Goal: Task Accomplishment & Management: Use online tool/utility

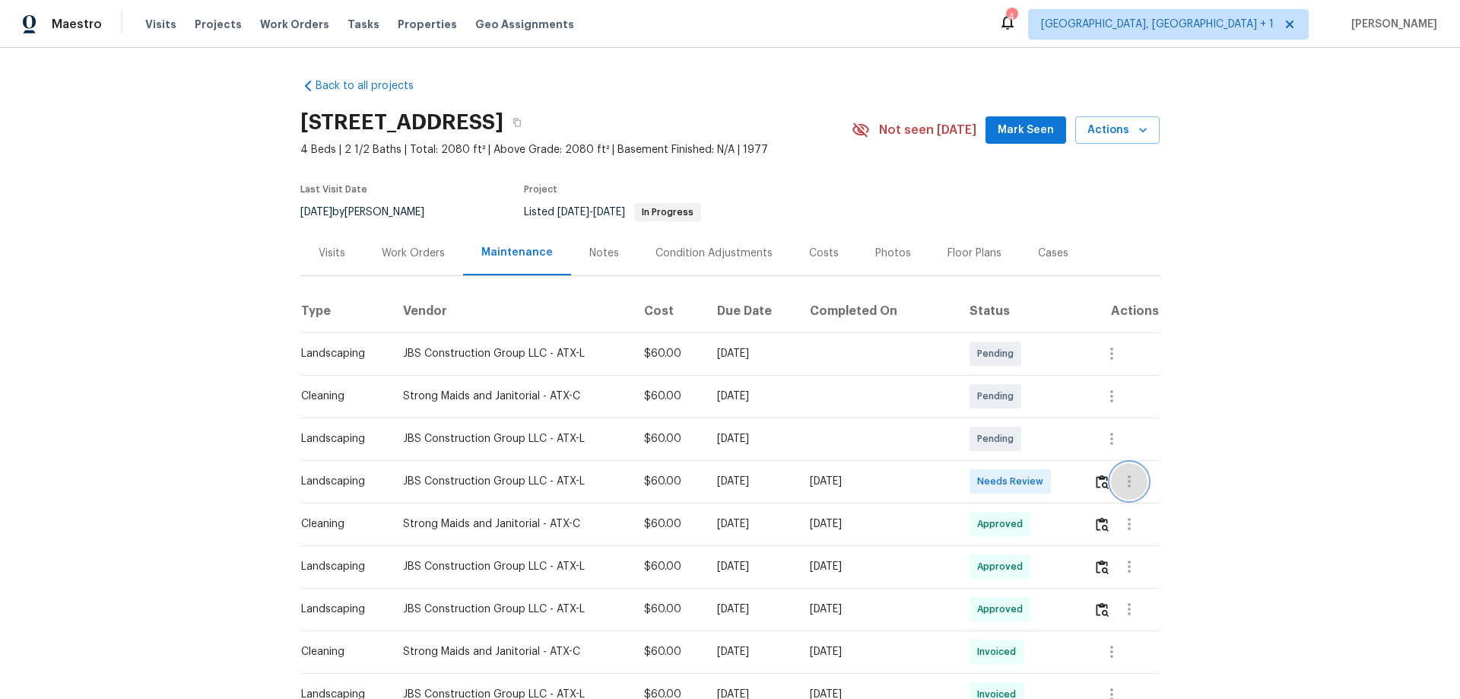
click at [1111, 483] on button "button" at bounding box center [1129, 481] width 37 height 37
click at [1089, 483] on div at bounding box center [730, 349] width 1460 height 699
click at [1096, 483] on img "button" at bounding box center [1102, 482] width 13 height 14
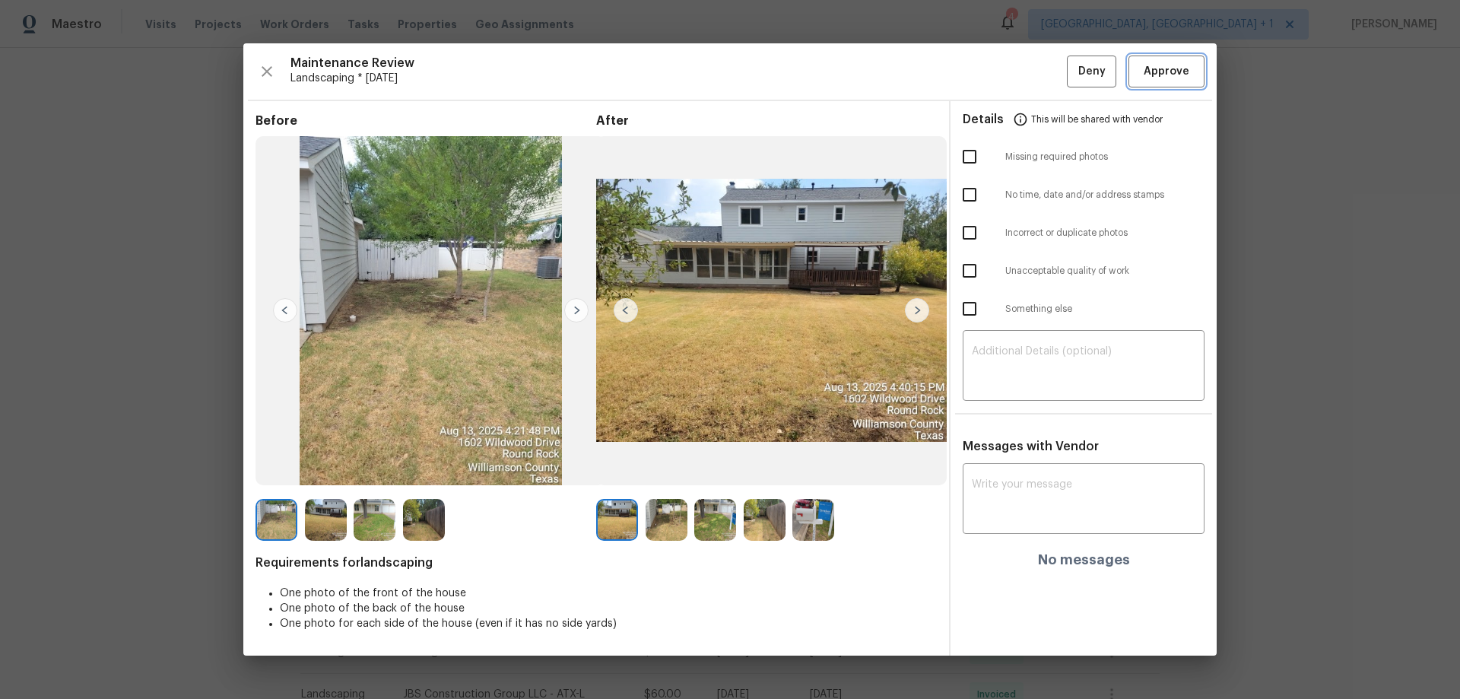
click at [1148, 75] on span "Approve" at bounding box center [1167, 71] width 46 height 19
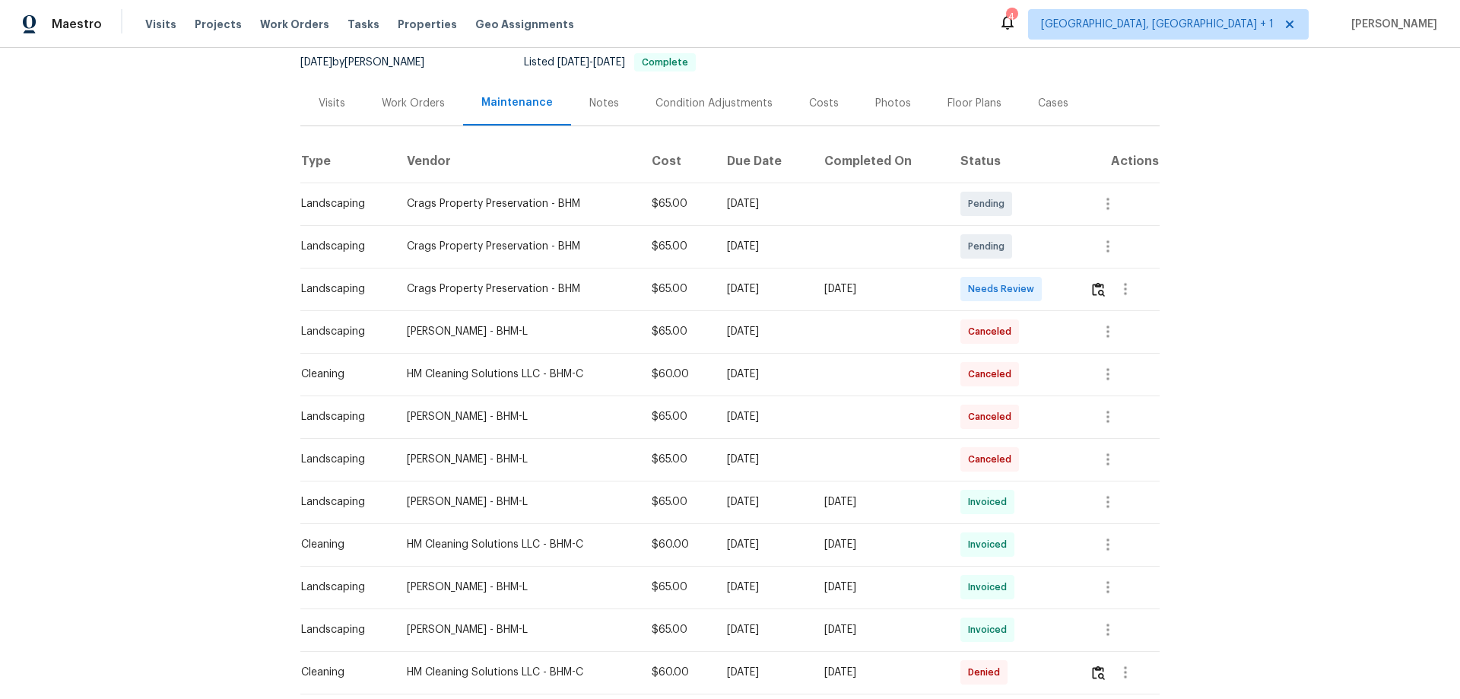
scroll to position [152, 0]
click at [1038, 285] on img "button" at bounding box center [1098, 287] width 13 height 14
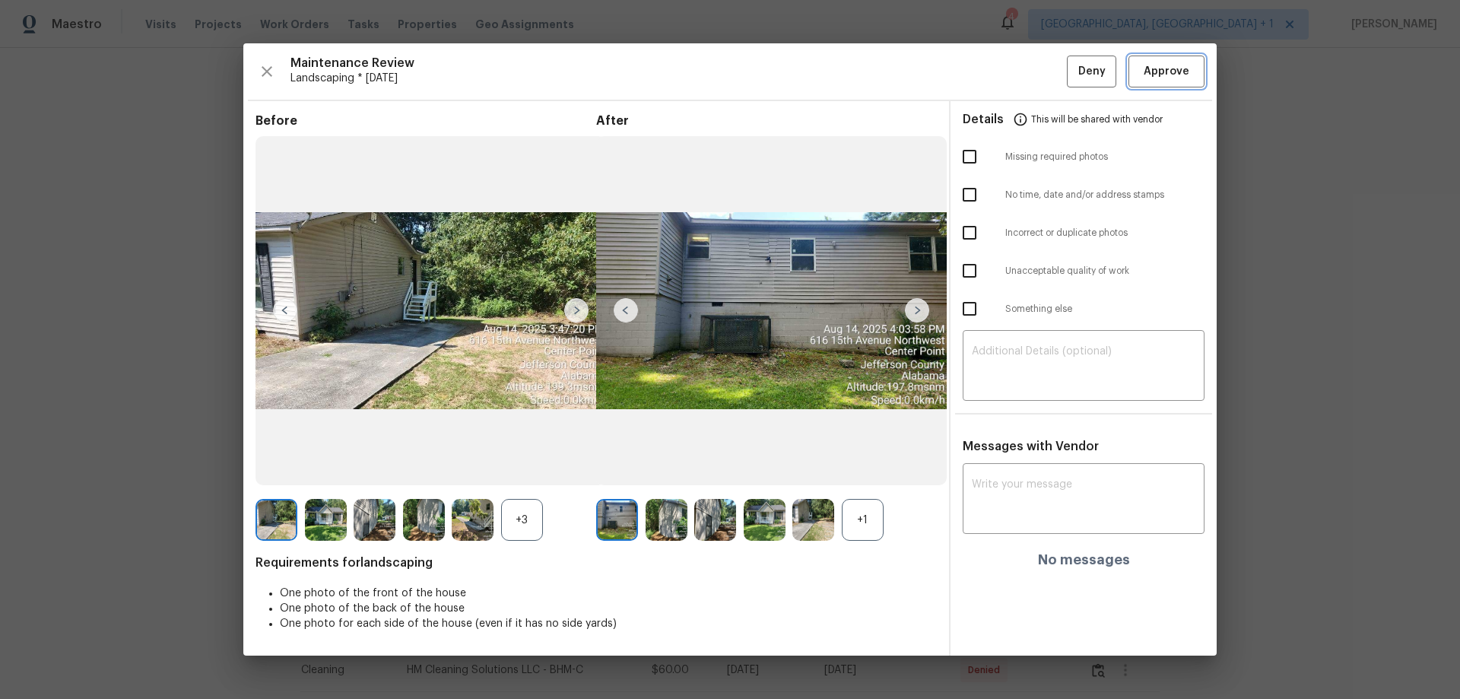
click at [1038, 81] on button "Approve" at bounding box center [1167, 72] width 76 height 33
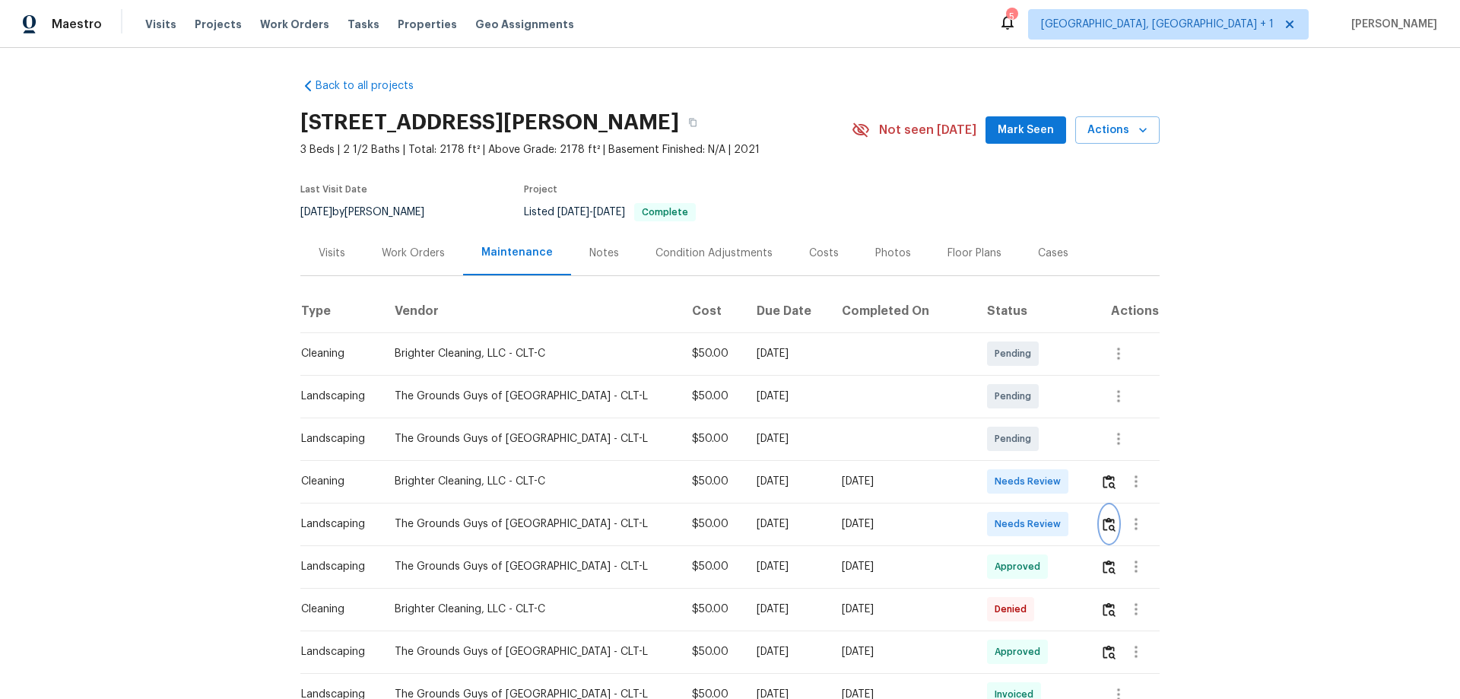
click at [1103, 521] on img "button" at bounding box center [1109, 524] width 13 height 14
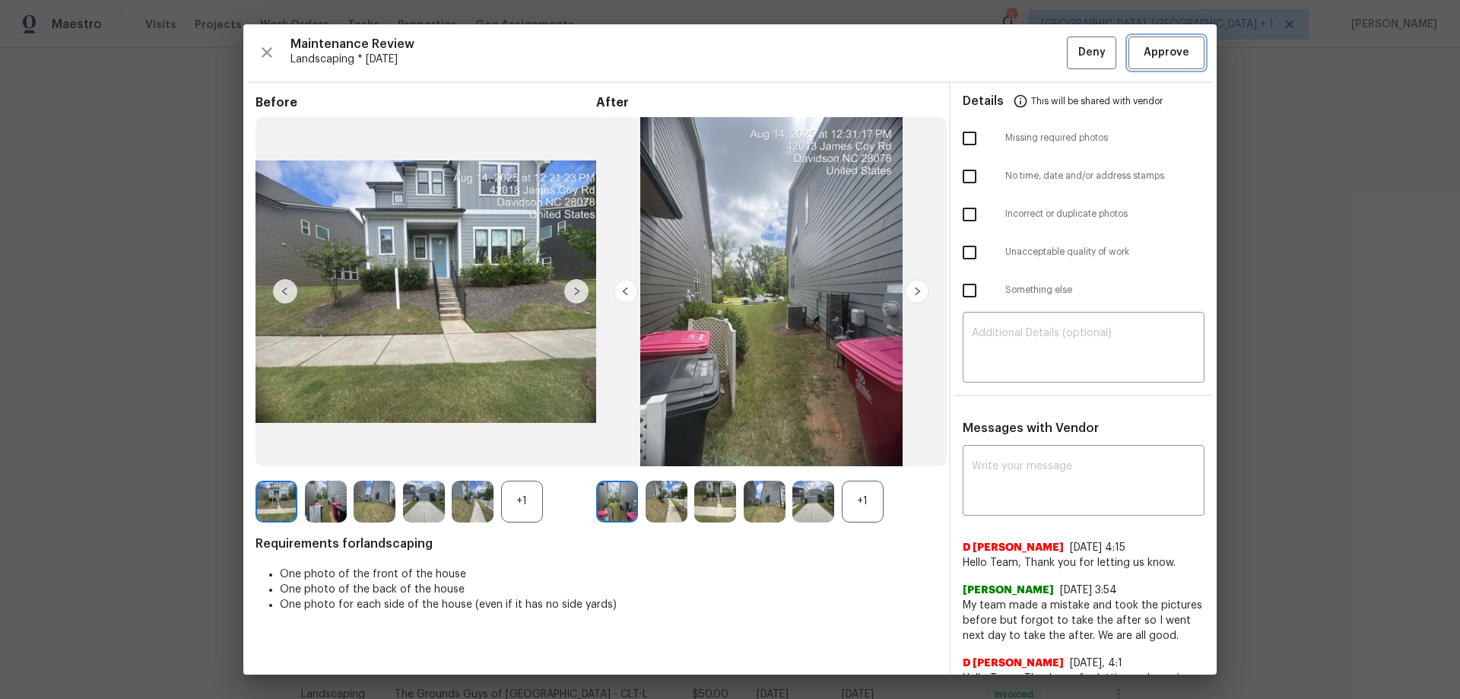
click at [1167, 43] on span "Approve" at bounding box center [1167, 52] width 46 height 19
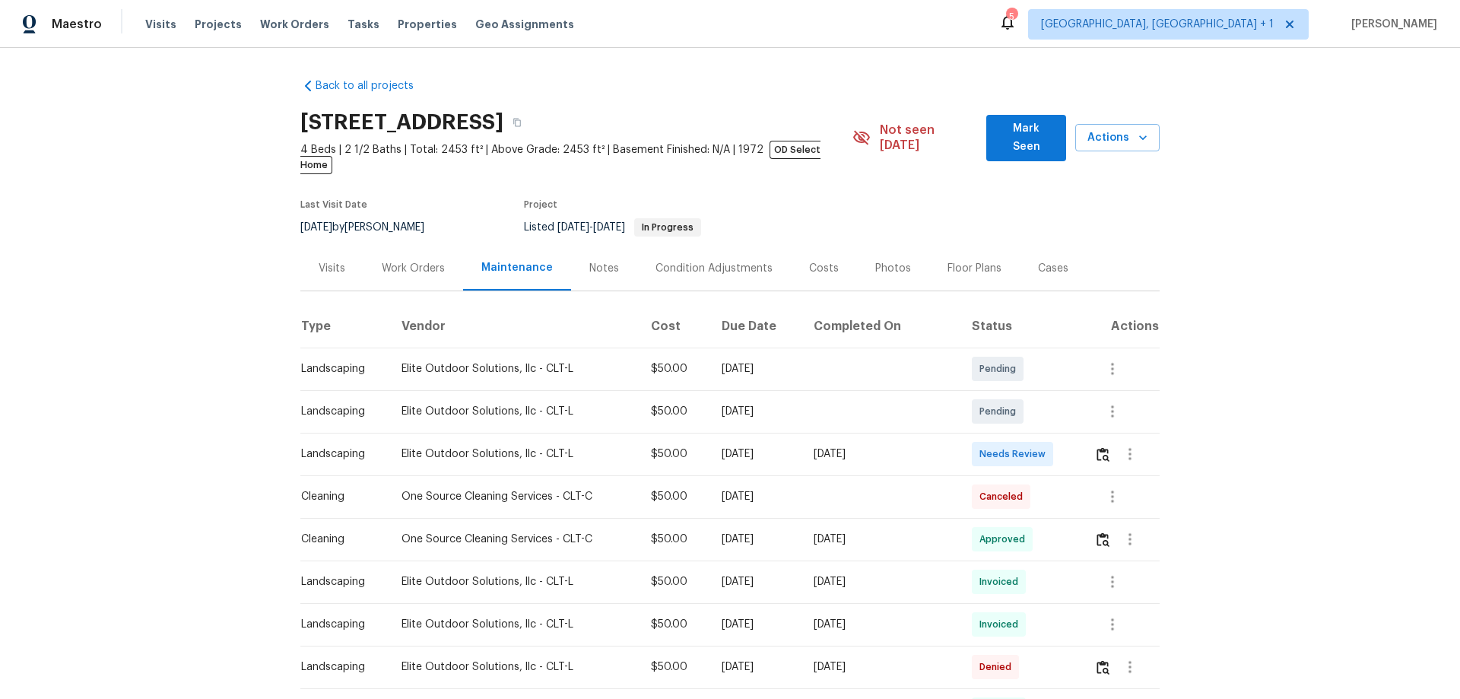
scroll to position [76, 0]
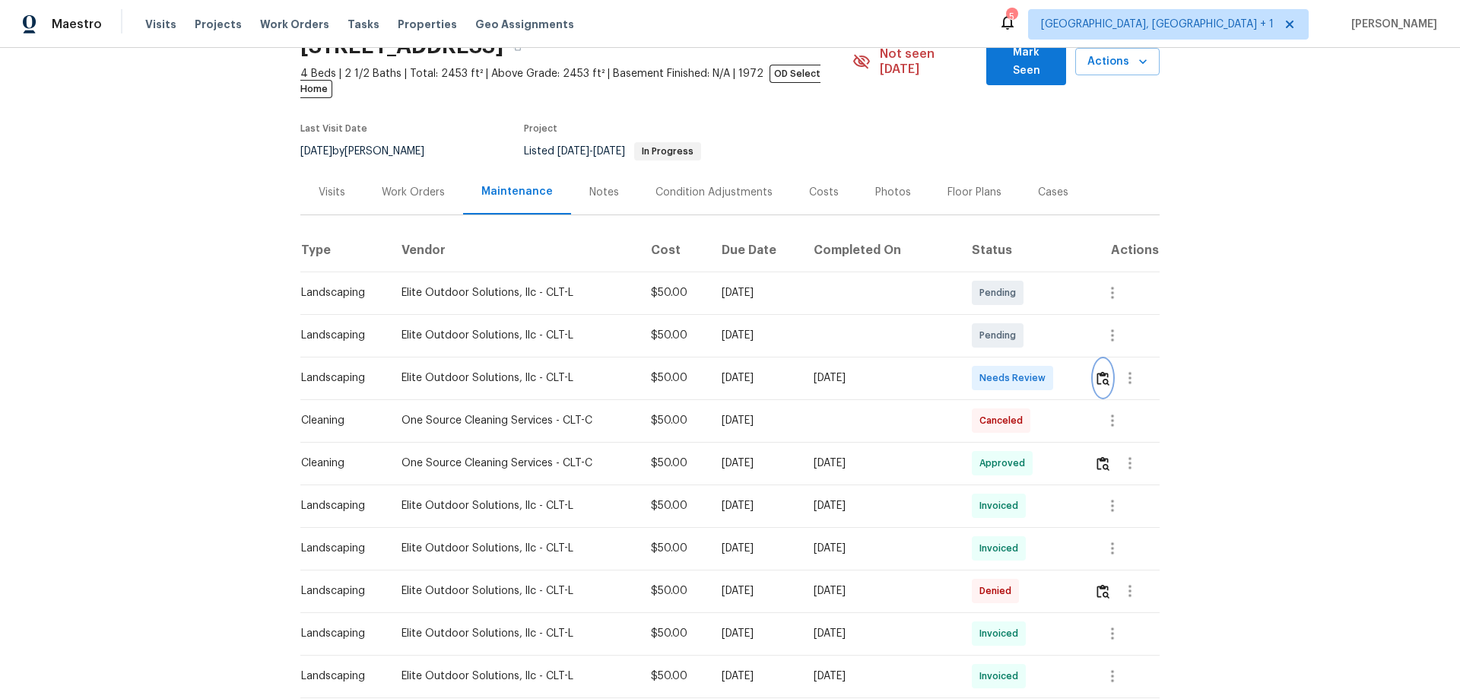
click at [1097, 371] on img "button" at bounding box center [1103, 378] width 13 height 14
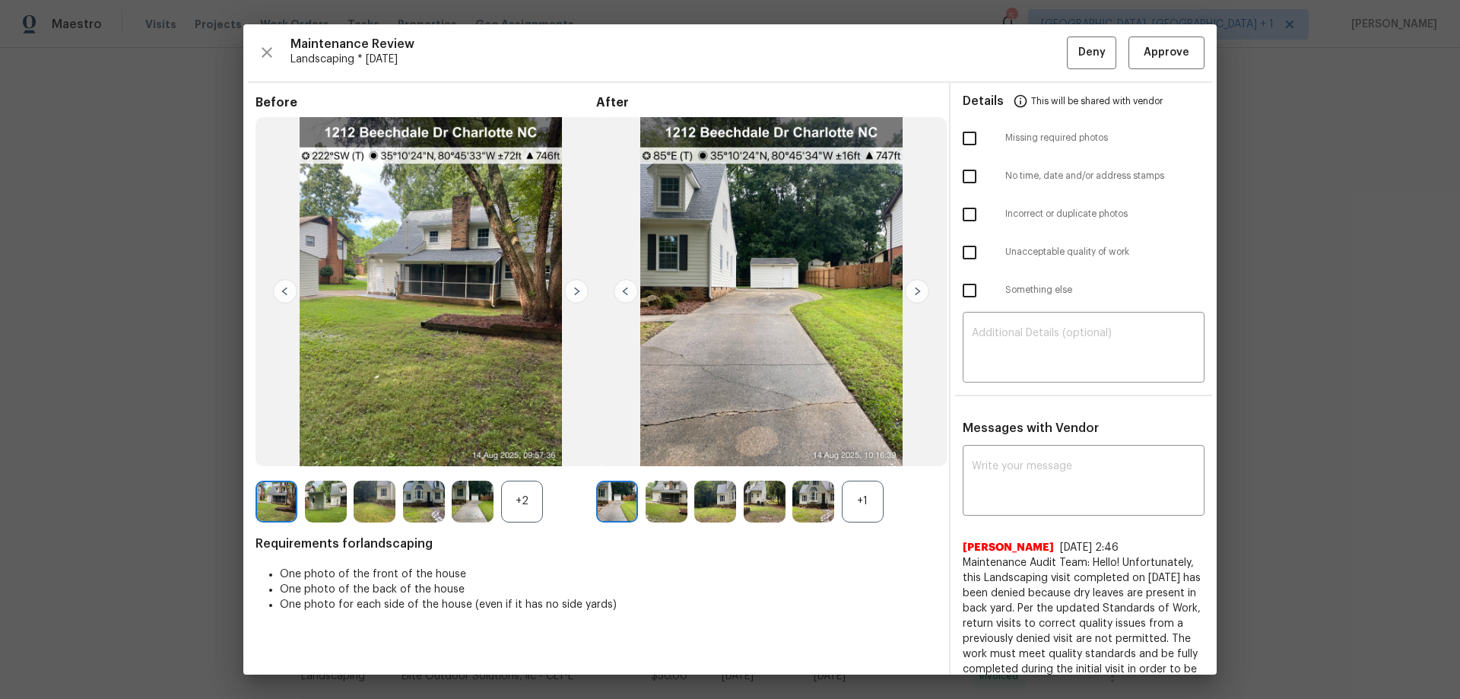
click at [516, 494] on div "+2" at bounding box center [522, 502] width 42 height 42
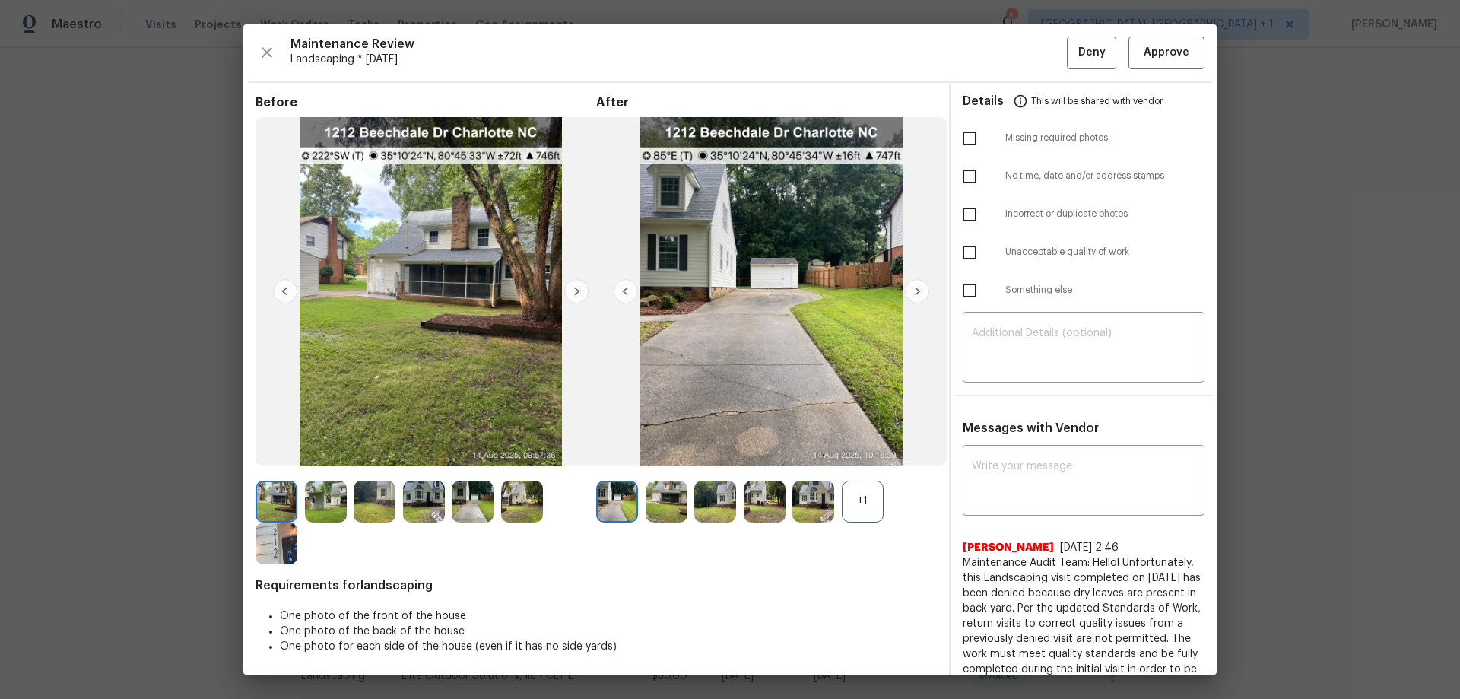
click at [870, 503] on div "+1" at bounding box center [863, 502] width 42 height 42
click at [578, 288] on img at bounding box center [576, 291] width 24 height 24
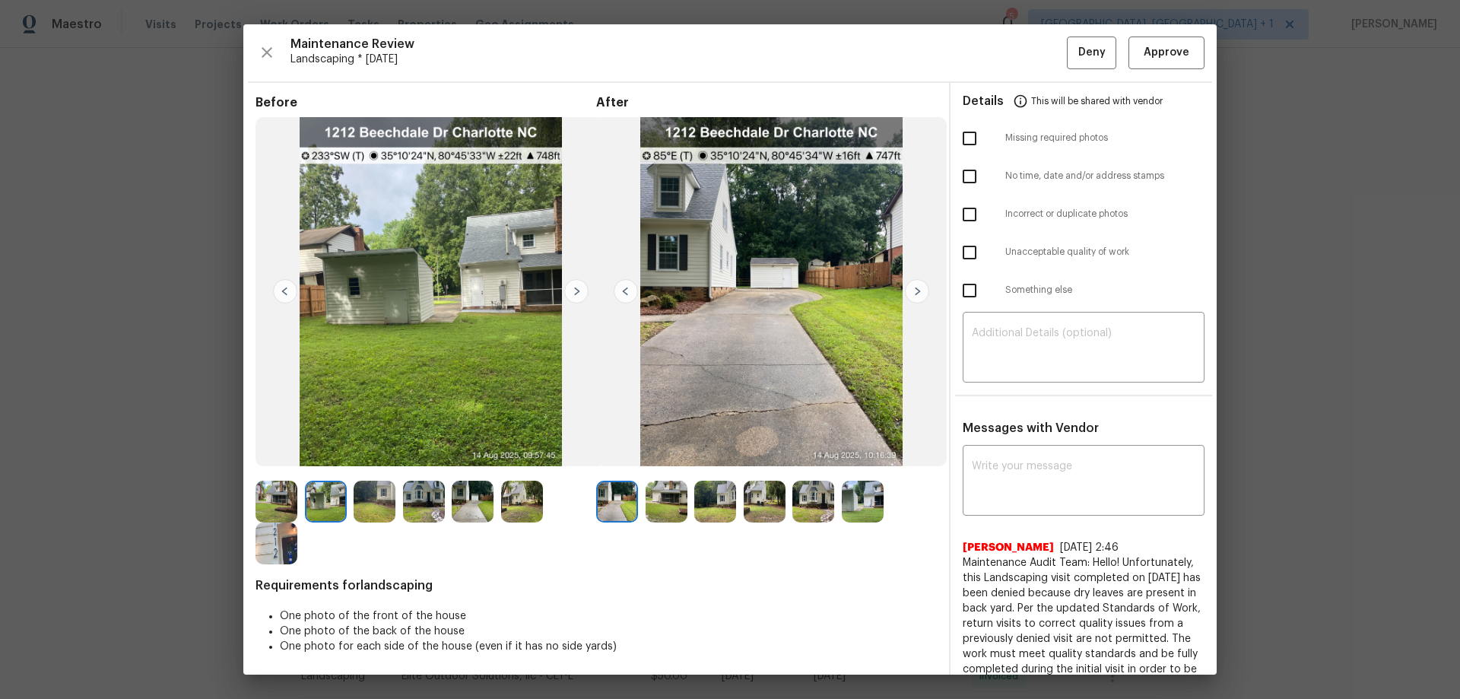
click at [578, 288] on img at bounding box center [576, 291] width 24 height 24
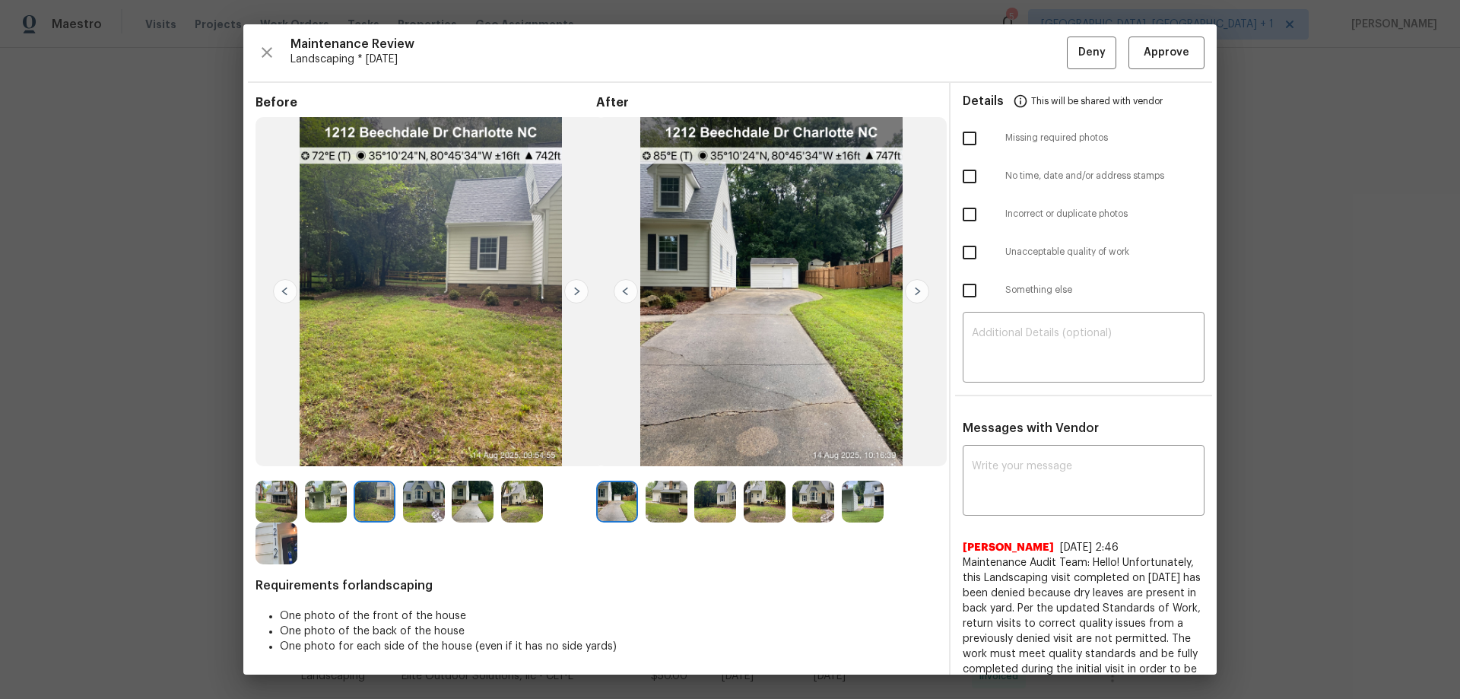
click at [578, 288] on img at bounding box center [576, 291] width 24 height 24
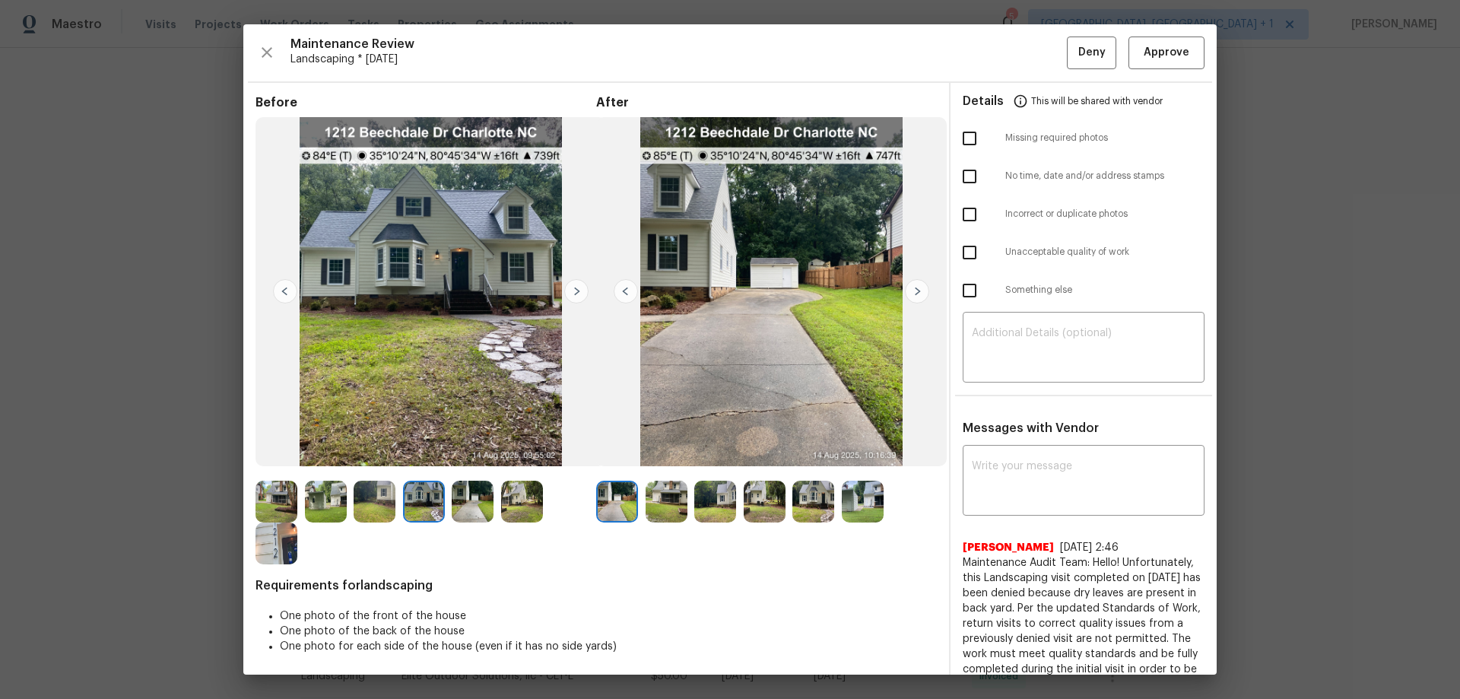
click at [578, 288] on img at bounding box center [576, 291] width 24 height 24
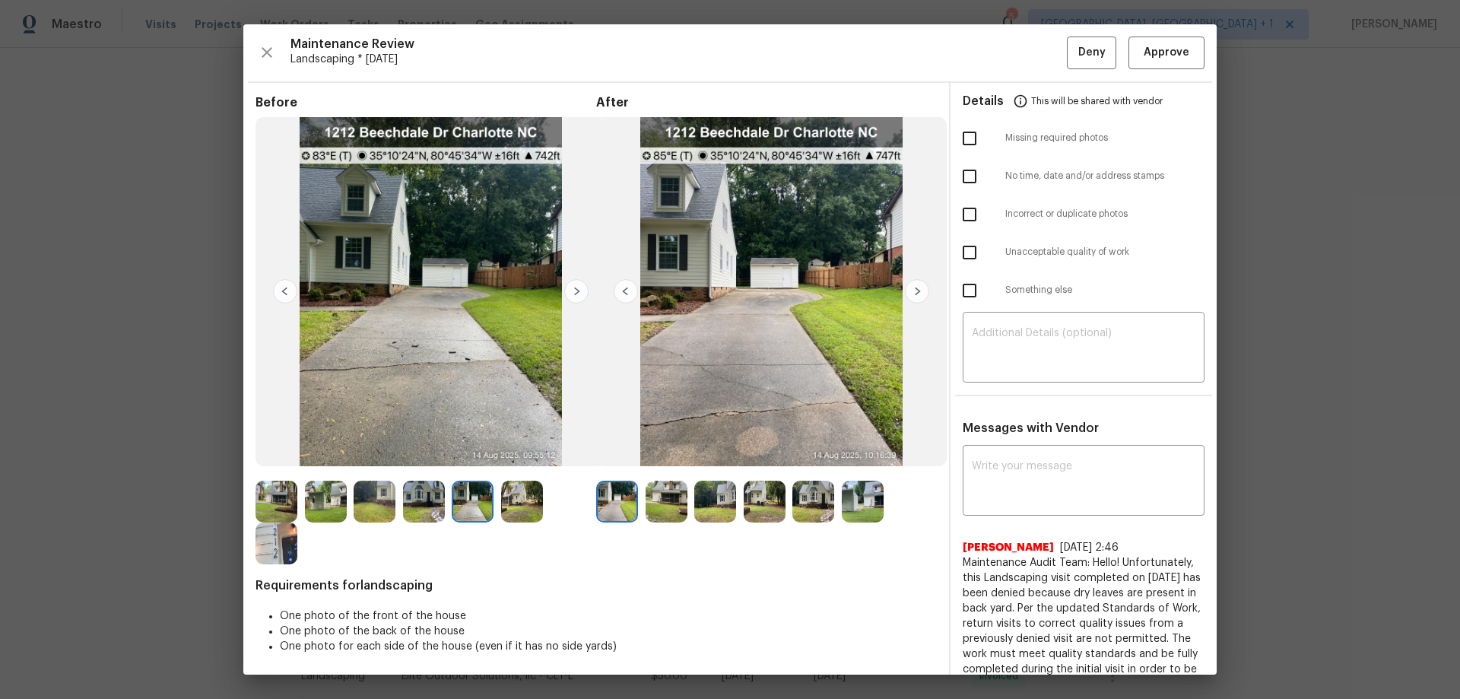
click at [578, 288] on img at bounding box center [576, 291] width 24 height 24
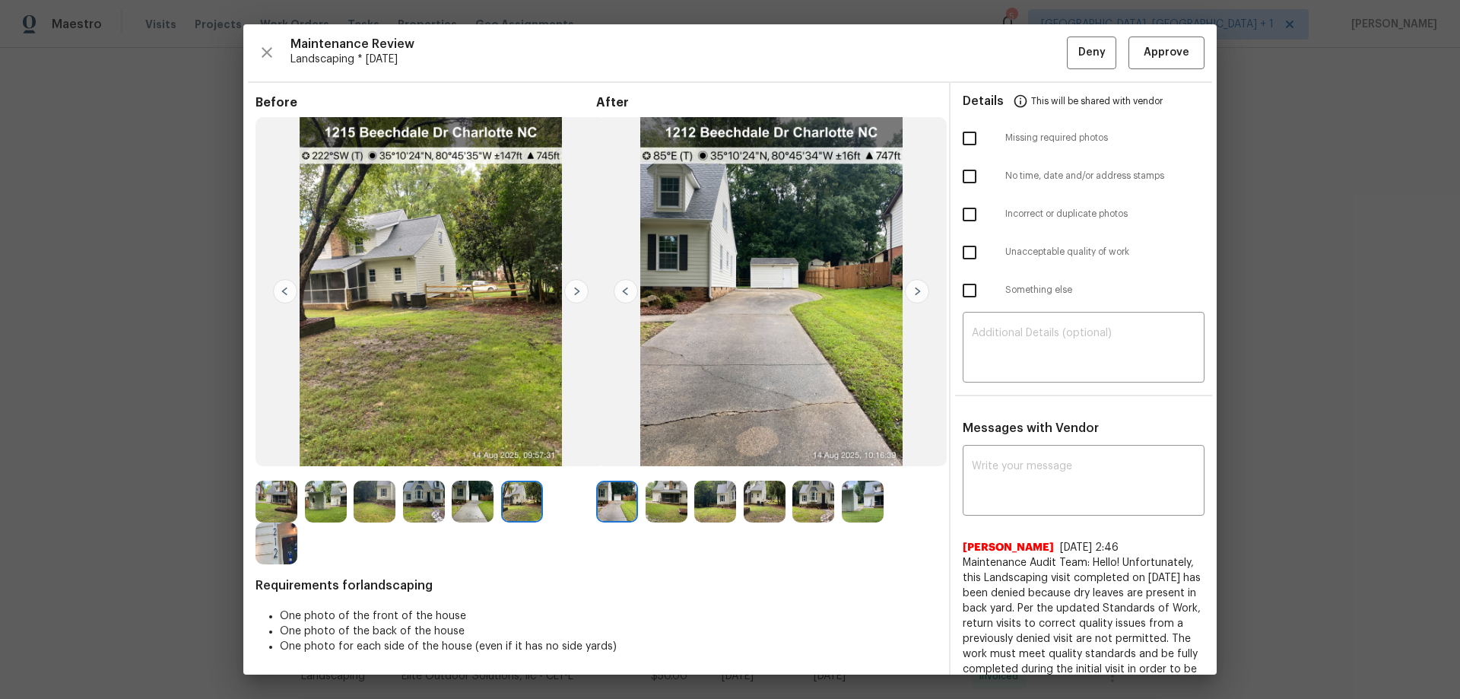
click at [578, 288] on img at bounding box center [576, 291] width 24 height 24
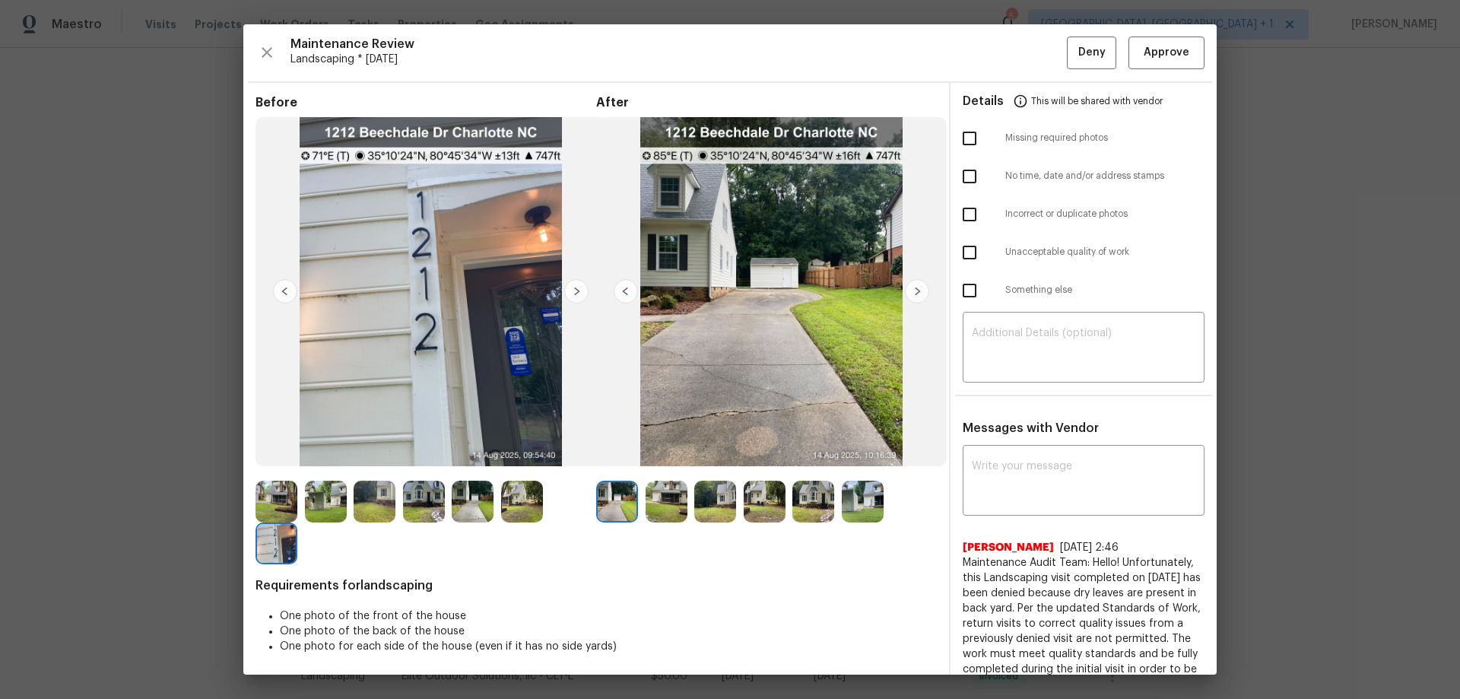
click at [920, 287] on img at bounding box center [917, 291] width 24 height 24
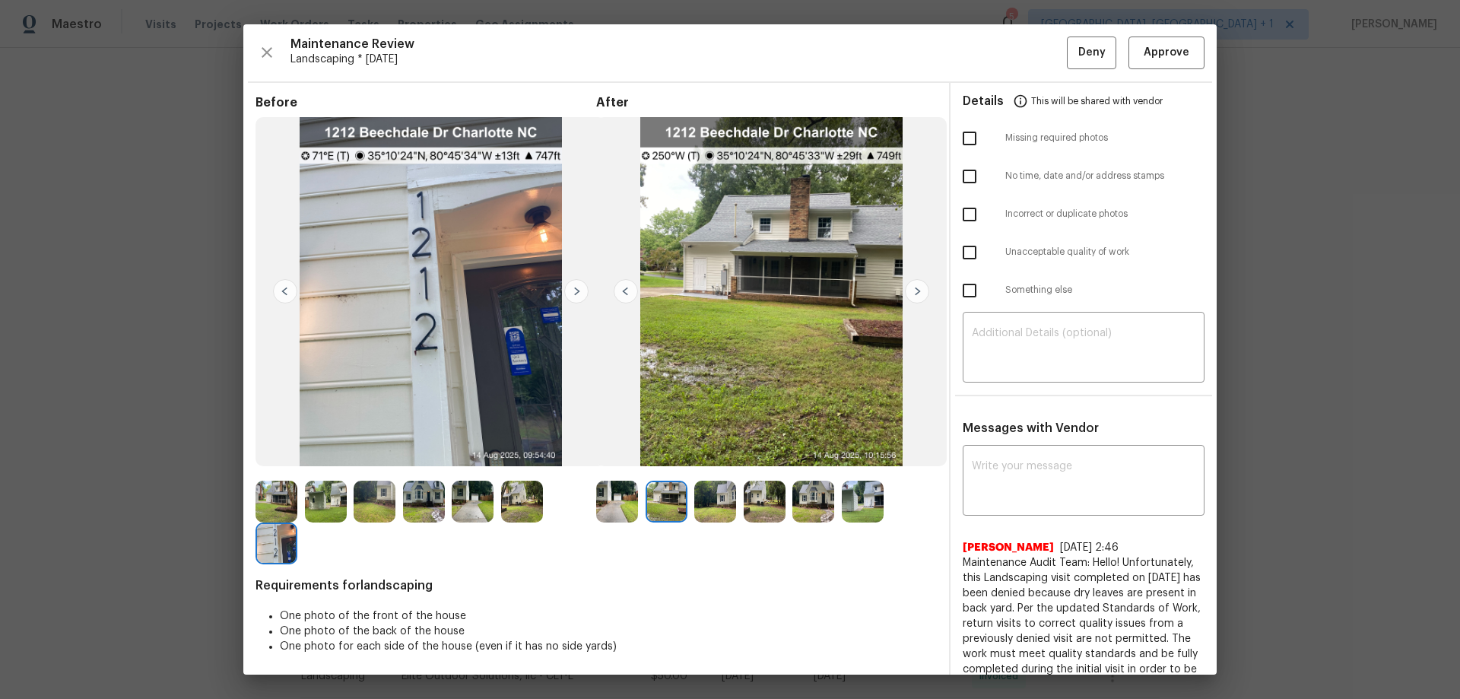
click at [920, 287] on img at bounding box center [917, 291] width 24 height 24
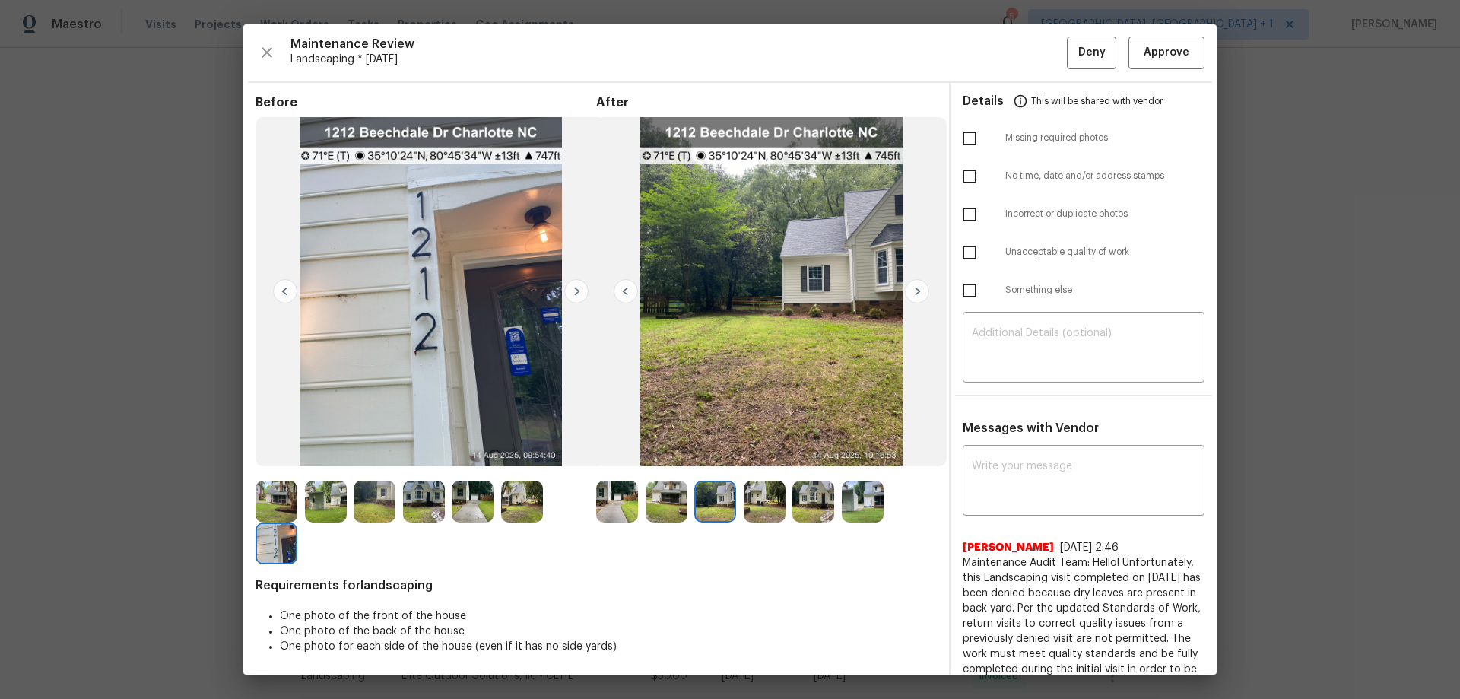
click at [920, 287] on img at bounding box center [917, 291] width 24 height 24
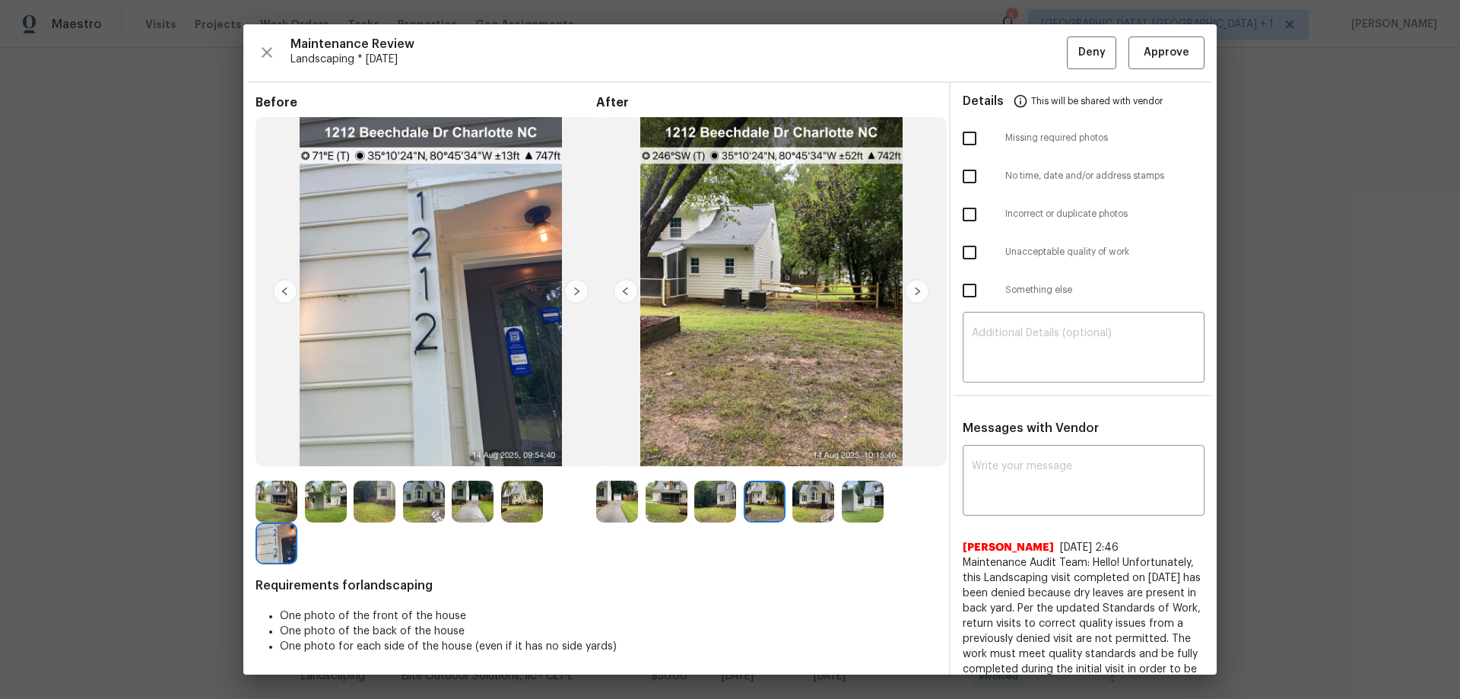
click at [920, 287] on img at bounding box center [917, 291] width 24 height 24
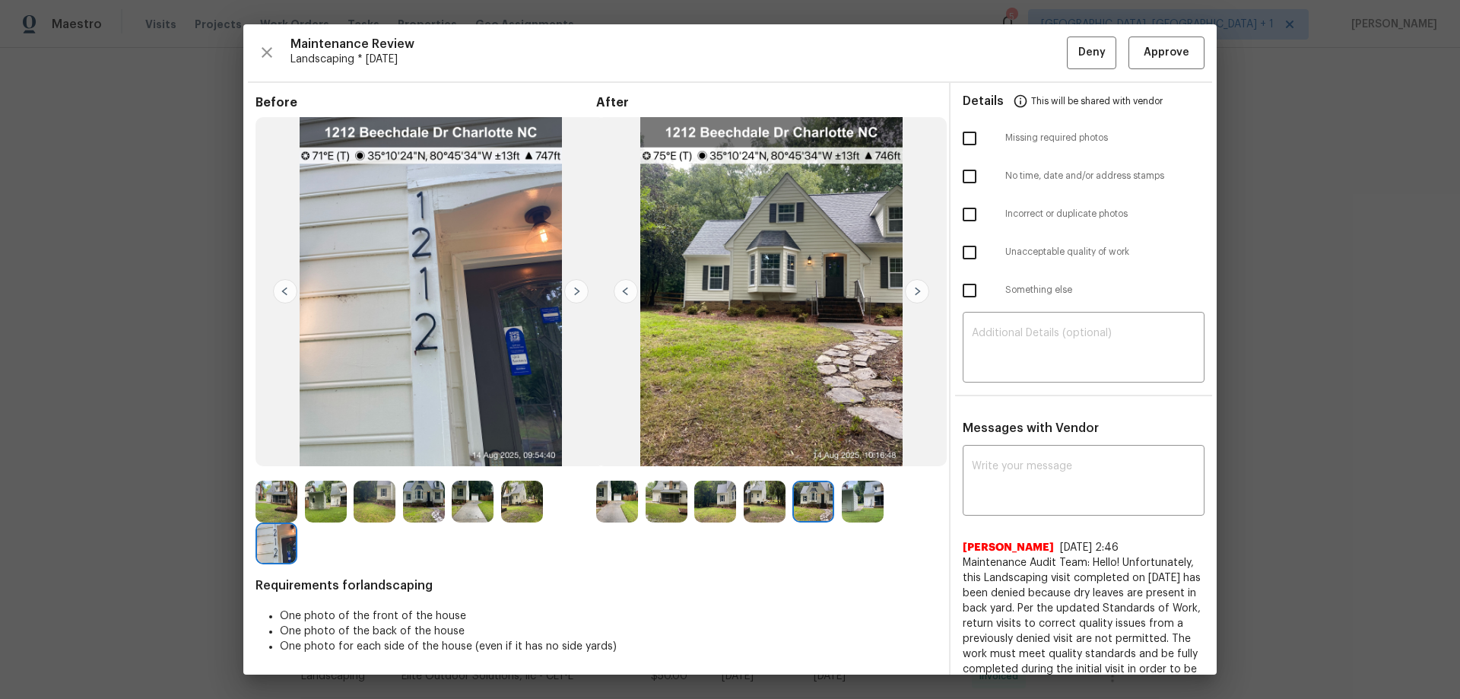
click at [920, 287] on img at bounding box center [917, 291] width 24 height 24
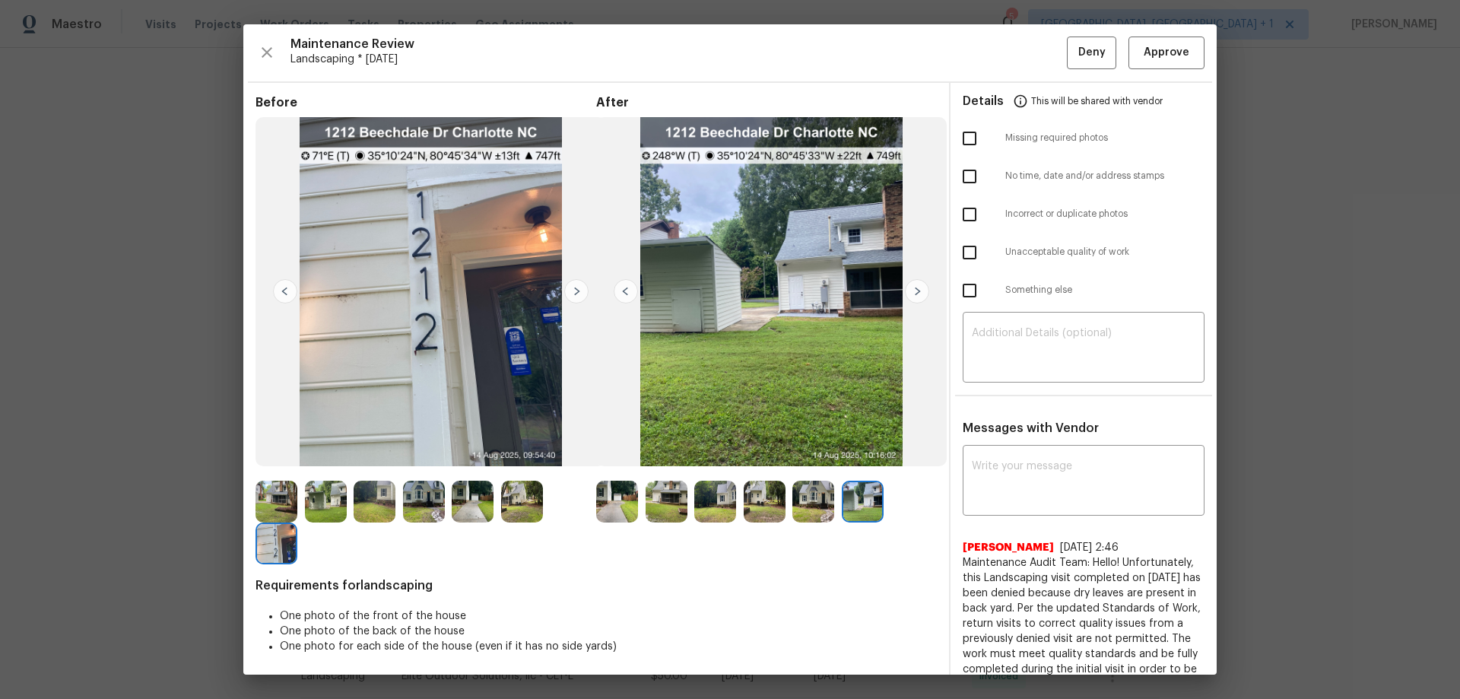
click at [618, 517] on img at bounding box center [617, 502] width 42 height 42
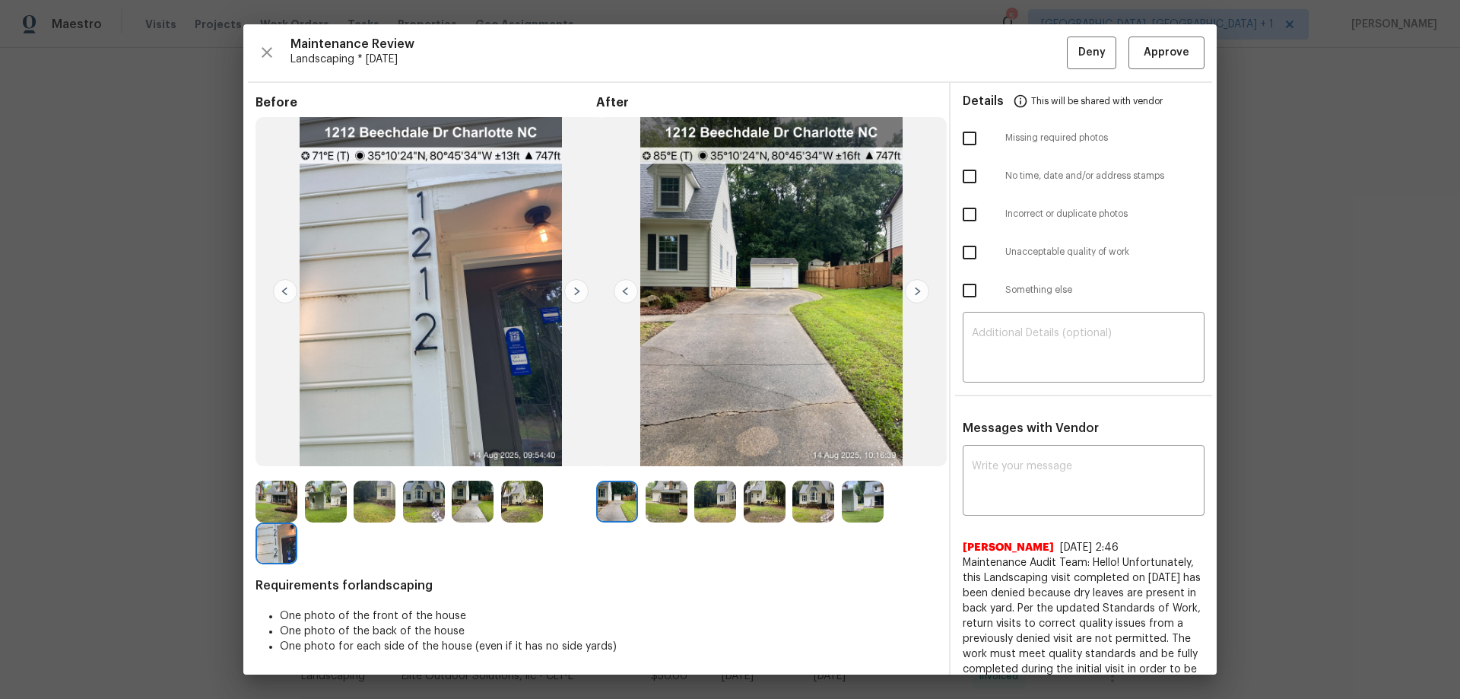
click at [652, 506] on img at bounding box center [667, 502] width 42 height 42
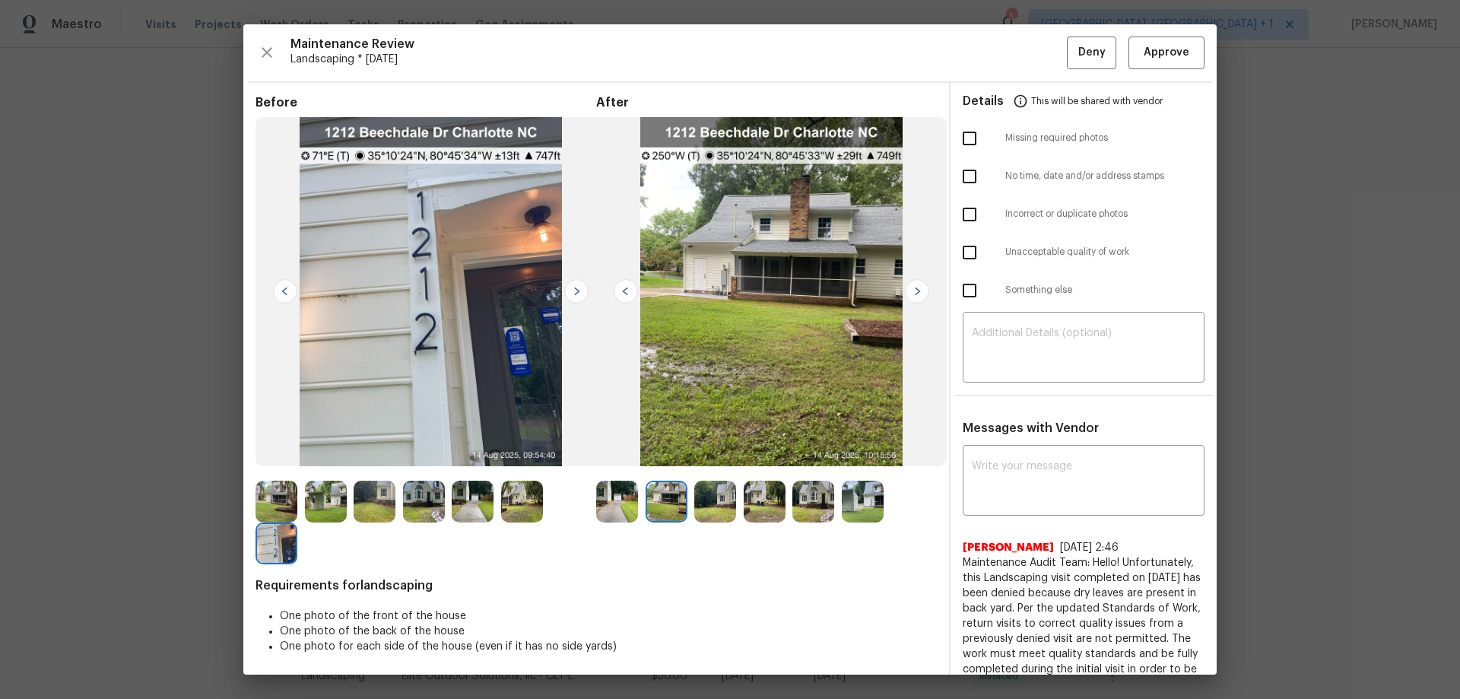
click at [688, 500] on div at bounding box center [670, 502] width 49 height 42
click at [707, 502] on img at bounding box center [715, 502] width 42 height 42
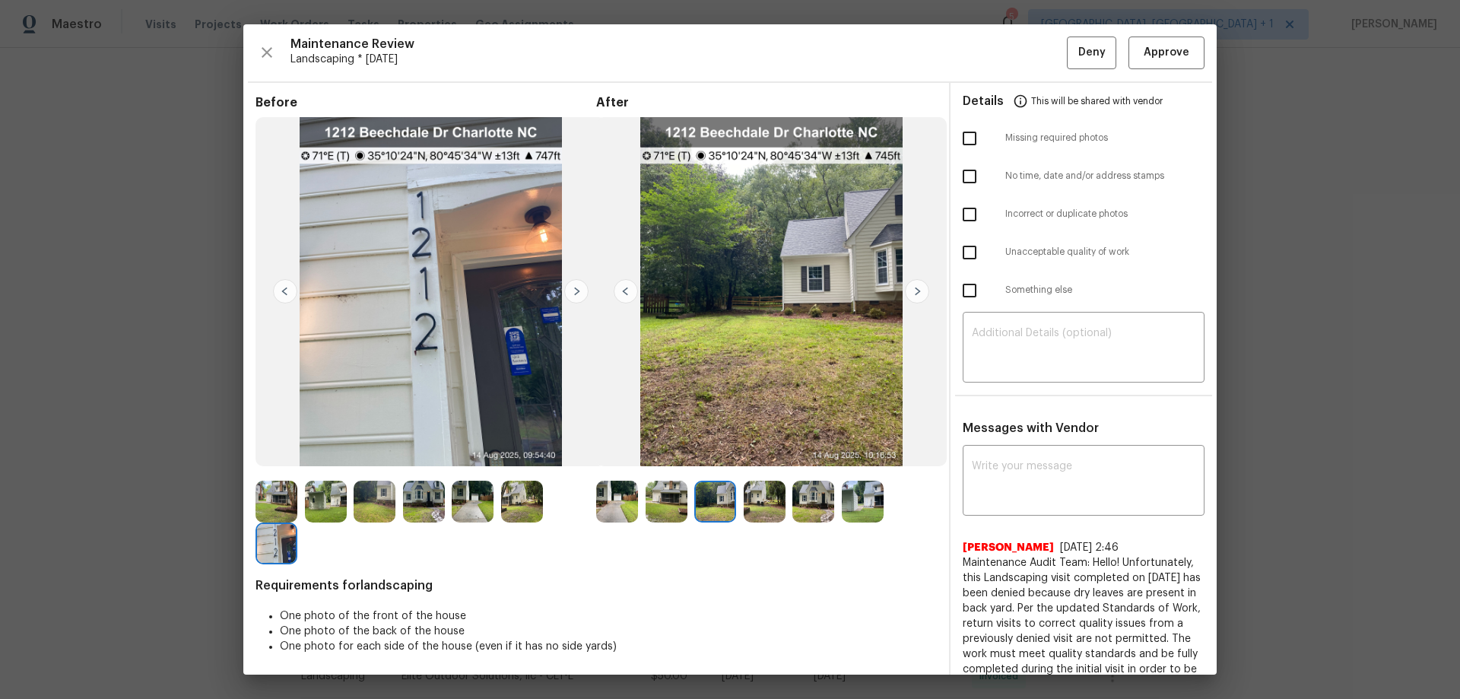
click at [679, 501] on img at bounding box center [667, 502] width 42 height 42
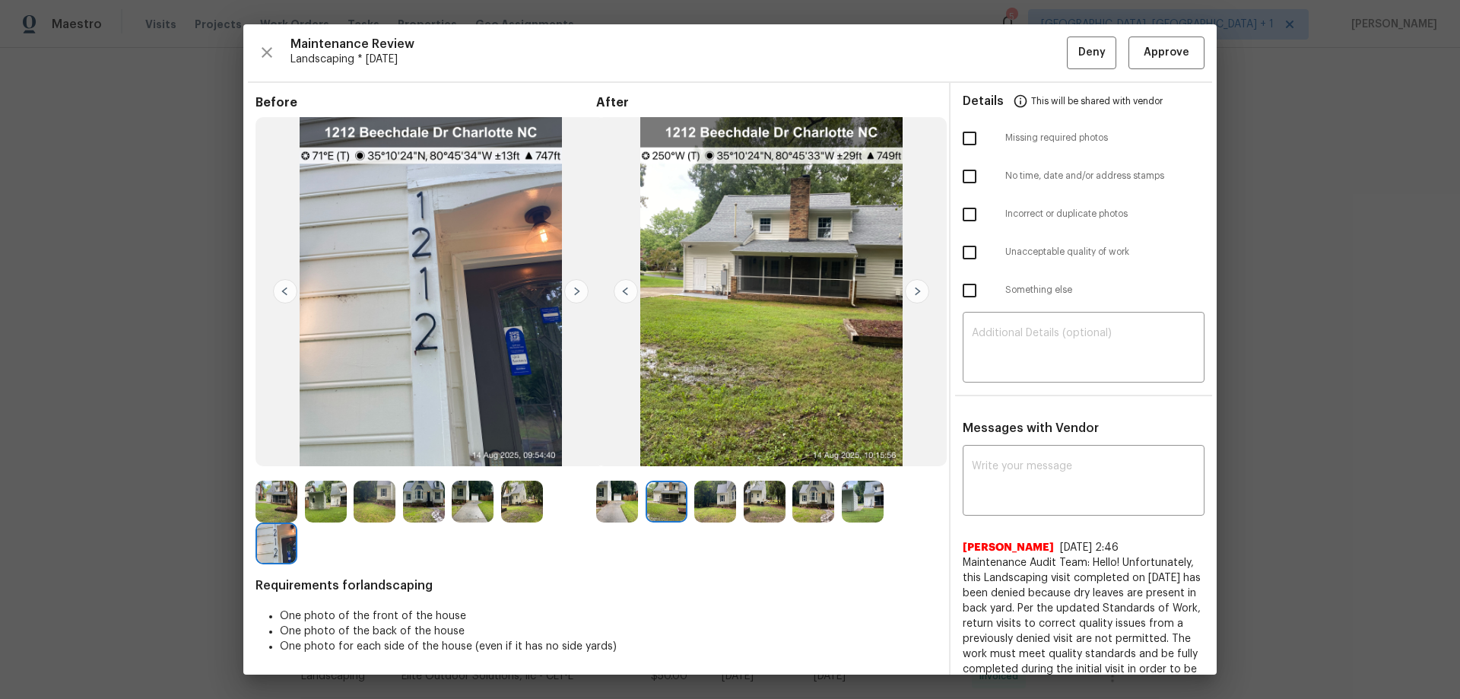
click at [700, 502] on img at bounding box center [715, 502] width 42 height 42
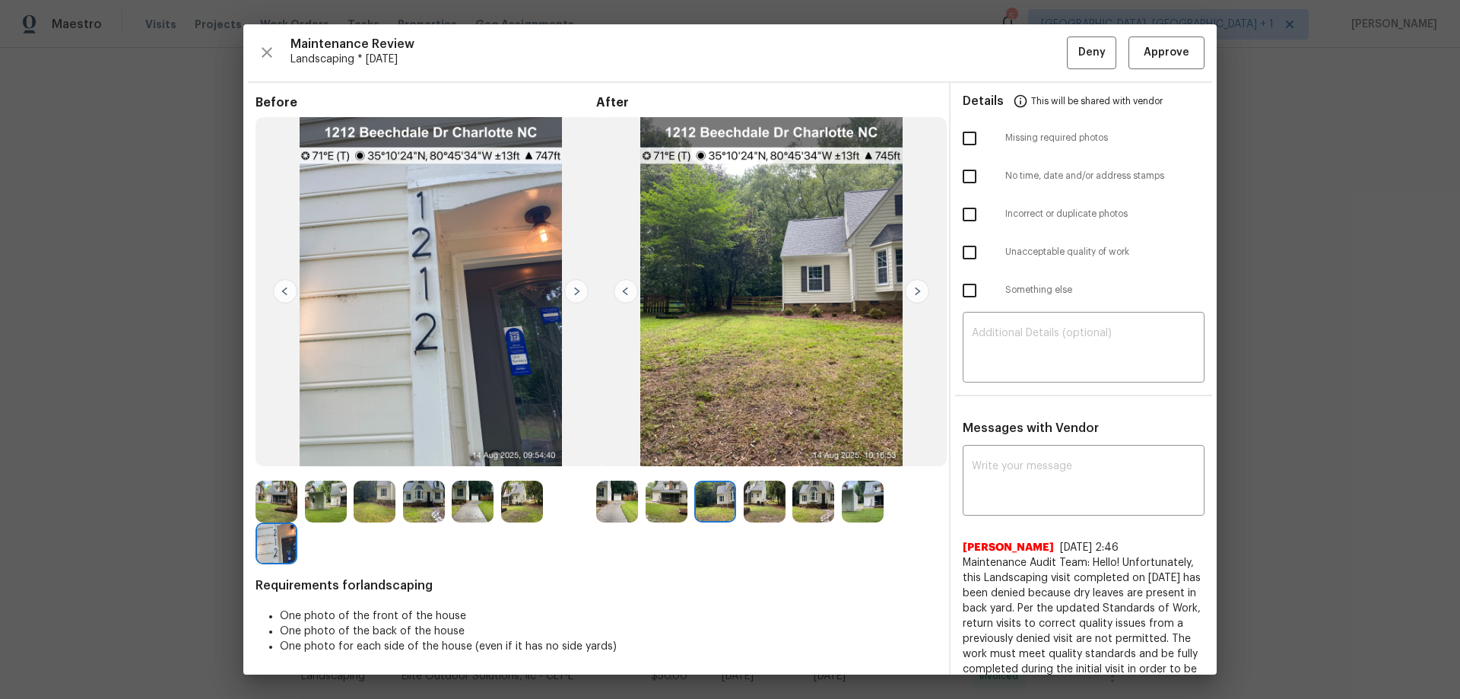
click at [736, 502] on div at bounding box center [718, 502] width 49 height 42
click at [776, 490] on img at bounding box center [765, 502] width 42 height 42
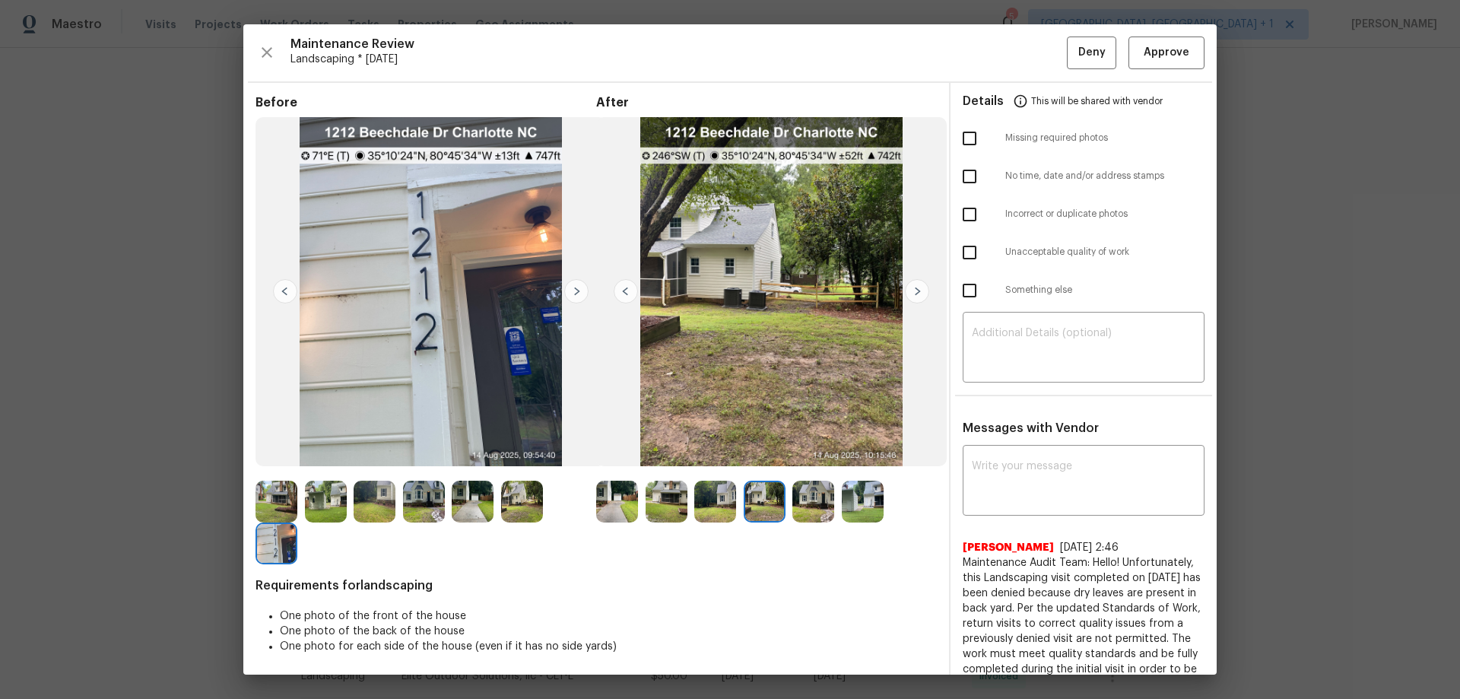
click at [829, 494] on img at bounding box center [813, 502] width 42 height 42
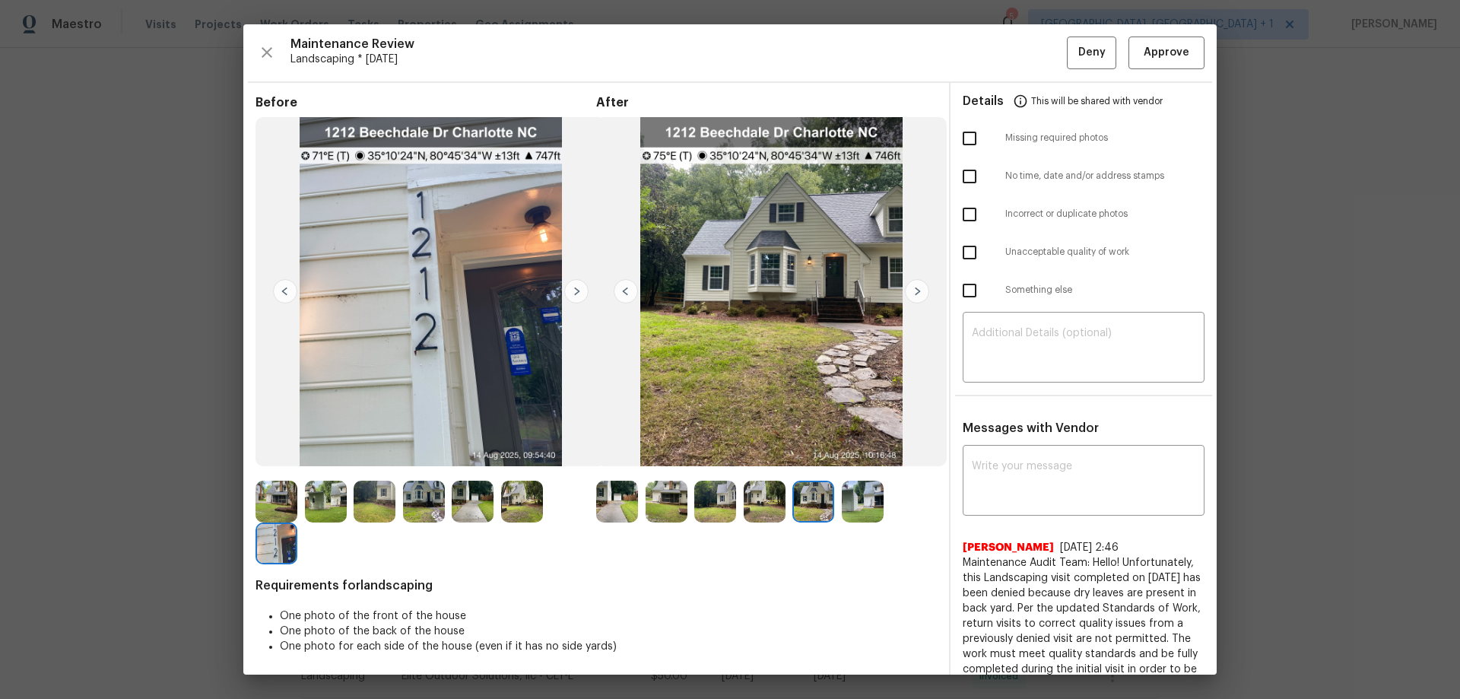
click at [846, 496] on img at bounding box center [863, 502] width 42 height 42
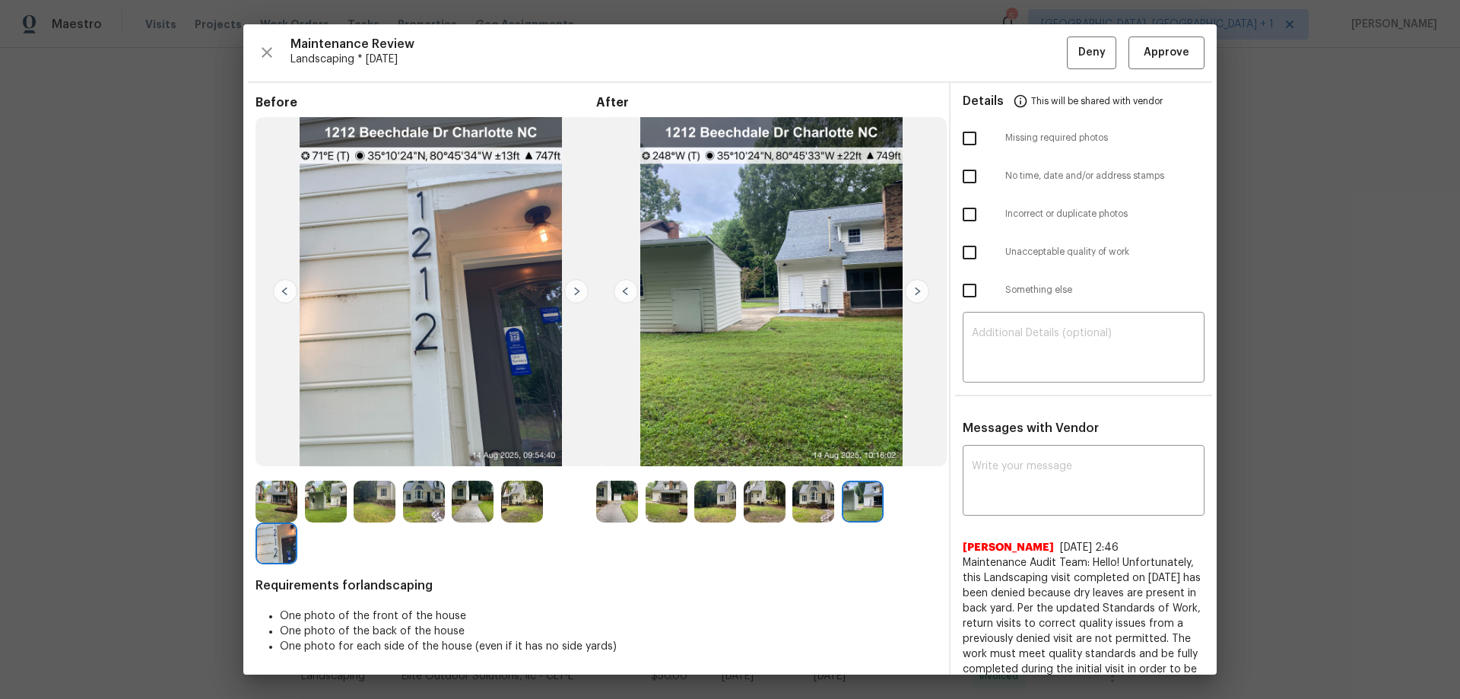
click at [297, 493] on img at bounding box center [277, 502] width 42 height 42
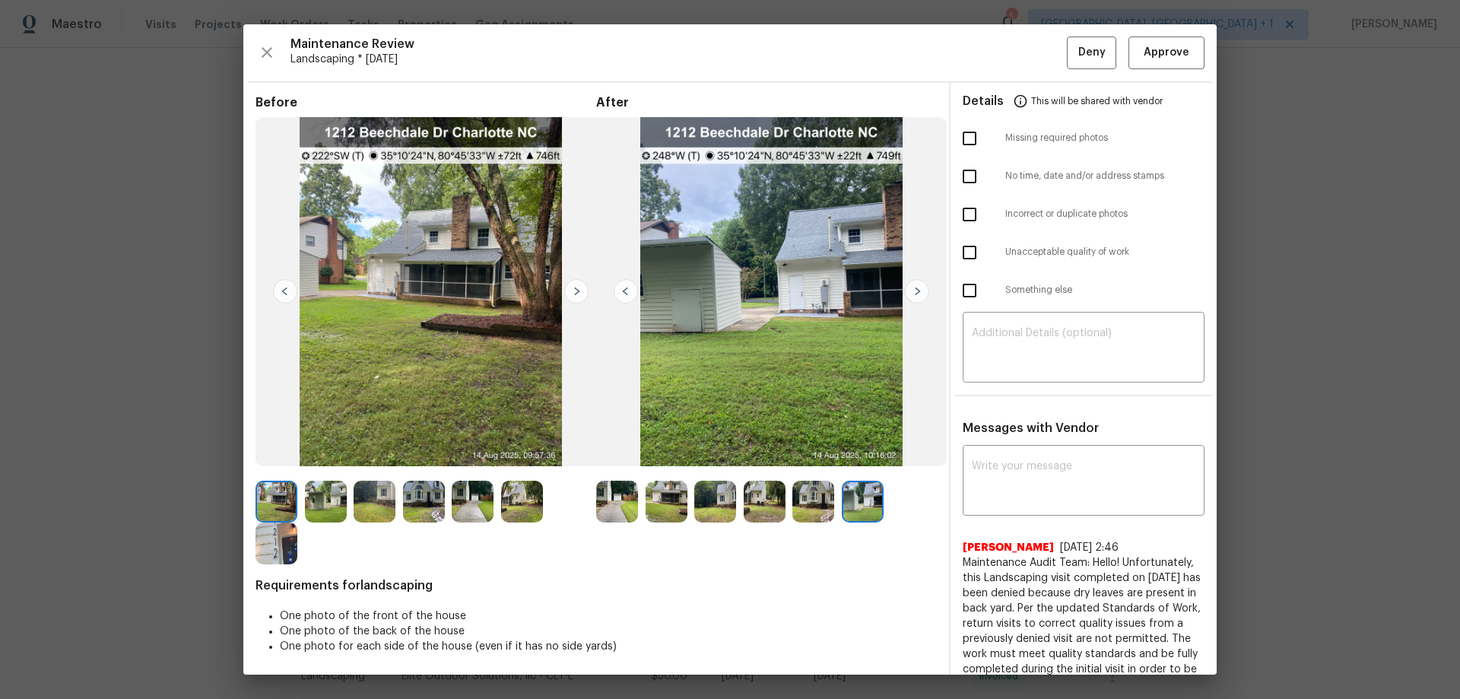
click at [573, 297] on img at bounding box center [576, 291] width 24 height 24
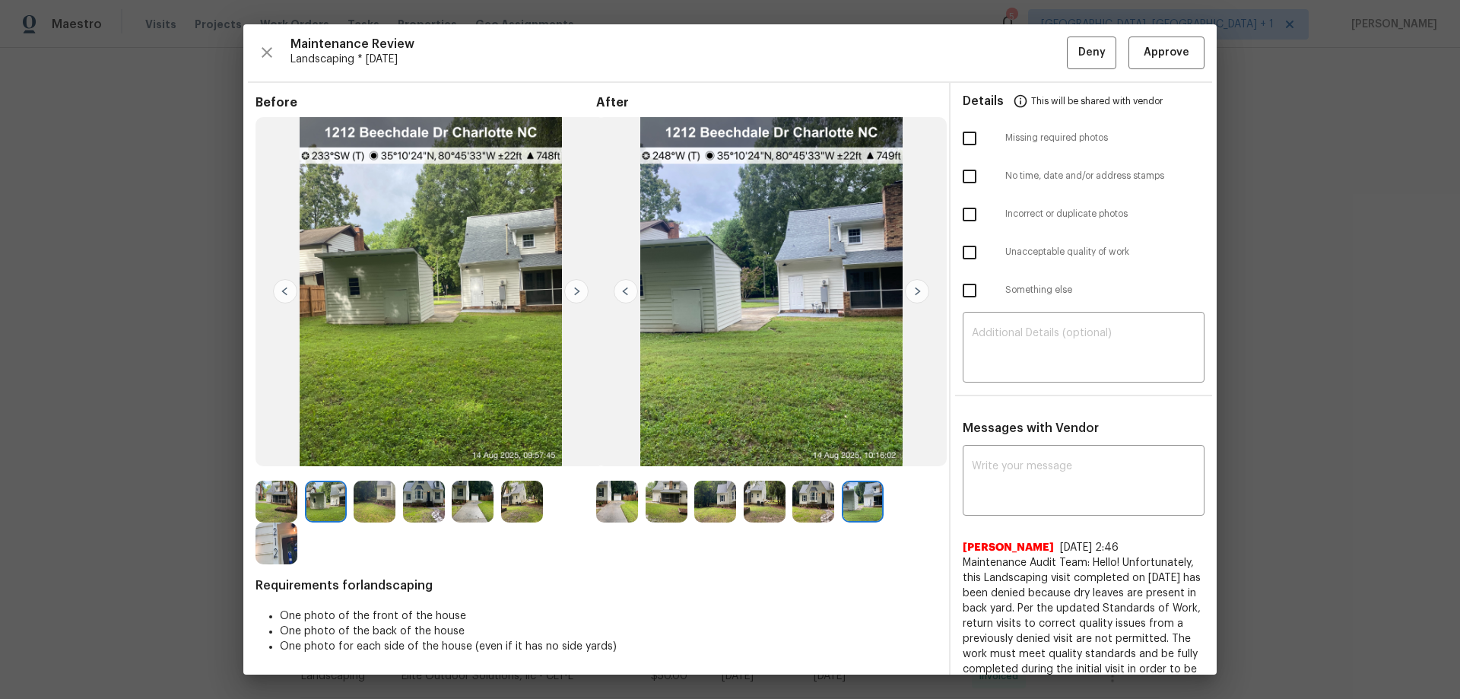
click at [573, 297] on img at bounding box center [576, 291] width 24 height 24
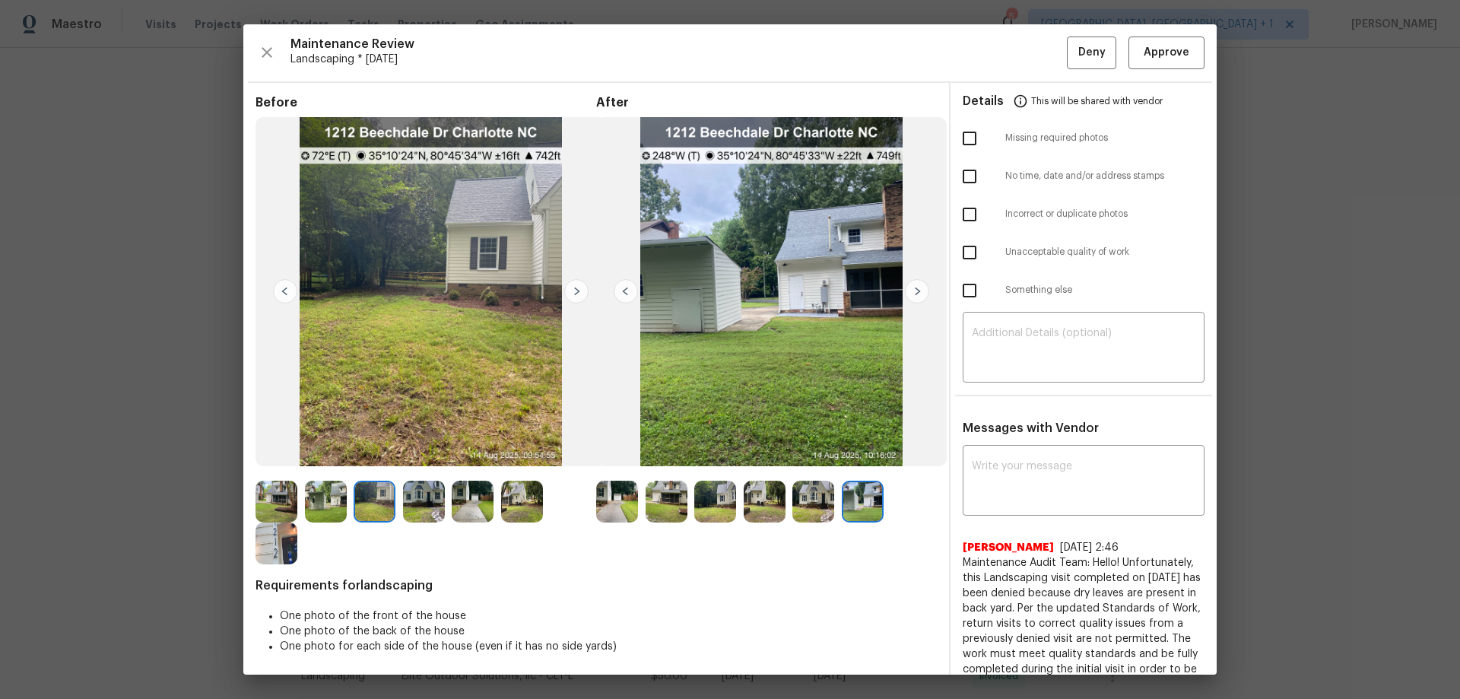
click at [573, 297] on img at bounding box center [576, 291] width 24 height 24
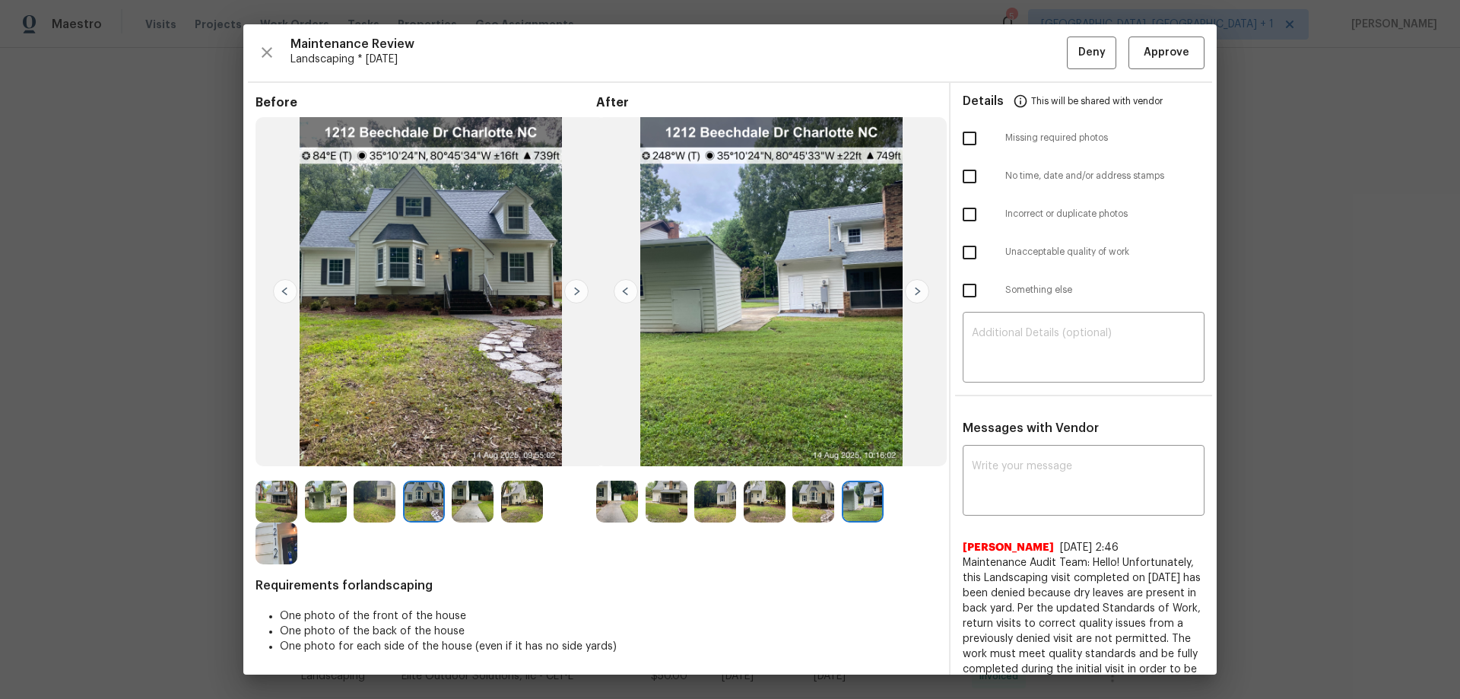
click at [480, 495] on img at bounding box center [473, 502] width 42 height 42
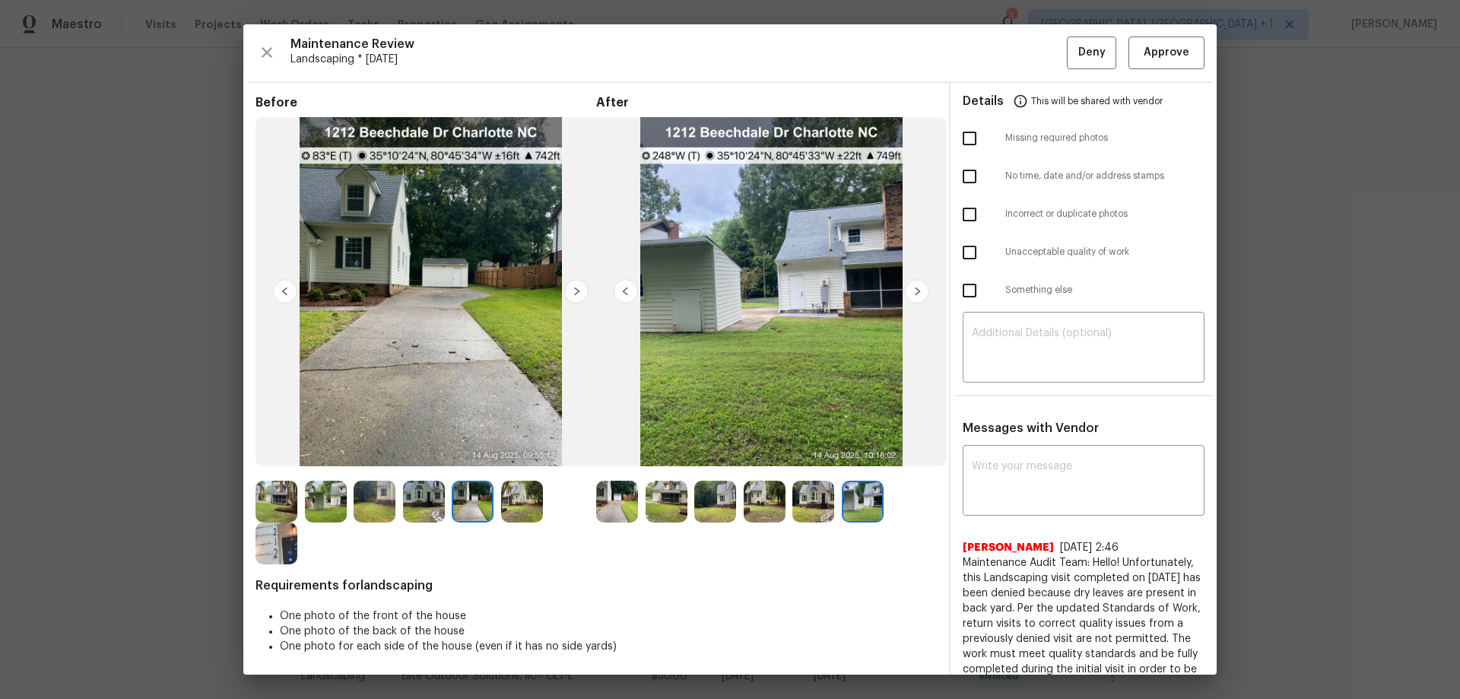
click at [521, 503] on img at bounding box center [522, 502] width 42 height 42
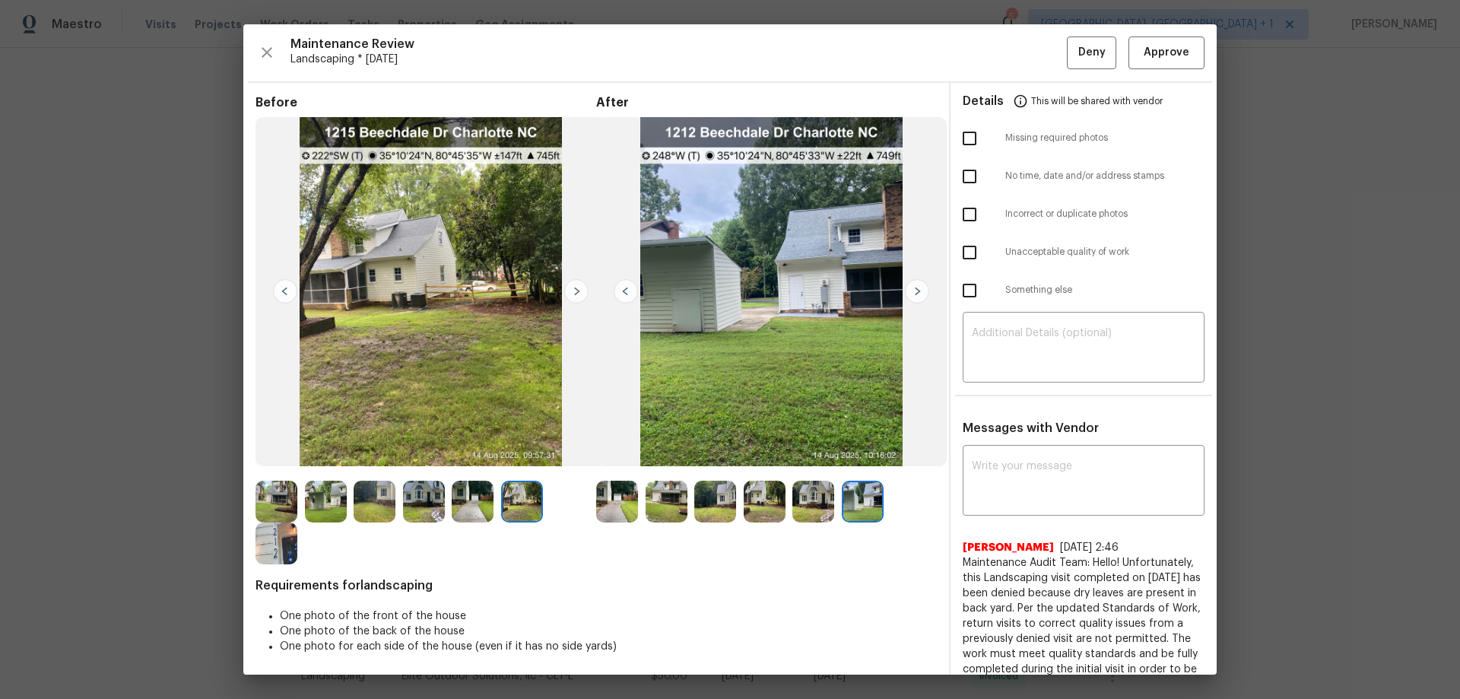
click at [262, 533] on img at bounding box center [277, 543] width 42 height 42
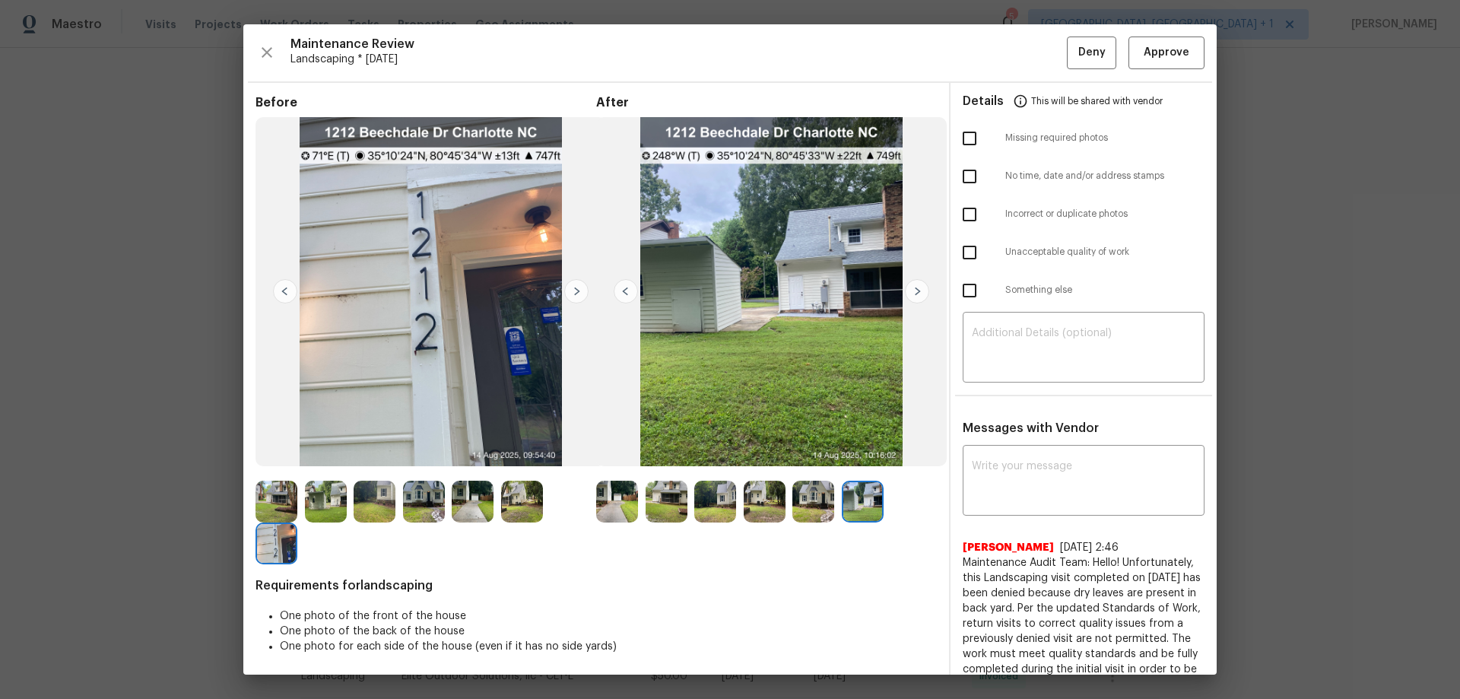
click at [365, 502] on img at bounding box center [375, 502] width 42 height 42
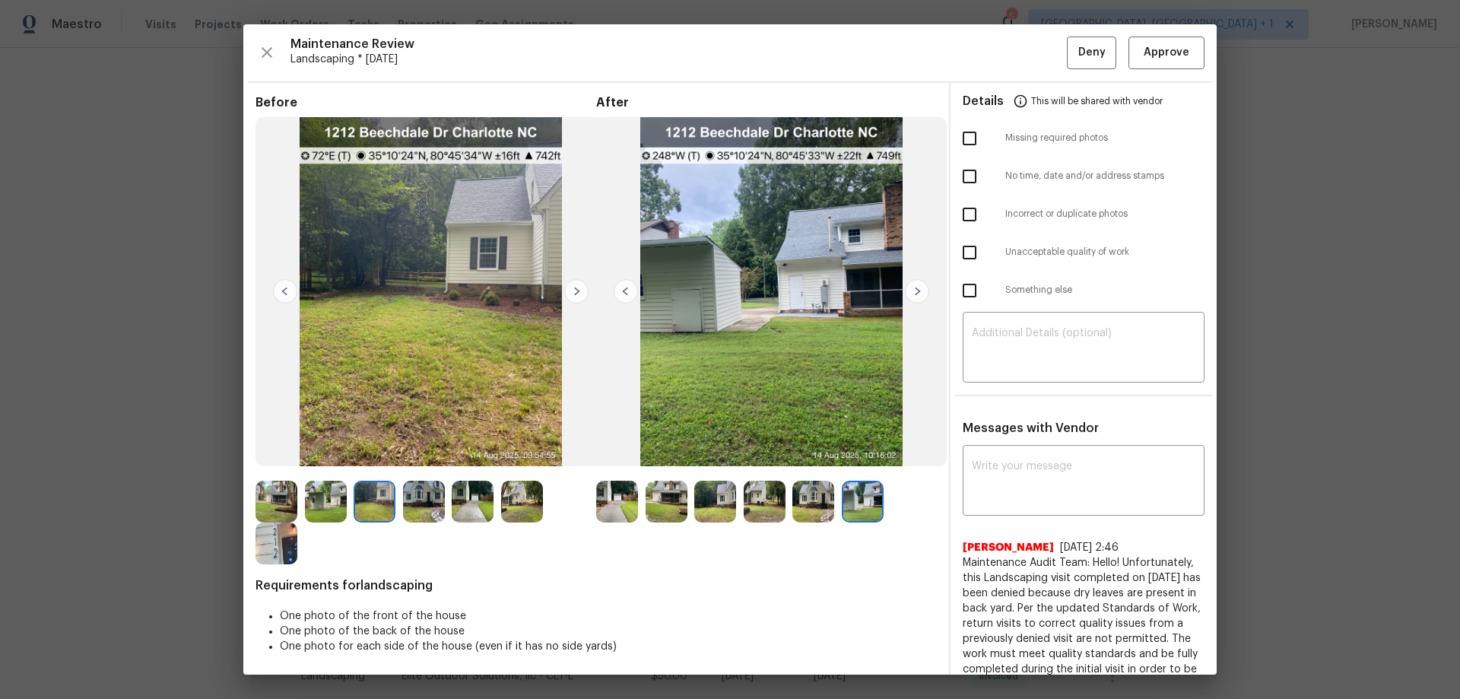
click at [424, 504] on img at bounding box center [424, 502] width 42 height 42
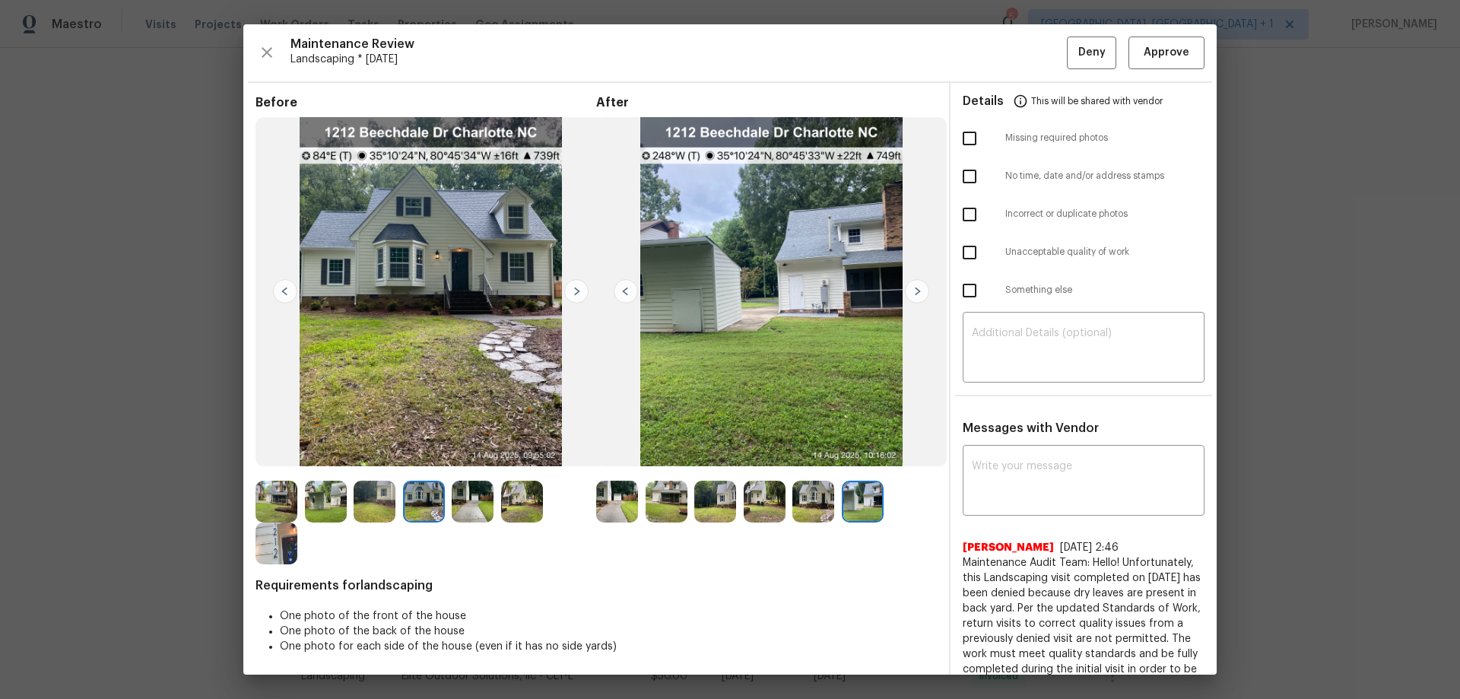
click at [483, 494] on img at bounding box center [473, 502] width 42 height 42
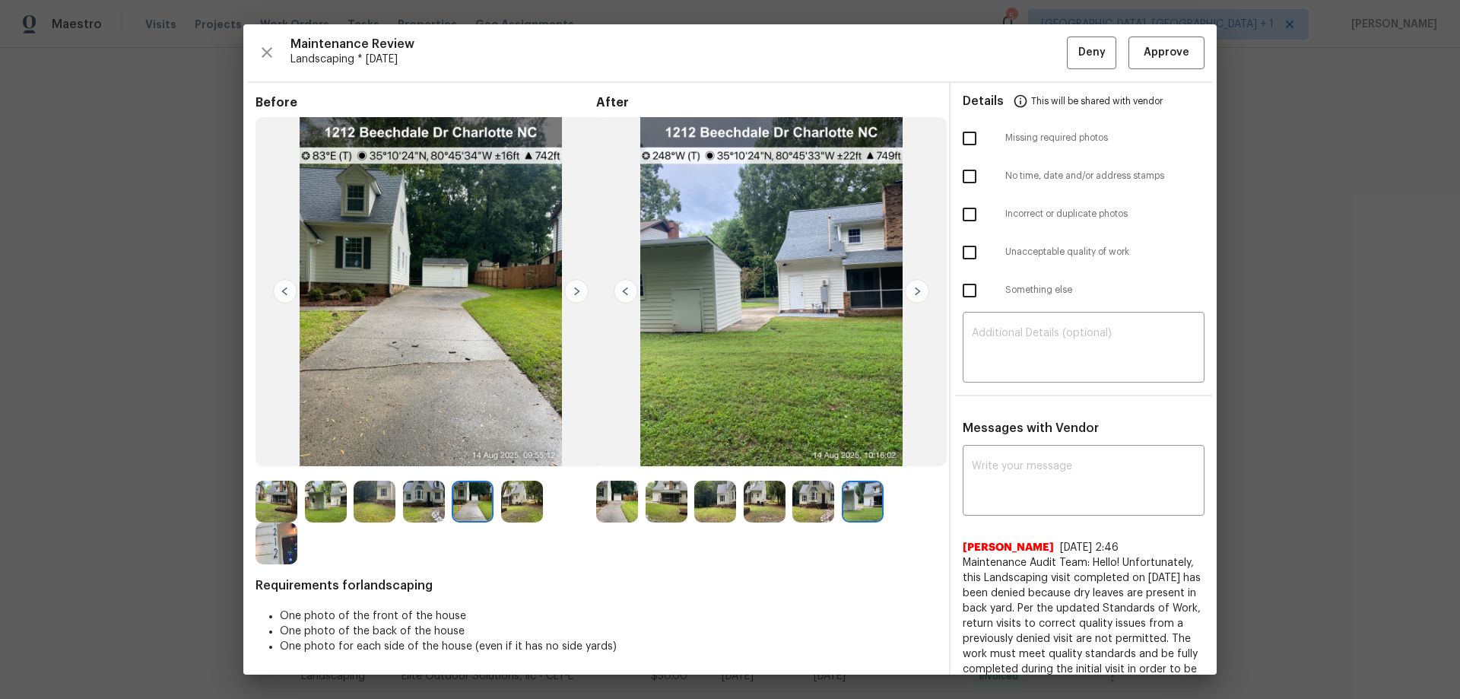
click at [537, 500] on img at bounding box center [522, 502] width 42 height 42
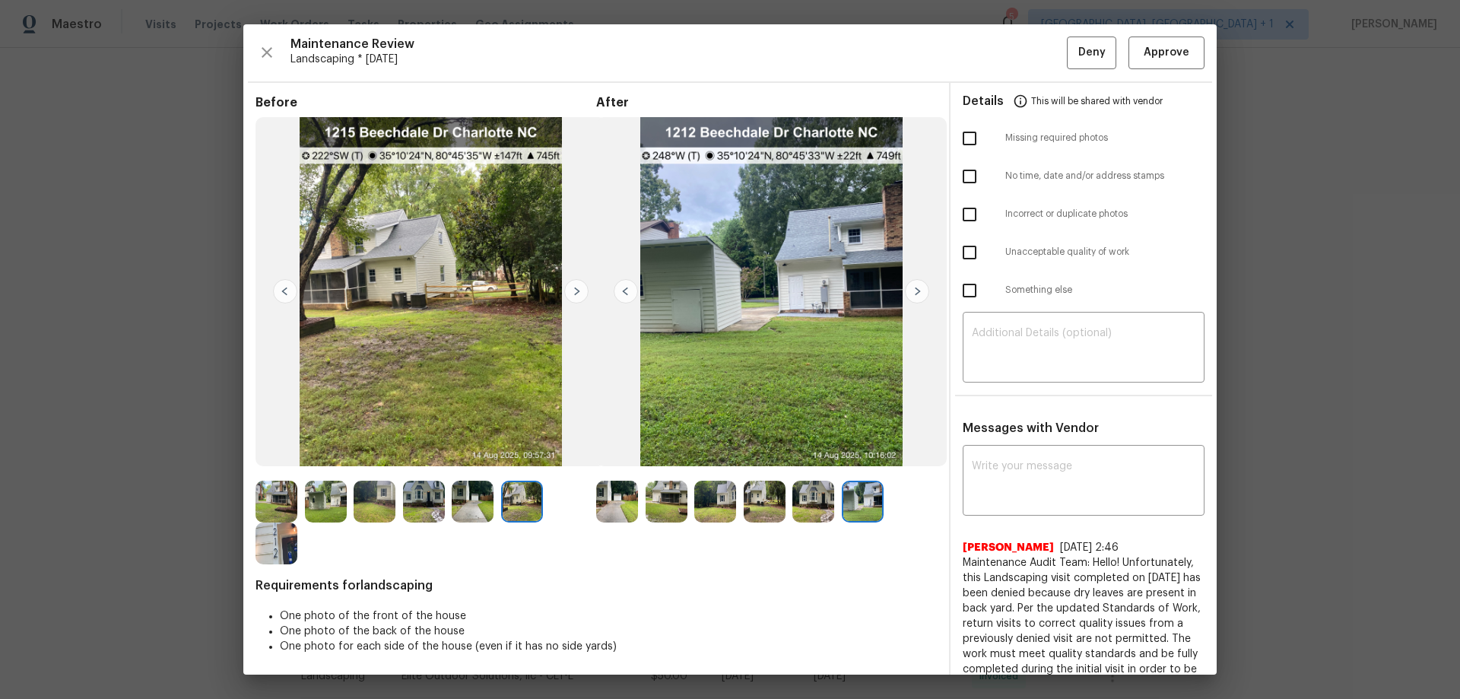
click at [625, 500] on img at bounding box center [617, 502] width 42 height 42
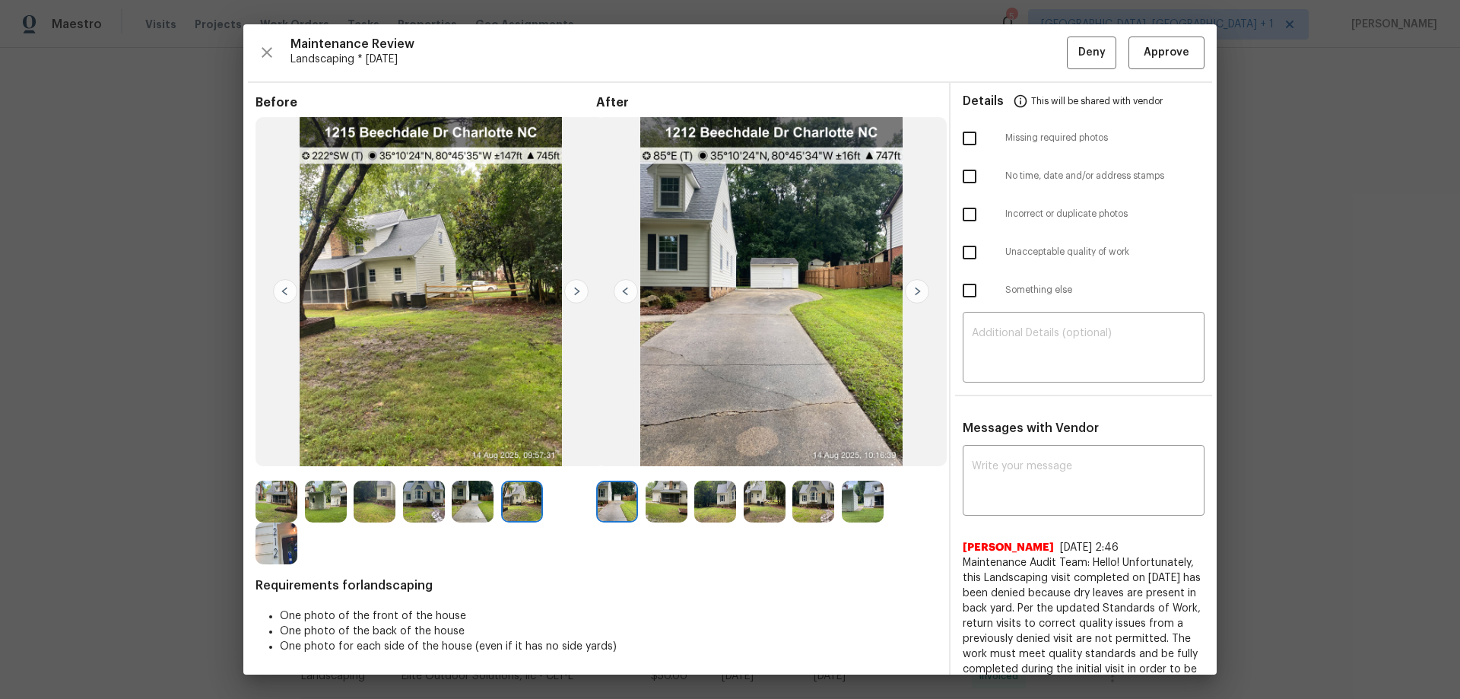
click at [905, 281] on img at bounding box center [917, 291] width 24 height 24
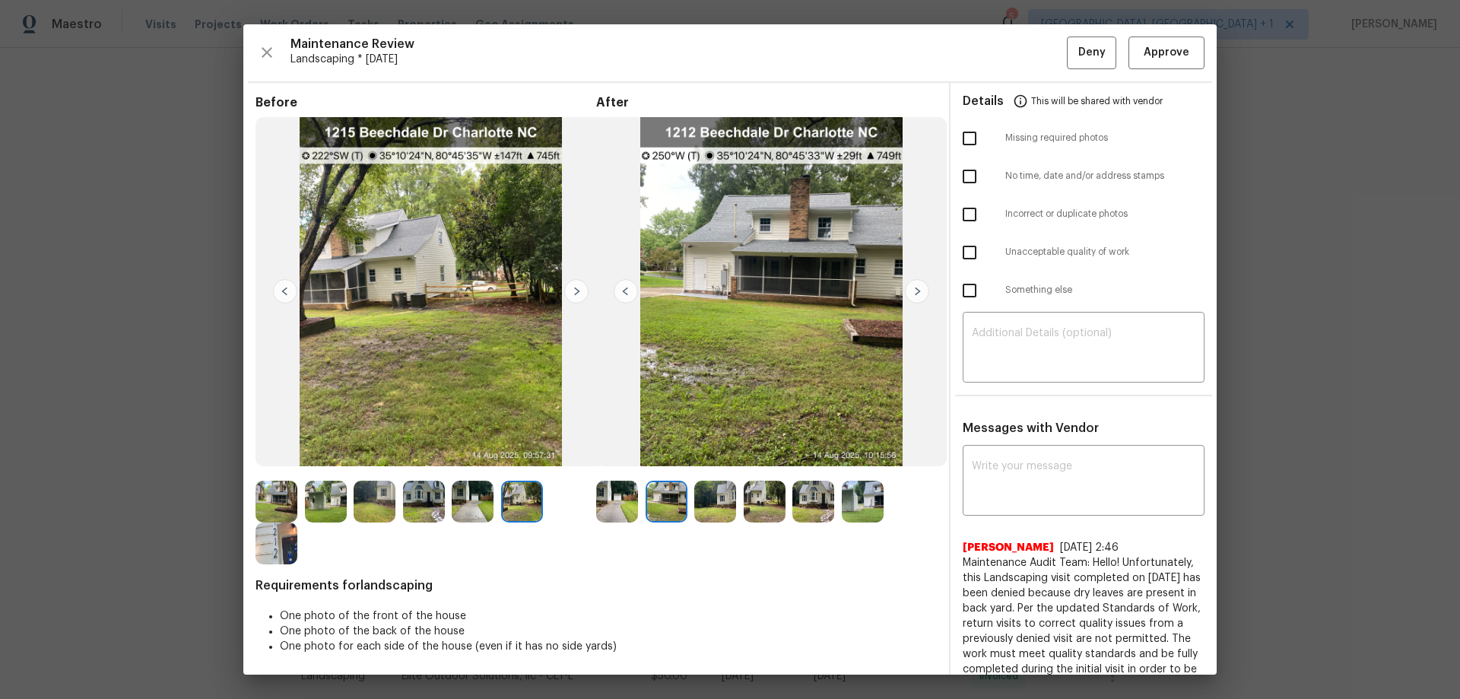
click at [723, 503] on img at bounding box center [715, 502] width 42 height 42
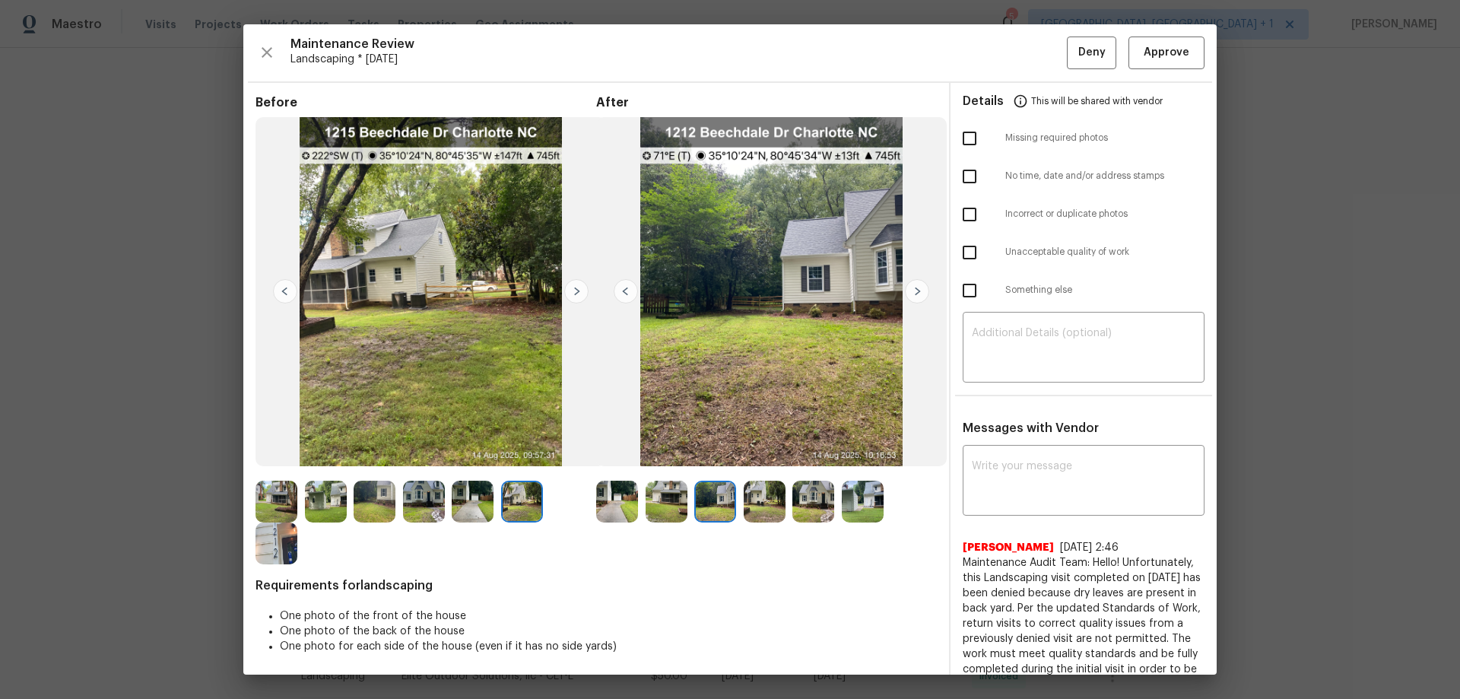
click at [744, 502] on img at bounding box center [765, 502] width 42 height 42
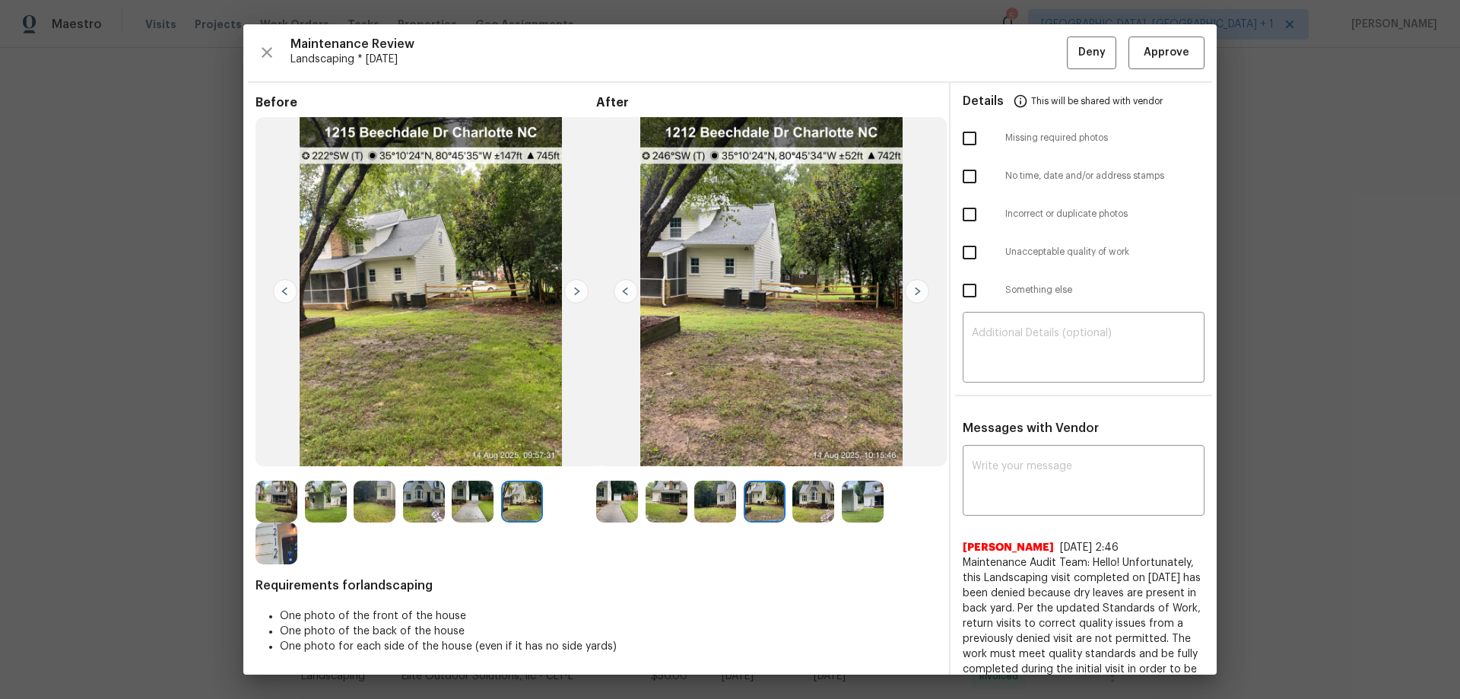
click at [812, 500] on img at bounding box center [813, 502] width 42 height 42
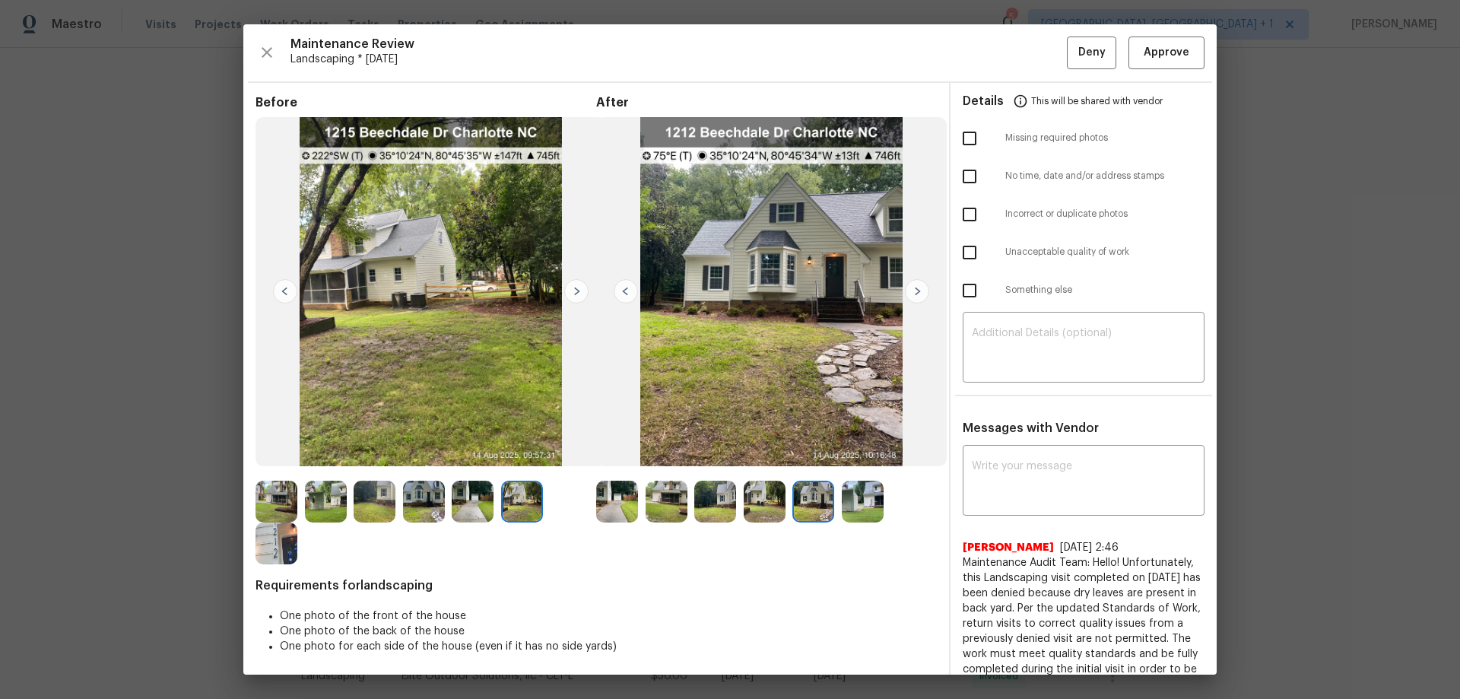
click at [843, 501] on img at bounding box center [863, 502] width 42 height 42
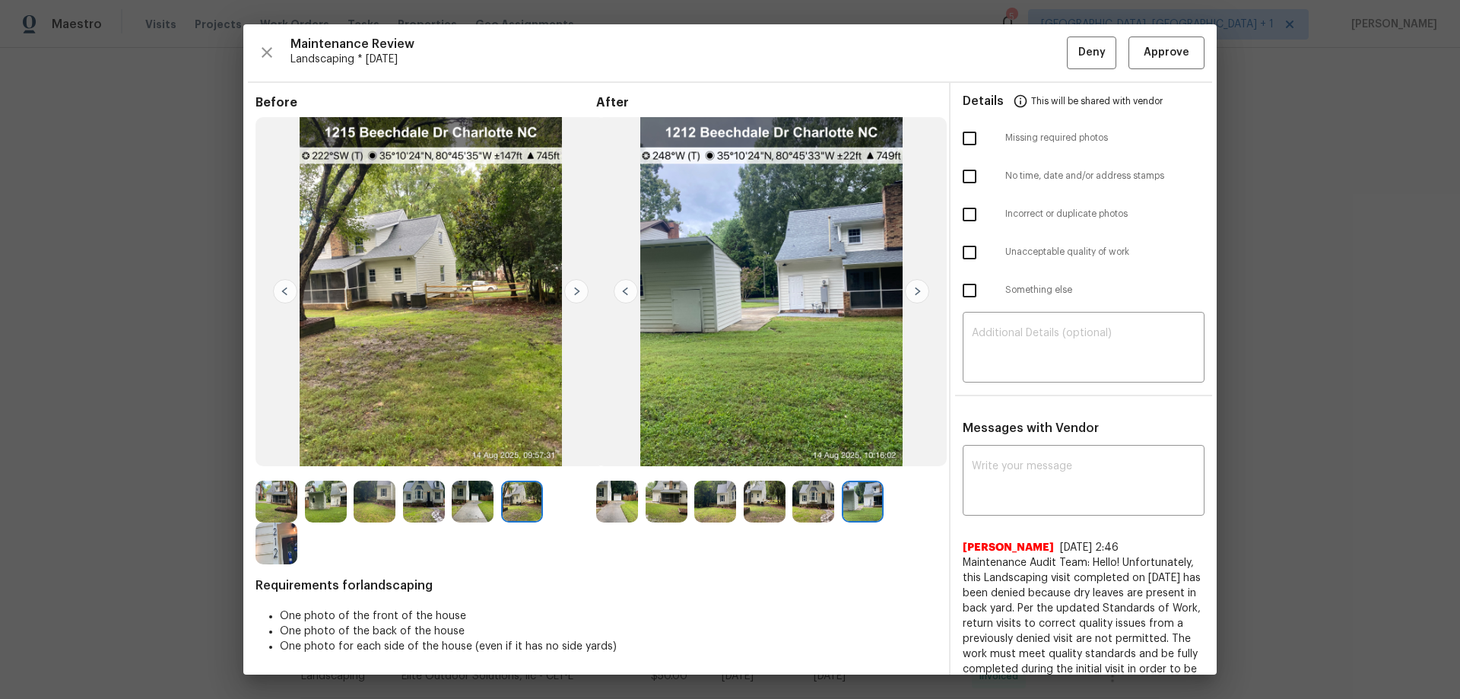
click at [615, 500] on img at bounding box center [617, 502] width 42 height 42
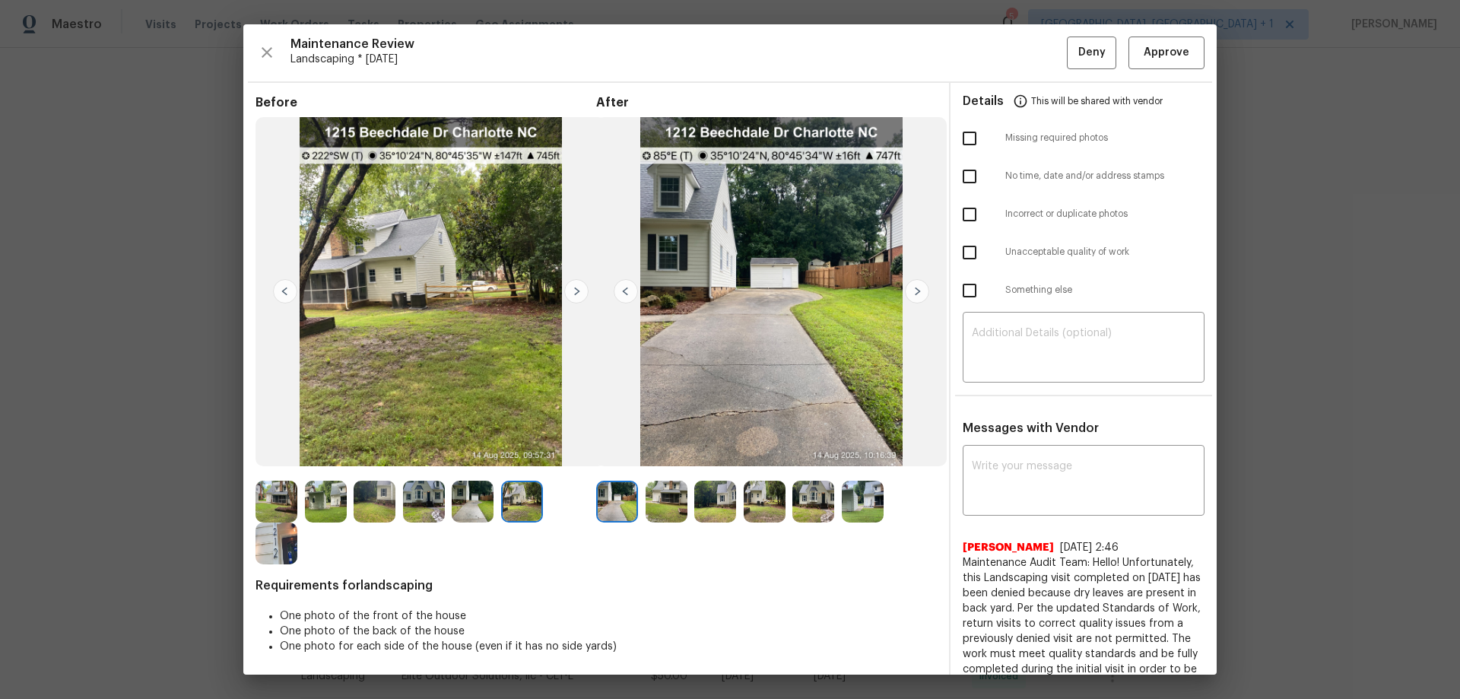
click at [910, 286] on img at bounding box center [917, 291] width 24 height 24
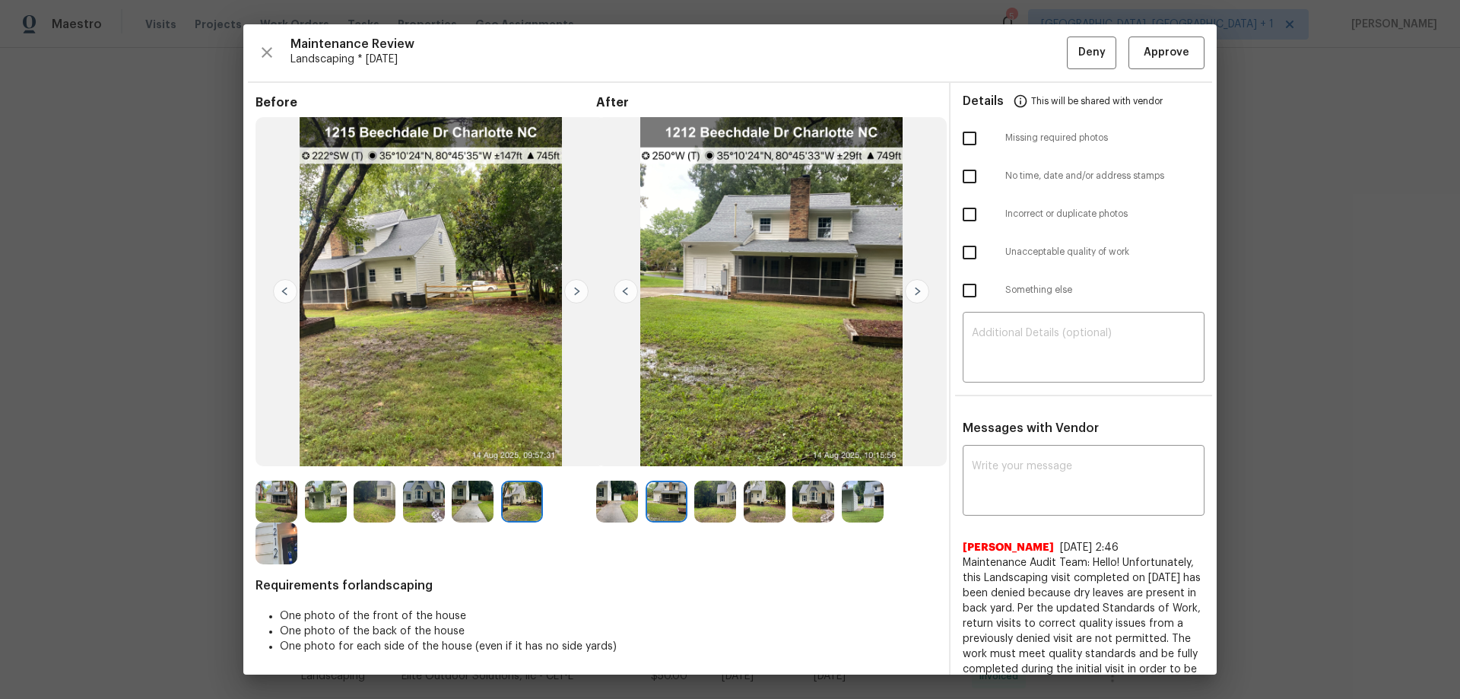
click at [910, 286] on img at bounding box center [917, 291] width 24 height 24
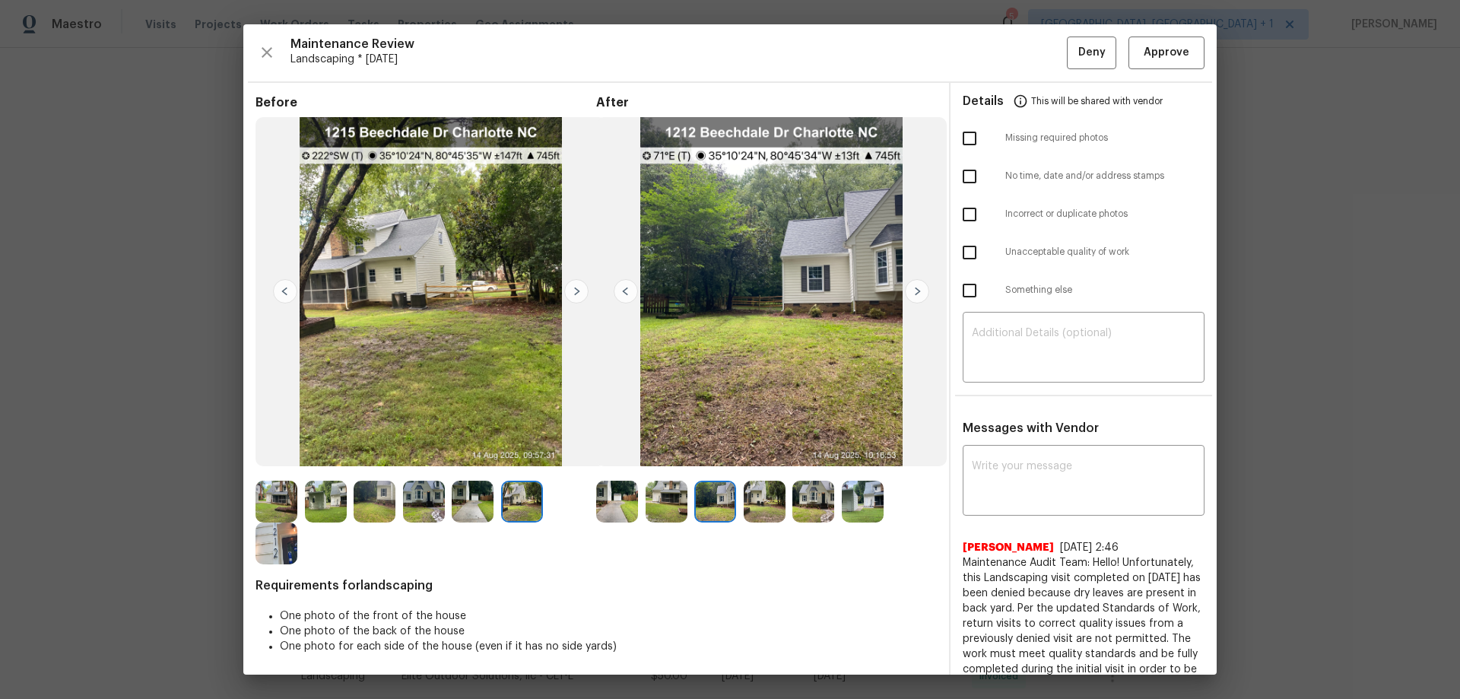
click at [910, 286] on img at bounding box center [917, 291] width 24 height 24
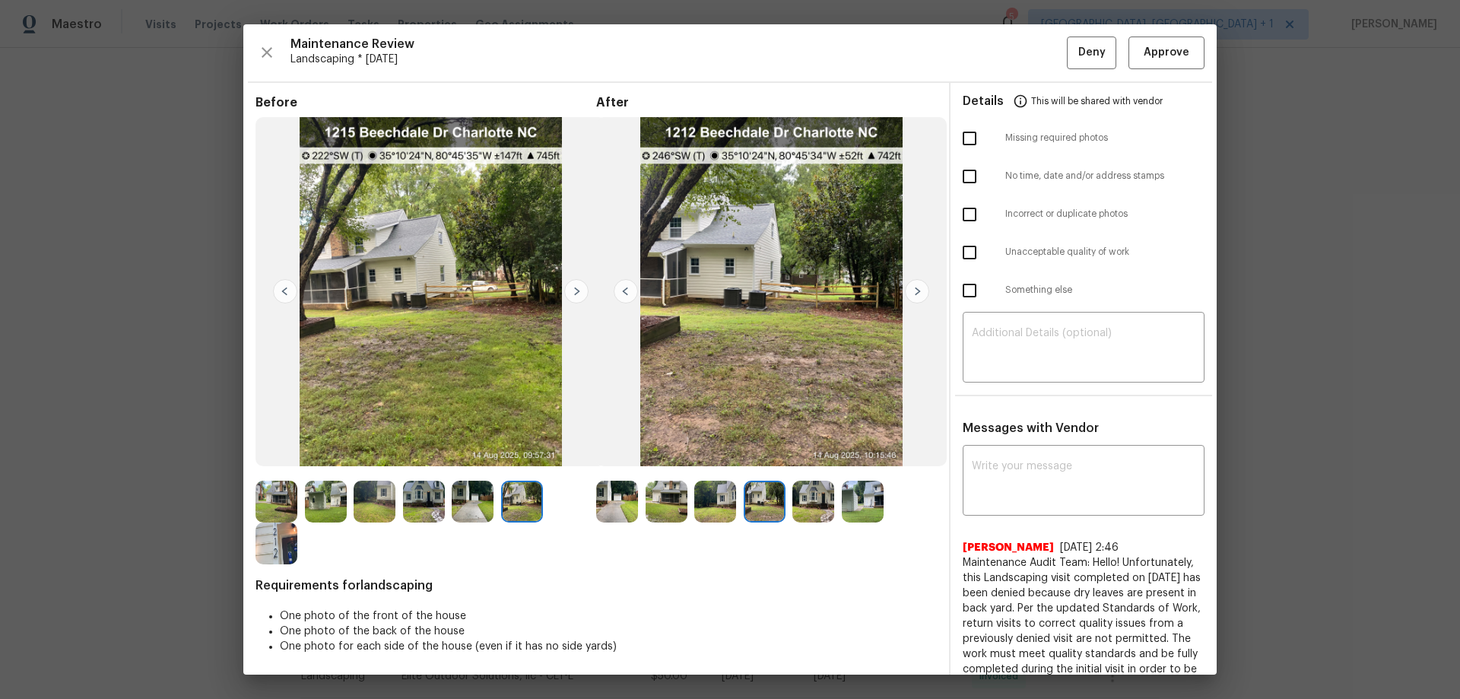
click at [909, 286] on img at bounding box center [917, 291] width 24 height 24
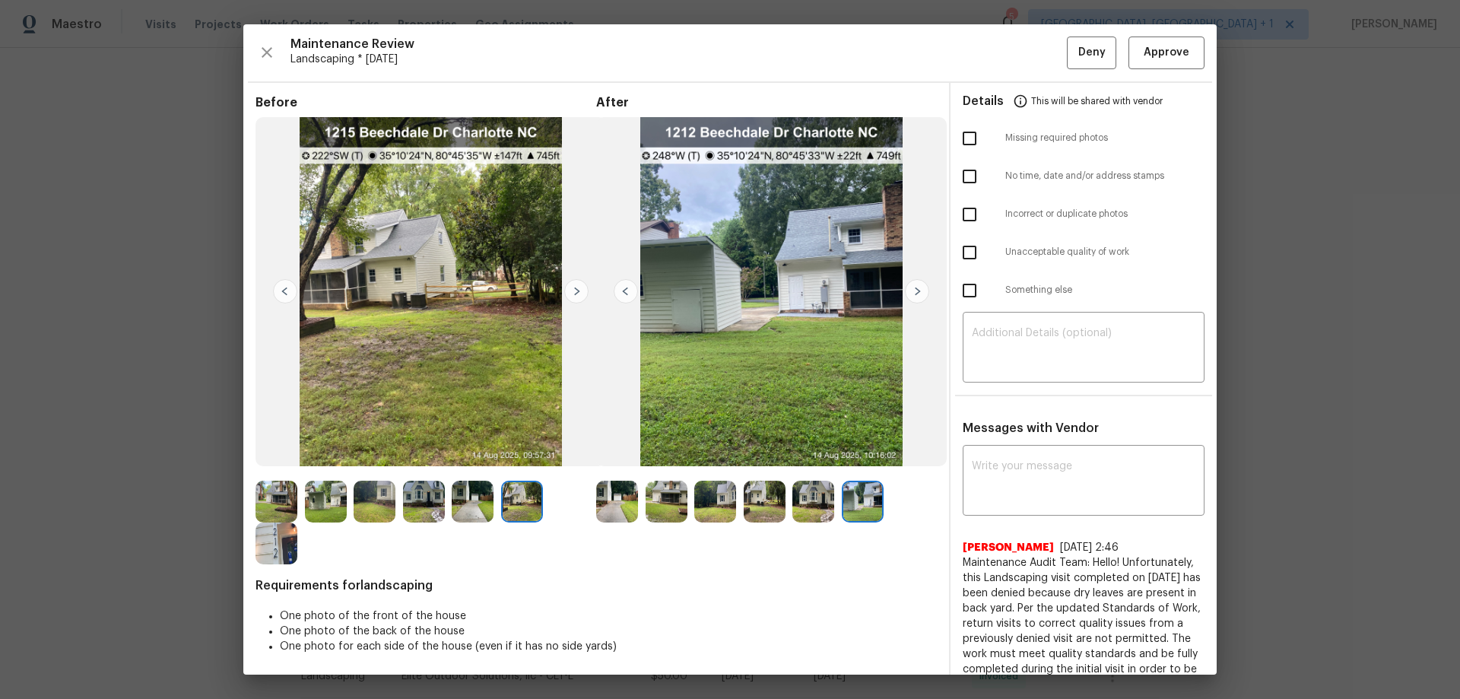
click at [909, 286] on img at bounding box center [917, 291] width 24 height 24
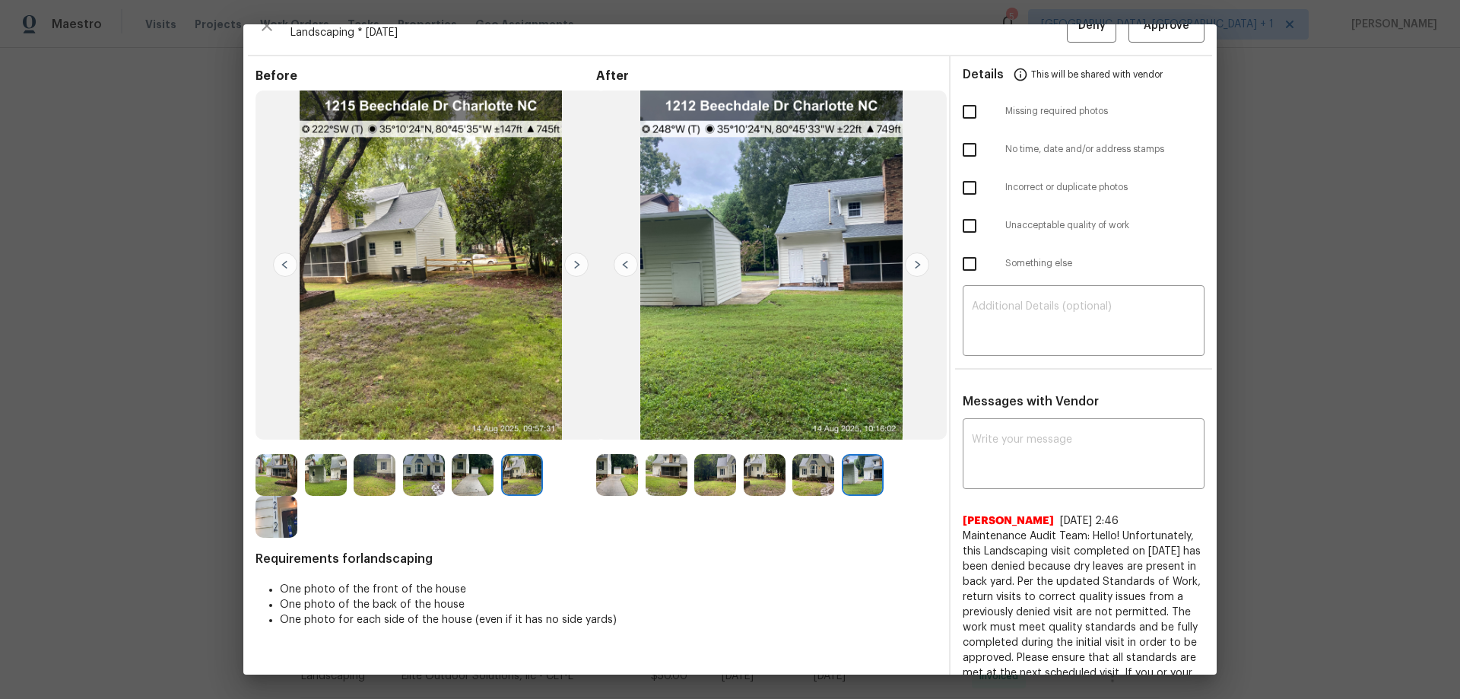
scroll to position [0, 0]
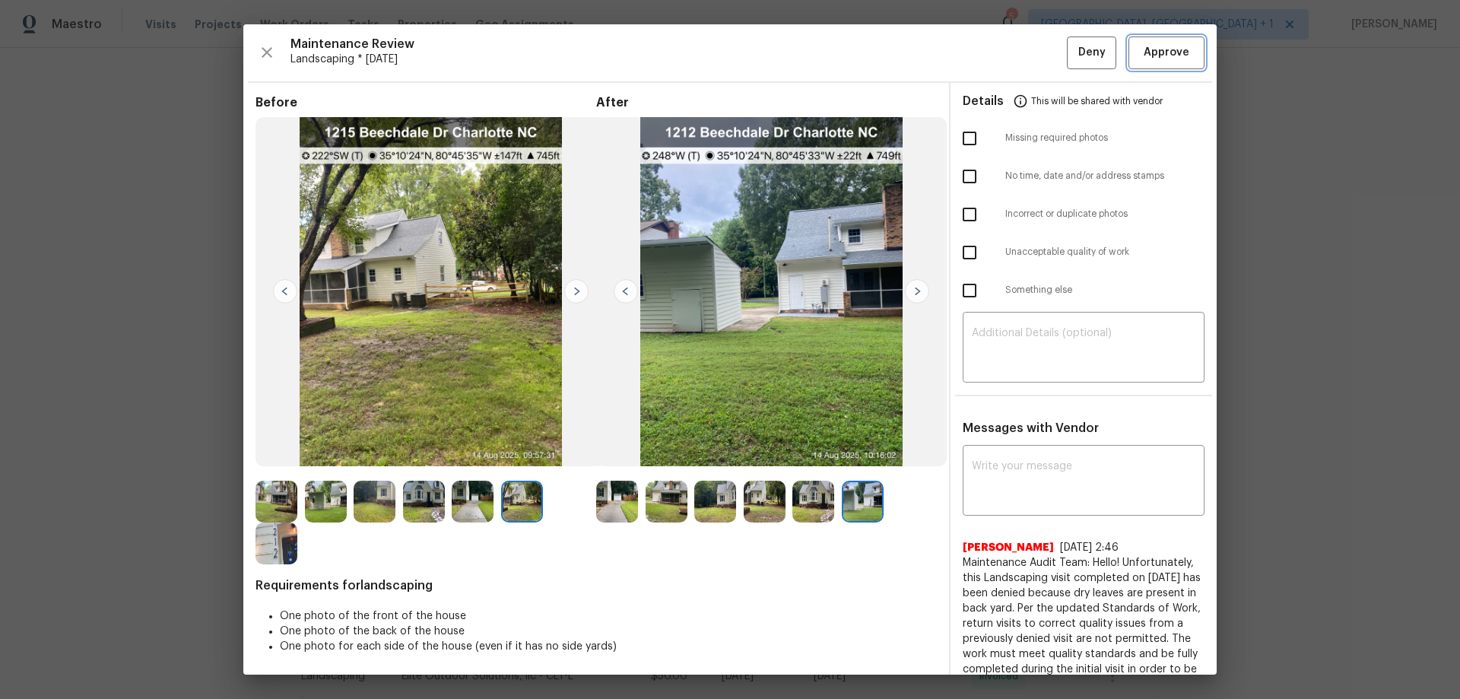
click at [1152, 46] on span "Approve" at bounding box center [1167, 52] width 46 height 19
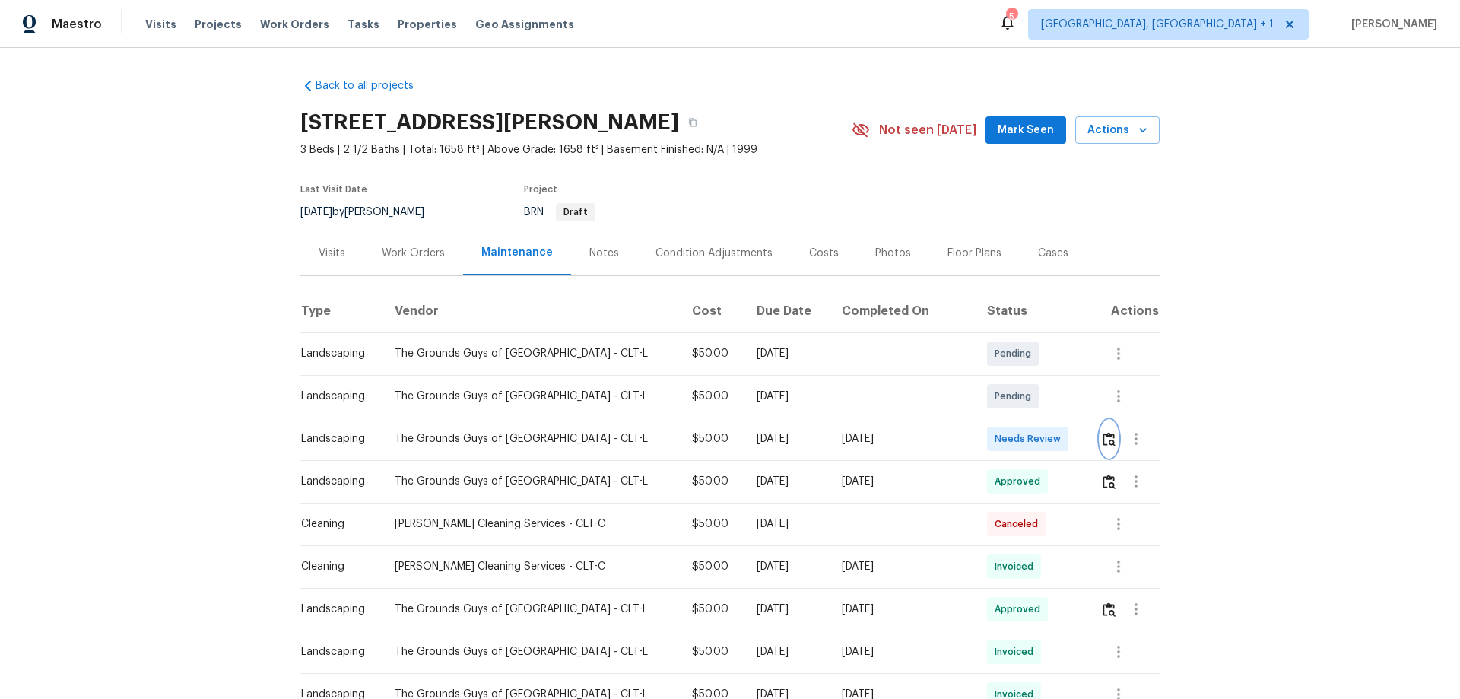
click at [1038, 440] on img "button" at bounding box center [1109, 439] width 13 height 14
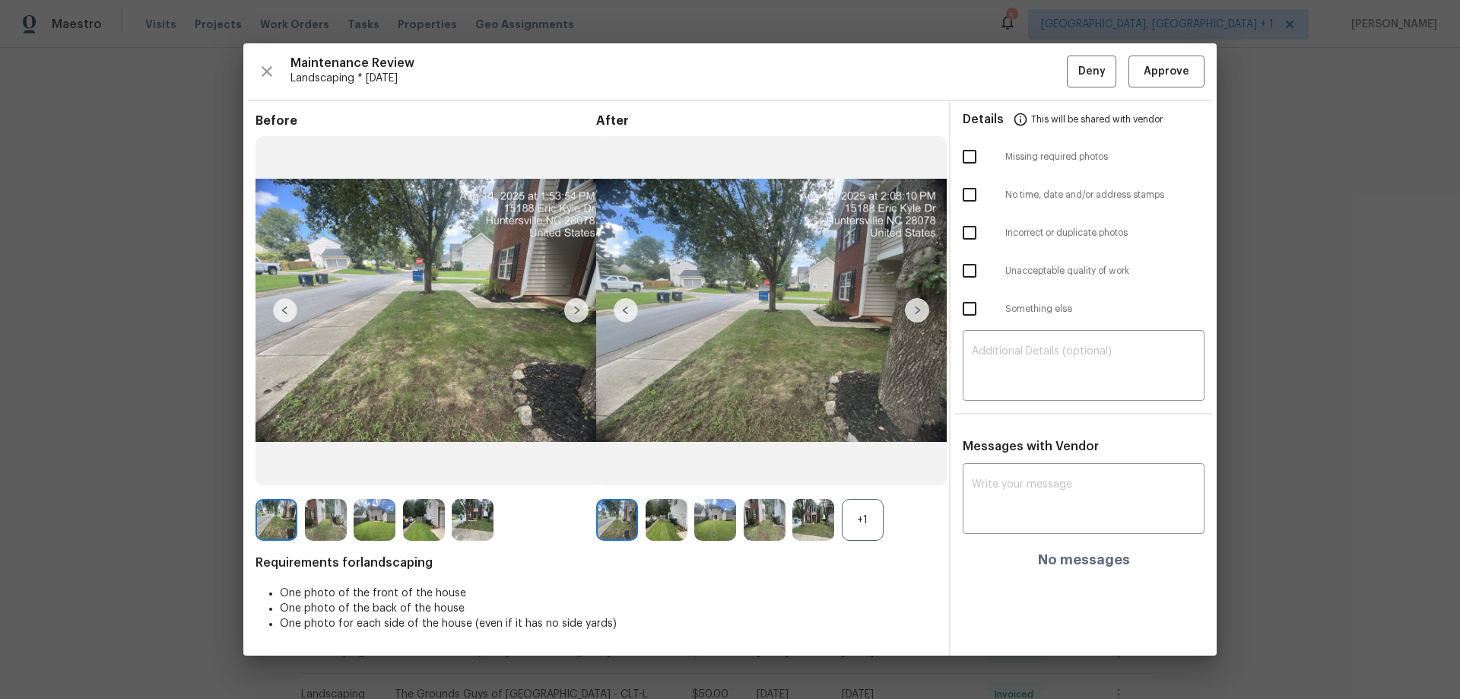
click at [1038, 90] on div "Maintenance Review Landscaping * [DATE] Deny Approve Before After +1 Requiremen…" at bounding box center [729, 349] width 973 height 612
click at [1038, 66] on span "Approve" at bounding box center [1167, 71] width 46 height 19
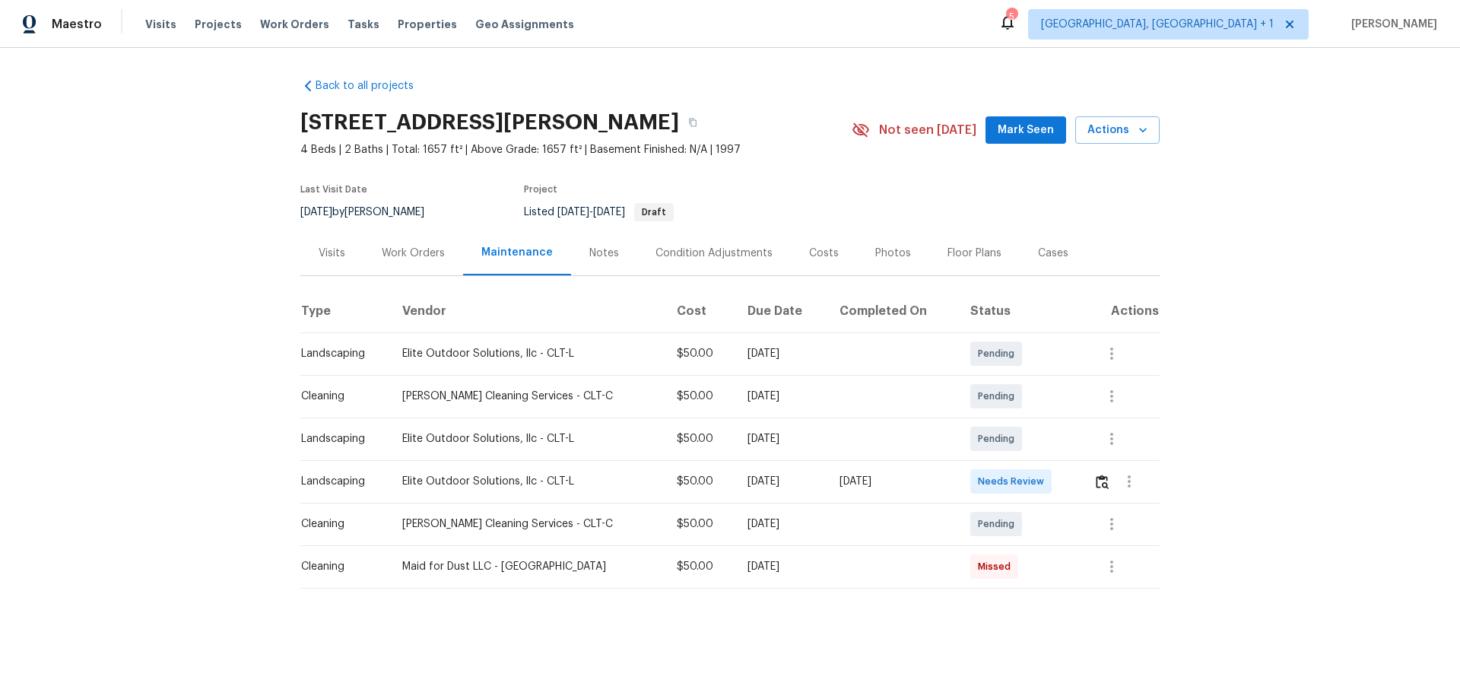
click at [1038, 461] on div at bounding box center [1126, 481] width 65 height 37
click at [1038, 461] on img "button" at bounding box center [1102, 482] width 13 height 14
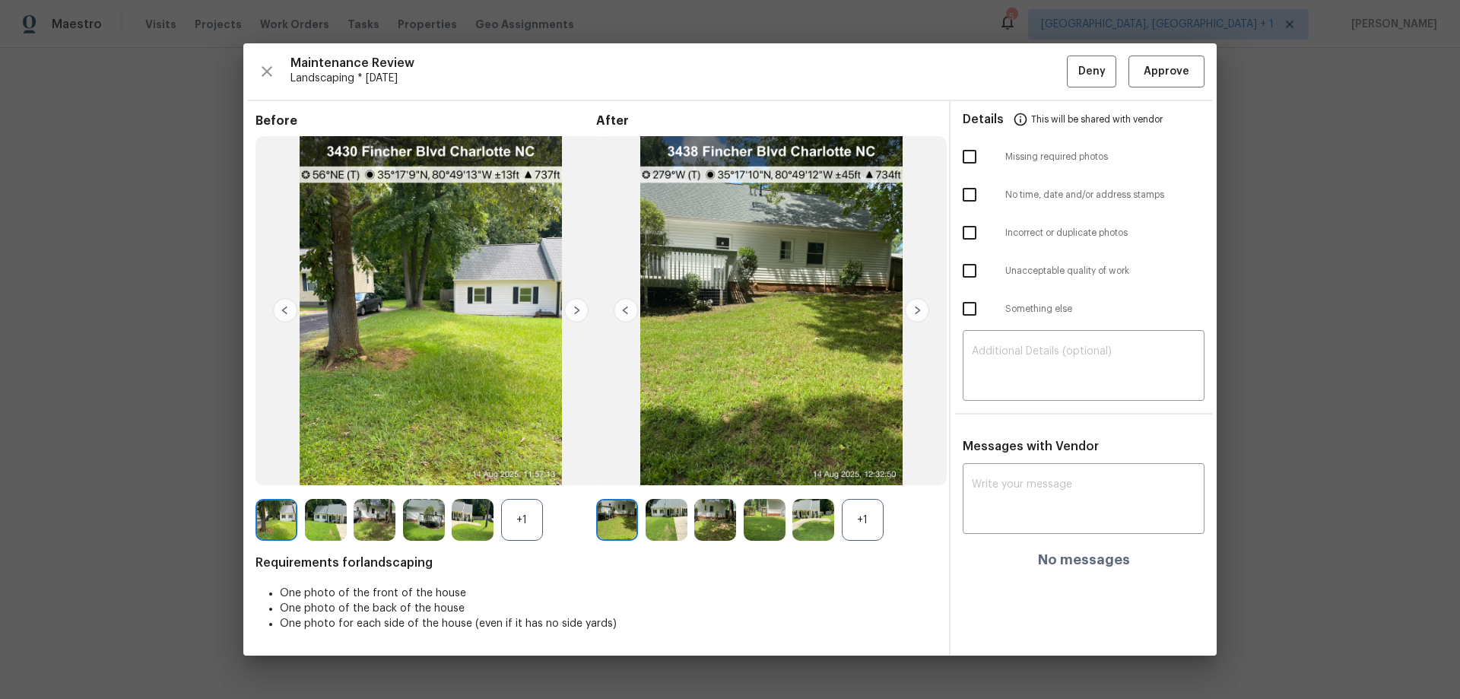
click at [519, 461] on div "+1" at bounding box center [522, 520] width 42 height 42
click at [873, 461] on div "+1" at bounding box center [863, 520] width 42 height 42
click at [587, 314] on img at bounding box center [576, 310] width 24 height 24
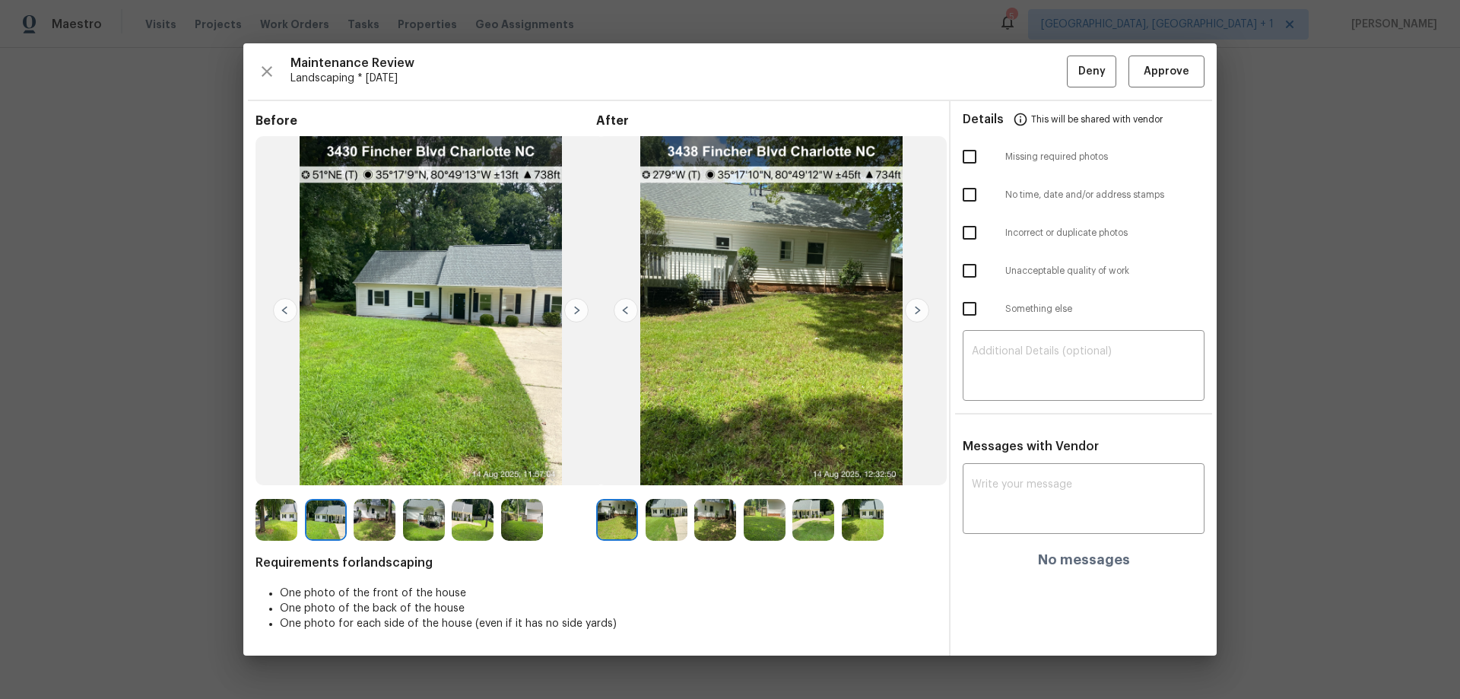
click at [581, 311] on img at bounding box center [576, 310] width 24 height 24
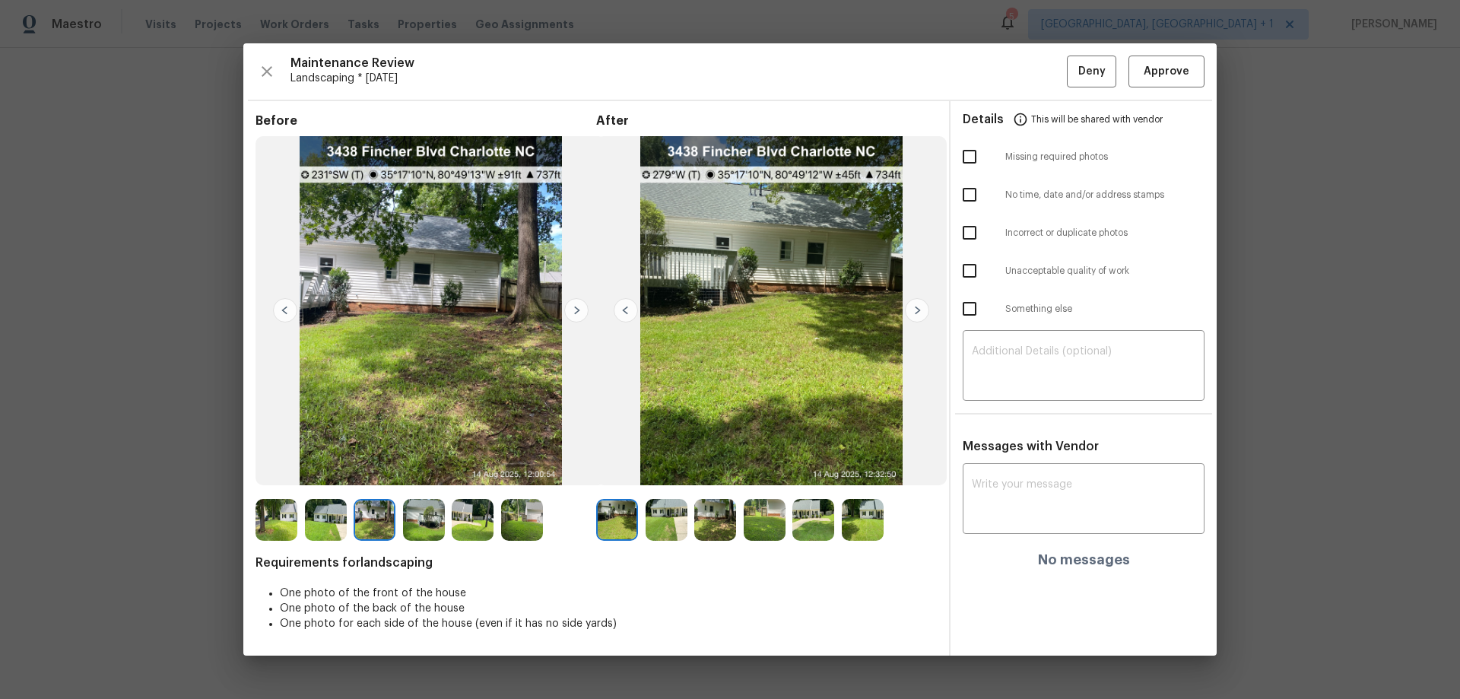
click at [581, 311] on img at bounding box center [576, 310] width 24 height 24
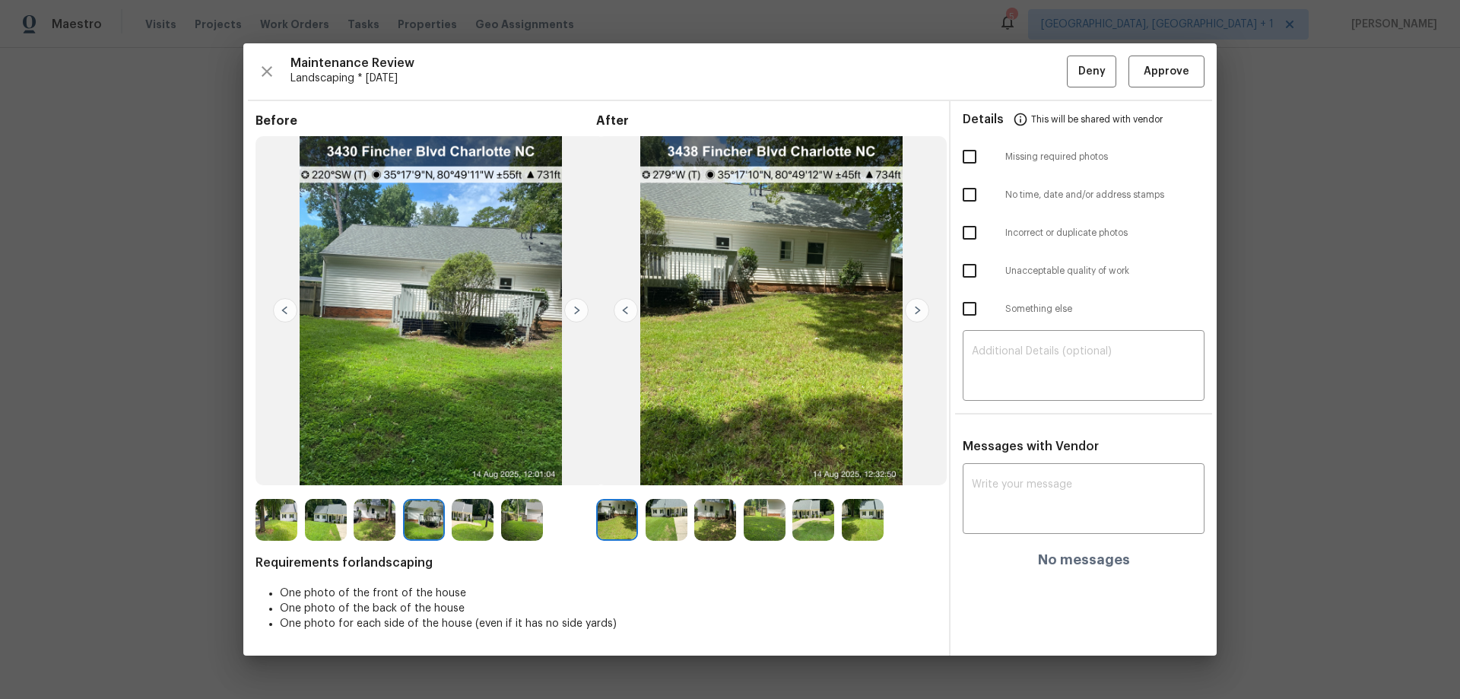
click at [581, 311] on img at bounding box center [576, 310] width 24 height 24
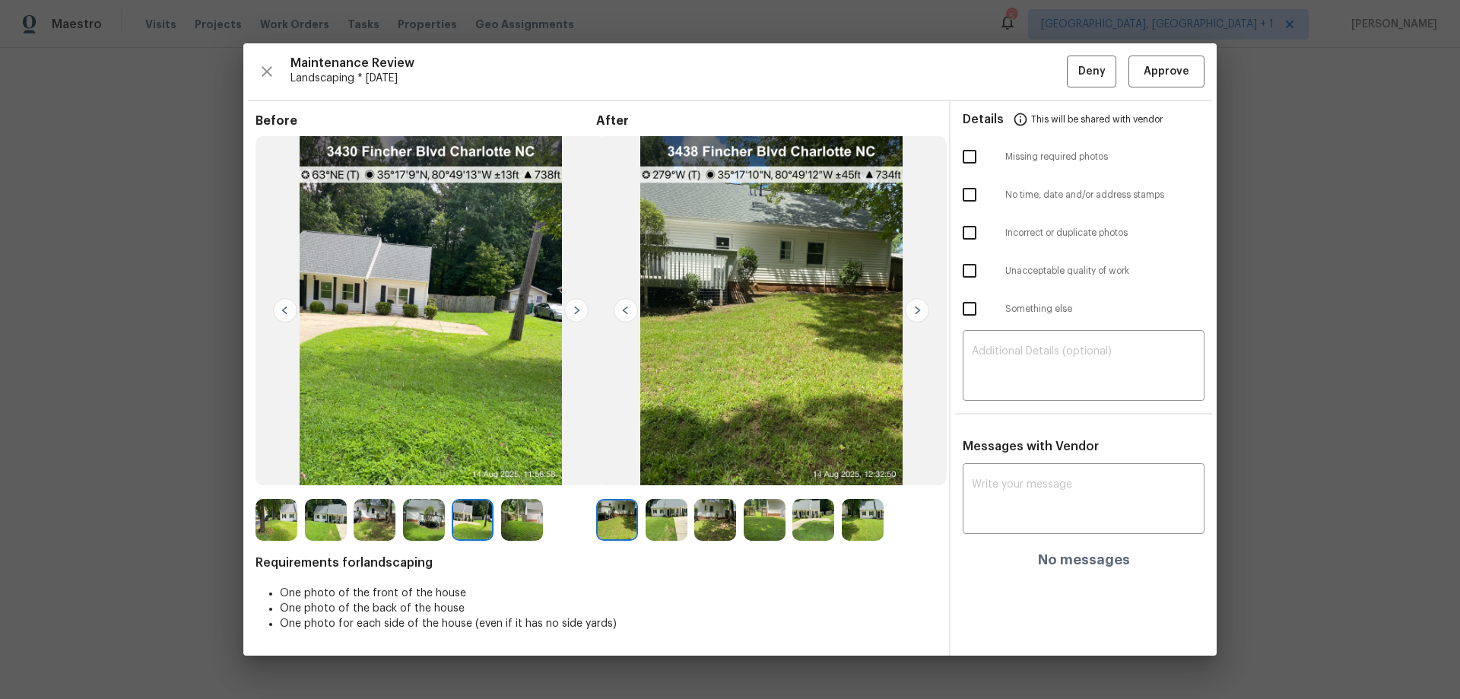
click at [581, 311] on img at bounding box center [576, 310] width 24 height 24
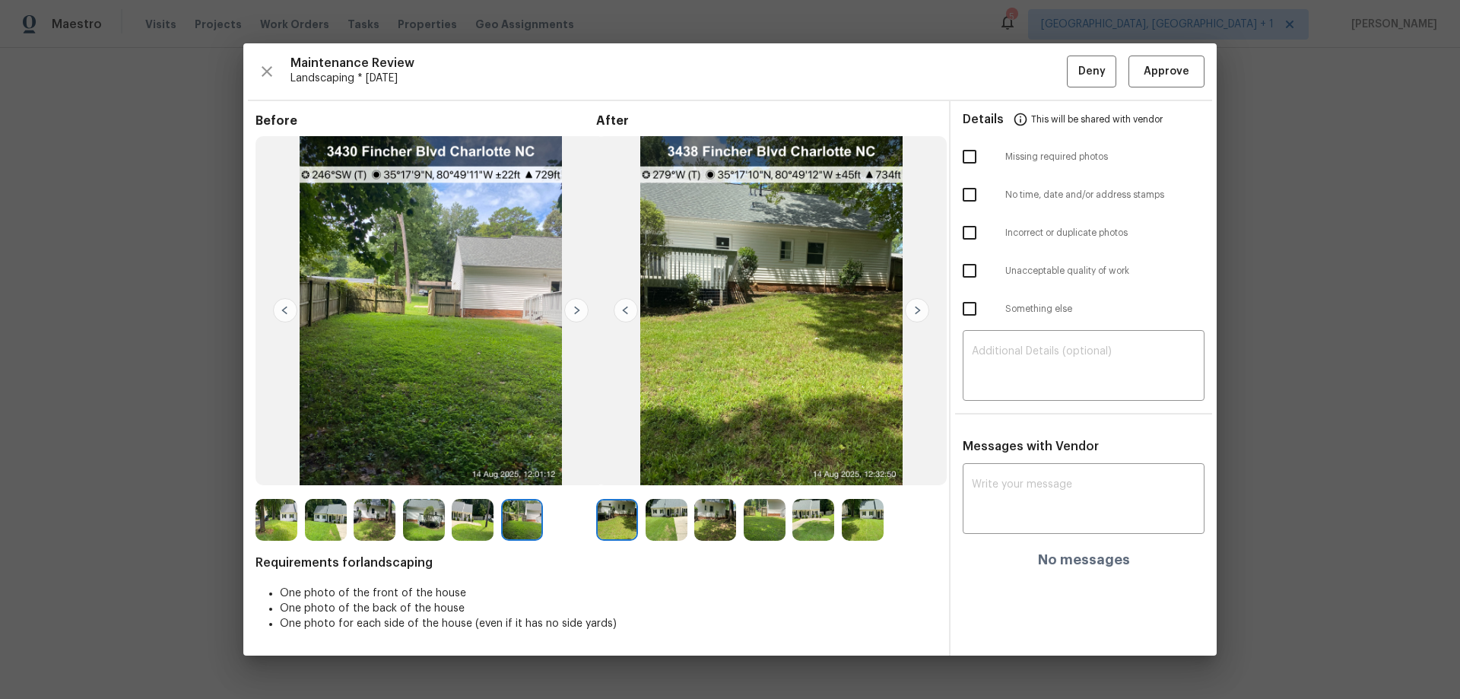
drag, startPoint x: 274, startPoint y: 519, endPoint x: 465, endPoint y: 443, distance: 205.5
click at [274, 461] on img at bounding box center [277, 520] width 42 height 42
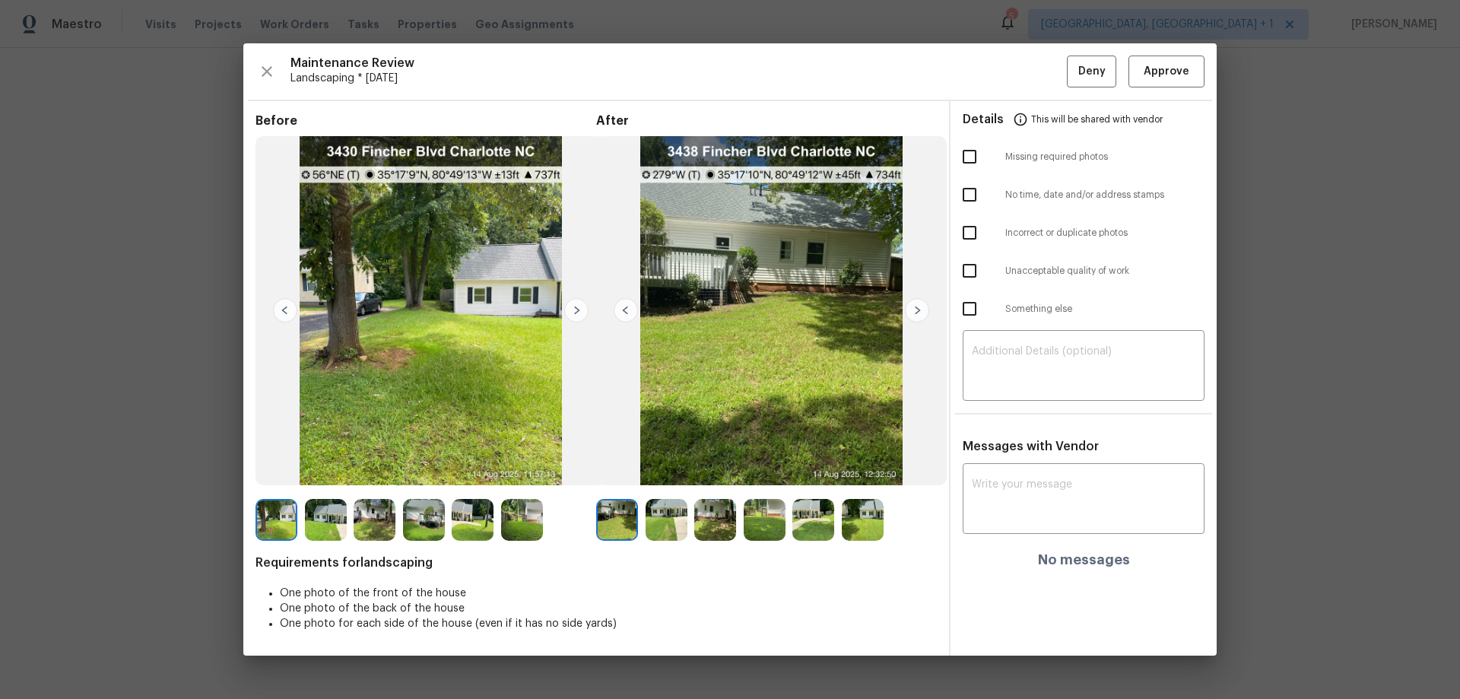
click at [573, 309] on img at bounding box center [576, 310] width 24 height 24
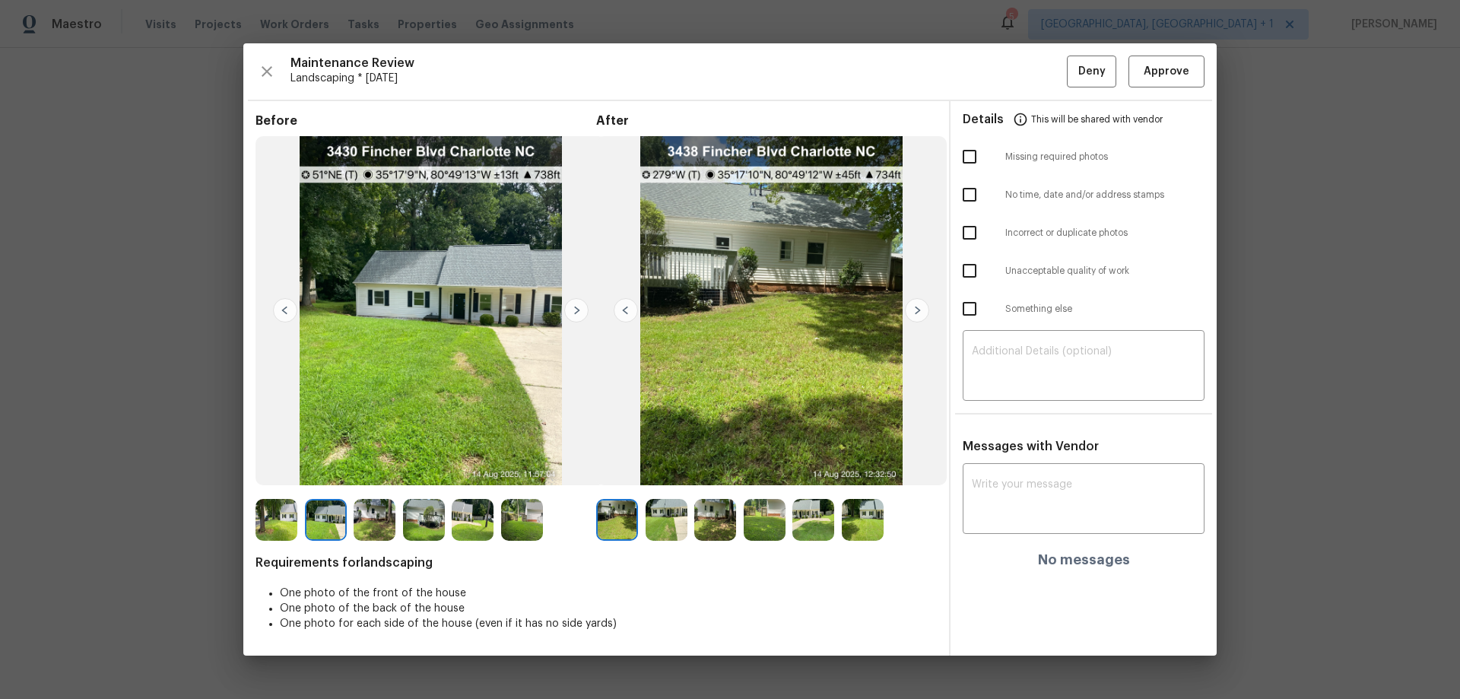
click at [573, 309] on img at bounding box center [576, 310] width 24 height 24
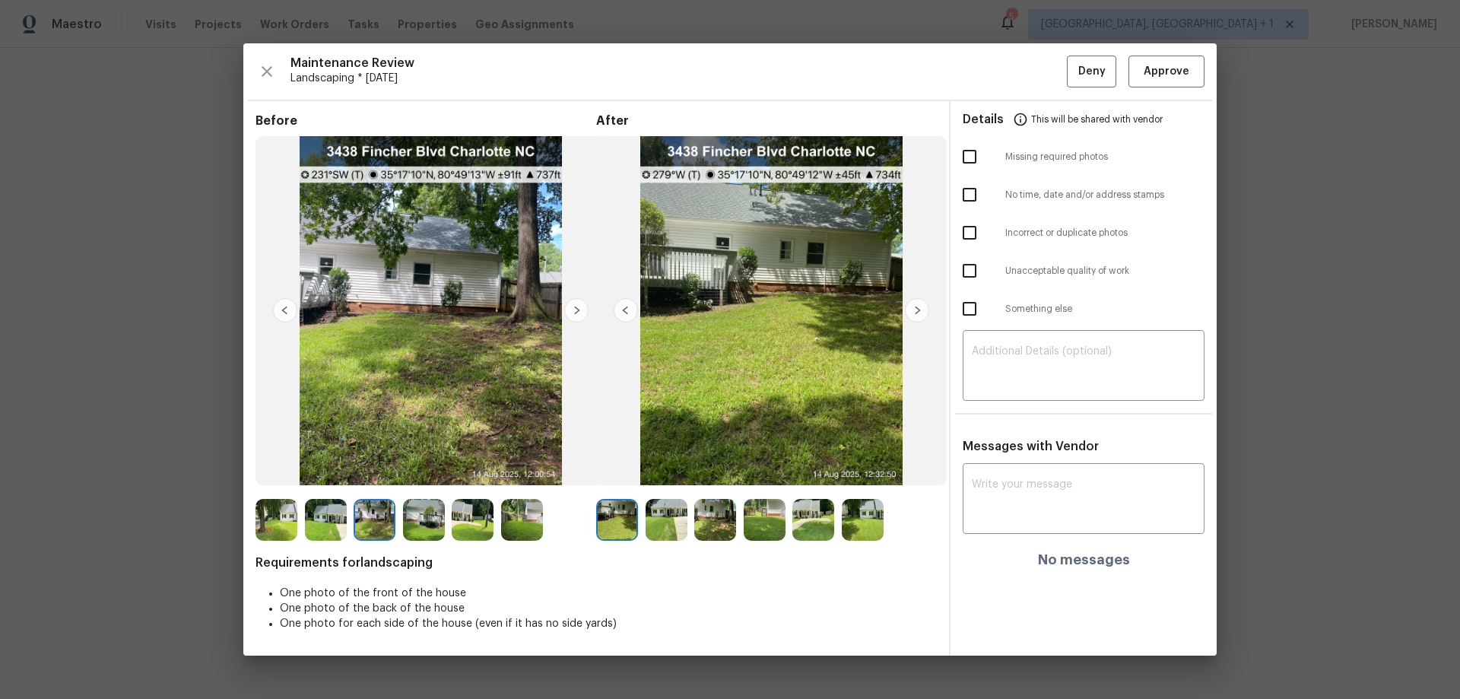
click at [436, 461] on img at bounding box center [424, 520] width 42 height 42
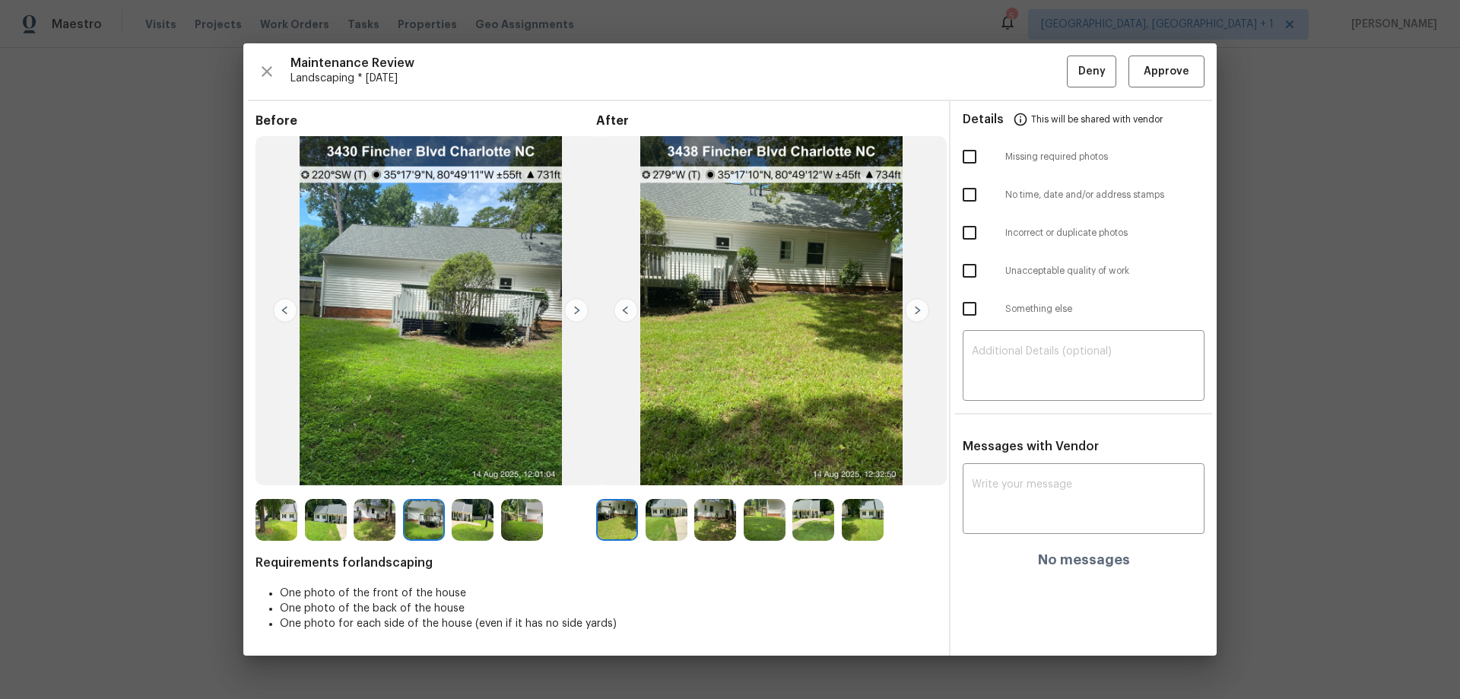
click at [465, 461] on img at bounding box center [473, 520] width 42 height 42
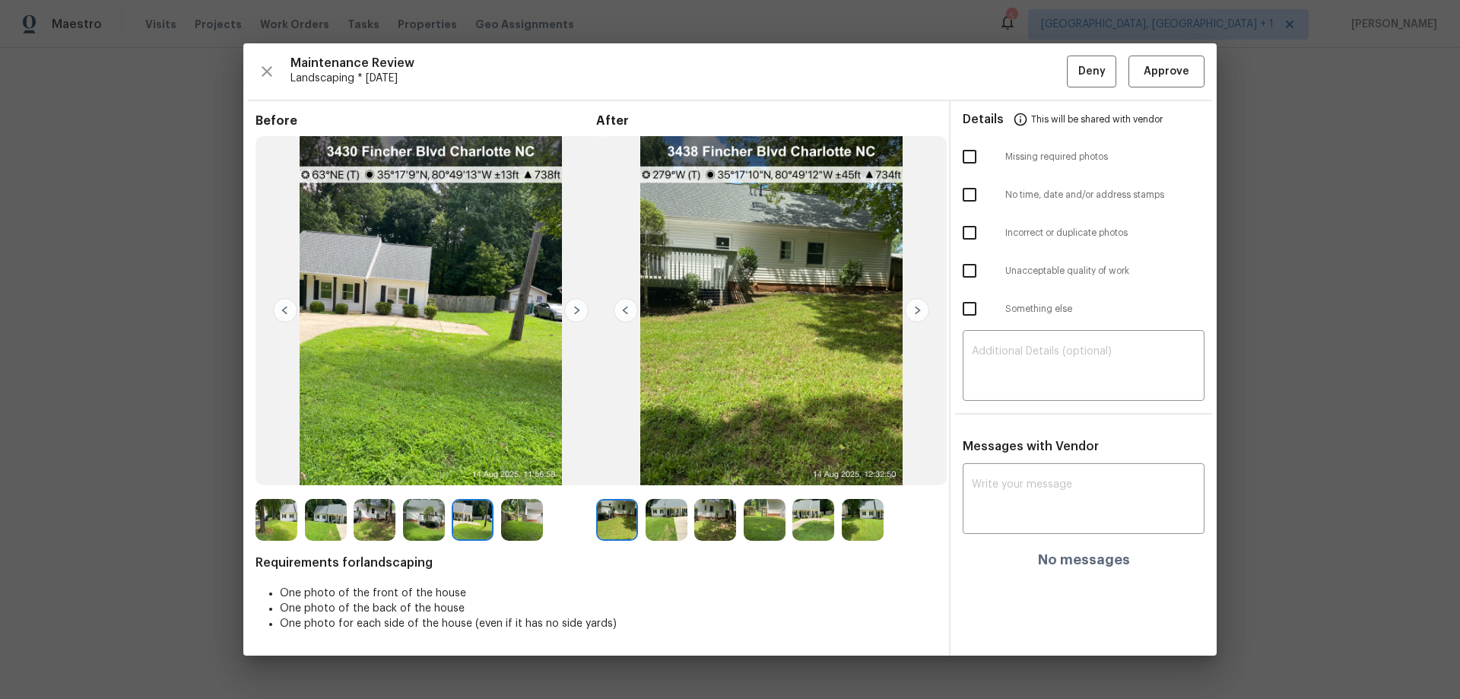
click at [535, 461] on img at bounding box center [522, 520] width 42 height 42
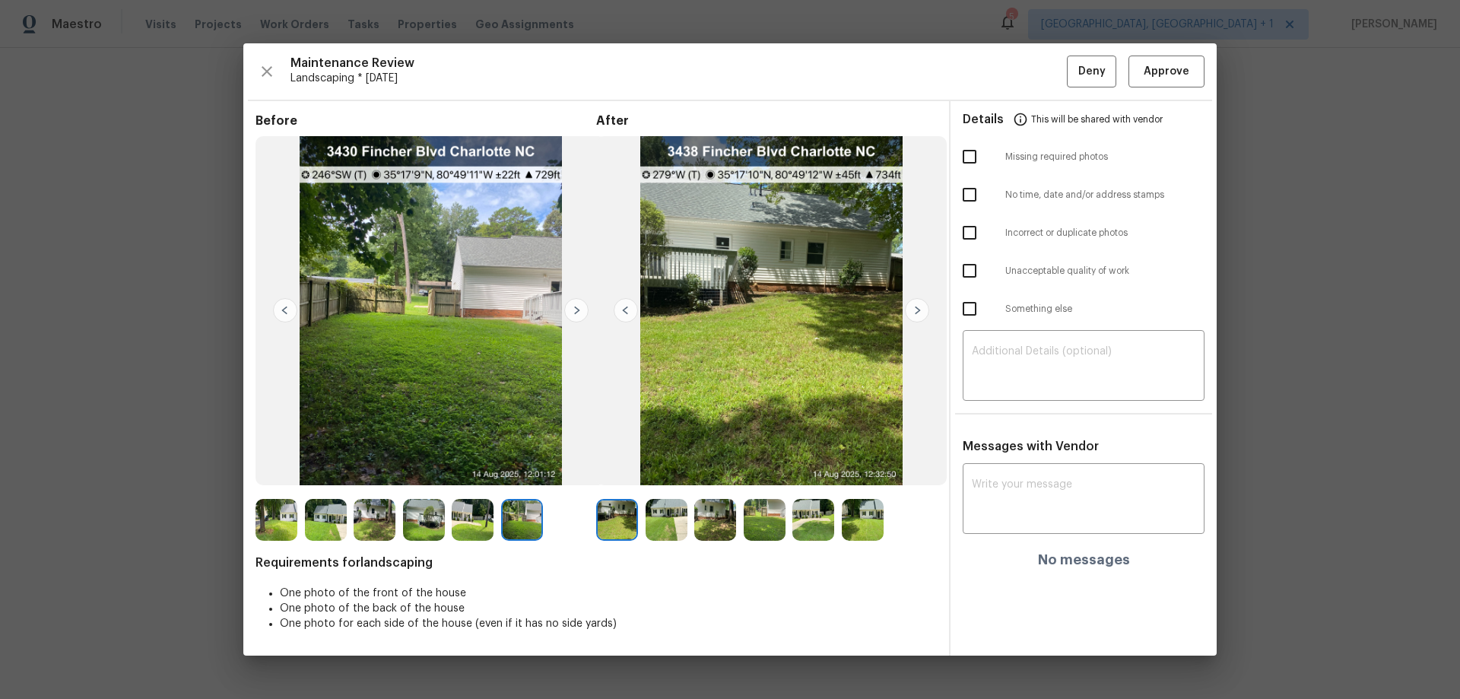
click at [915, 303] on img at bounding box center [917, 310] width 24 height 24
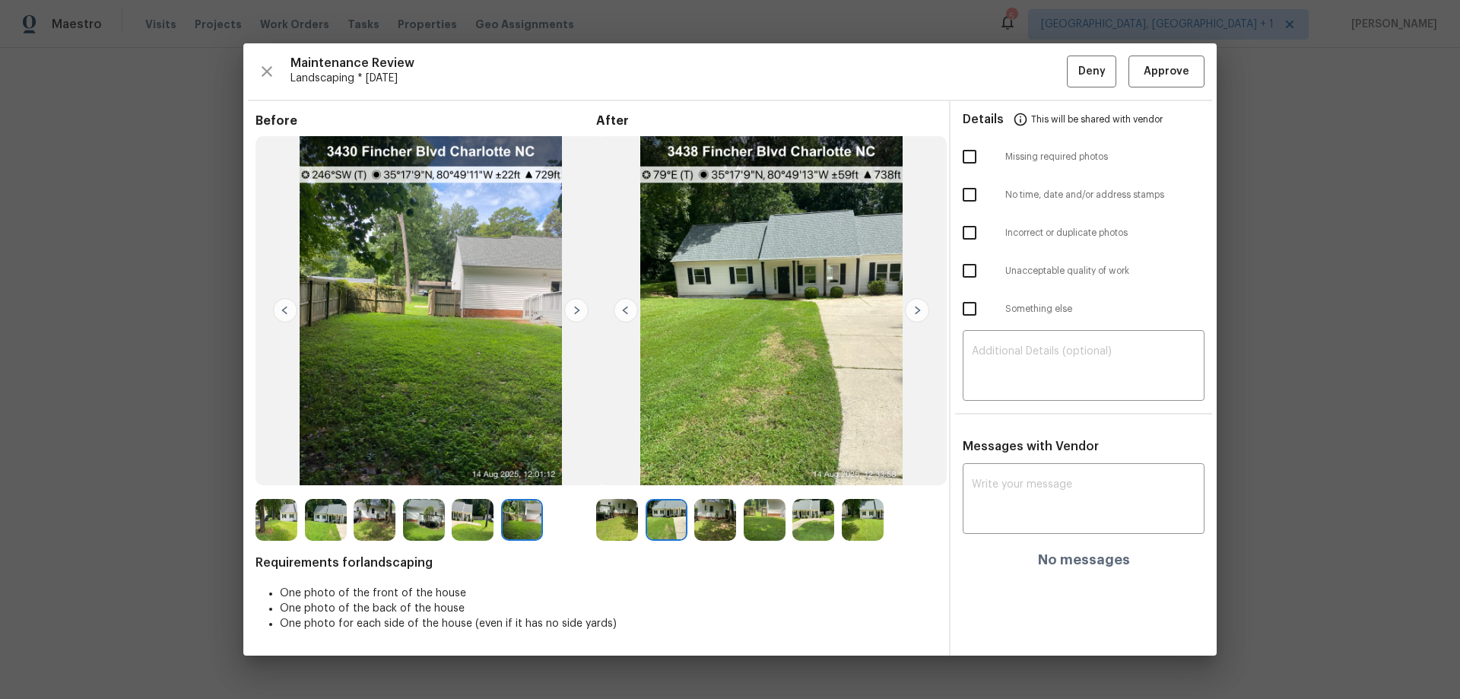
click at [911, 317] on img at bounding box center [917, 310] width 24 height 24
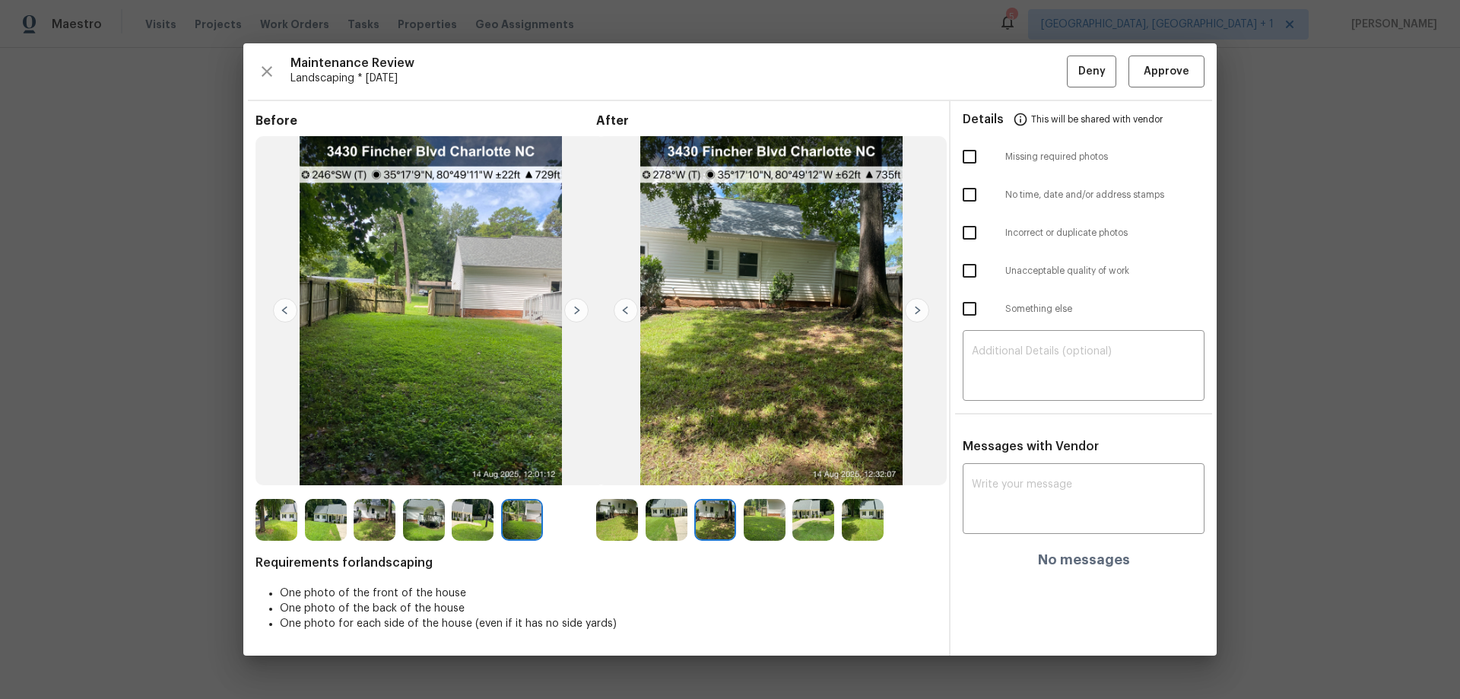
click at [918, 303] on img at bounding box center [917, 310] width 24 height 24
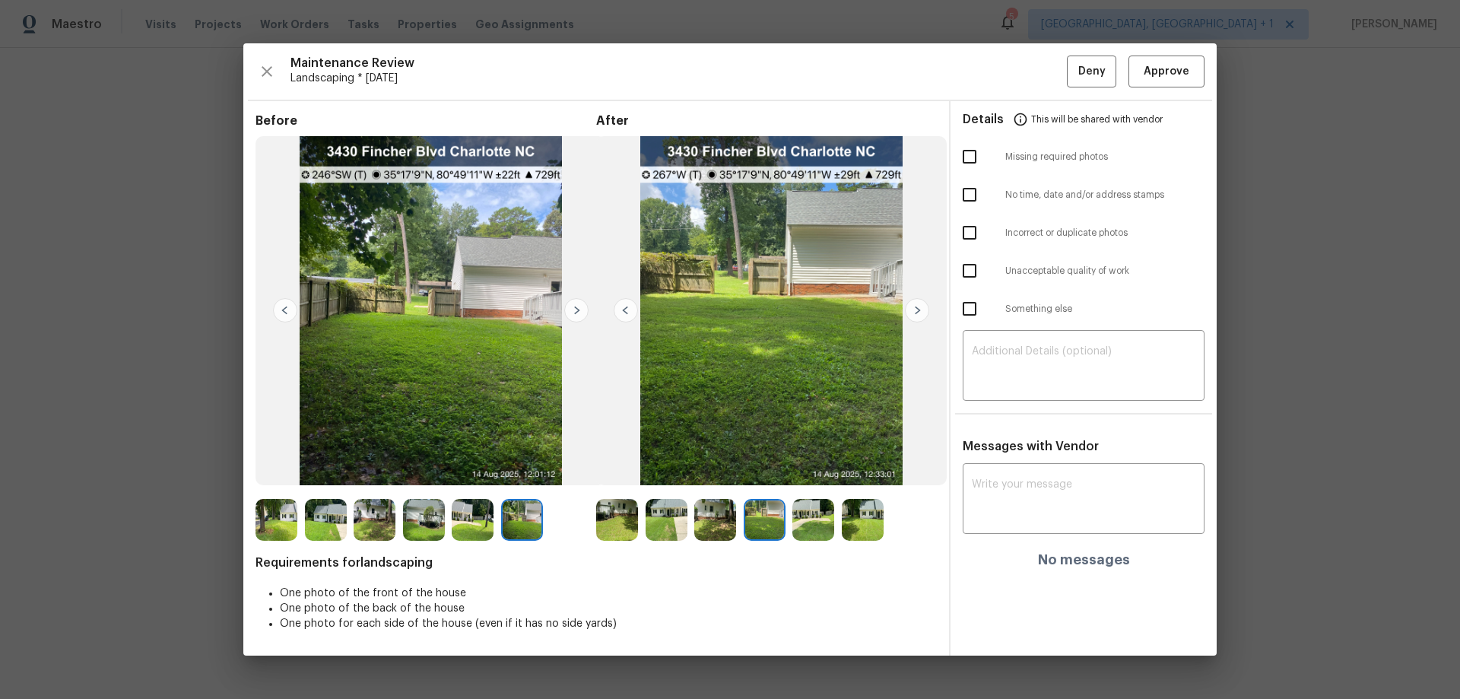
click at [920, 301] on img at bounding box center [917, 310] width 24 height 24
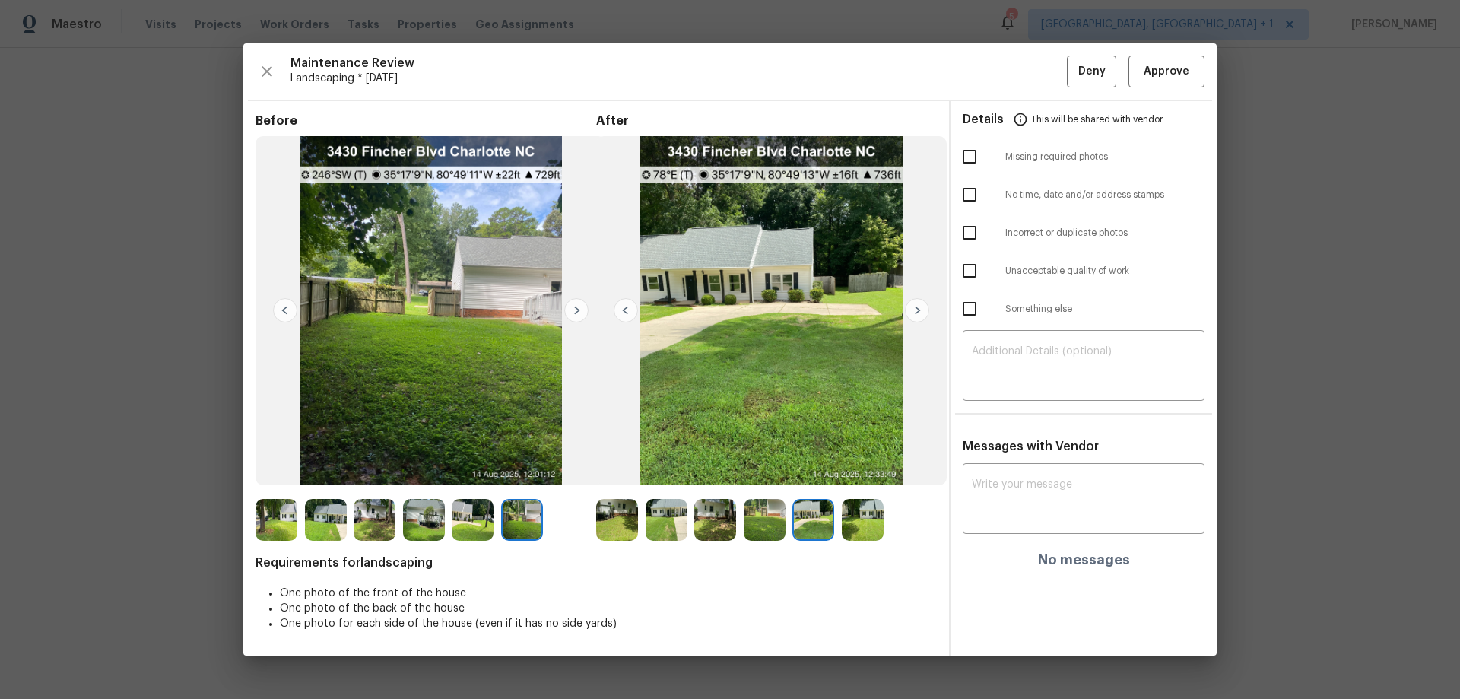
click at [920, 301] on img at bounding box center [917, 310] width 24 height 24
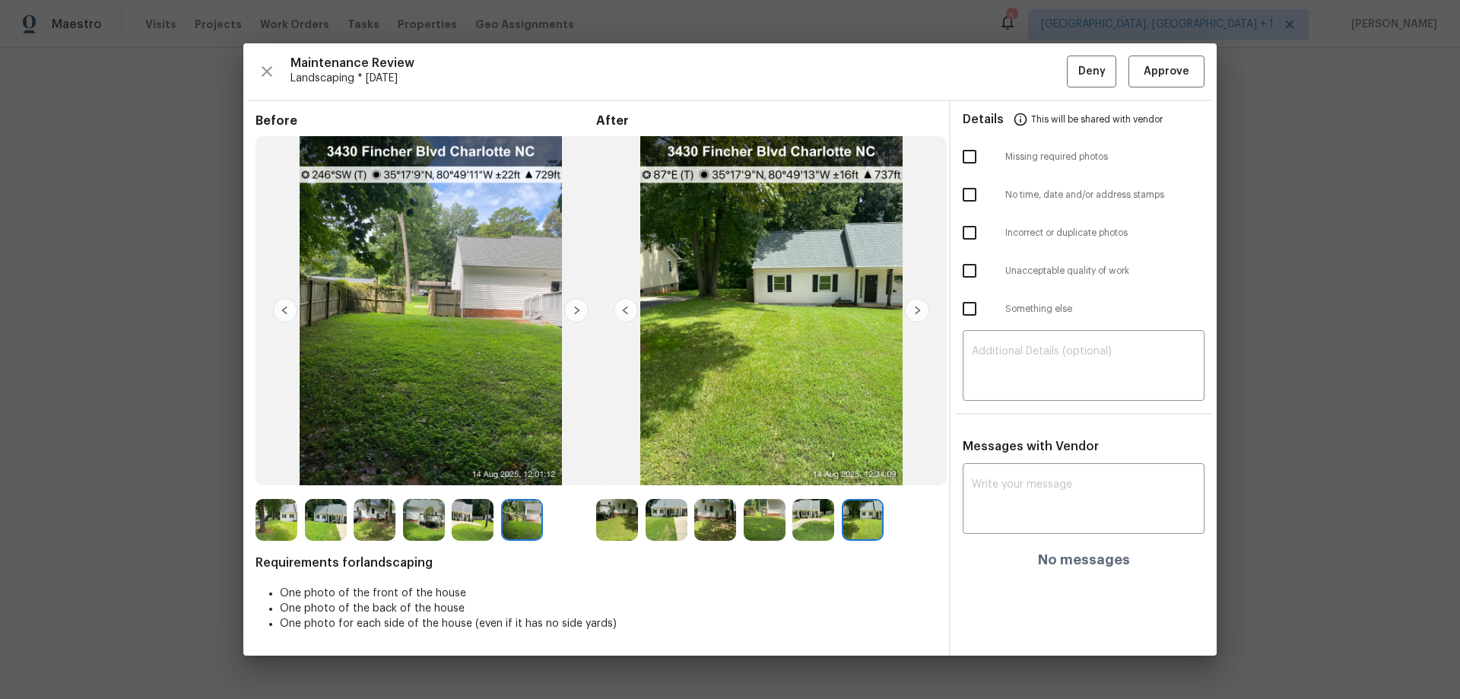
click at [913, 306] on img at bounding box center [917, 310] width 24 height 24
click at [622, 310] on img at bounding box center [626, 310] width 24 height 24
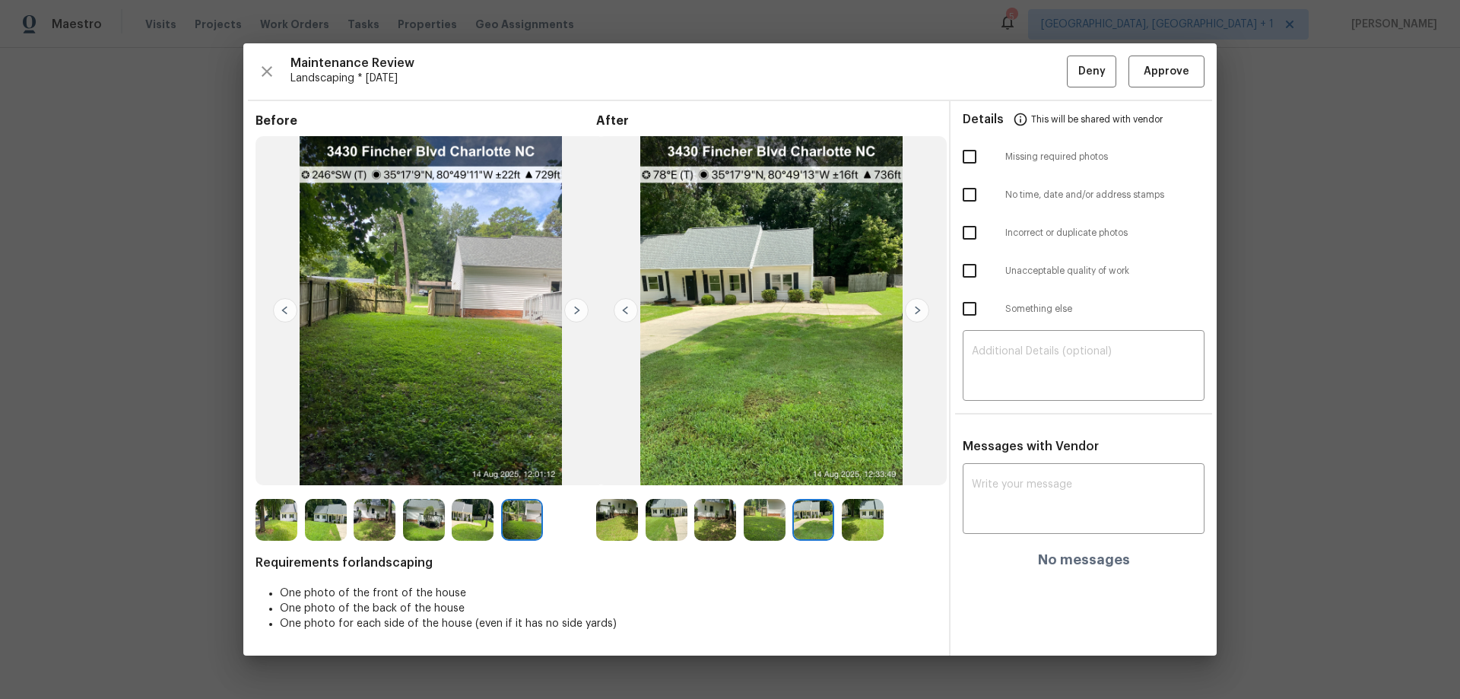
click at [916, 305] on img at bounding box center [917, 310] width 24 height 24
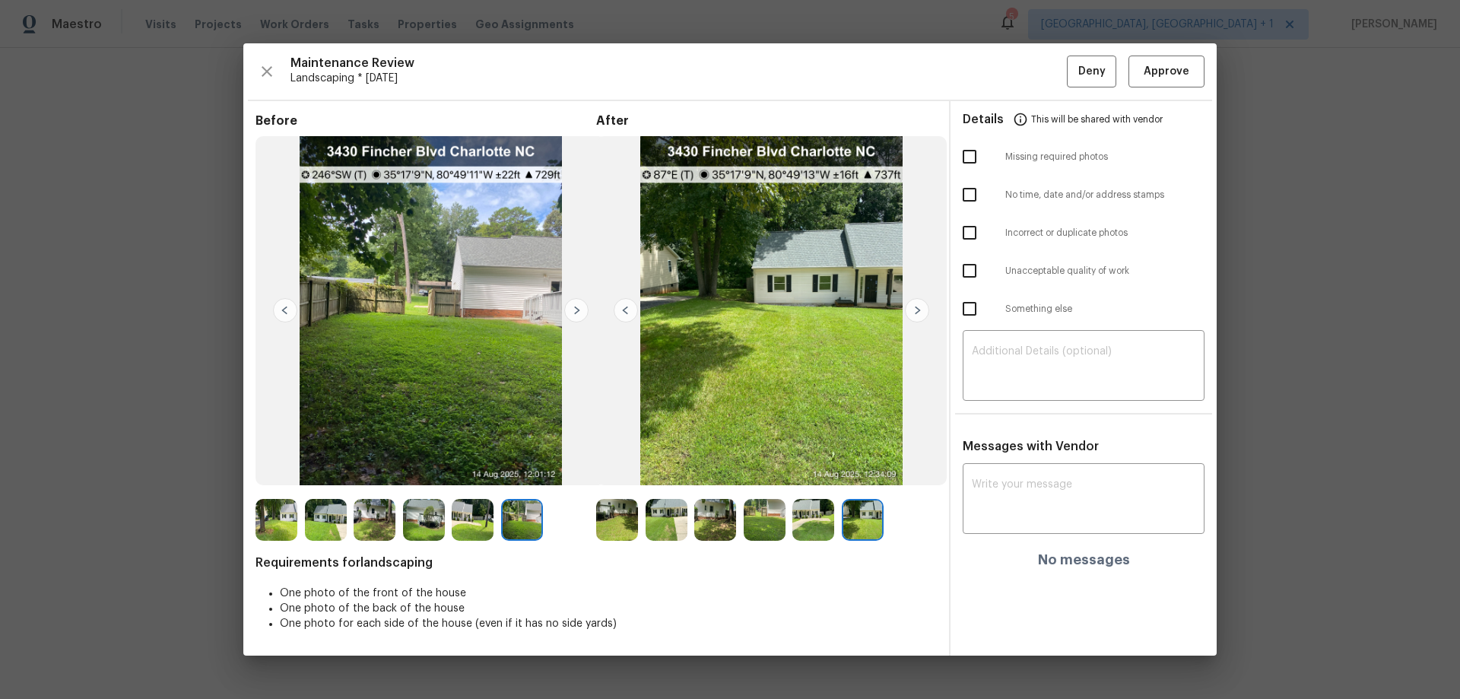
click at [604, 461] on img at bounding box center [617, 520] width 42 height 42
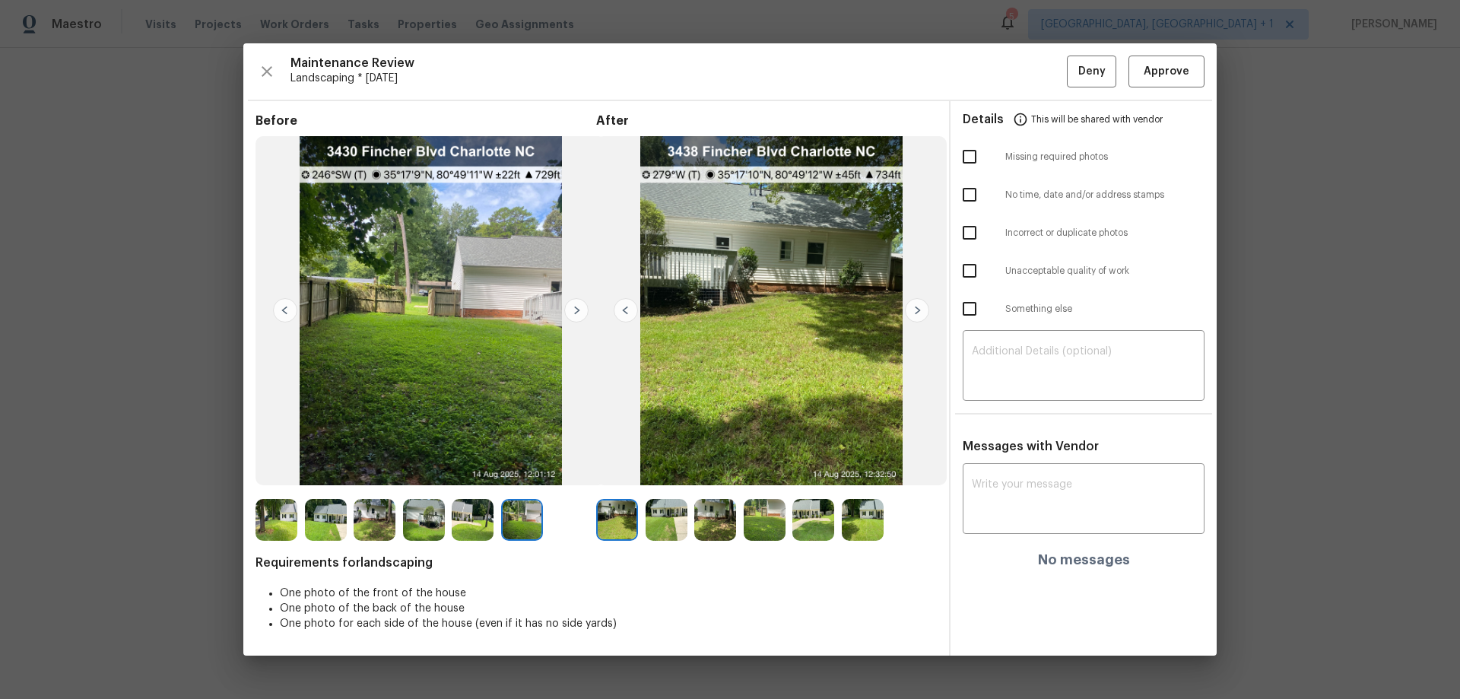
click at [915, 310] on img at bounding box center [917, 310] width 24 height 24
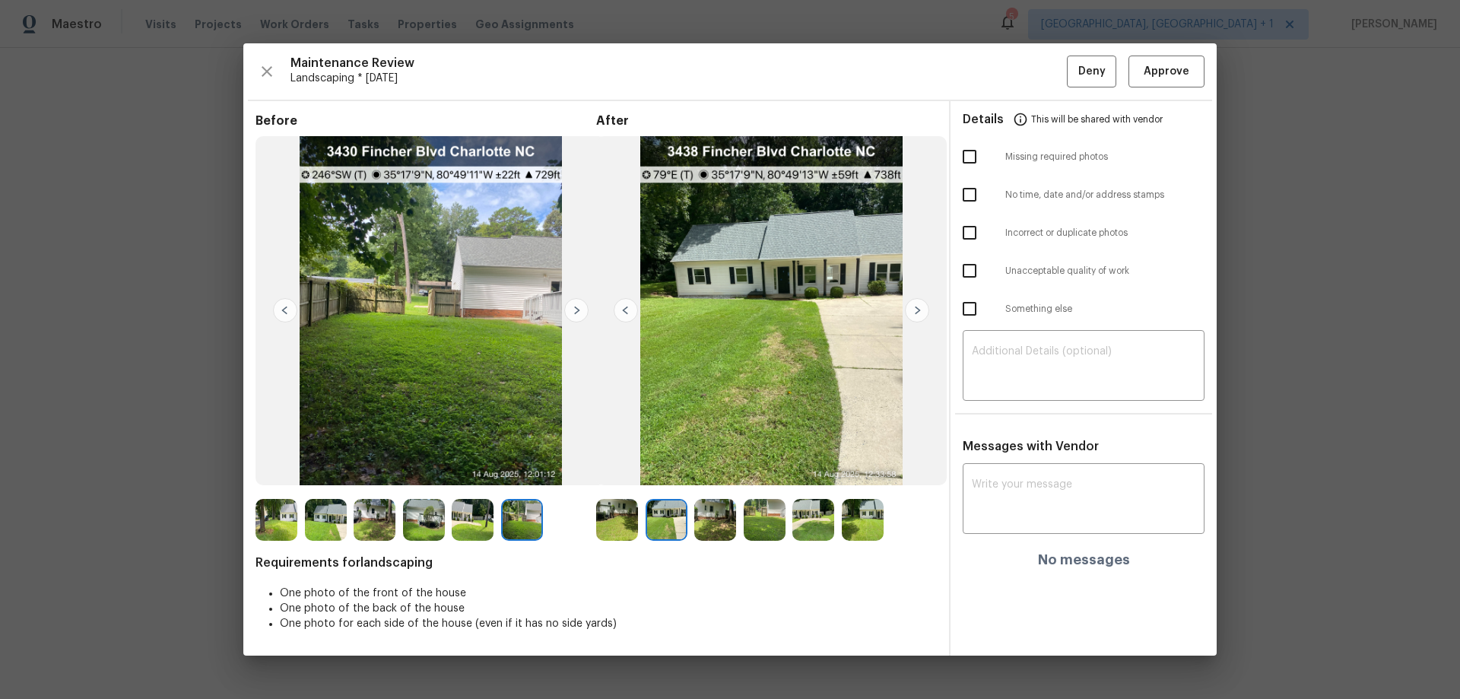
click at [915, 310] on img at bounding box center [917, 310] width 24 height 24
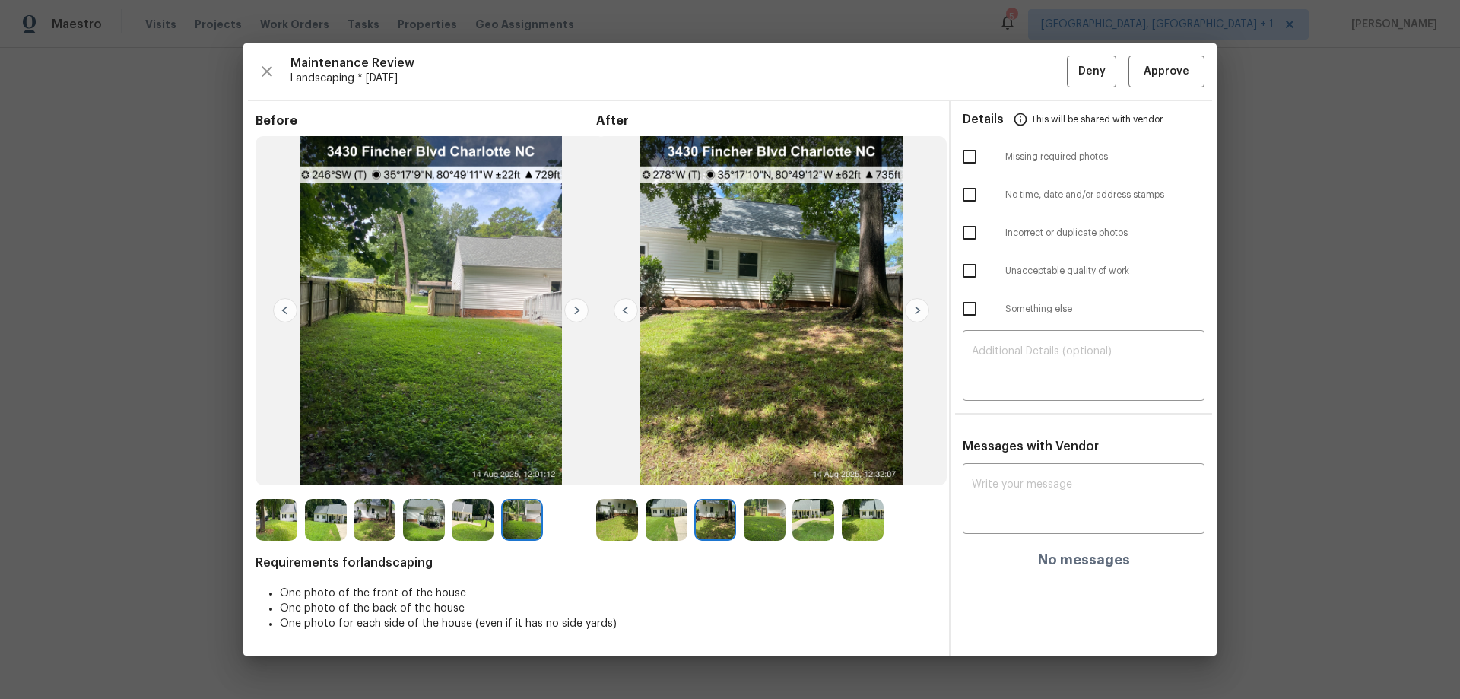
click at [915, 310] on img at bounding box center [917, 310] width 24 height 24
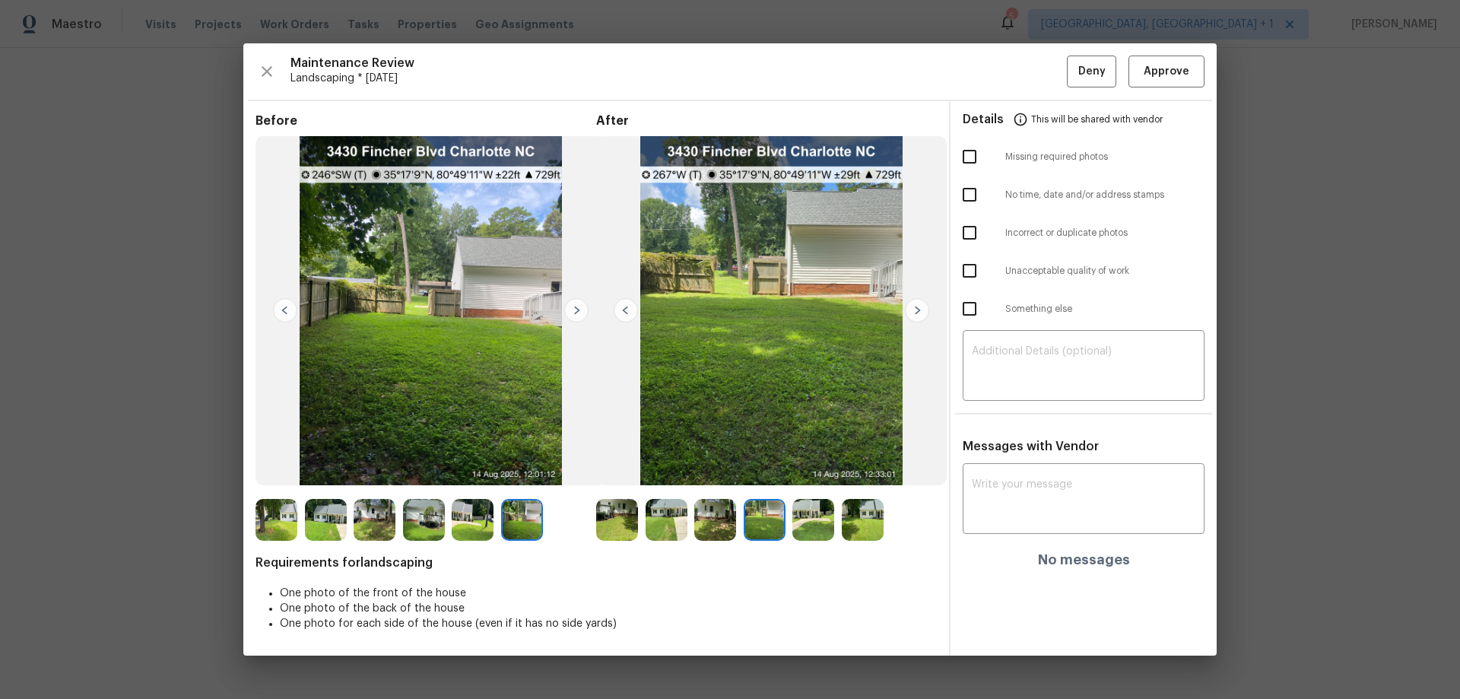
click at [915, 310] on img at bounding box center [917, 310] width 24 height 24
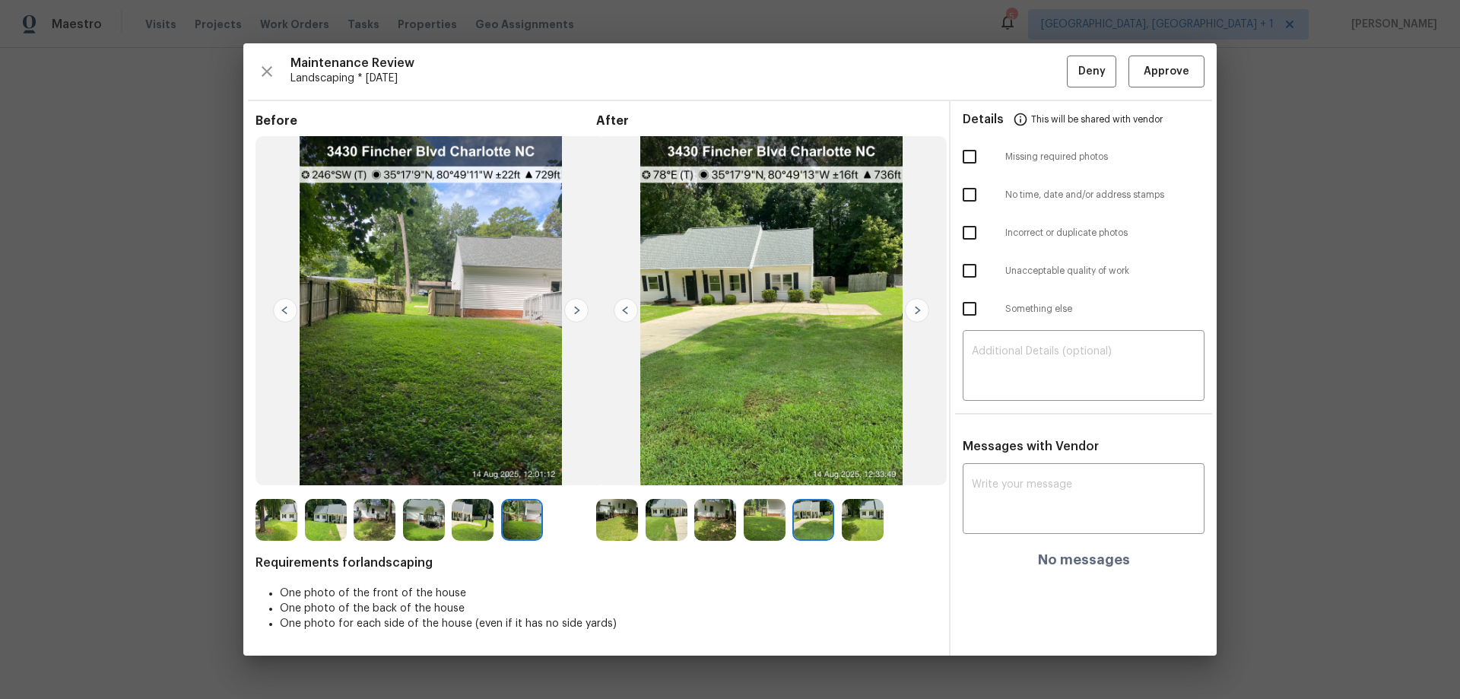
click at [915, 310] on img at bounding box center [917, 310] width 24 height 24
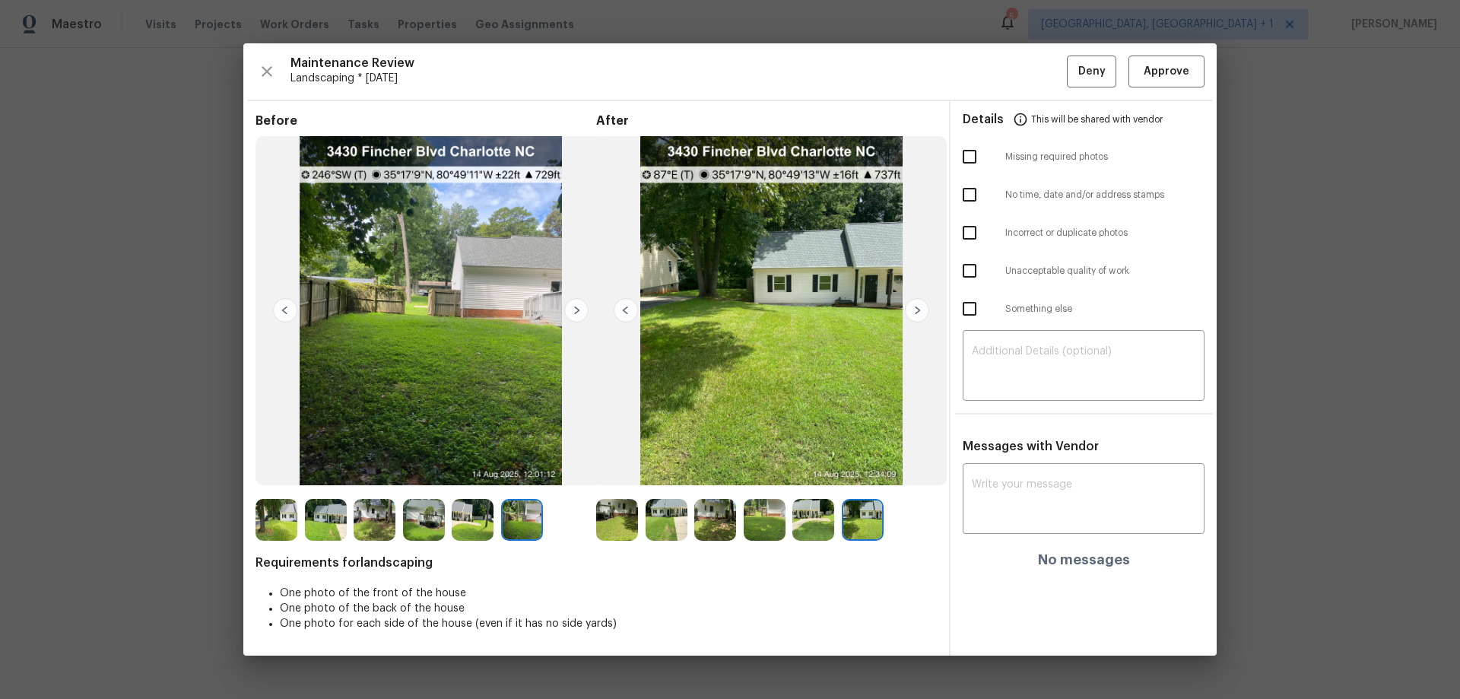
click at [573, 316] on img at bounding box center [576, 310] width 24 height 24
click at [262, 461] on img at bounding box center [277, 520] width 42 height 42
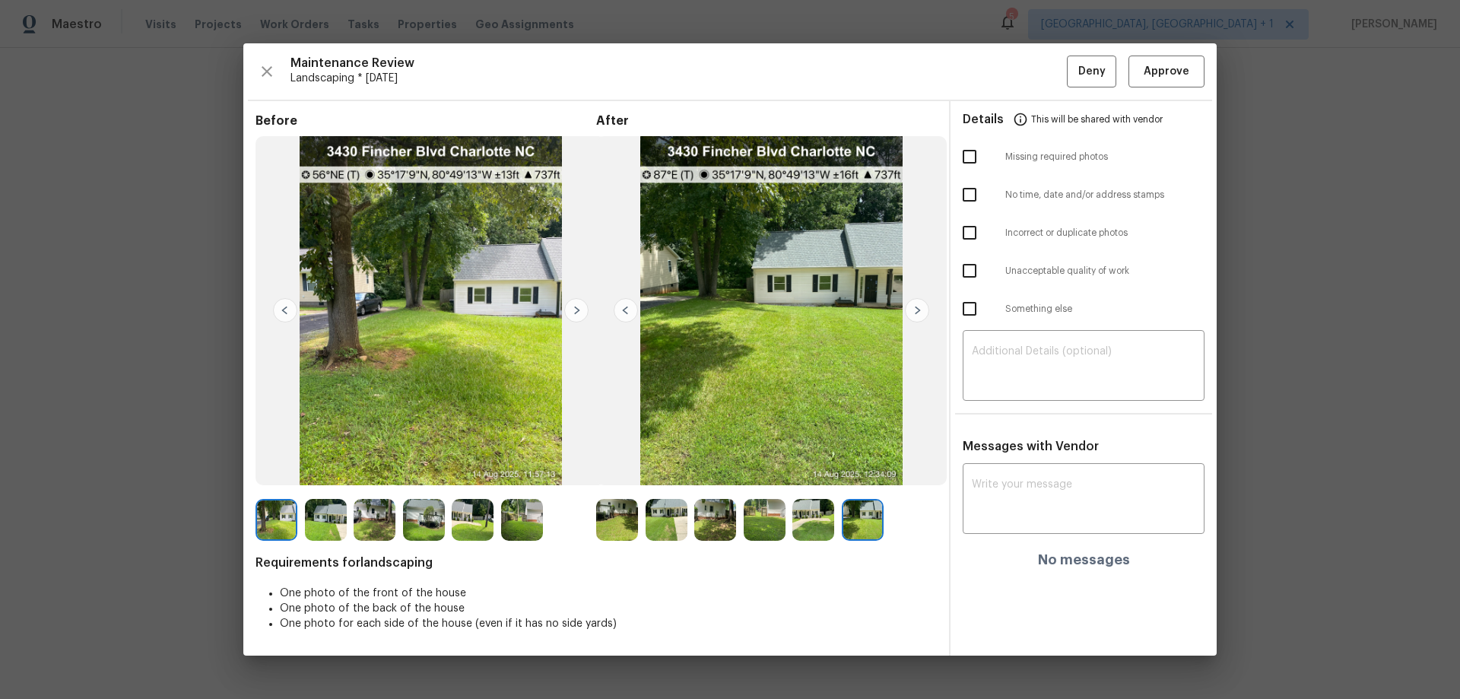
click at [572, 301] on img at bounding box center [576, 310] width 24 height 24
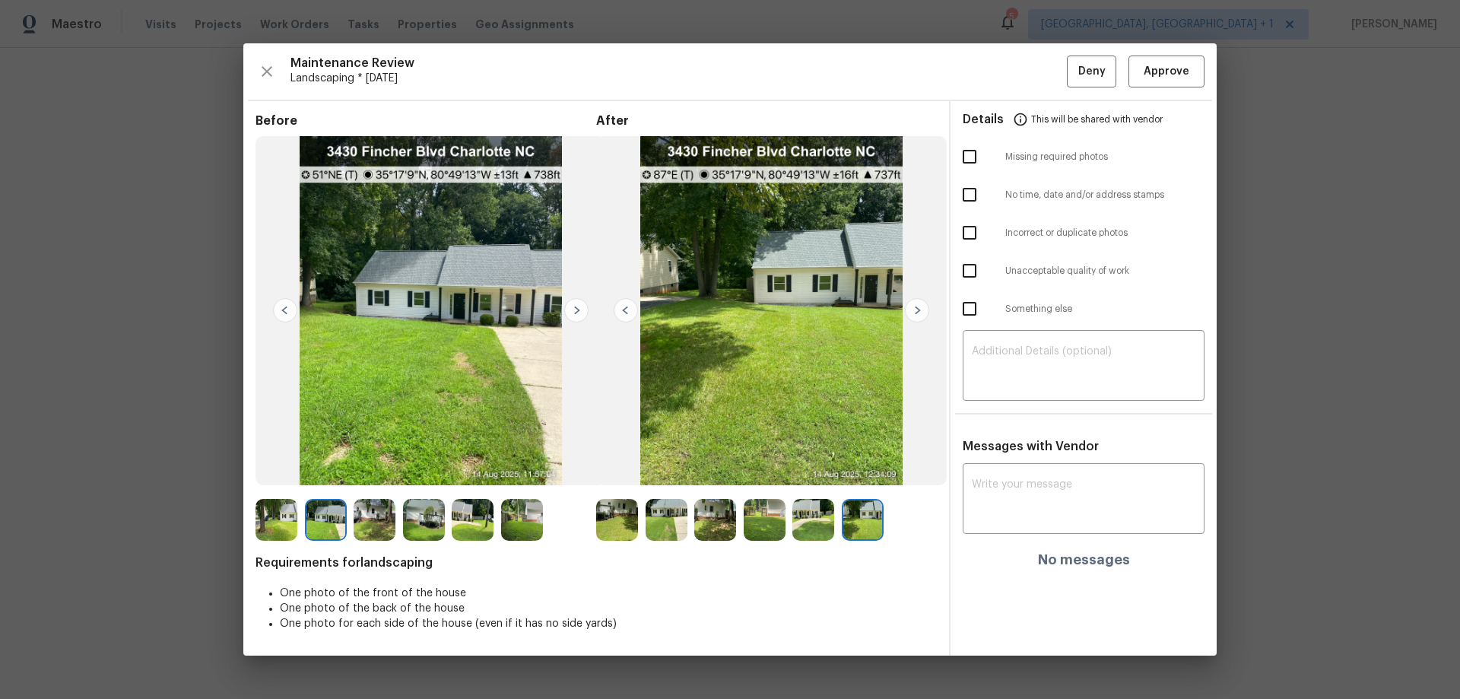
click at [572, 301] on img at bounding box center [576, 310] width 24 height 24
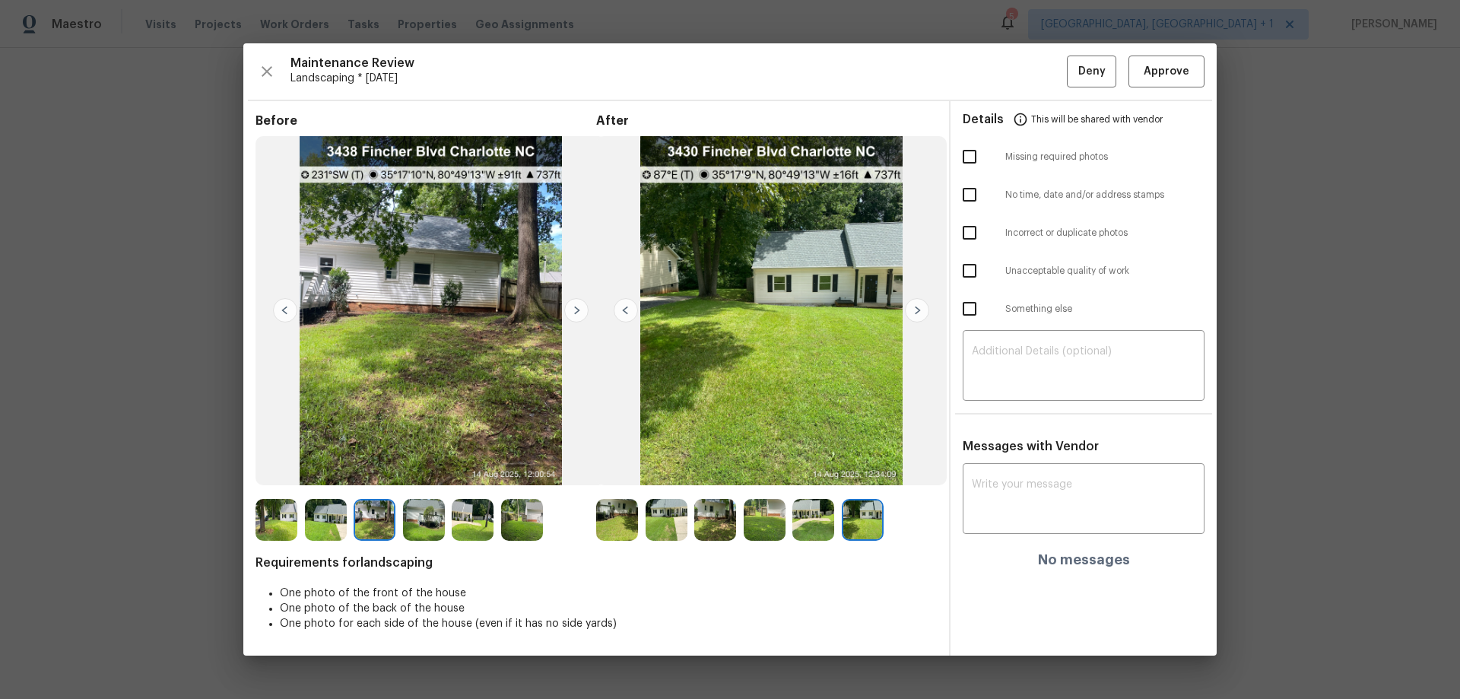
click at [572, 301] on img at bounding box center [576, 310] width 24 height 24
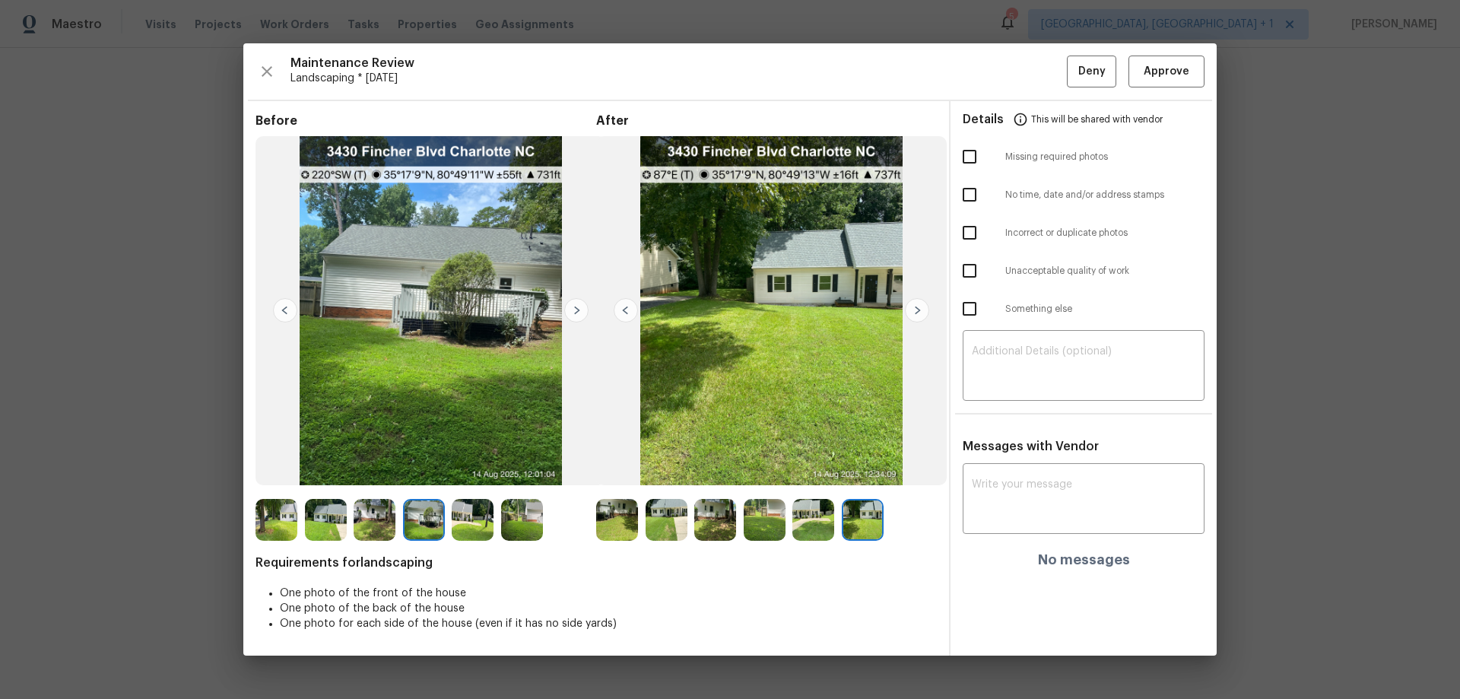
click at [572, 301] on img at bounding box center [576, 310] width 24 height 24
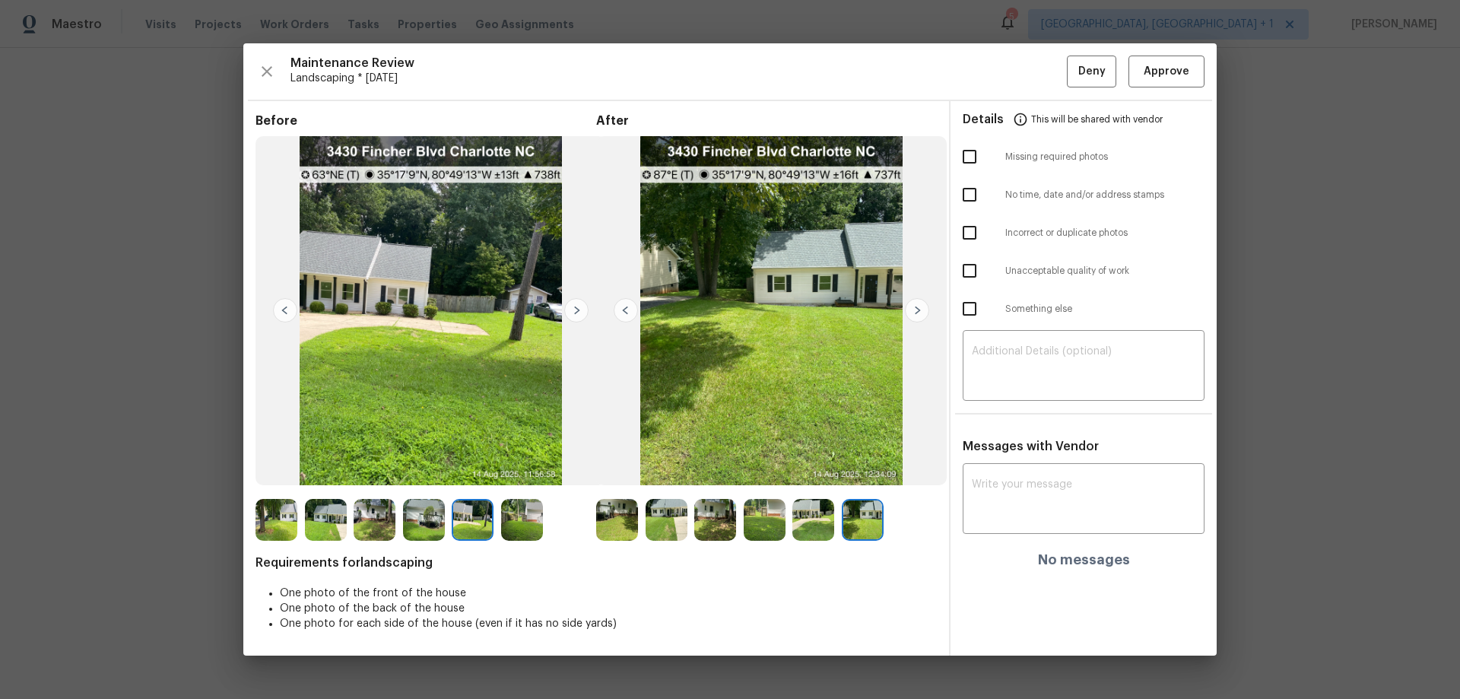
click at [572, 301] on img at bounding box center [576, 310] width 24 height 24
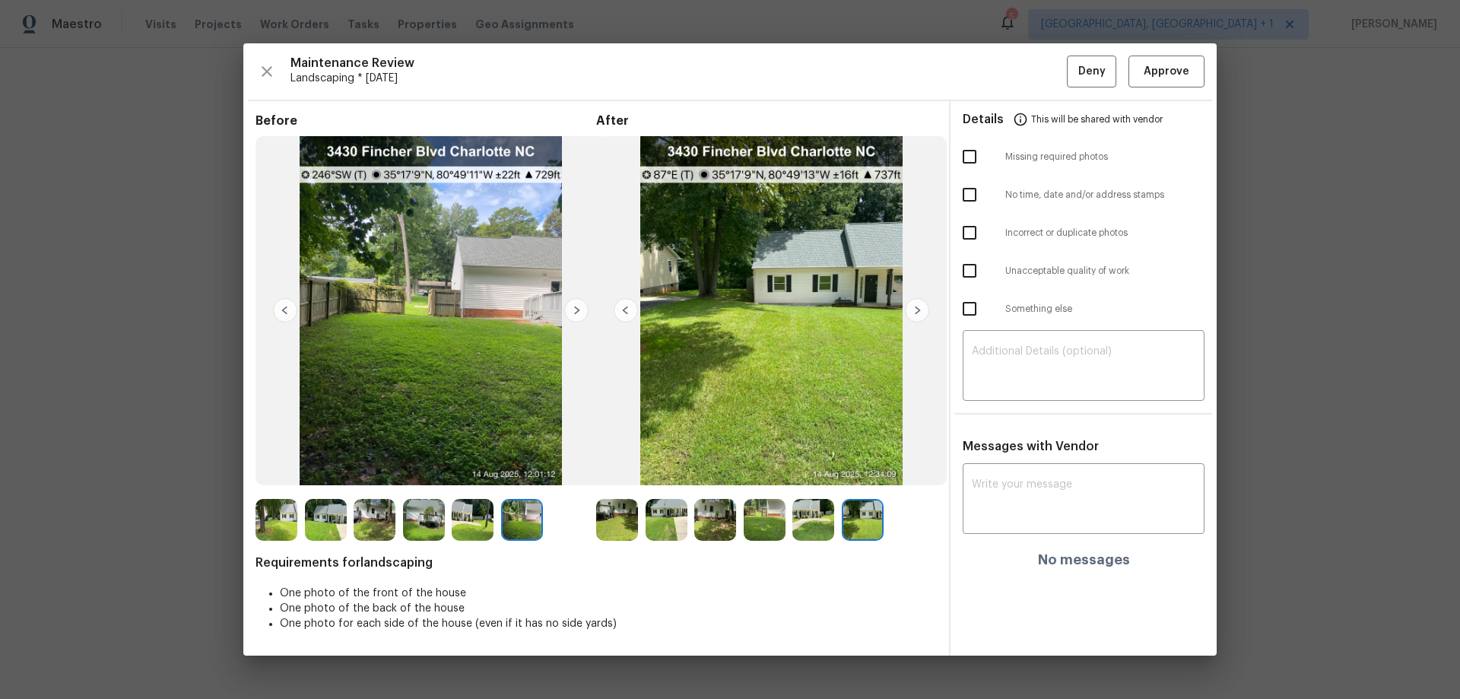
click at [572, 301] on img at bounding box center [576, 310] width 24 height 24
click at [1038, 59] on button "Approve" at bounding box center [1167, 72] width 76 height 33
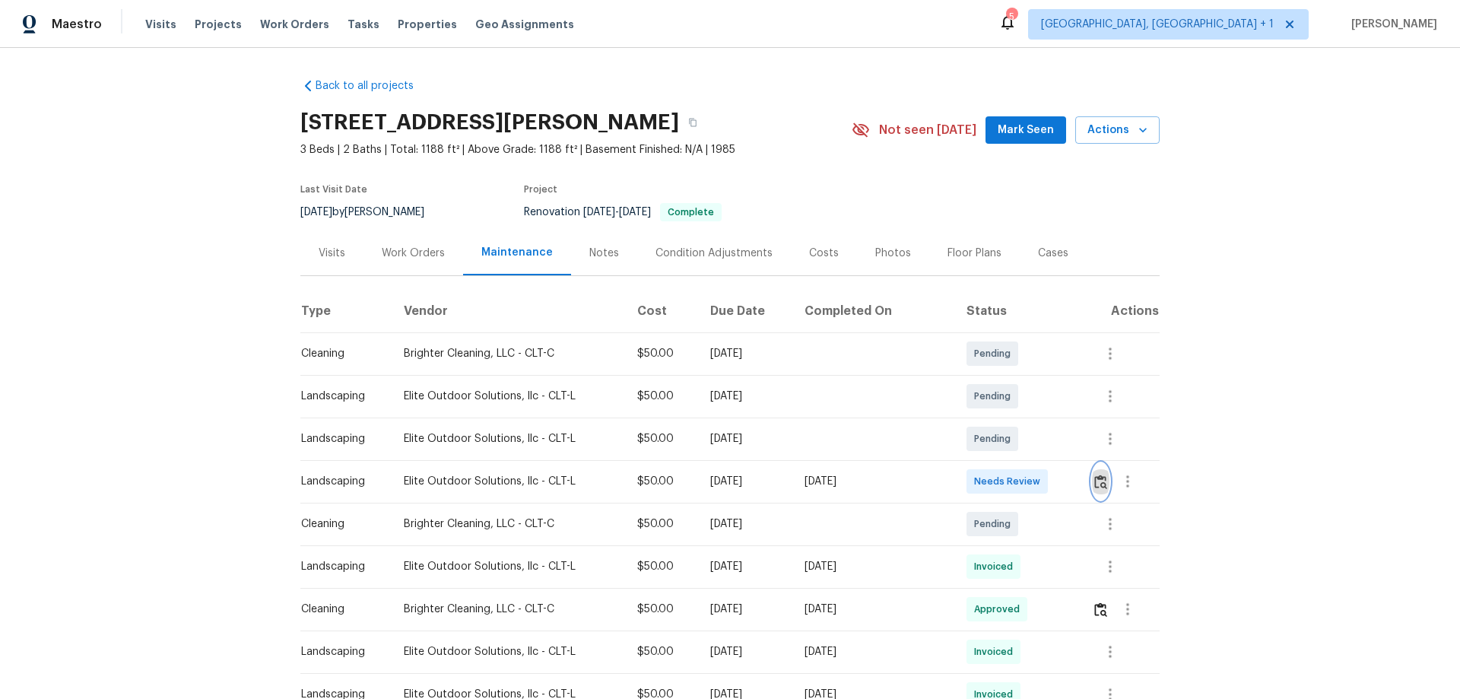
click at [1094, 487] on img "button" at bounding box center [1100, 482] width 13 height 14
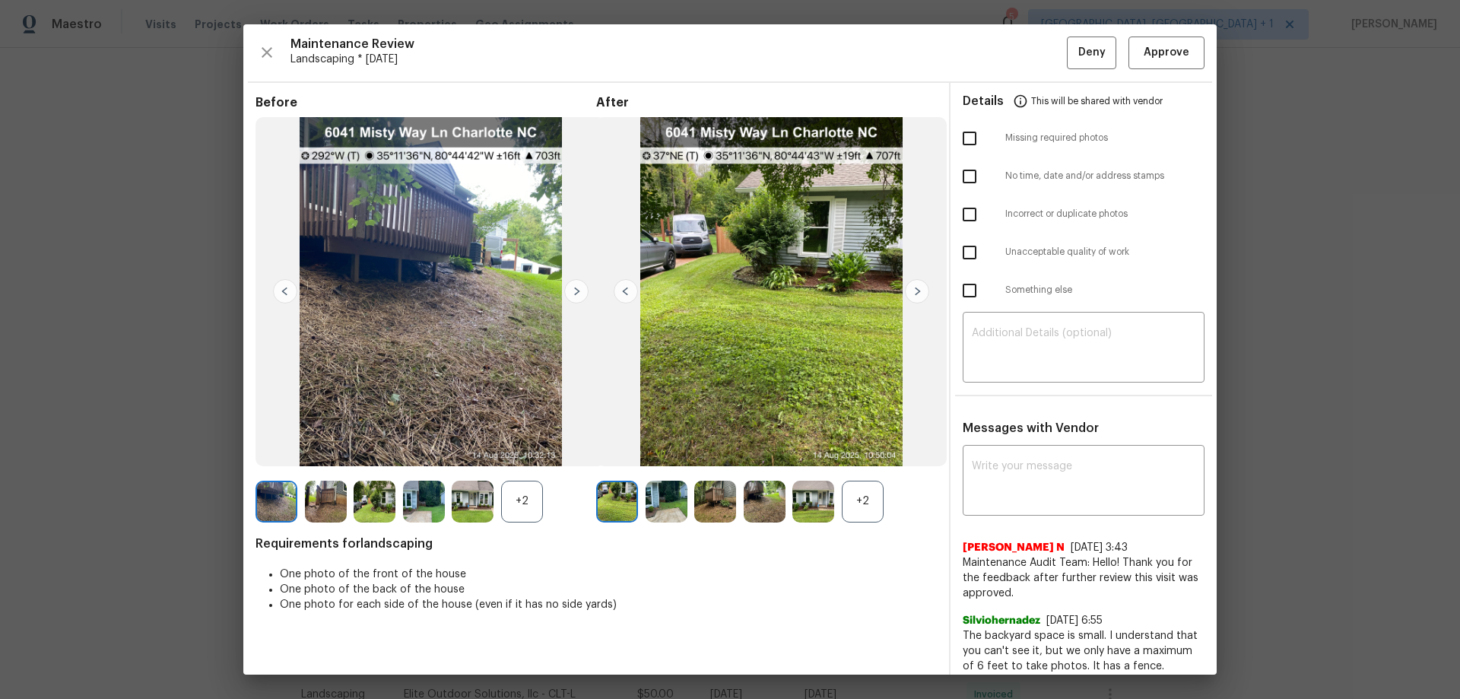
click at [511, 528] on div "Before +2 After +2 Requirements for landscaping One photo of the front of the h…" at bounding box center [596, 568] width 681 height 947
click at [516, 505] on div "+2" at bounding box center [522, 502] width 42 height 42
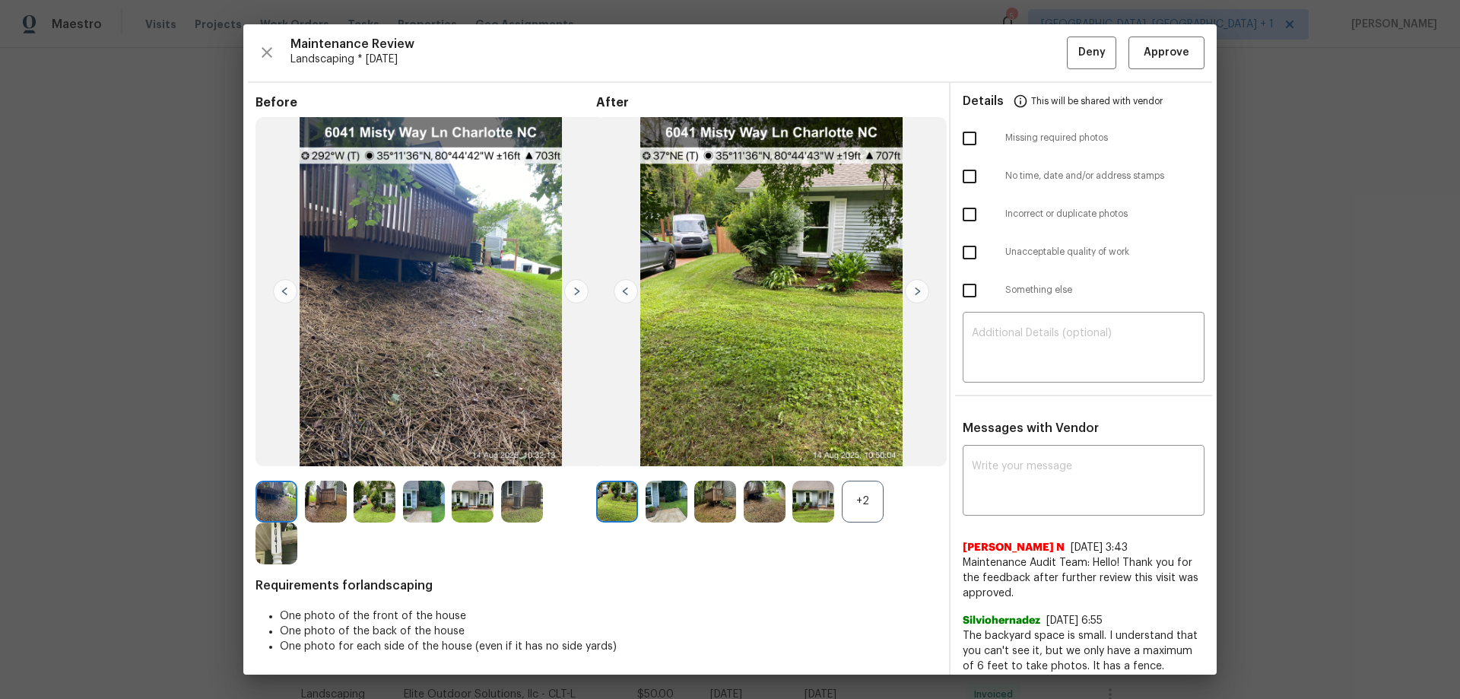
click at [851, 491] on div "+2" at bounding box center [863, 502] width 42 height 42
click at [908, 297] on img at bounding box center [917, 291] width 24 height 24
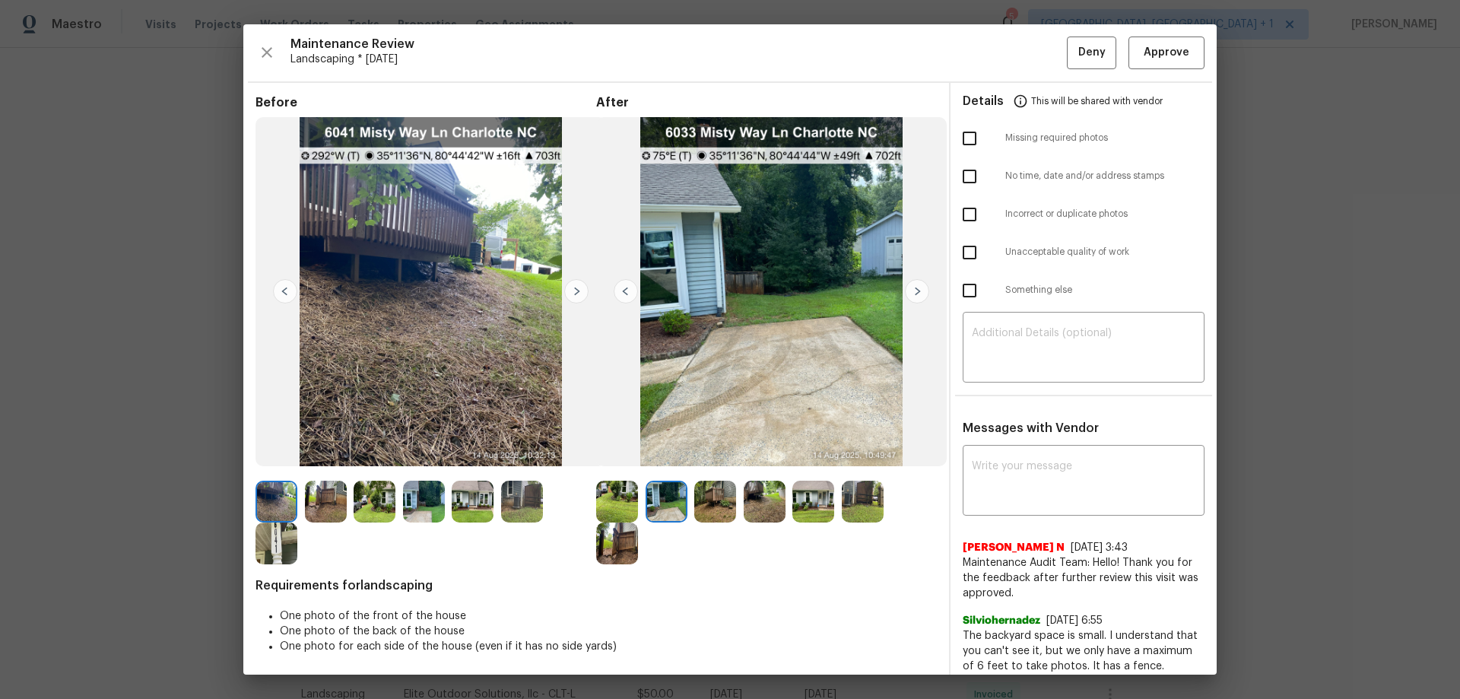
click at [908, 296] on img at bounding box center [917, 291] width 24 height 24
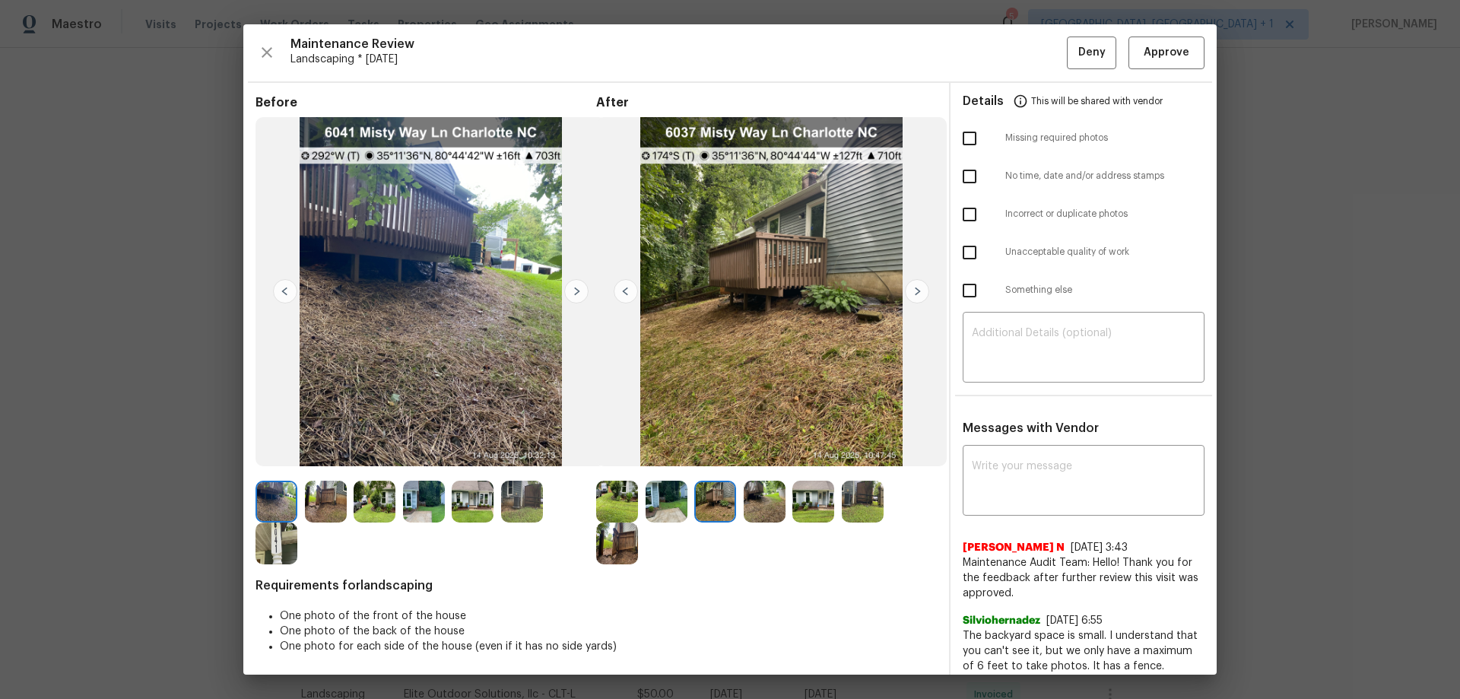
click at [908, 296] on img at bounding box center [917, 291] width 24 height 24
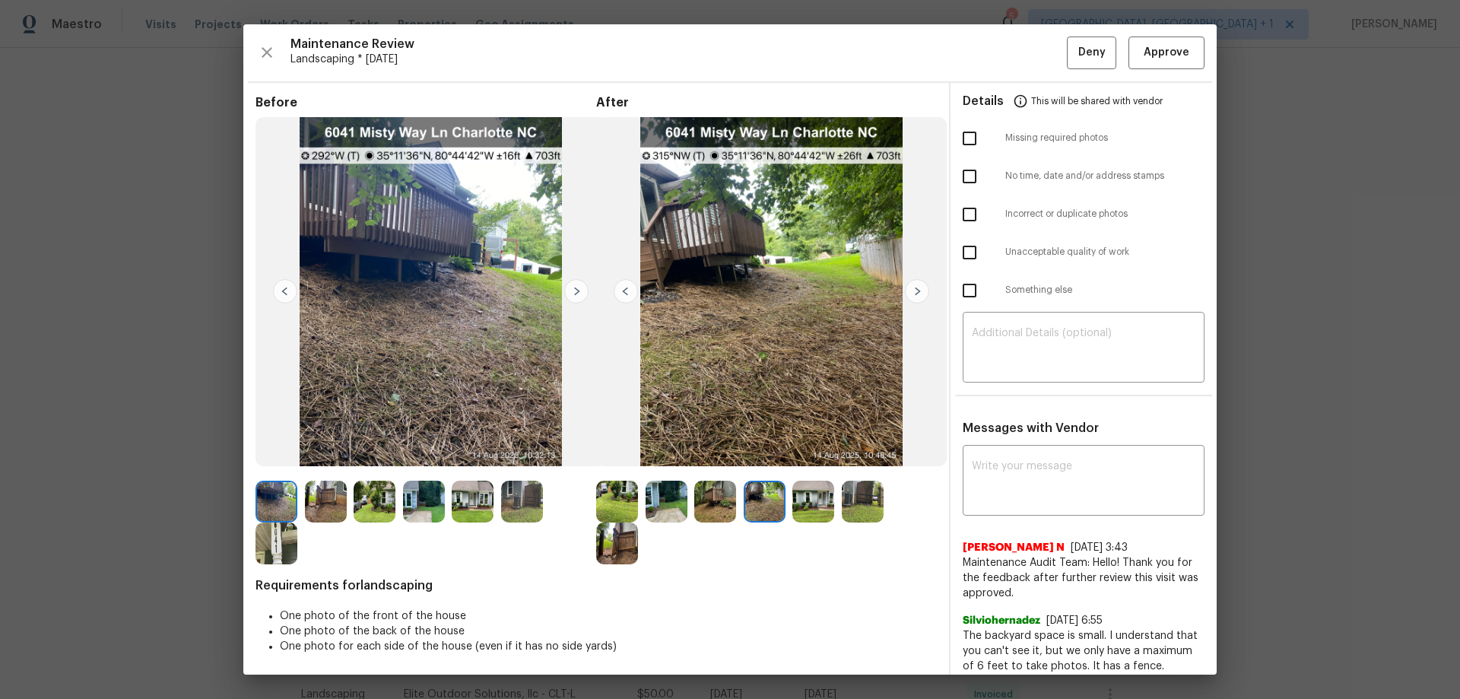
click at [908, 296] on img at bounding box center [917, 291] width 24 height 24
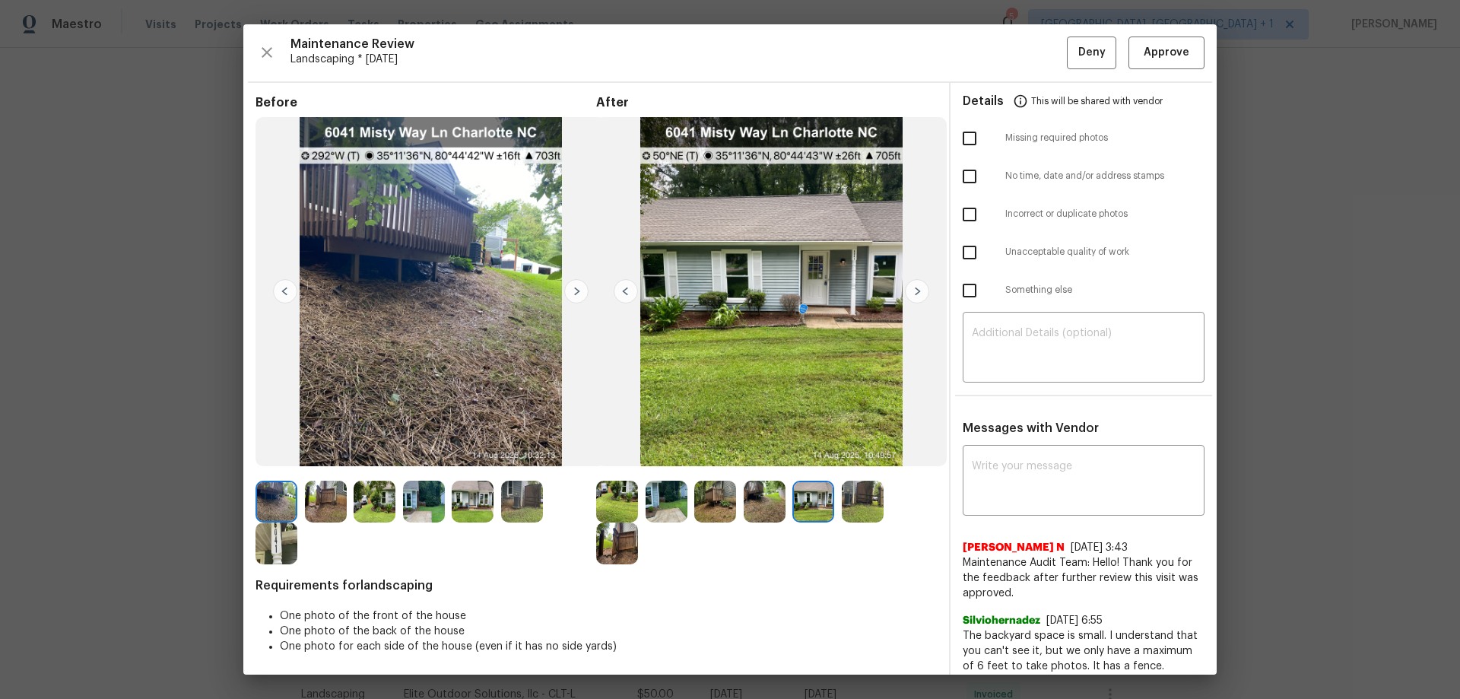
click at [908, 296] on img at bounding box center [917, 291] width 24 height 24
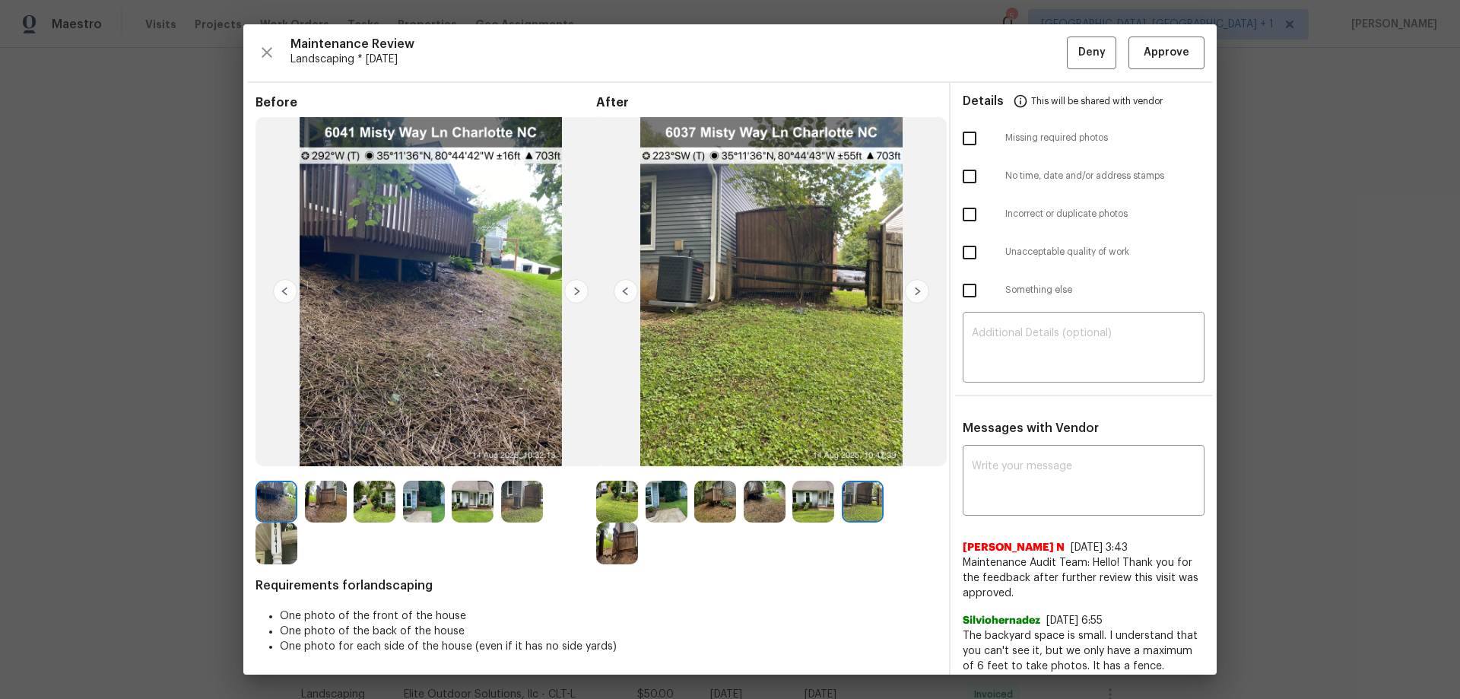
click at [908, 296] on img at bounding box center [917, 291] width 24 height 24
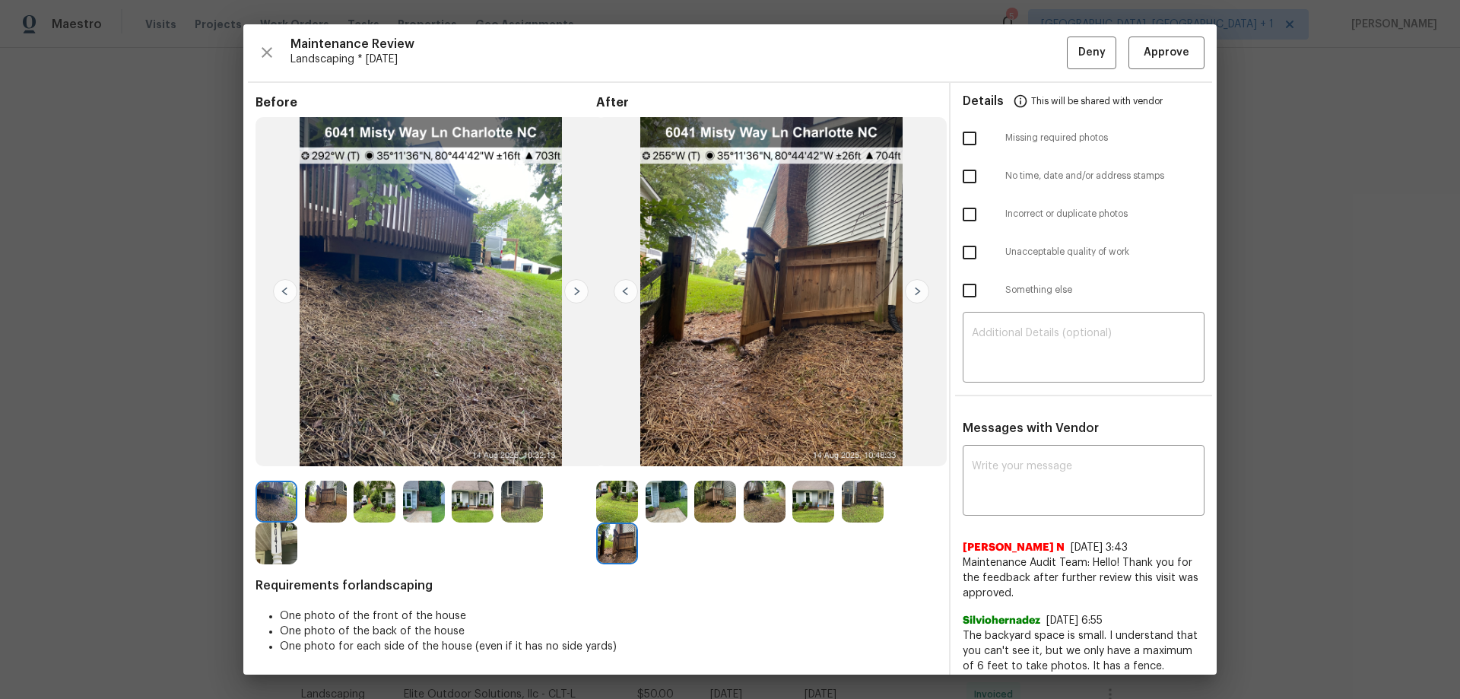
click at [570, 288] on img at bounding box center [576, 291] width 24 height 24
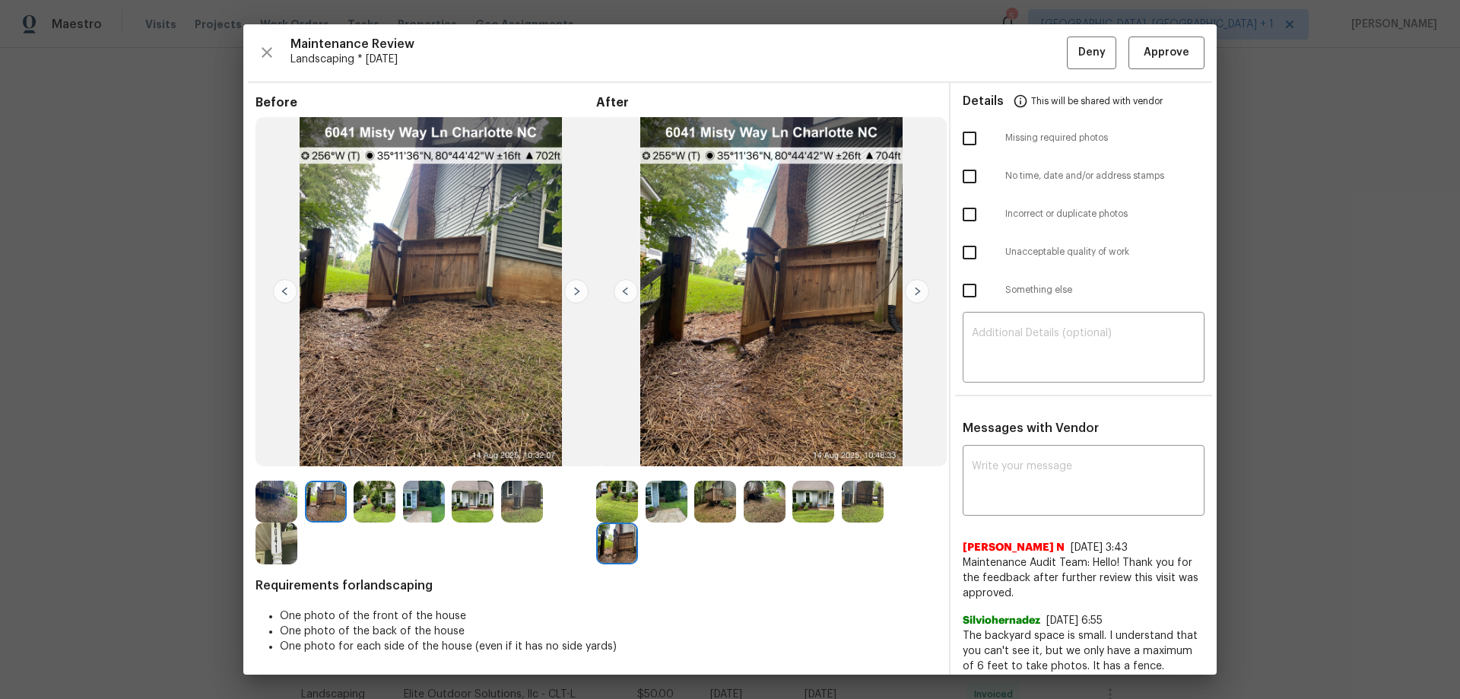
click at [570, 288] on img at bounding box center [576, 291] width 24 height 24
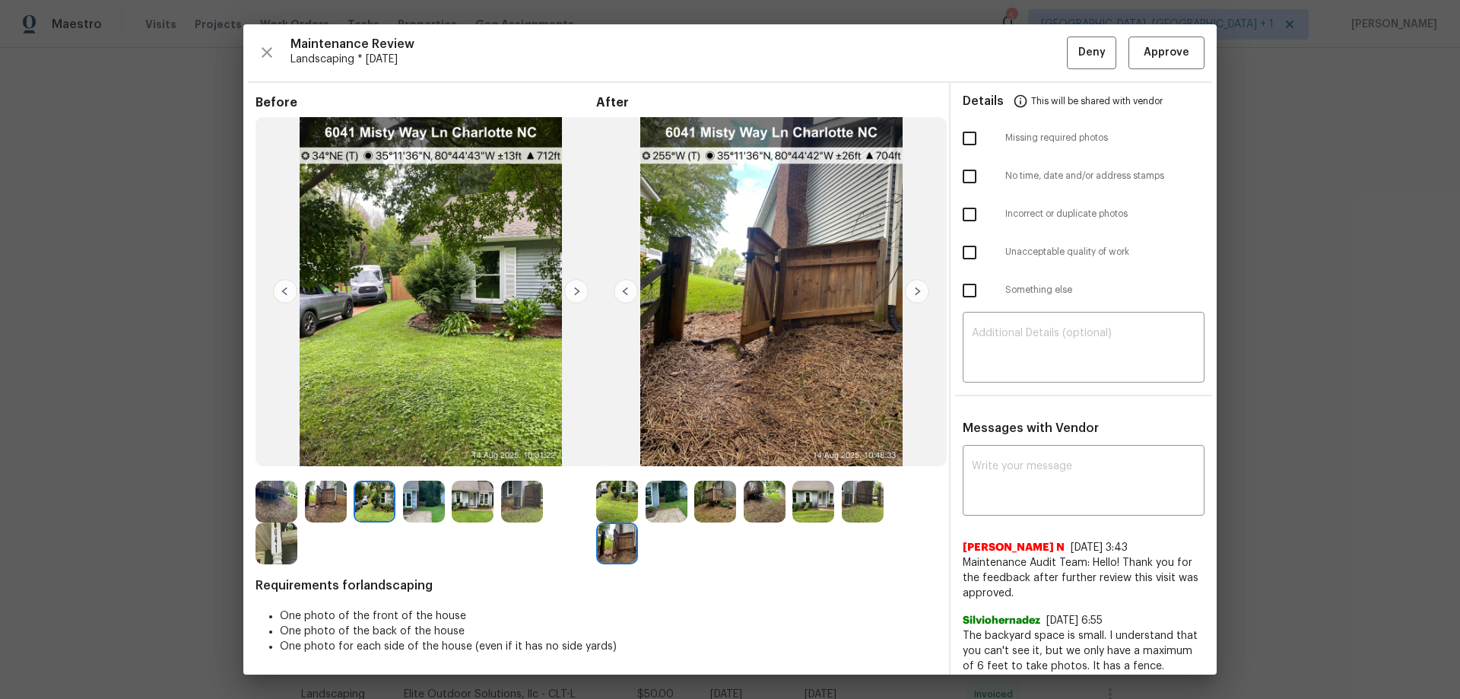
click at [570, 288] on img at bounding box center [576, 291] width 24 height 24
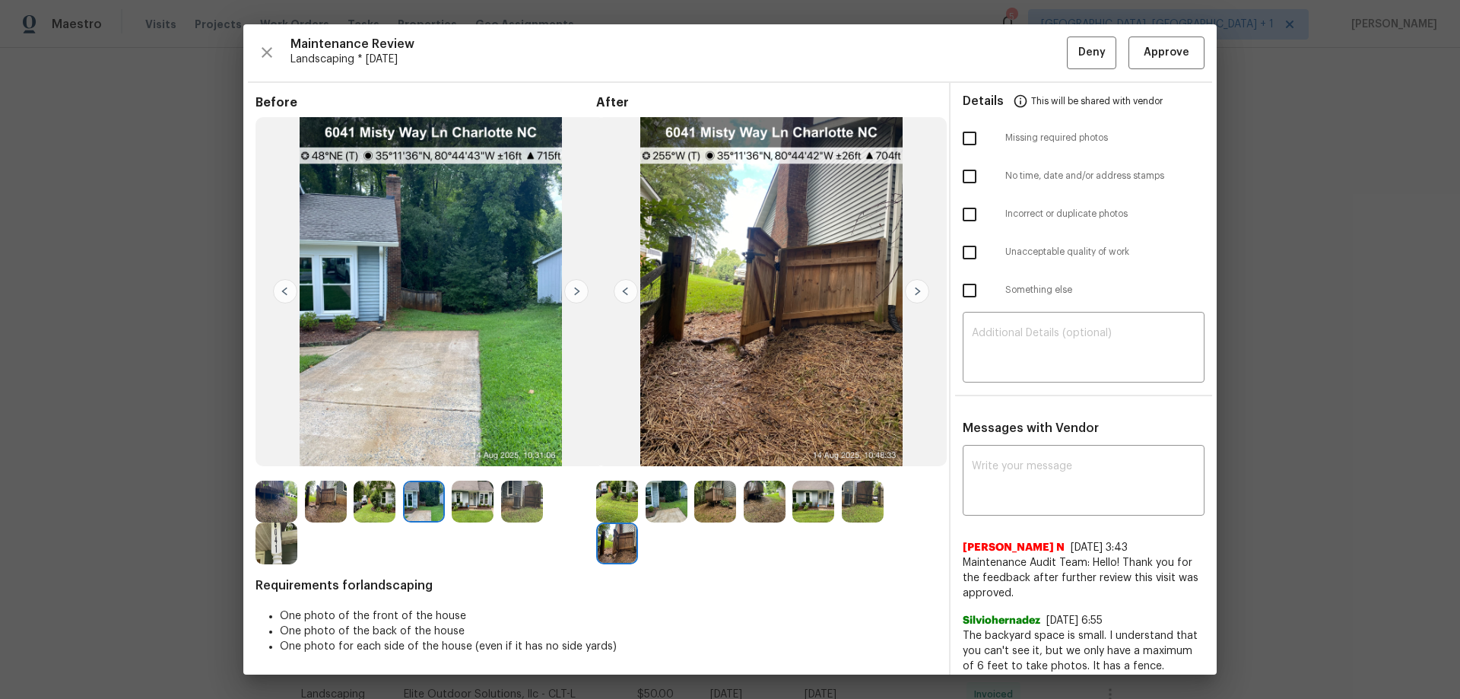
click at [570, 288] on img at bounding box center [576, 291] width 24 height 24
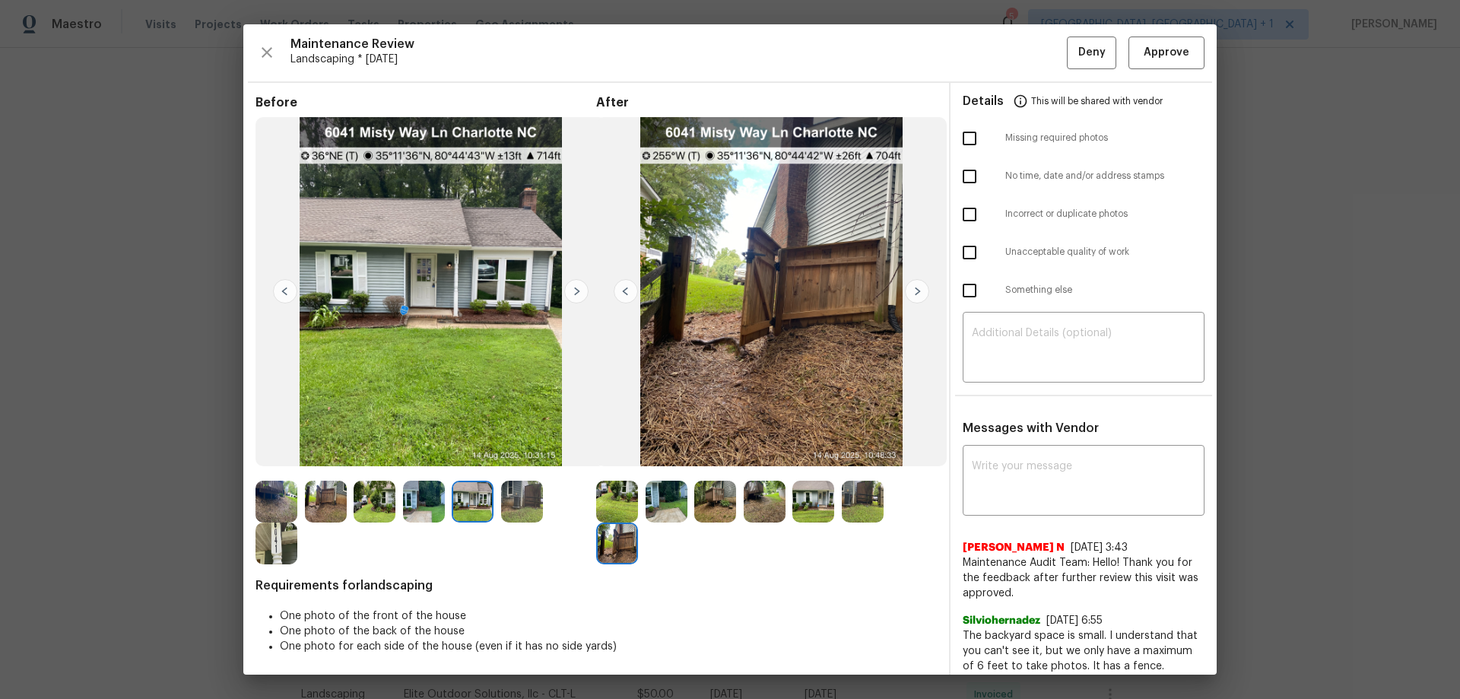
click at [570, 288] on img at bounding box center [576, 291] width 24 height 24
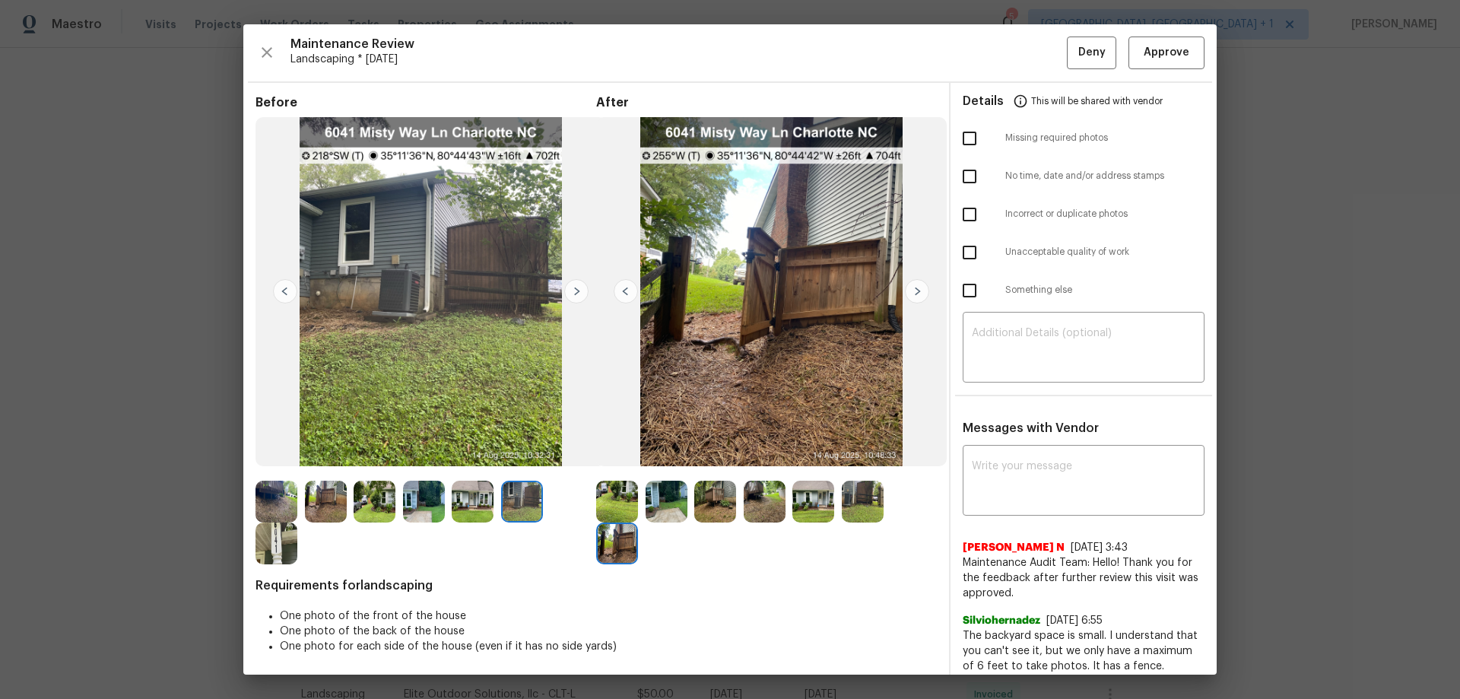
click at [293, 489] on img at bounding box center [277, 502] width 42 height 42
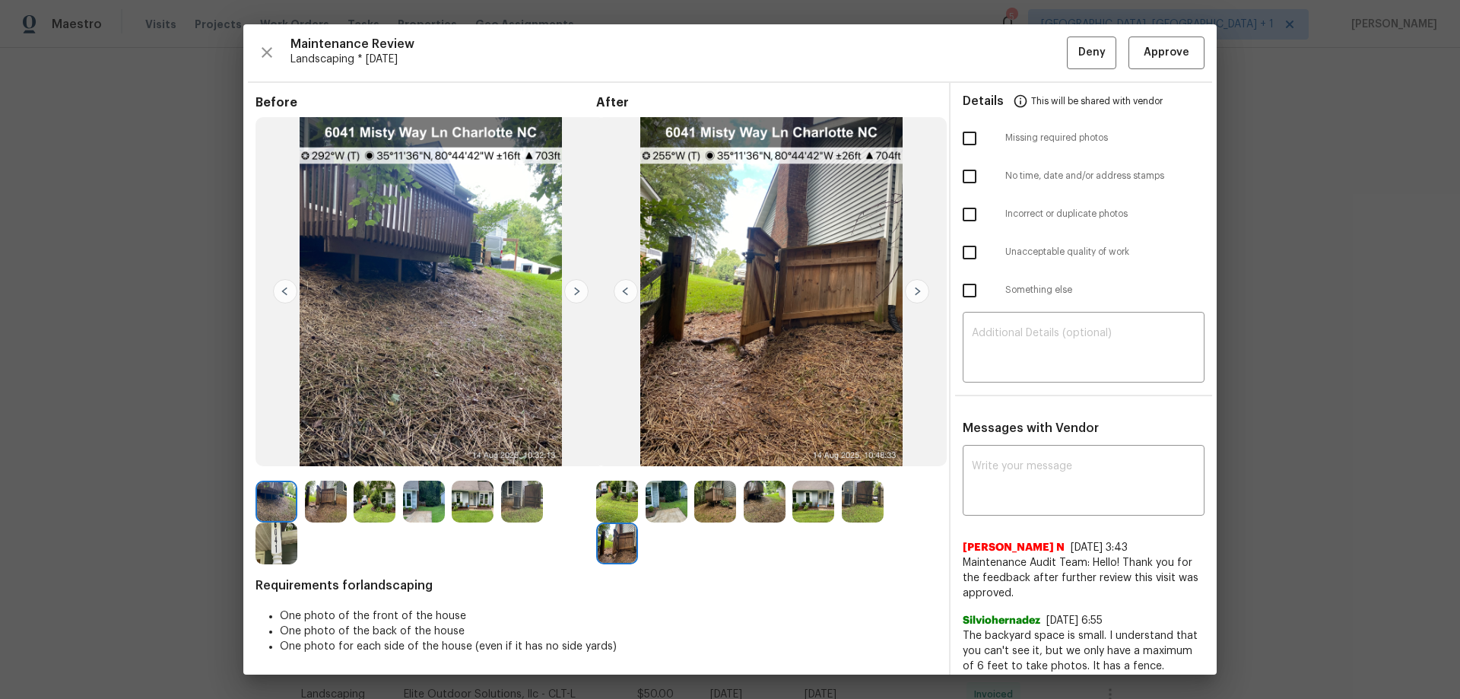
click at [572, 286] on img at bounding box center [576, 291] width 24 height 24
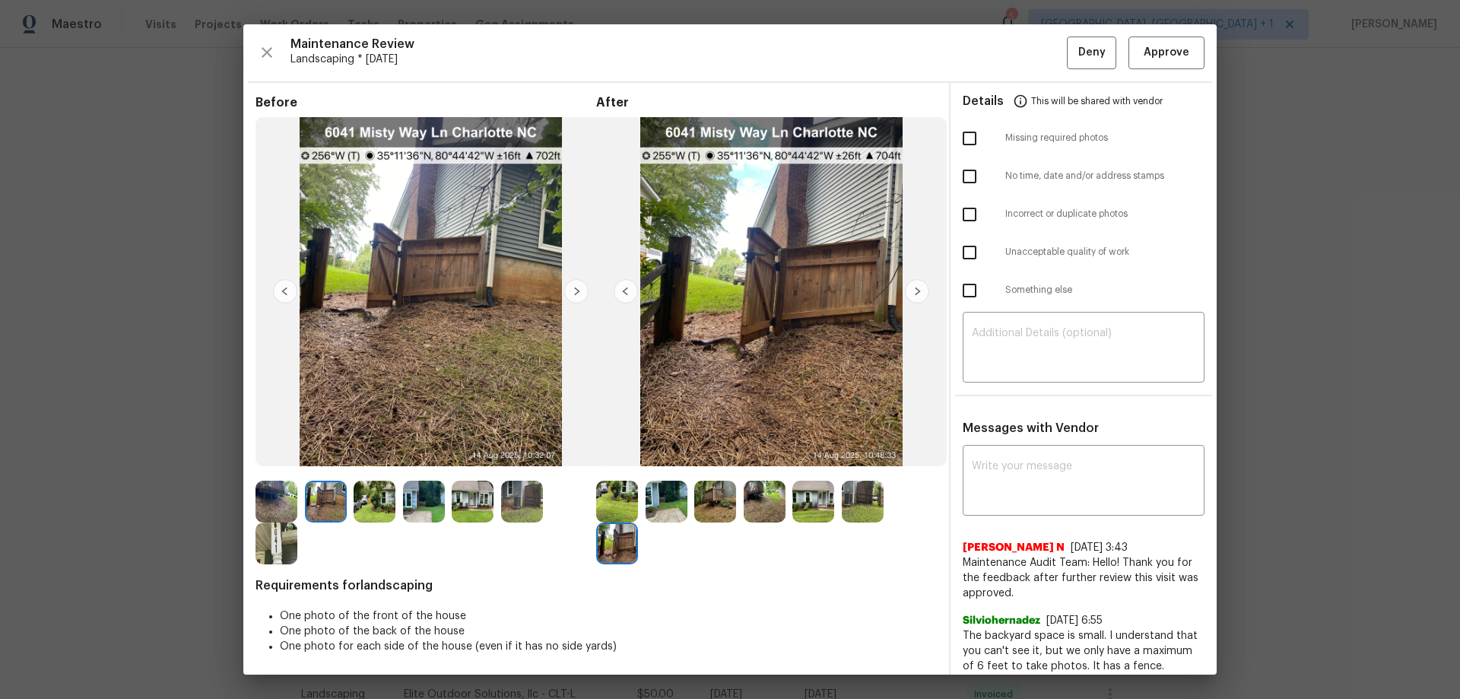
click at [572, 286] on img at bounding box center [576, 291] width 24 height 24
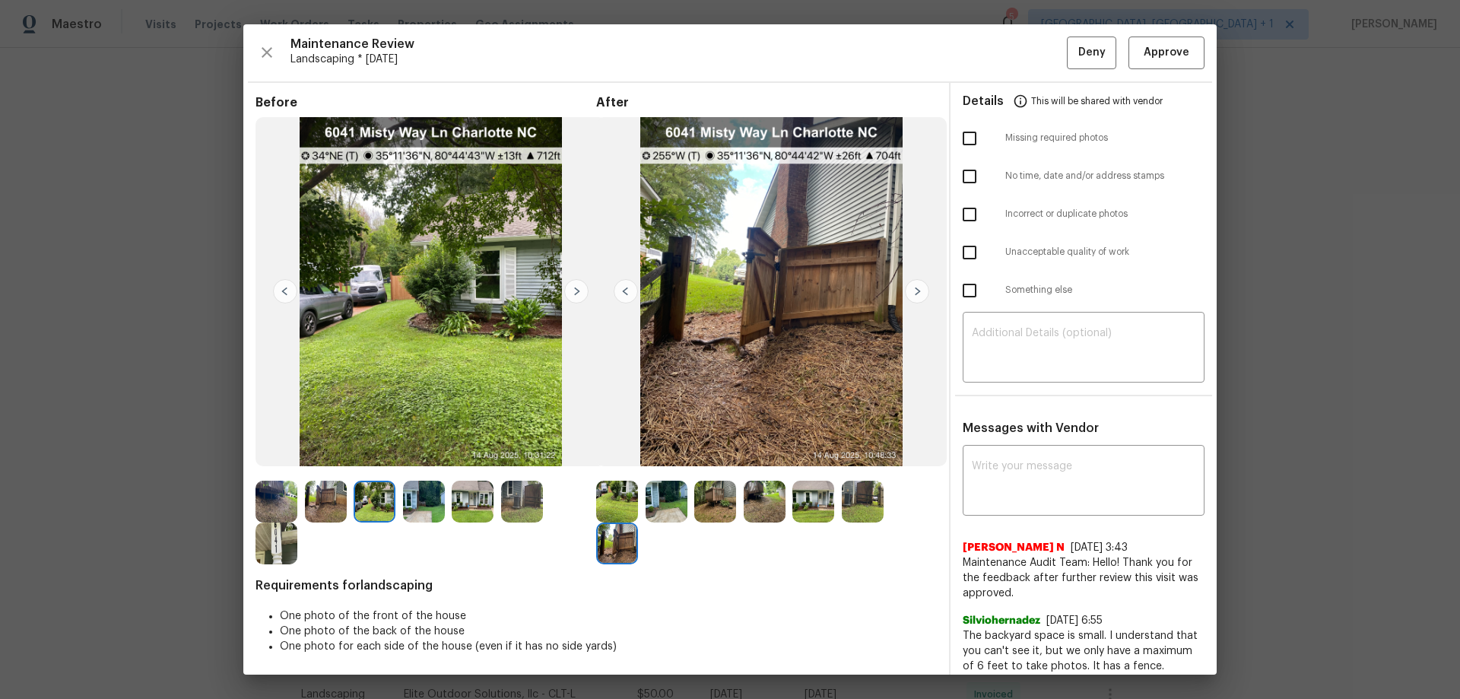
click at [572, 286] on img at bounding box center [576, 291] width 24 height 24
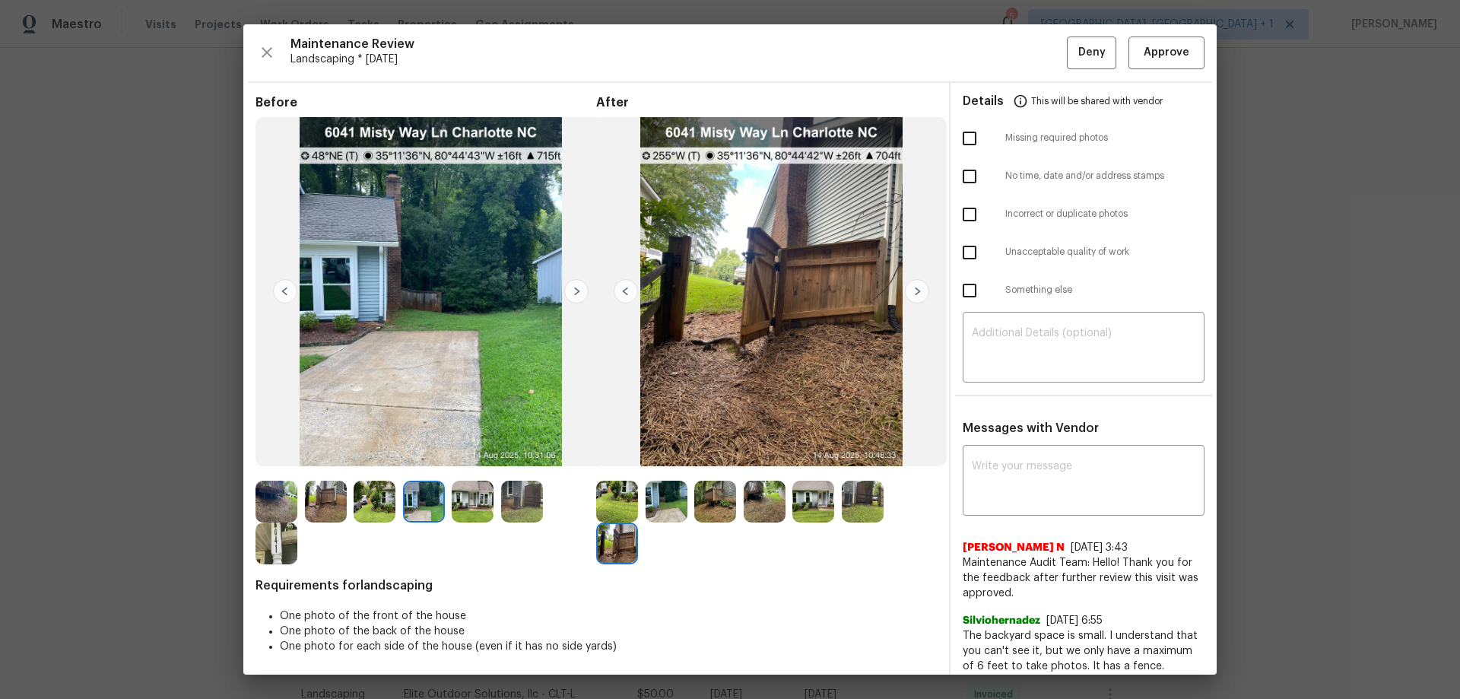
click at [572, 286] on img at bounding box center [576, 291] width 24 height 24
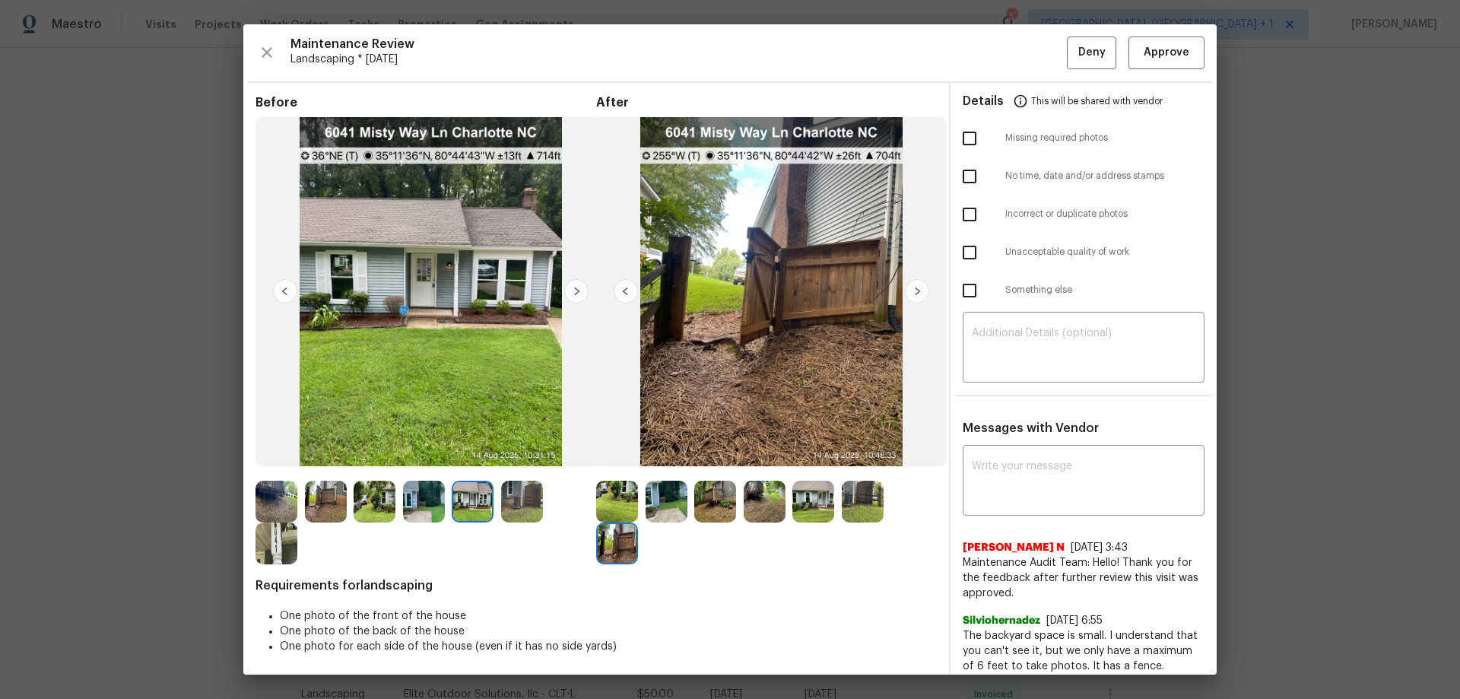
click at [572, 286] on img at bounding box center [576, 291] width 24 height 24
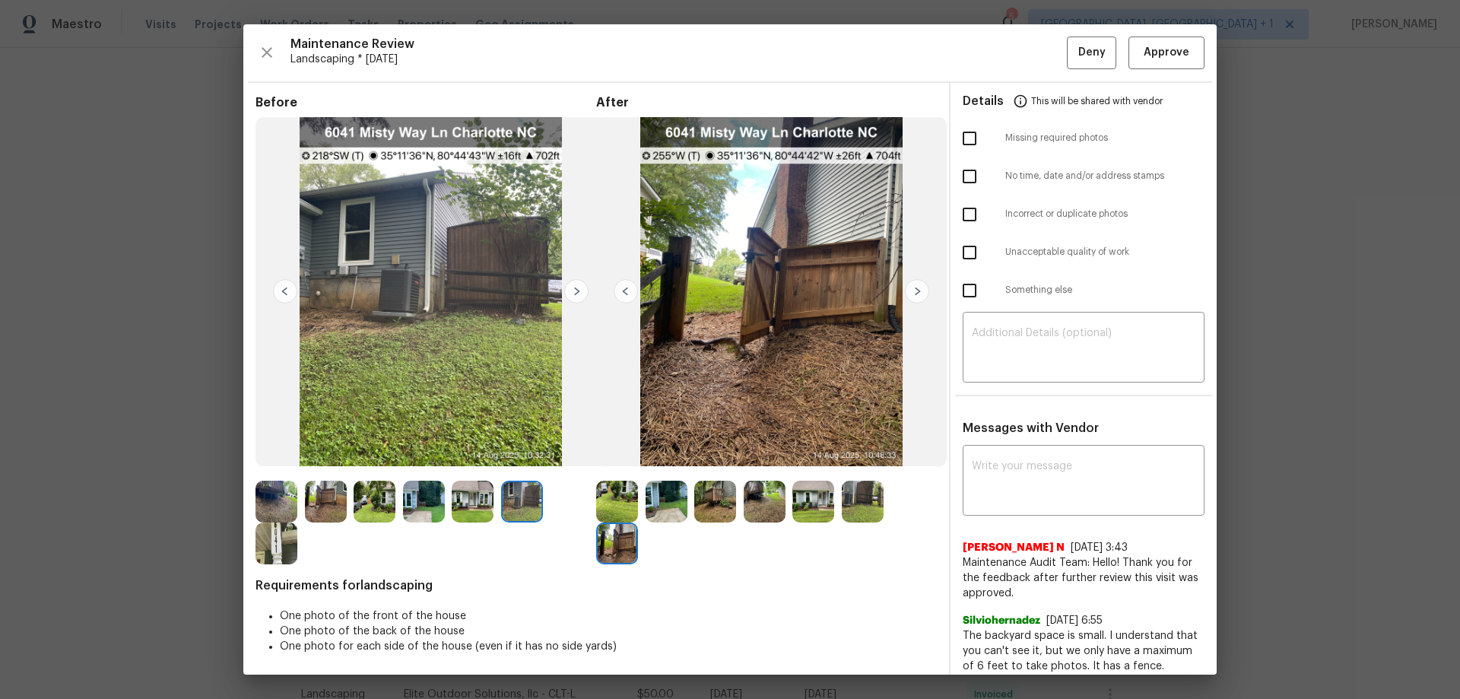
click at [572, 286] on img at bounding box center [576, 291] width 24 height 24
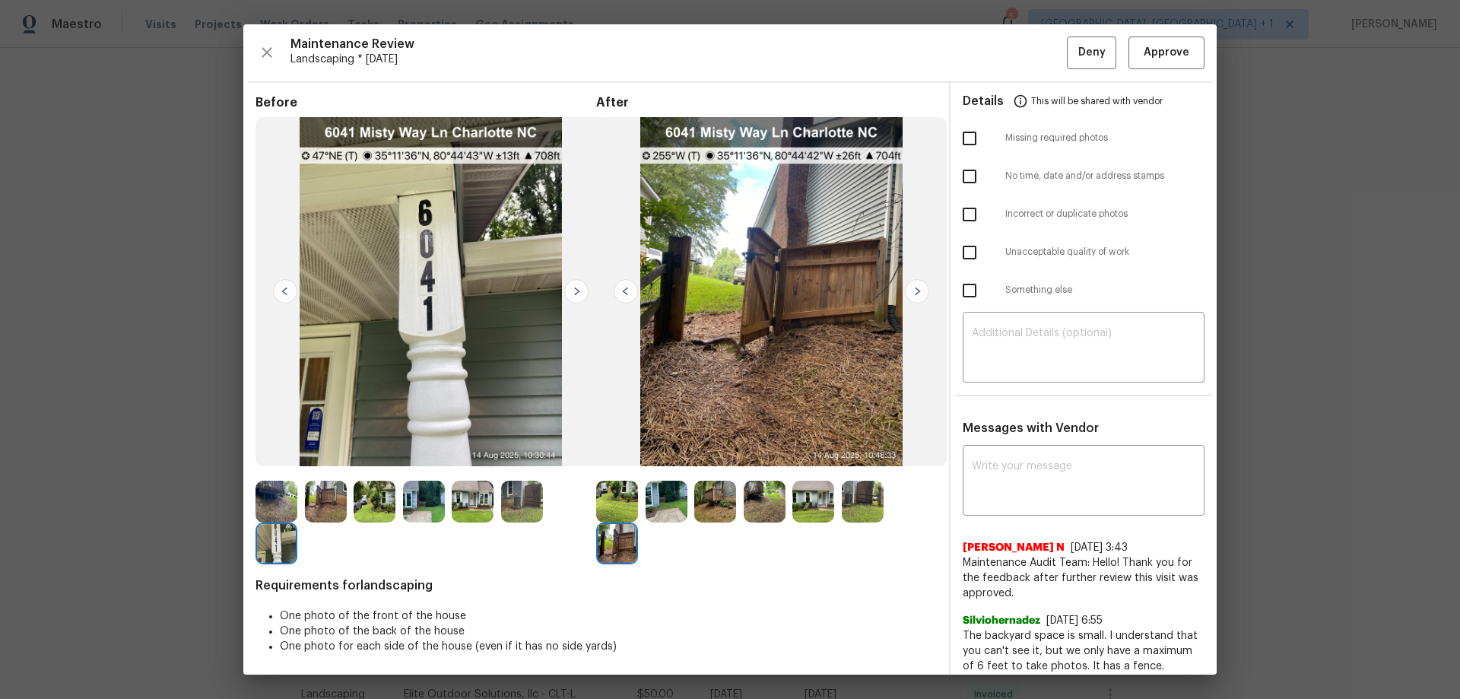
click at [572, 286] on img at bounding box center [576, 291] width 24 height 24
click at [613, 494] on img at bounding box center [617, 502] width 42 height 42
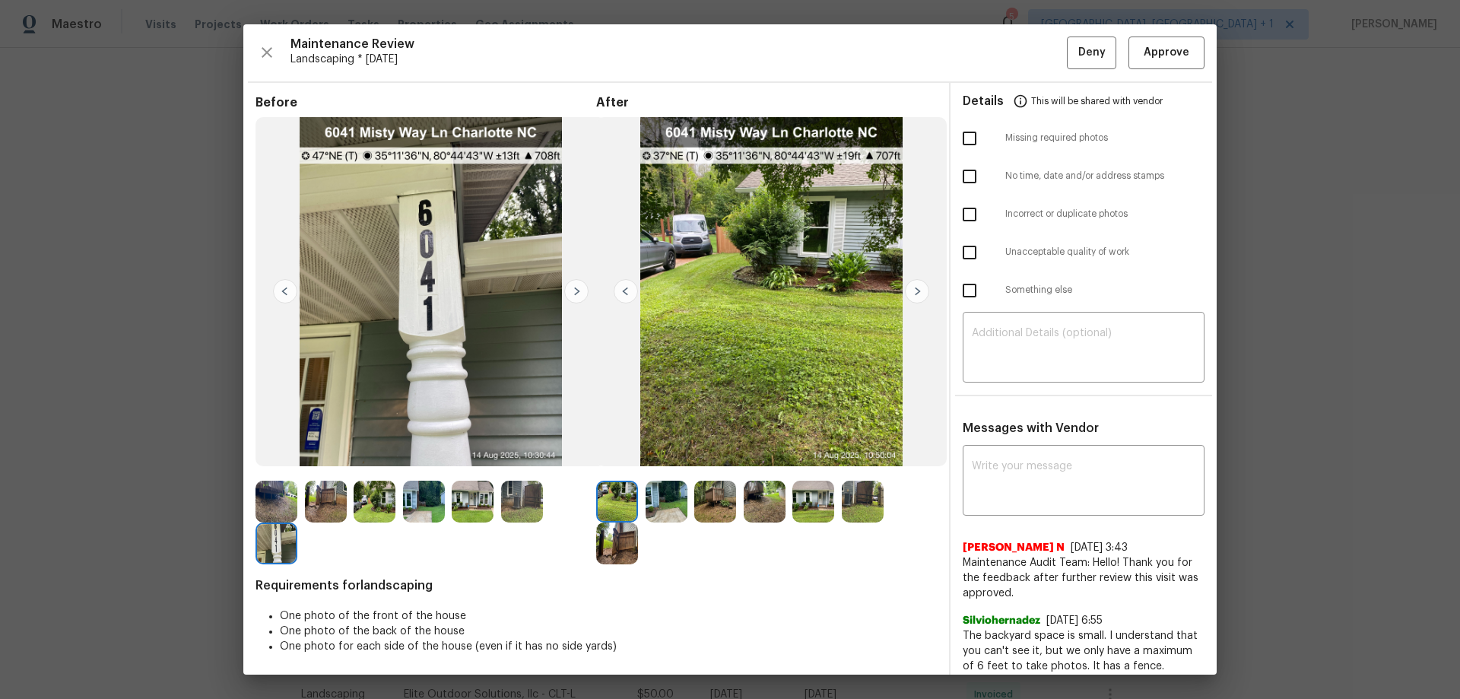
click at [908, 284] on img at bounding box center [917, 291] width 24 height 24
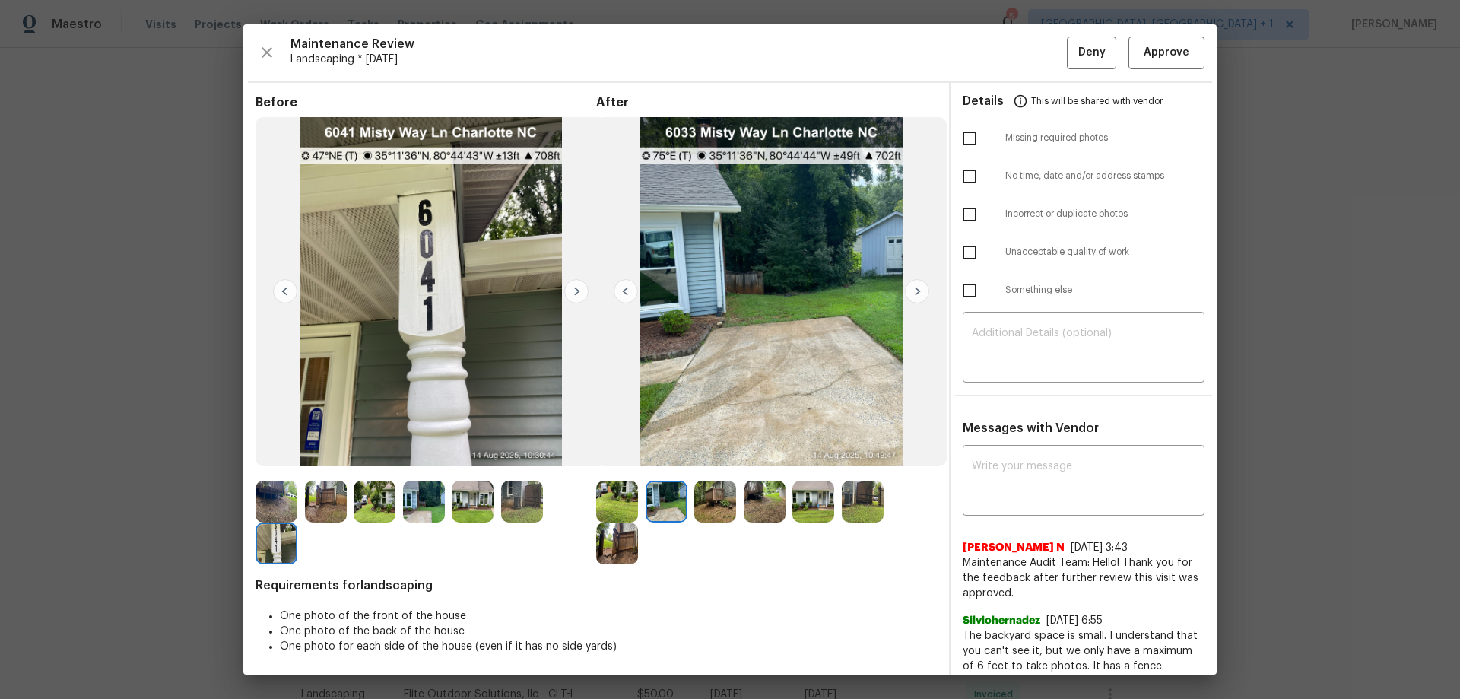
click at [908, 284] on img at bounding box center [917, 291] width 24 height 24
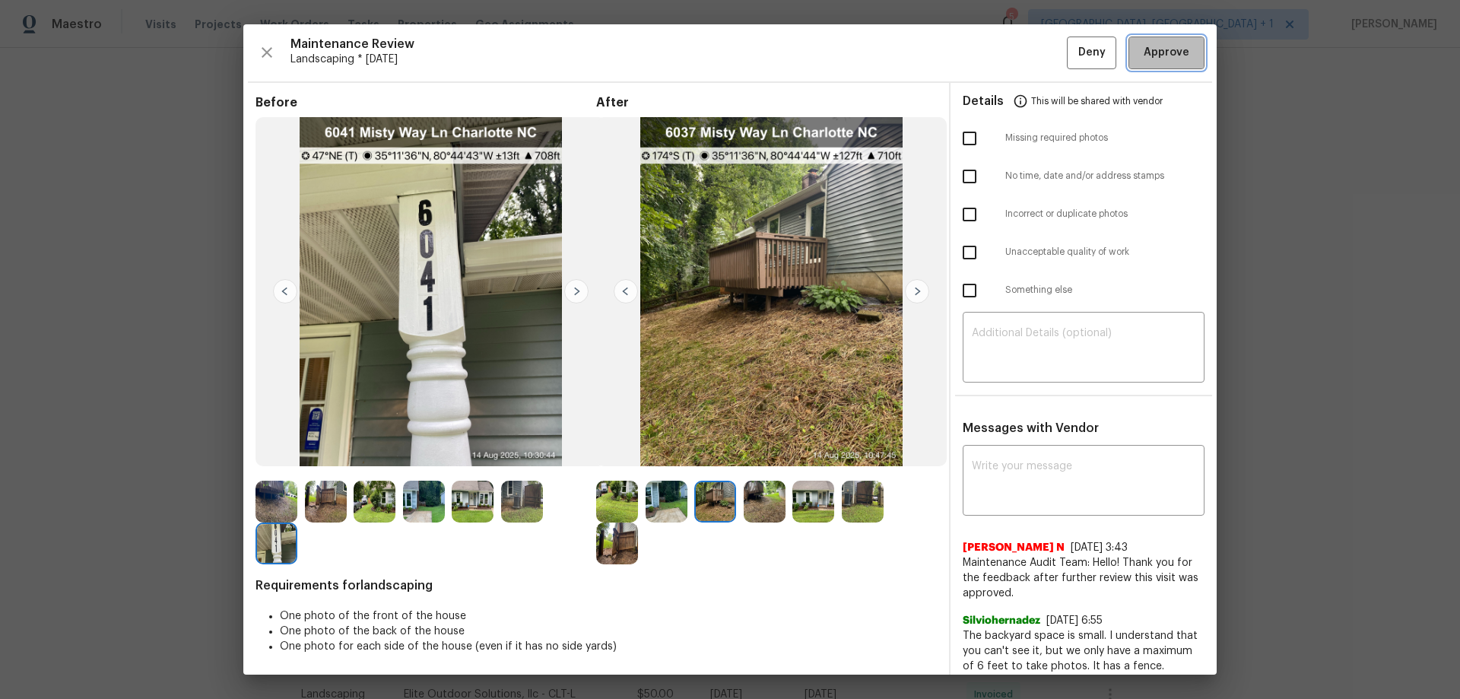
click at [1144, 50] on span "Approve" at bounding box center [1167, 52] width 46 height 19
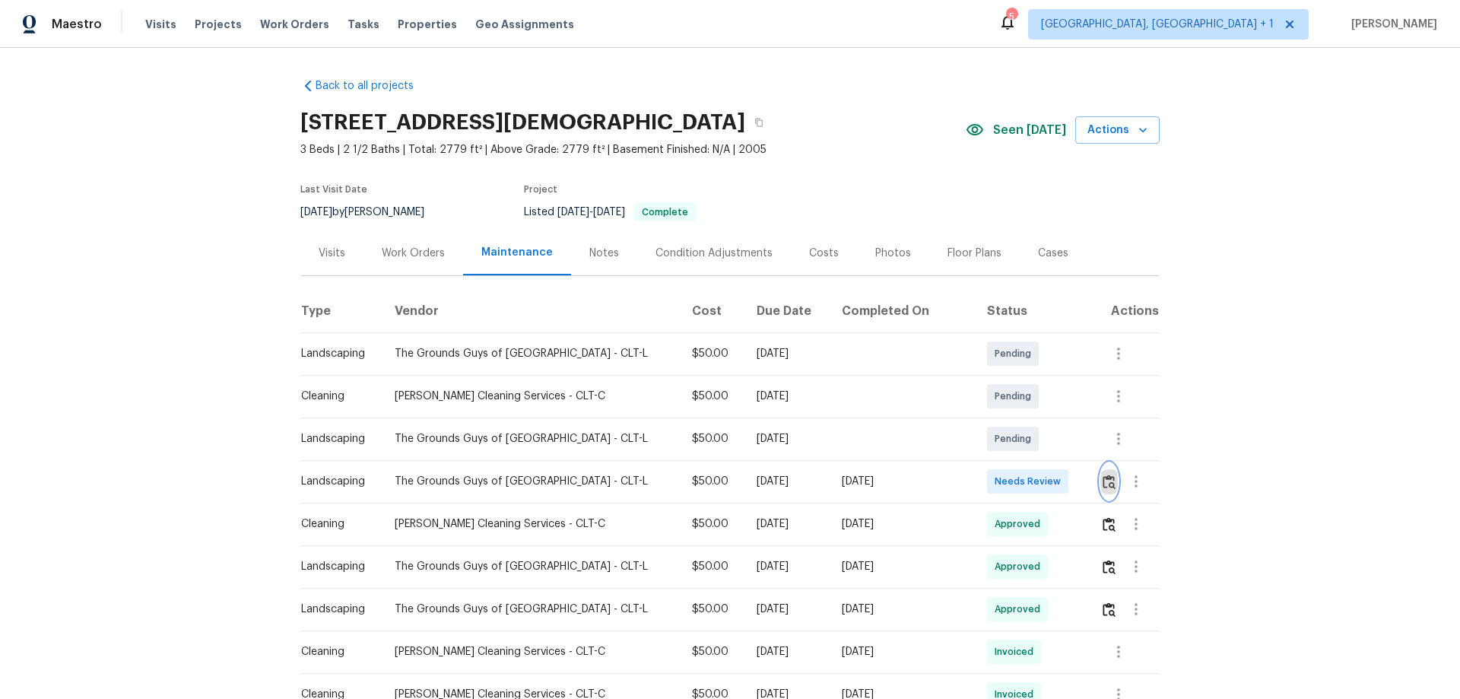
click at [1103, 480] on img "button" at bounding box center [1109, 482] width 13 height 14
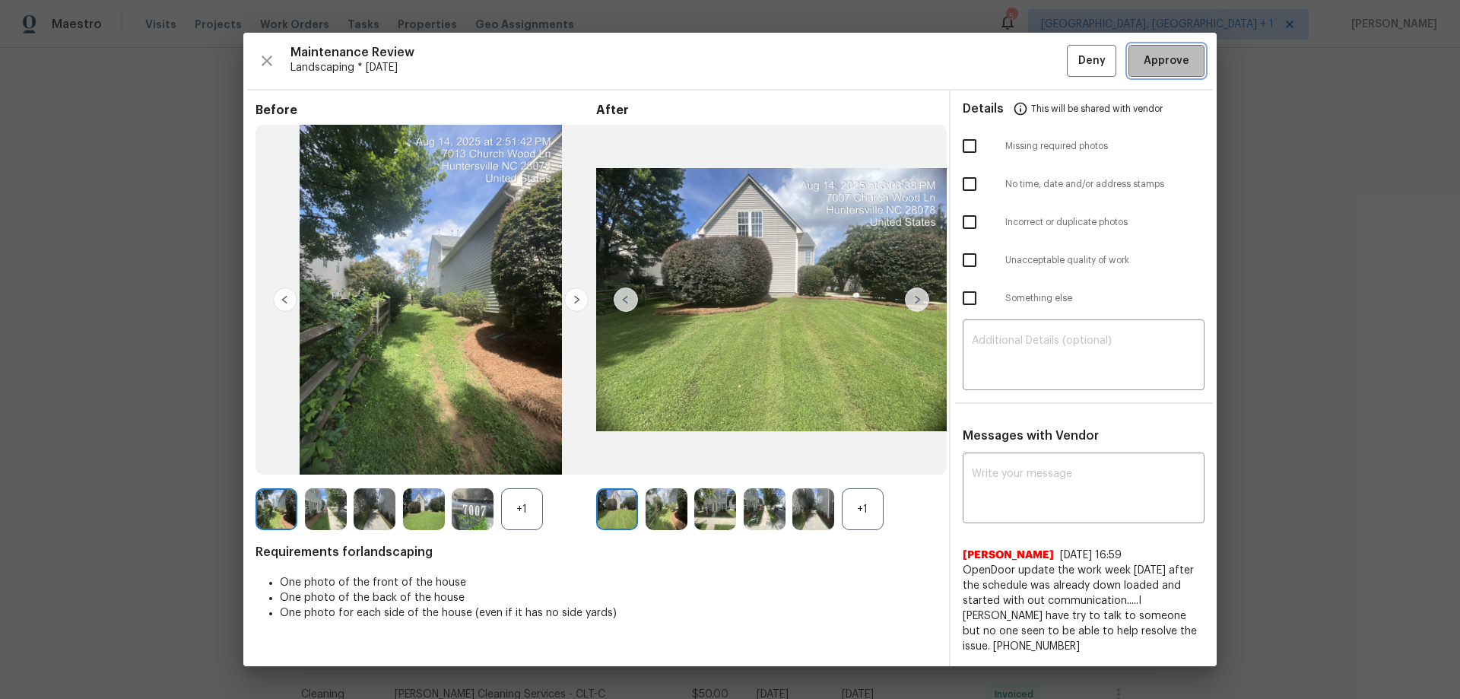
click at [1172, 57] on span "Approve" at bounding box center [1167, 61] width 46 height 19
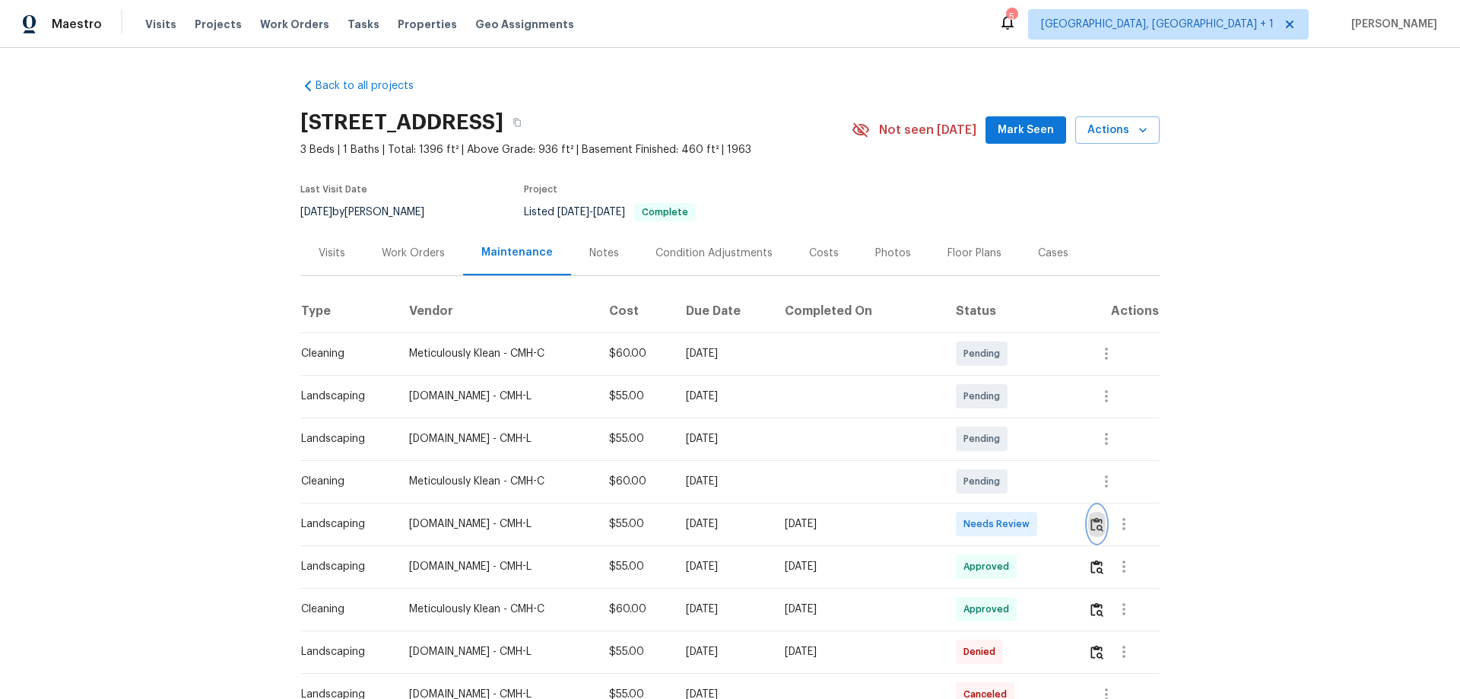
click at [1038, 461] on button "button" at bounding box center [1096, 524] width 17 height 37
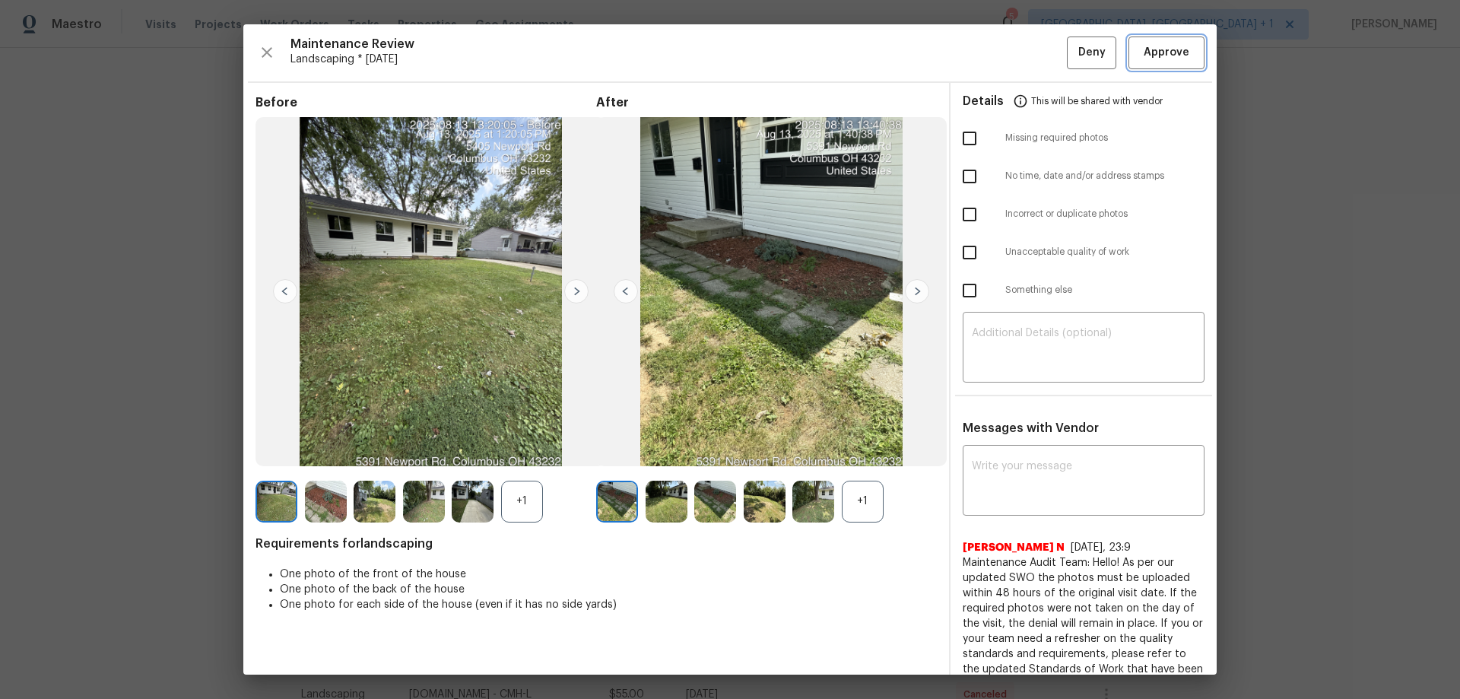
click at [1038, 65] on button "Approve" at bounding box center [1167, 53] width 76 height 33
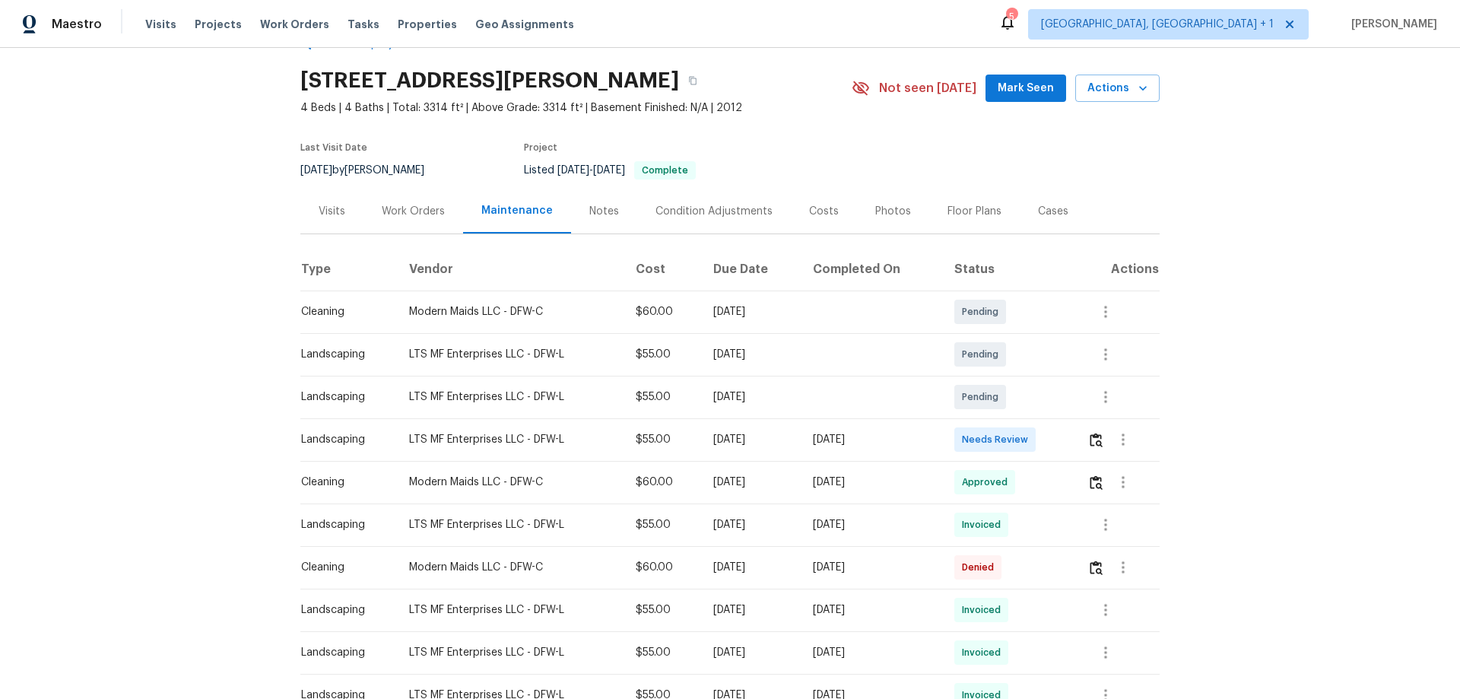
scroll to position [76, 0]
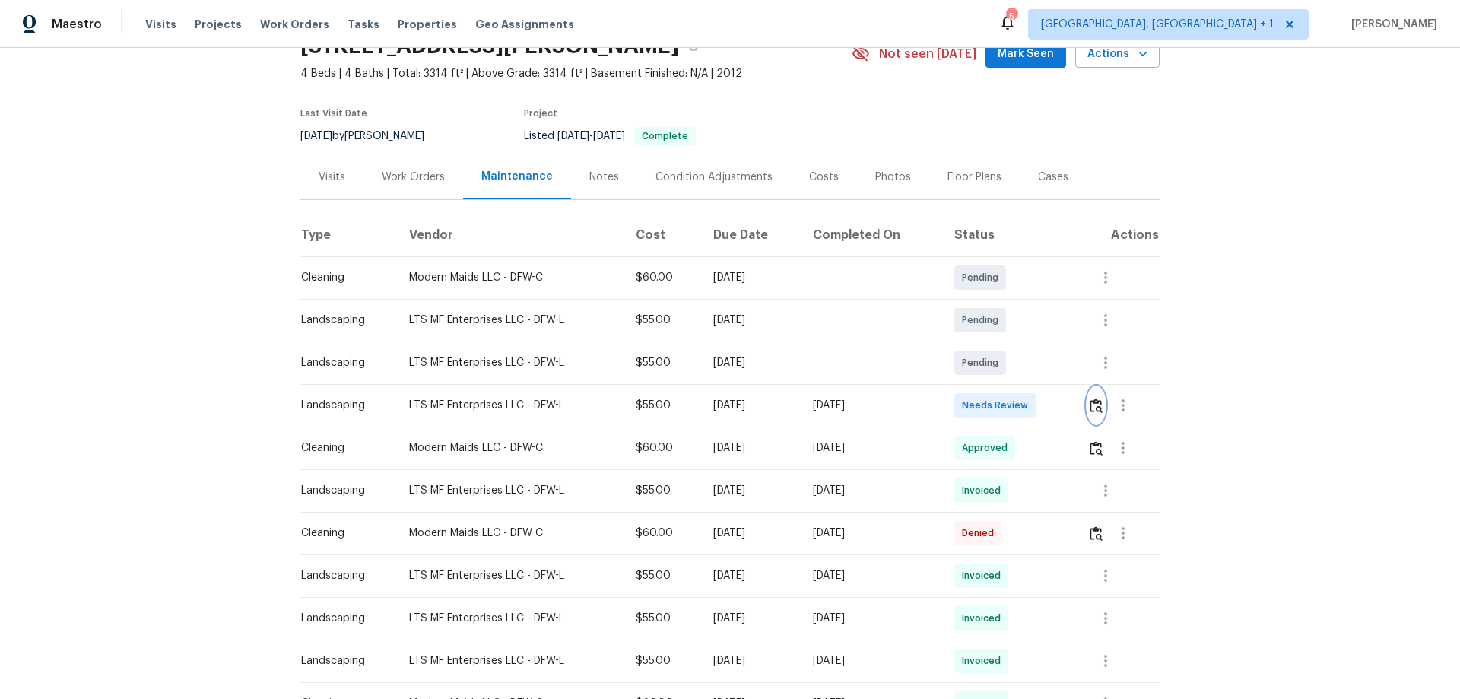
click at [1038, 408] on img "button" at bounding box center [1096, 406] width 13 height 14
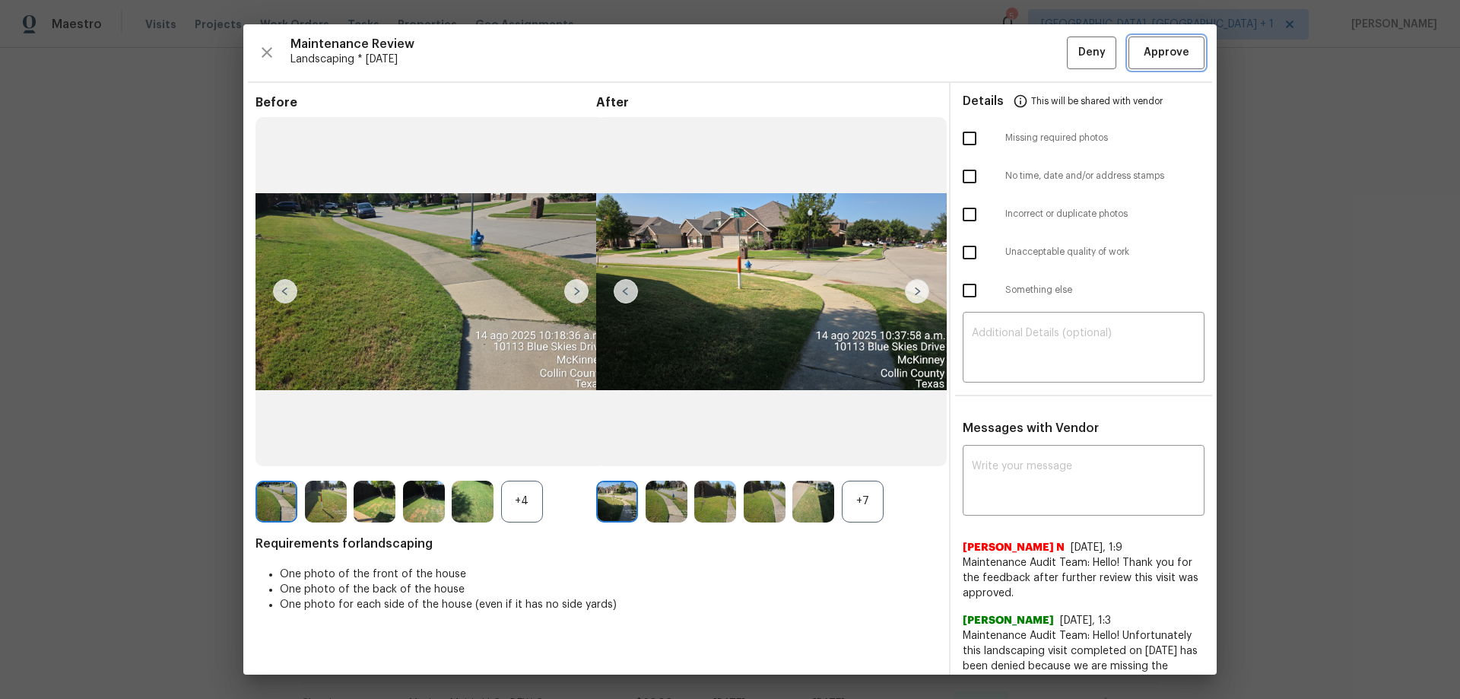
click at [1038, 52] on span "Approve" at bounding box center [1167, 52] width 46 height 19
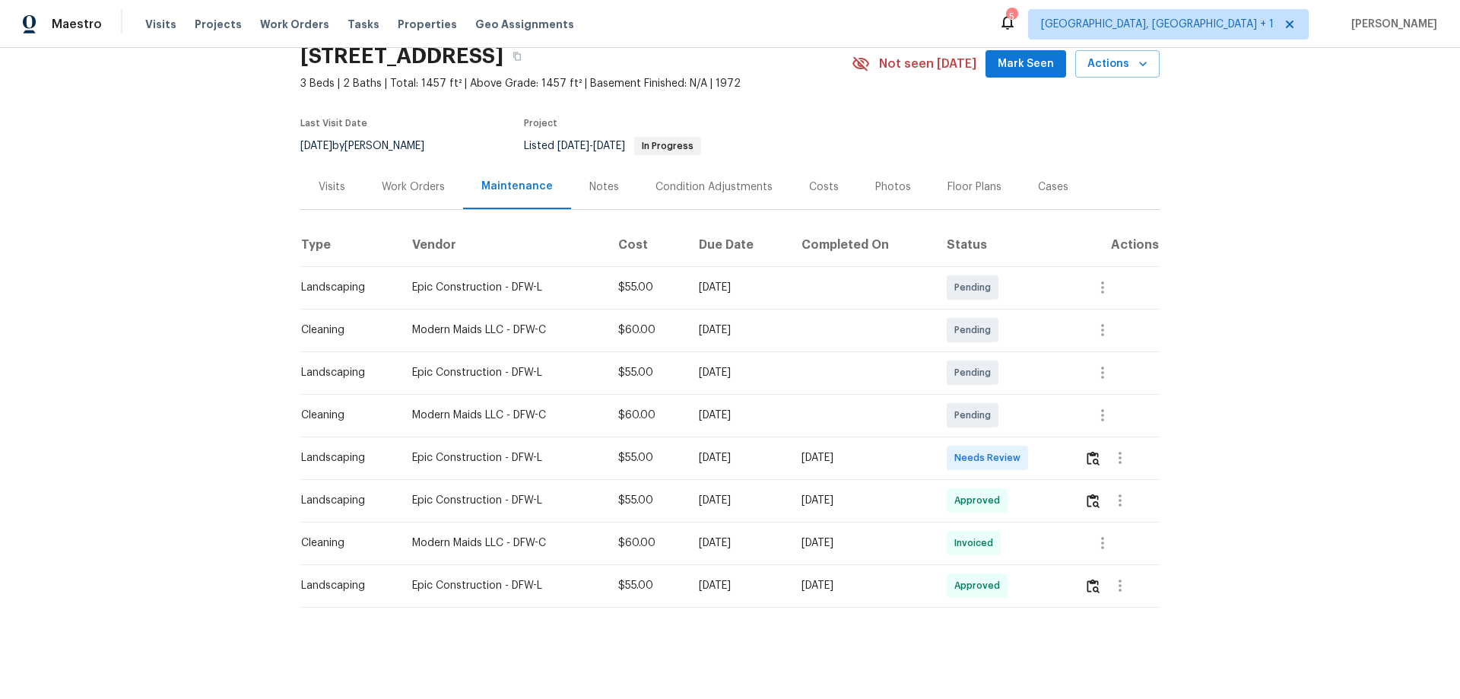
scroll to position [78, 0]
click at [1038, 452] on img "button" at bounding box center [1093, 458] width 13 height 14
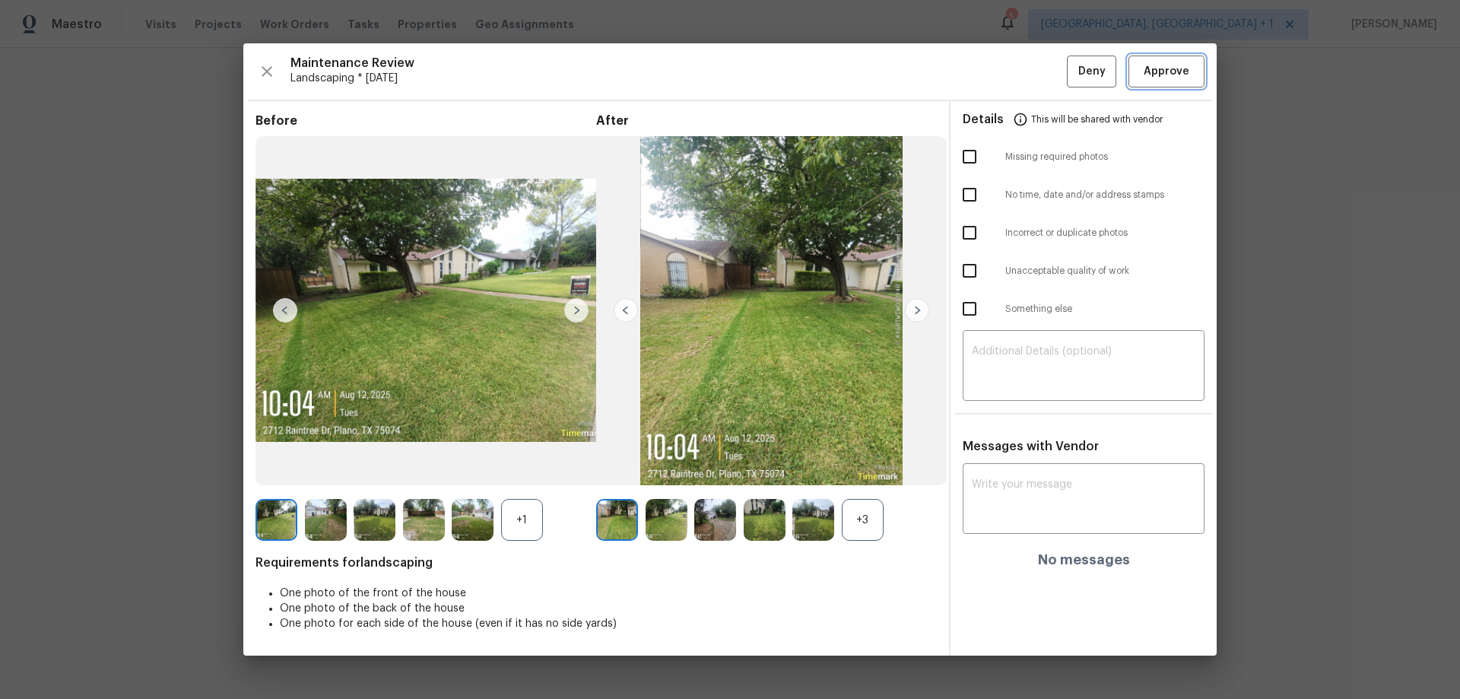
click at [1038, 67] on span "Approve" at bounding box center [1167, 71] width 46 height 19
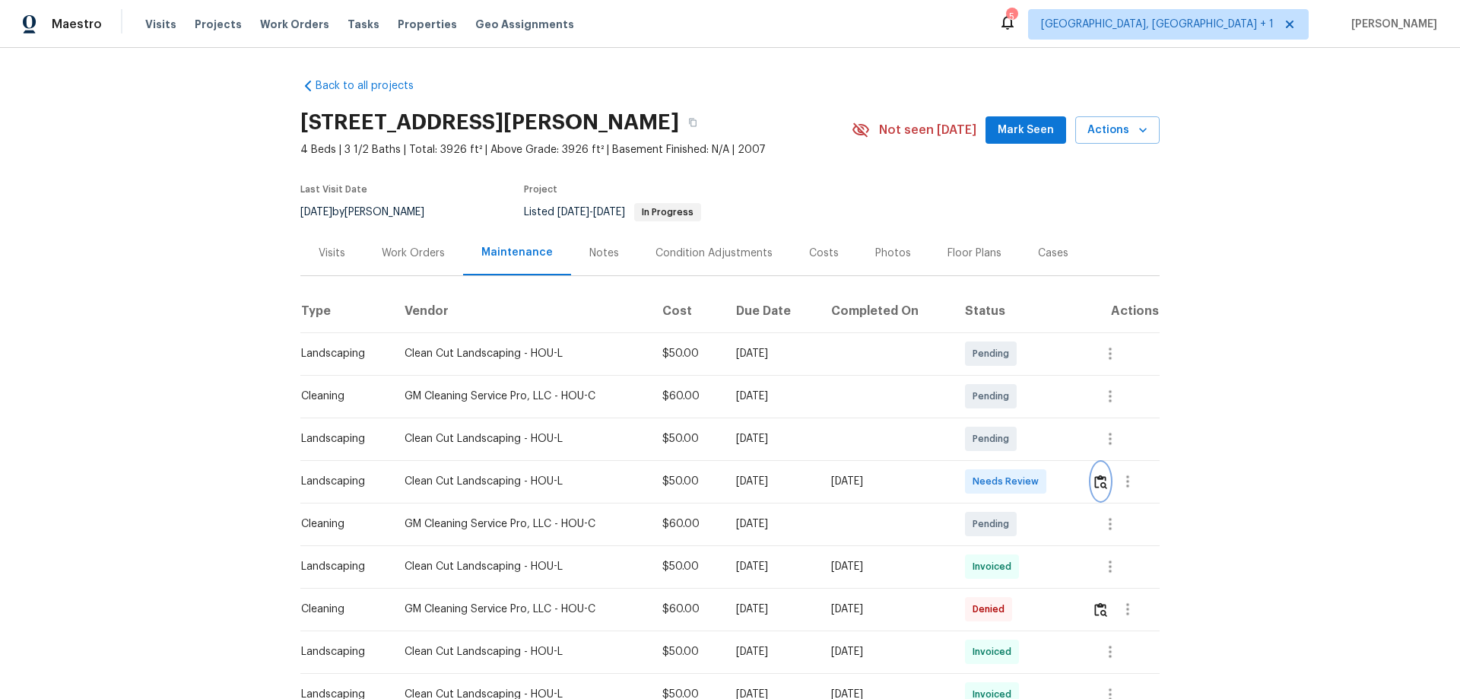
click at [1100, 484] on img "button" at bounding box center [1100, 482] width 13 height 14
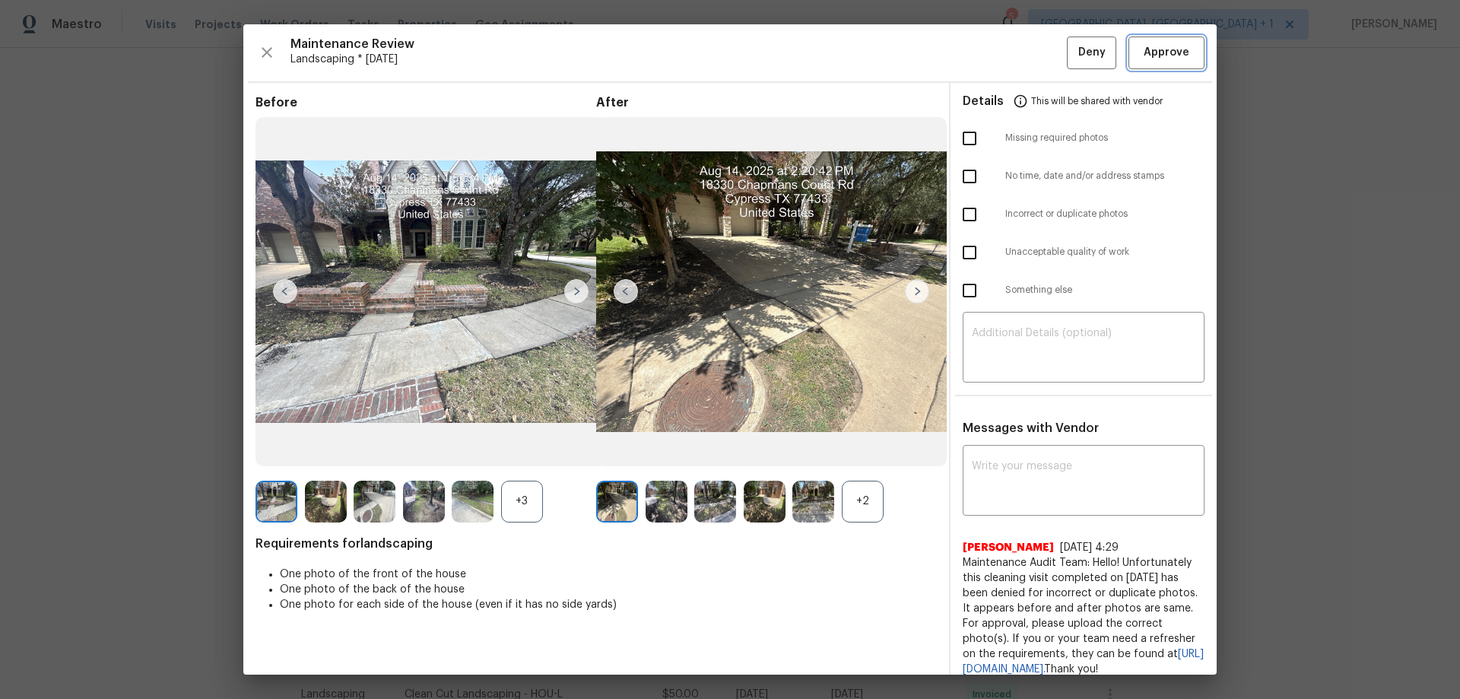
click at [1160, 46] on span "Approve" at bounding box center [1167, 52] width 46 height 19
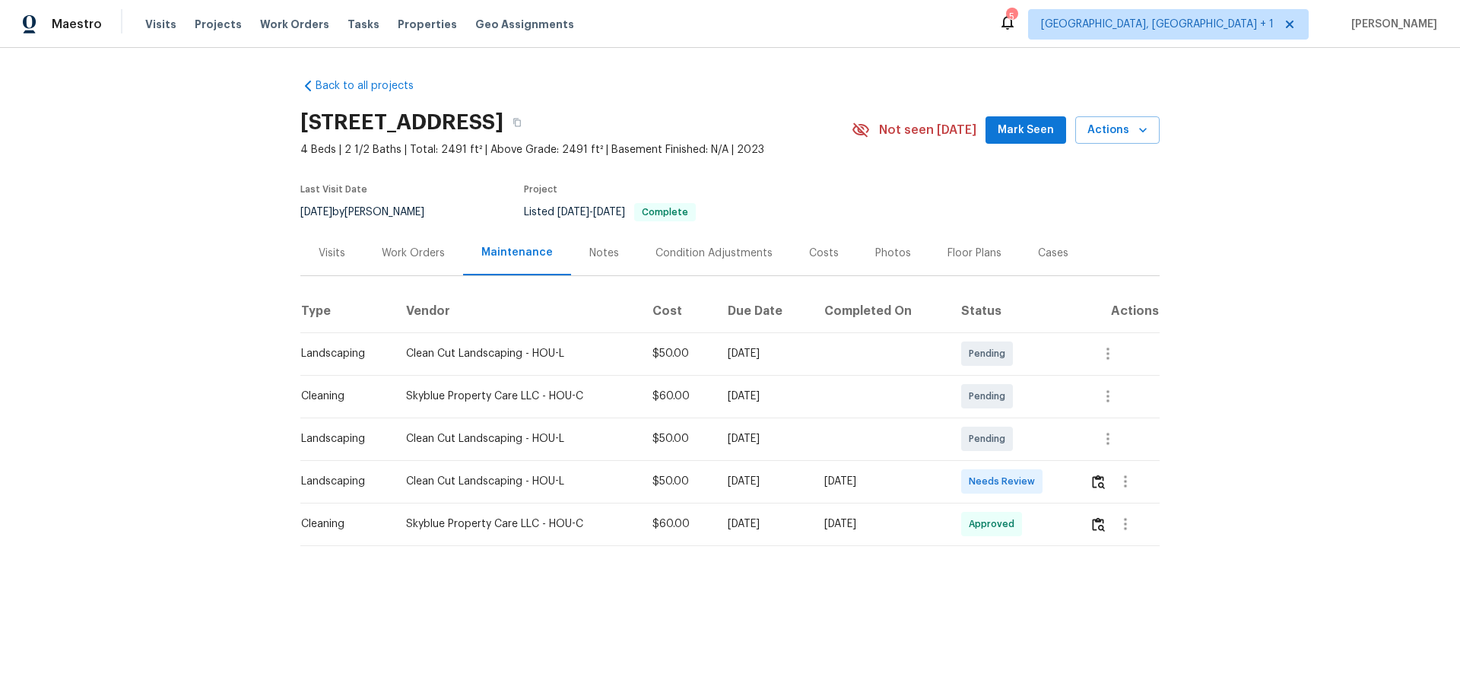
click at [1085, 482] on td at bounding box center [1119, 481] width 82 height 43
click at [1095, 483] on img "button" at bounding box center [1098, 482] width 13 height 14
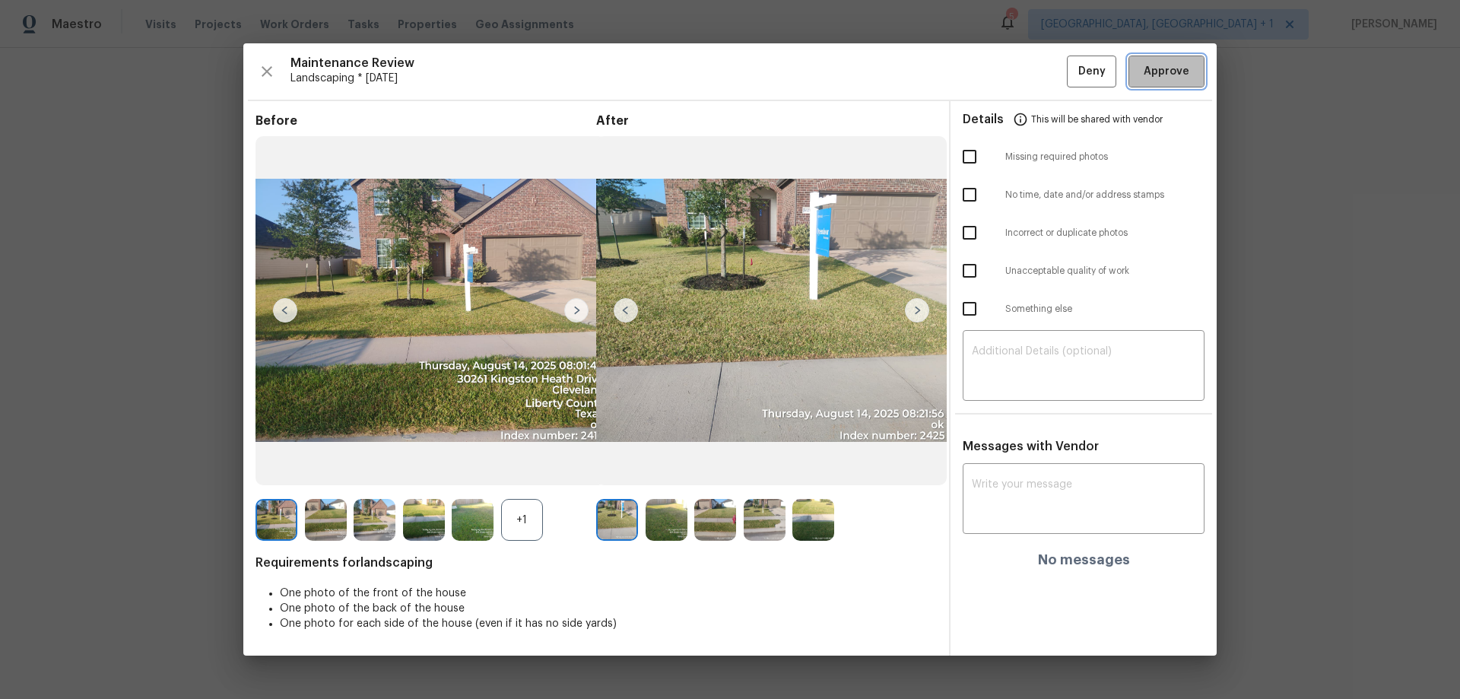
click at [1151, 69] on span "Approve" at bounding box center [1167, 71] width 46 height 19
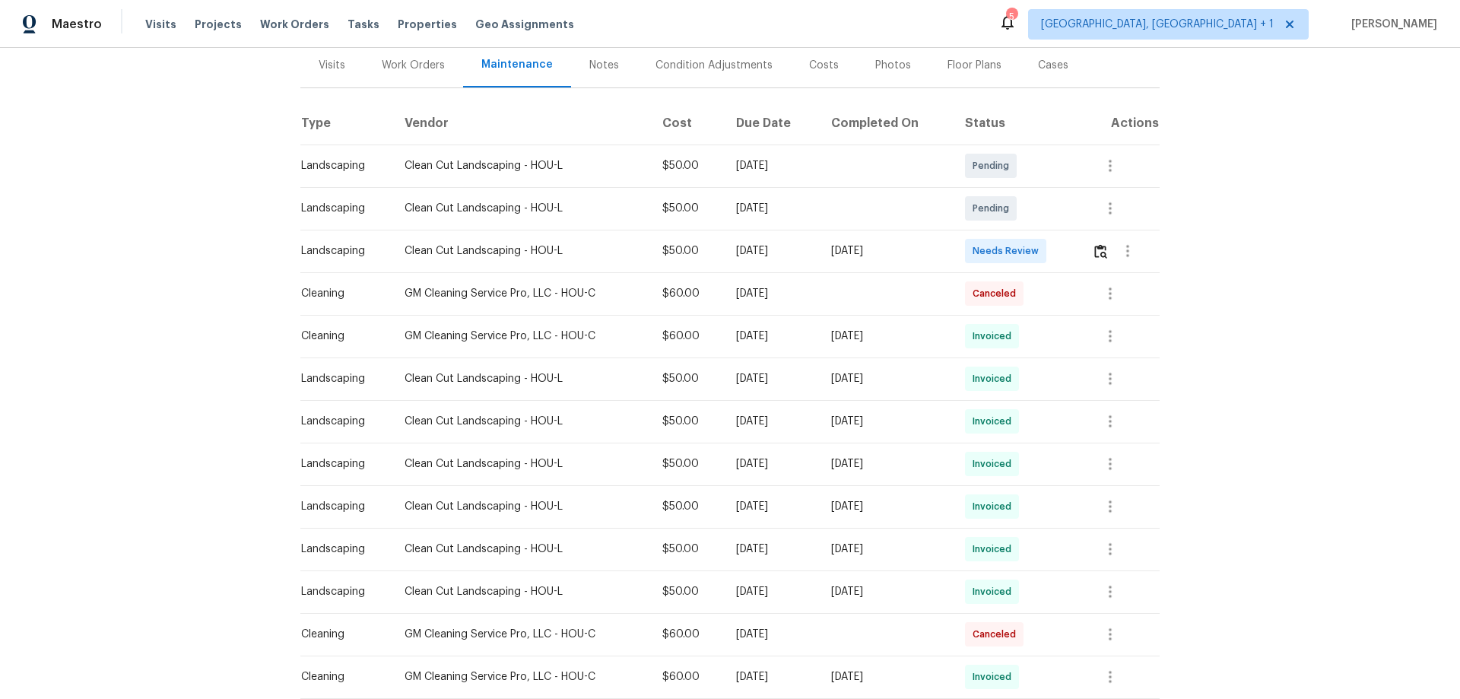
scroll to position [228, 0]
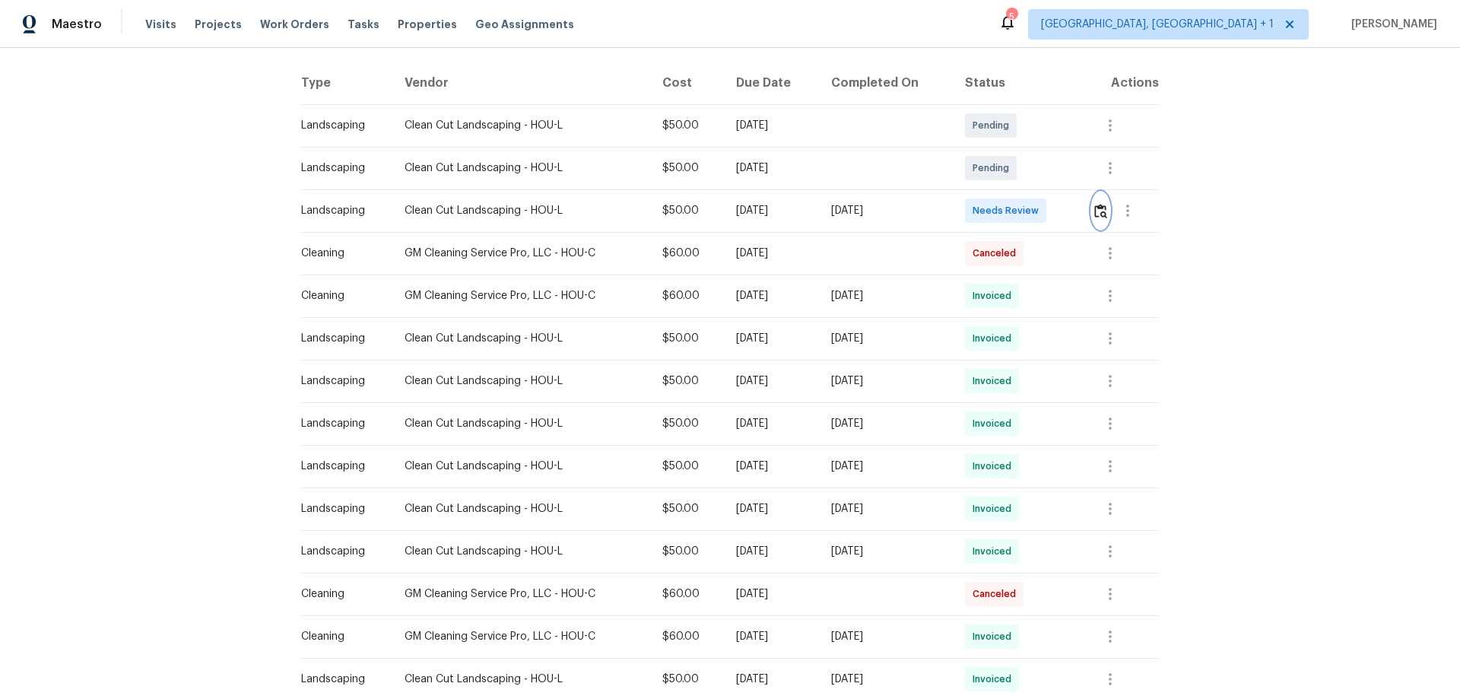
click at [1038, 219] on button "button" at bounding box center [1100, 210] width 17 height 37
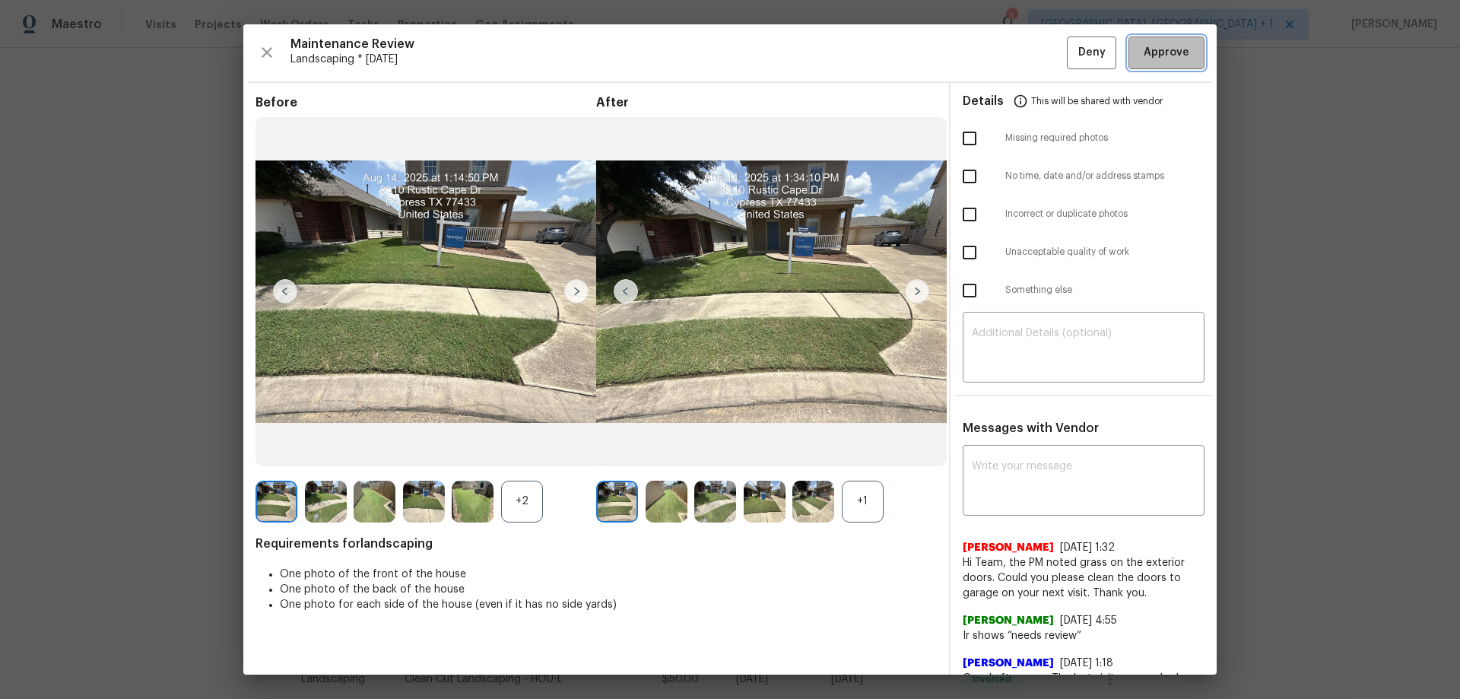
click at [1038, 59] on span "Approve" at bounding box center [1167, 52] width 46 height 19
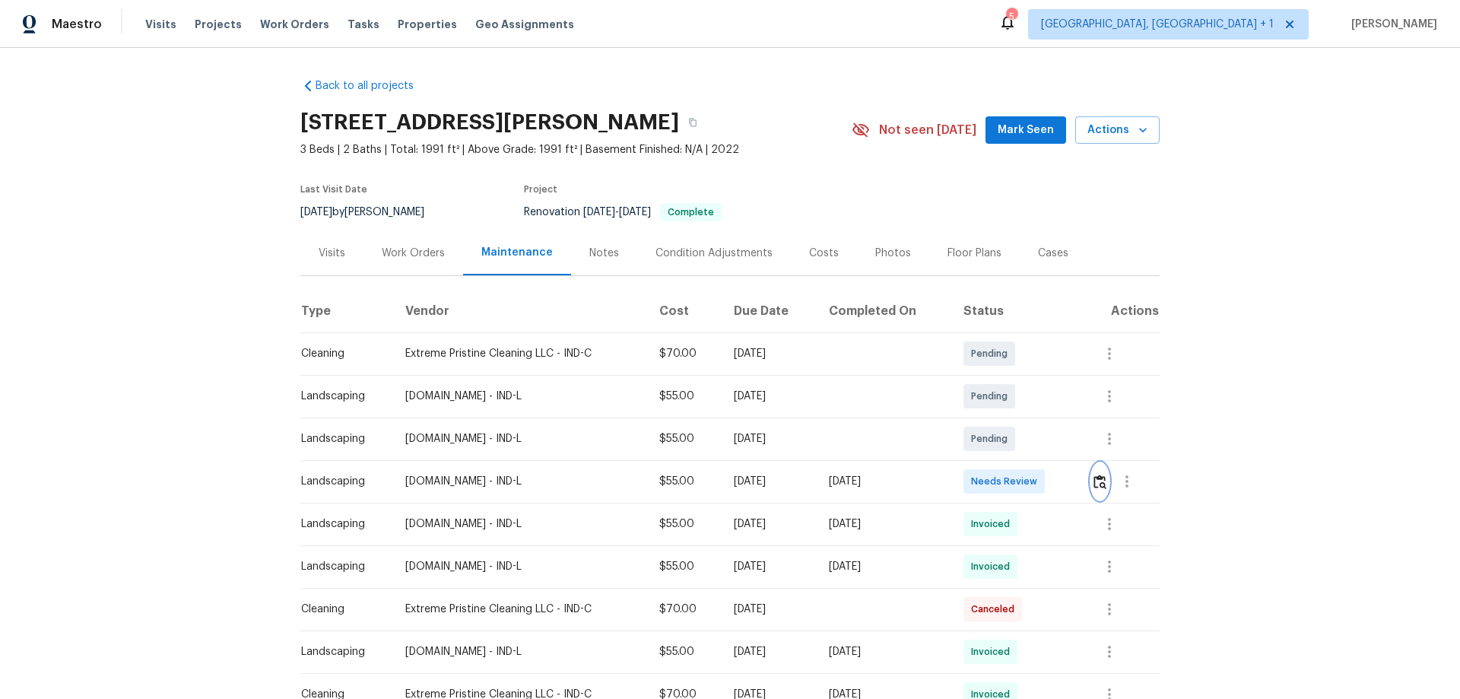
click at [1038, 461] on button "button" at bounding box center [1099, 481] width 17 height 37
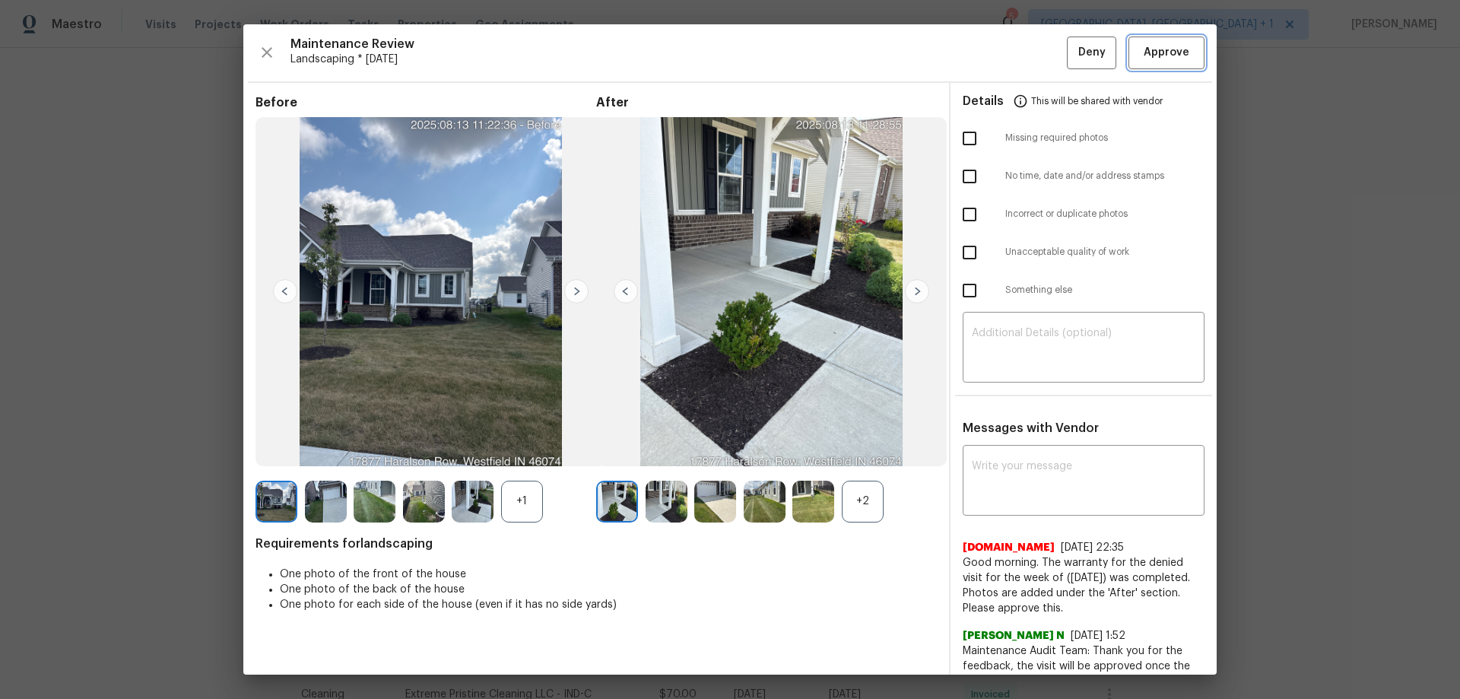
click at [1038, 51] on span "Approve" at bounding box center [1167, 52] width 46 height 19
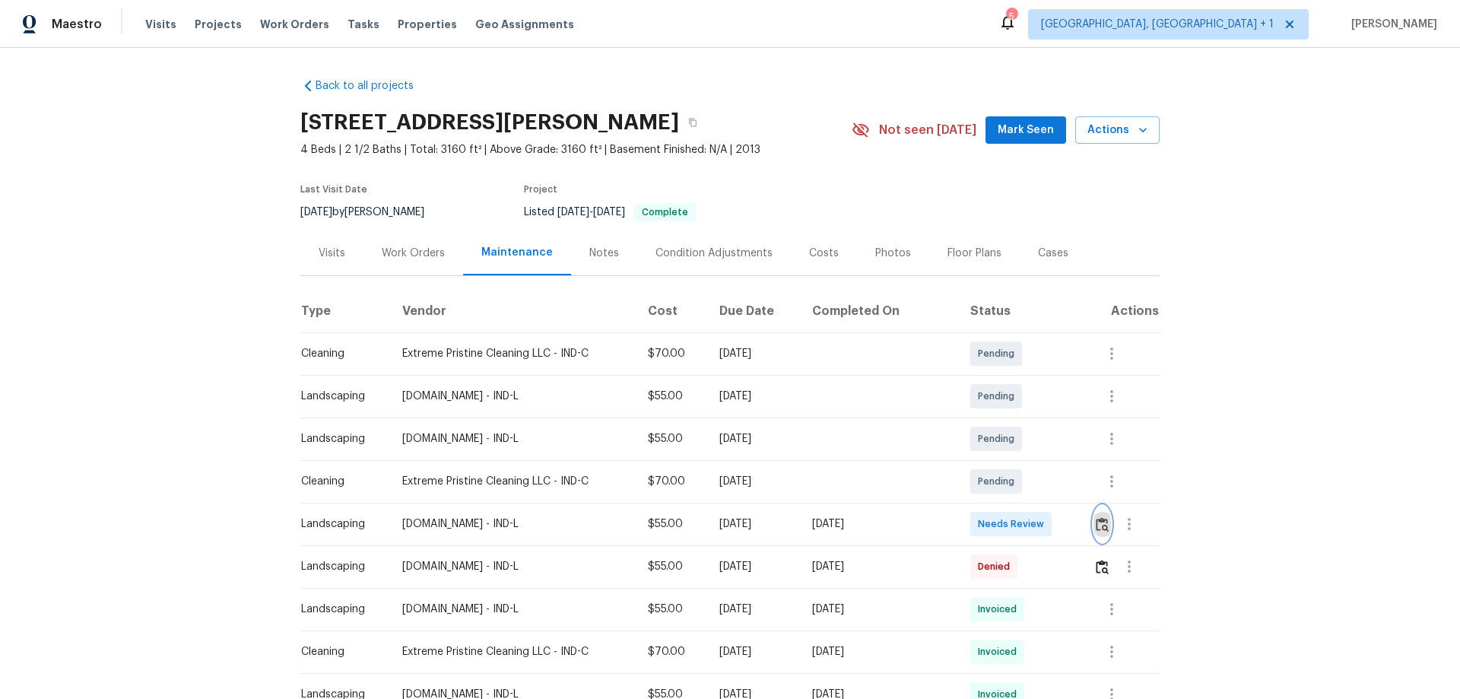
click at [1038, 461] on button "button" at bounding box center [1102, 524] width 17 height 37
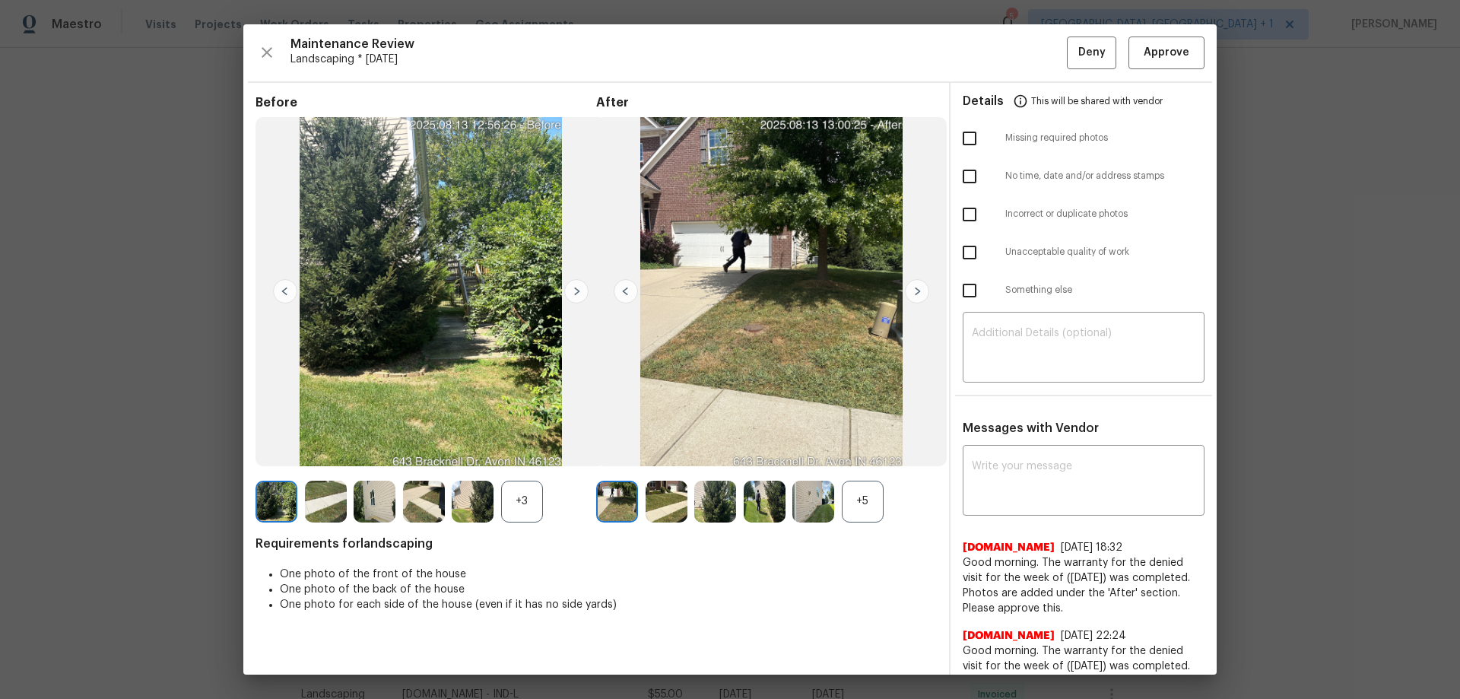
click at [1011, 373] on div "​" at bounding box center [1084, 349] width 242 height 67
paste textarea "Maintenance Audit Team: Hello! Unfortunately, this landscaping visit completed …"
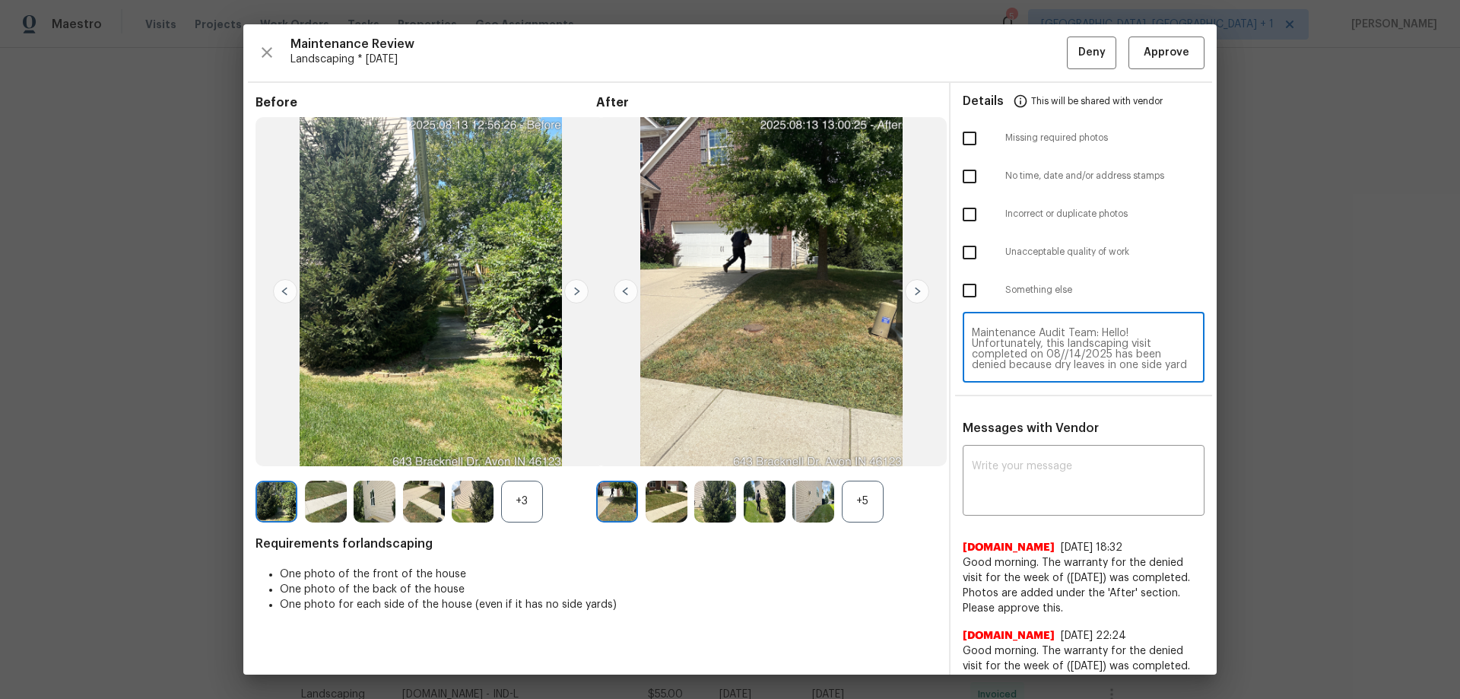
scroll to position [138, 0]
type textarea "Maintenance Audit Team: Hello! Unfortunately, this landscaping visit completed …"
click at [1038, 461] on textarea at bounding box center [1084, 482] width 224 height 43
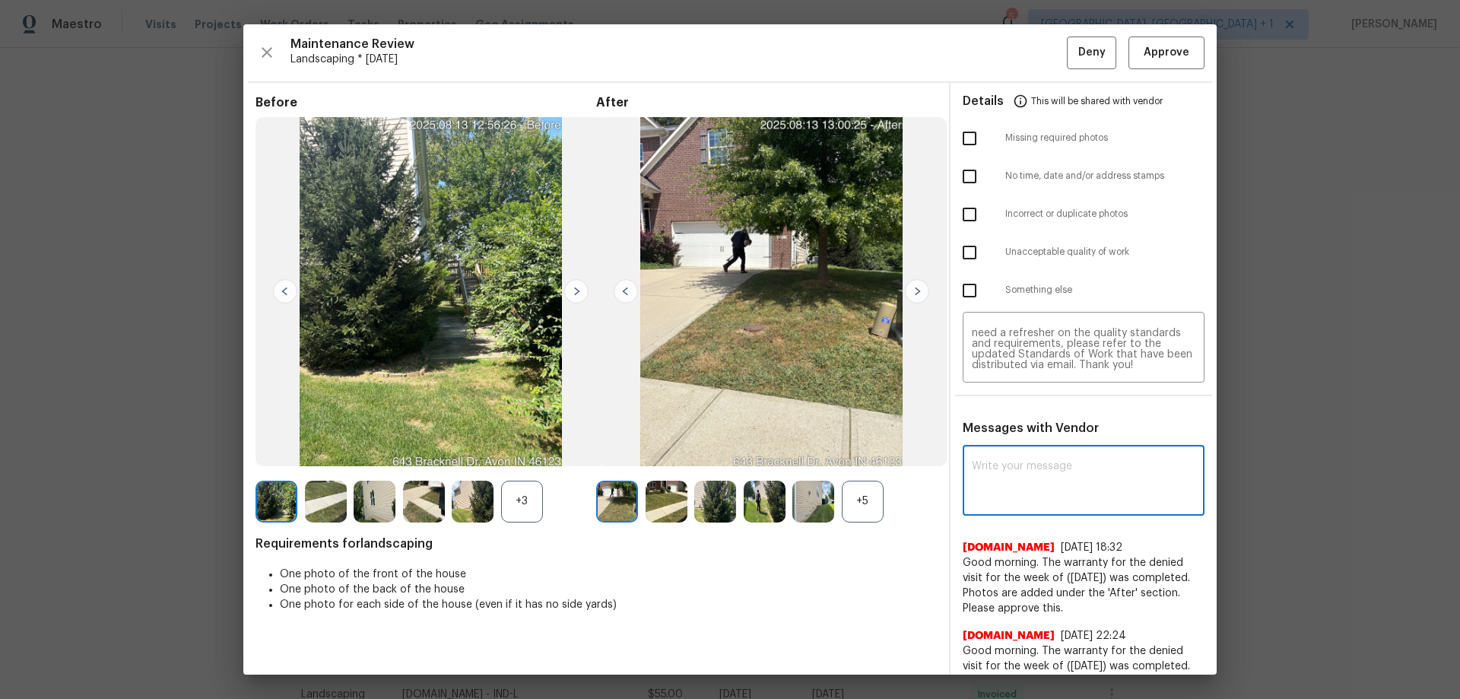
paste textarea "Maintenance Audit Team: Hello! Unfortunately, this landscaping visit completed …"
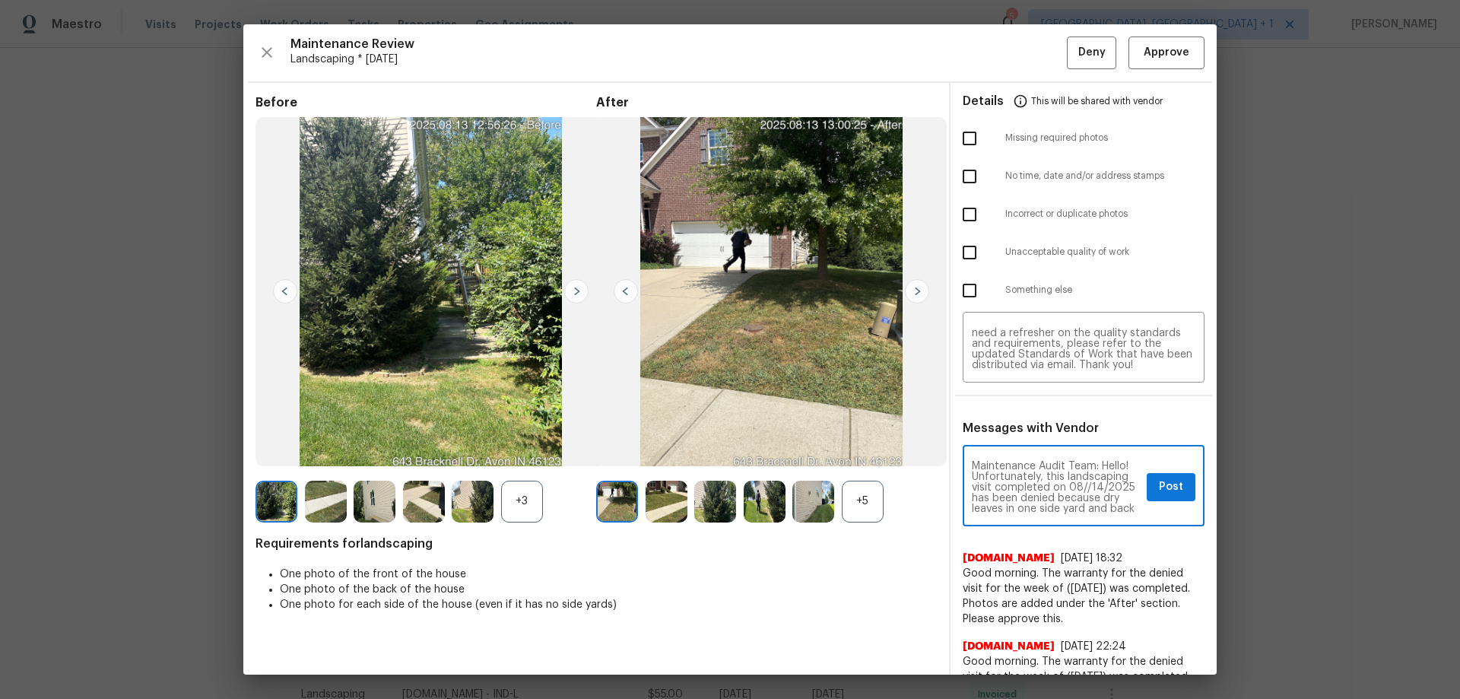
scroll to position [202, 0]
type textarea "Maintenance Audit Team: Hello! Unfortunately, this landscaping visit completed …"
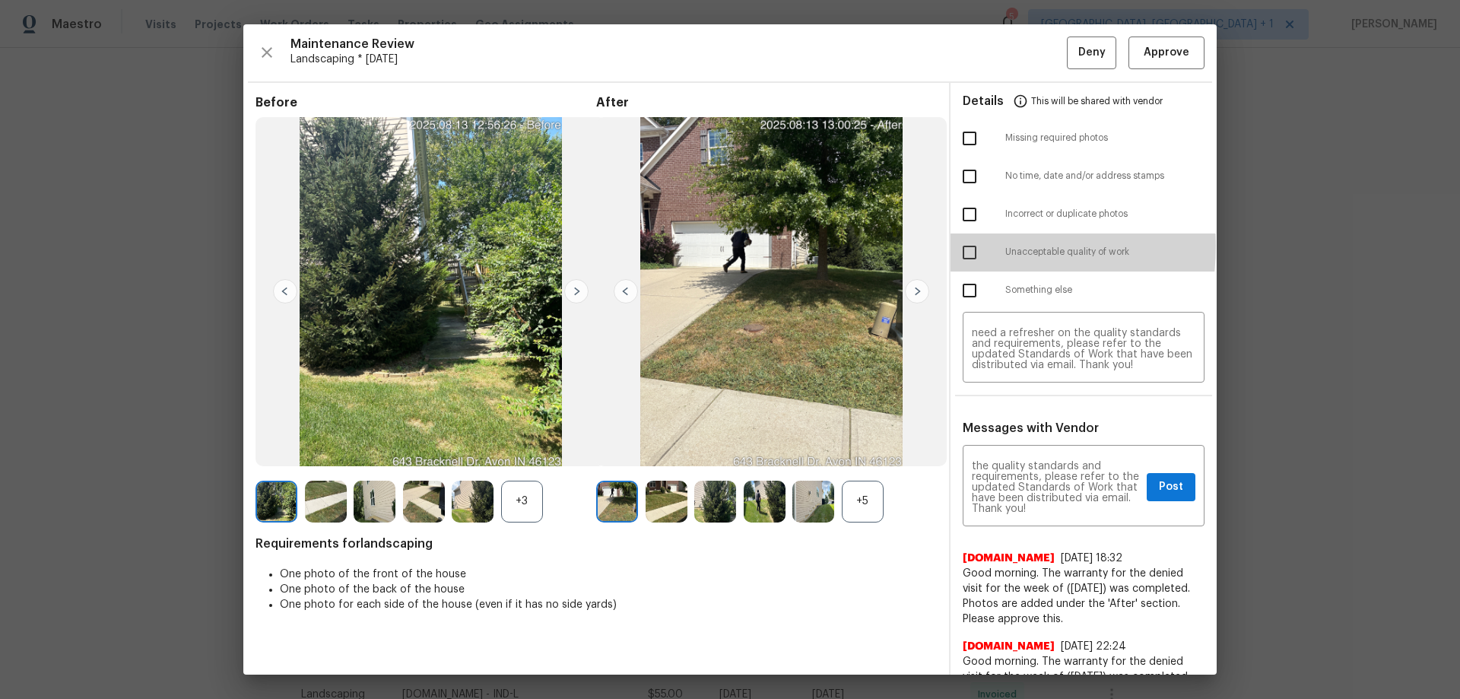
click at [961, 246] on input "checkbox" at bounding box center [970, 253] width 32 height 32
checkbox input "true"
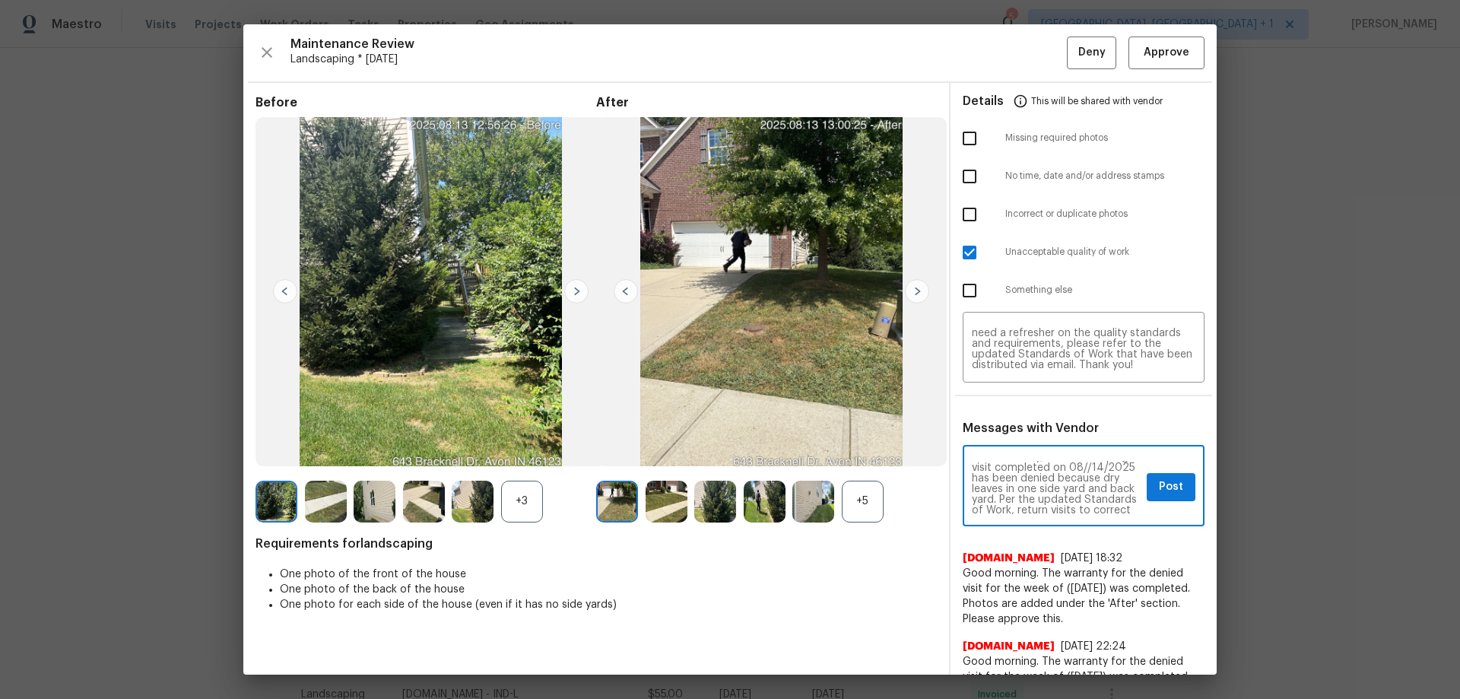
scroll to position [0, 0]
click at [1038, 461] on button "Post" at bounding box center [1171, 487] width 49 height 28
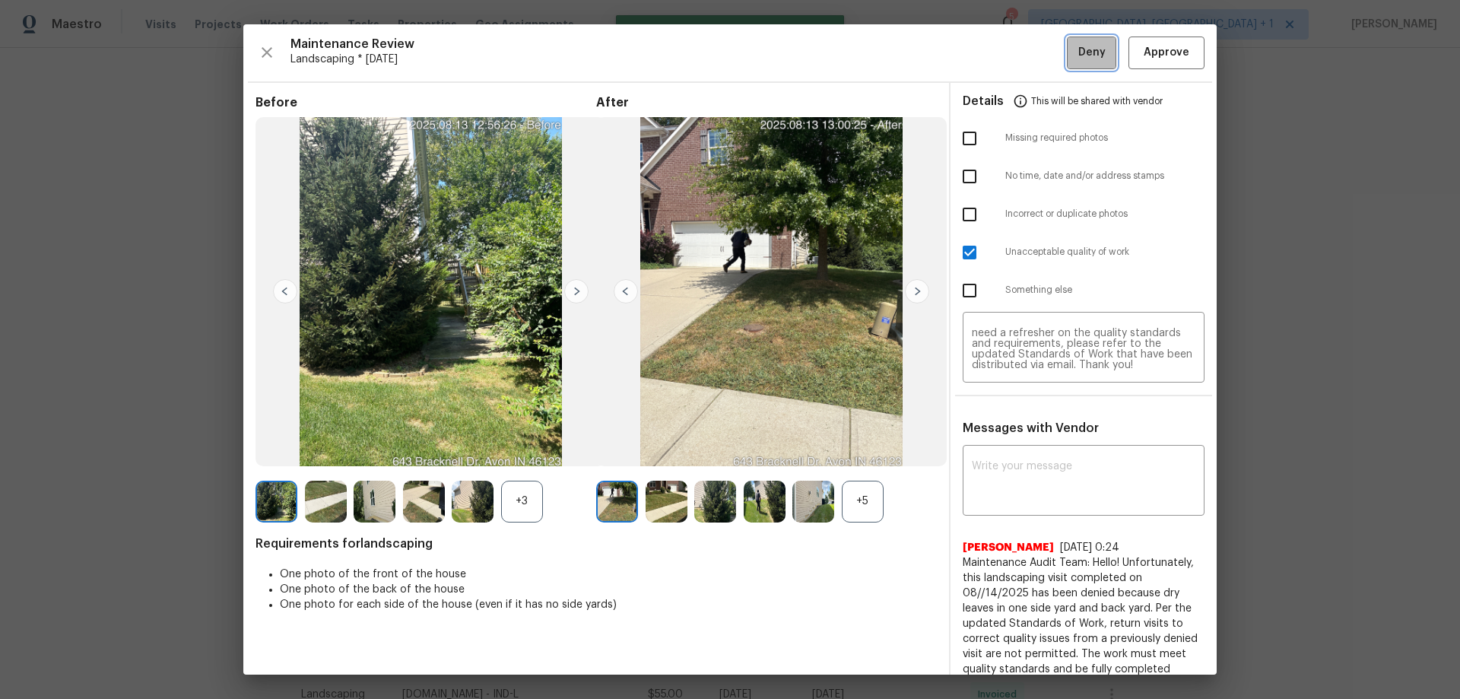
click at [1038, 49] on span "Deny" at bounding box center [1091, 52] width 27 height 19
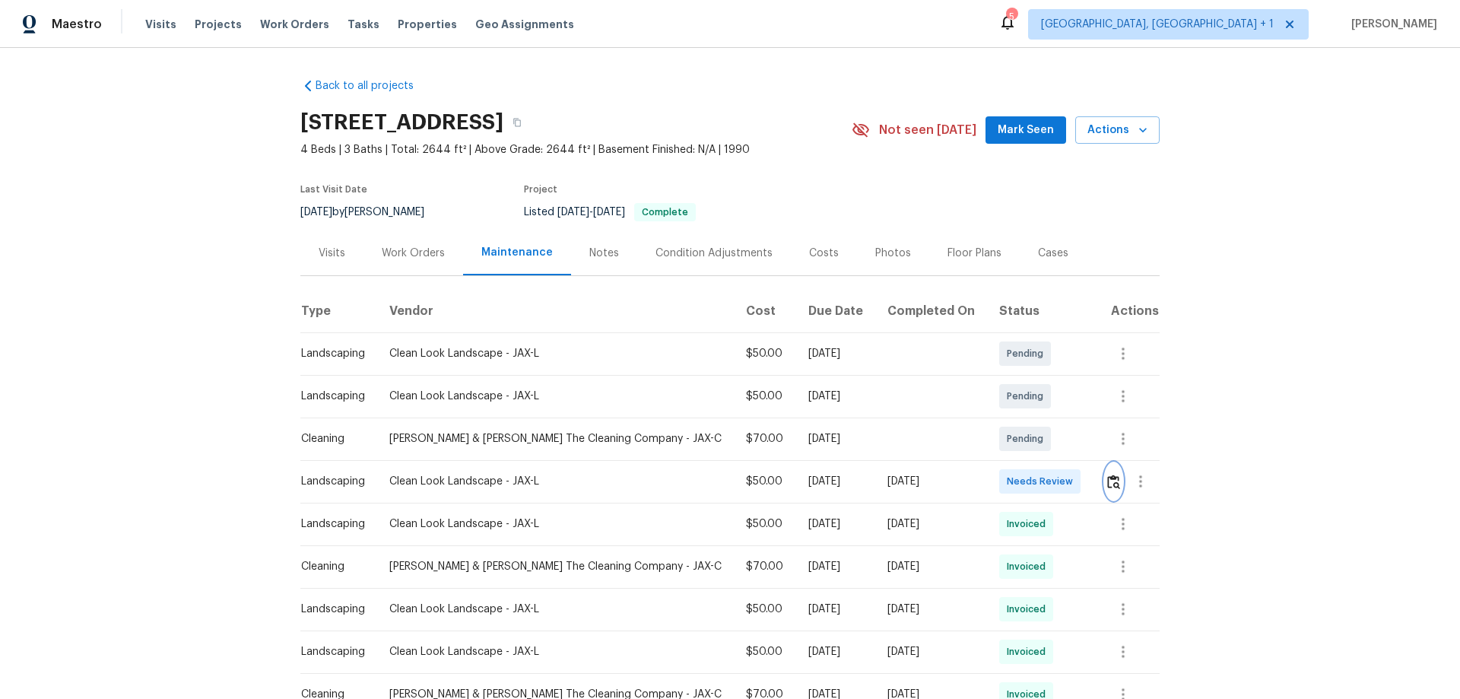
click at [1109, 479] on img "button" at bounding box center [1113, 482] width 13 height 14
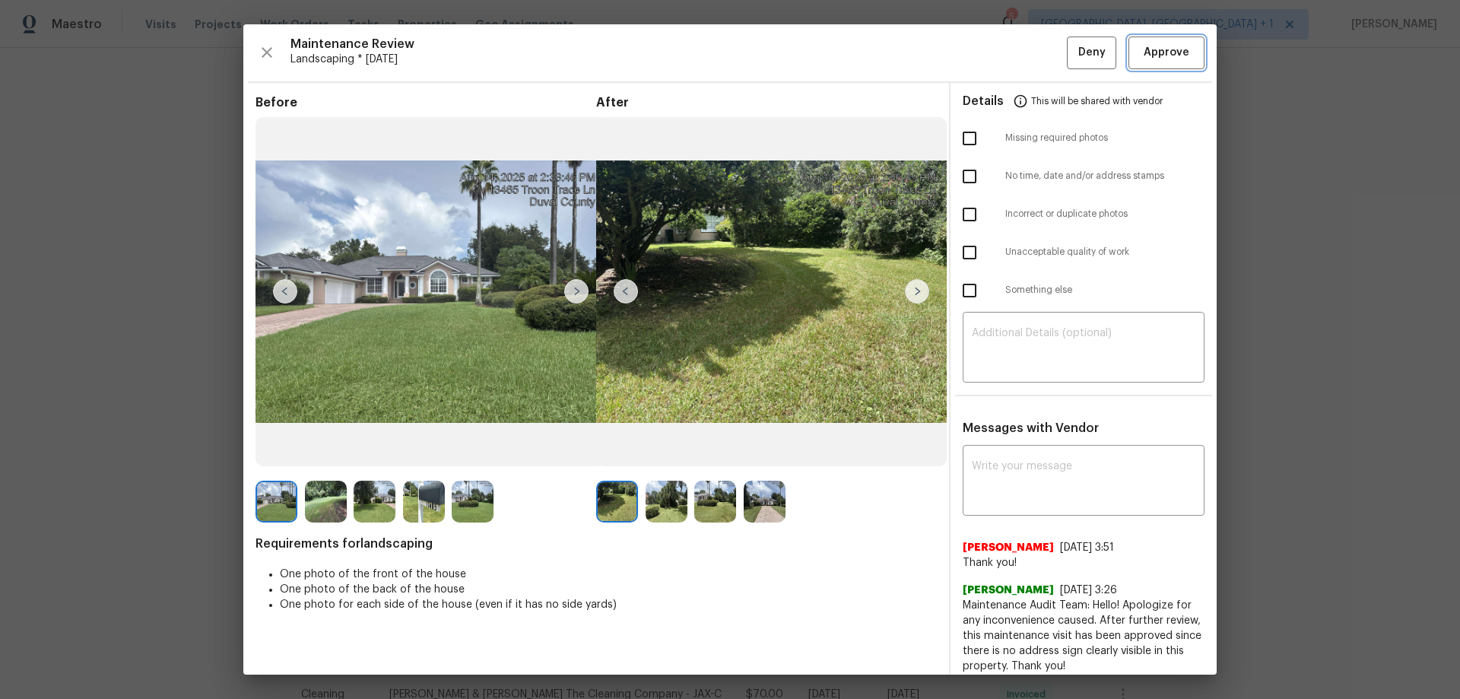
click at [1144, 45] on span "Approve" at bounding box center [1167, 52] width 46 height 19
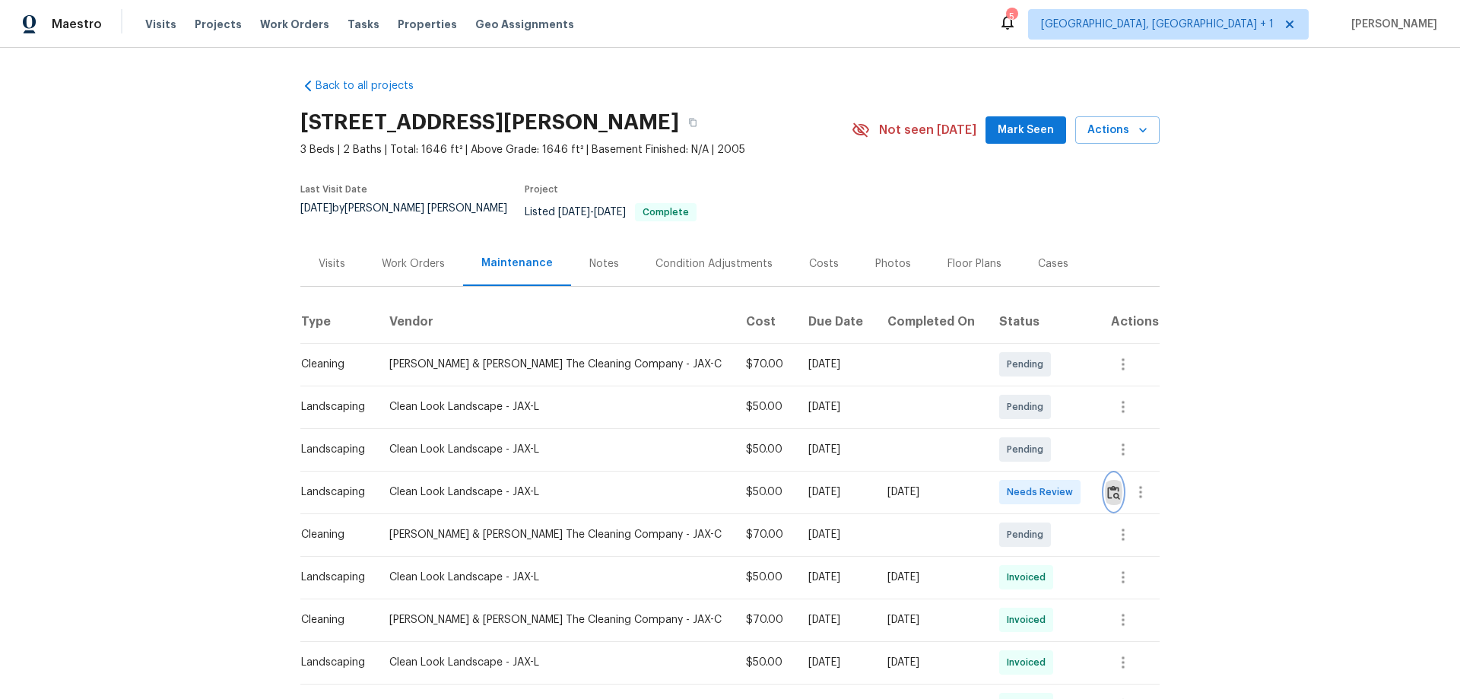
click at [1107, 485] on img "button" at bounding box center [1113, 492] width 13 height 14
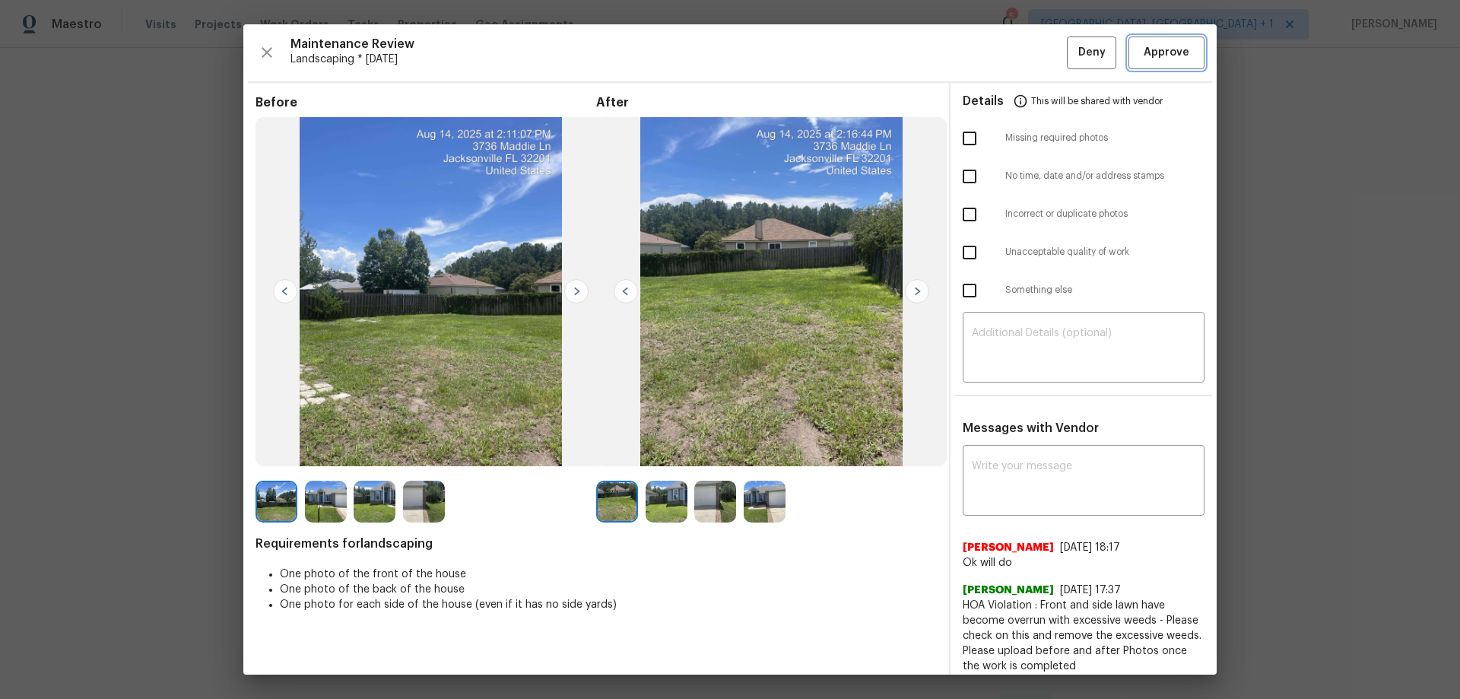
click at [1177, 68] on button "Approve" at bounding box center [1167, 53] width 76 height 33
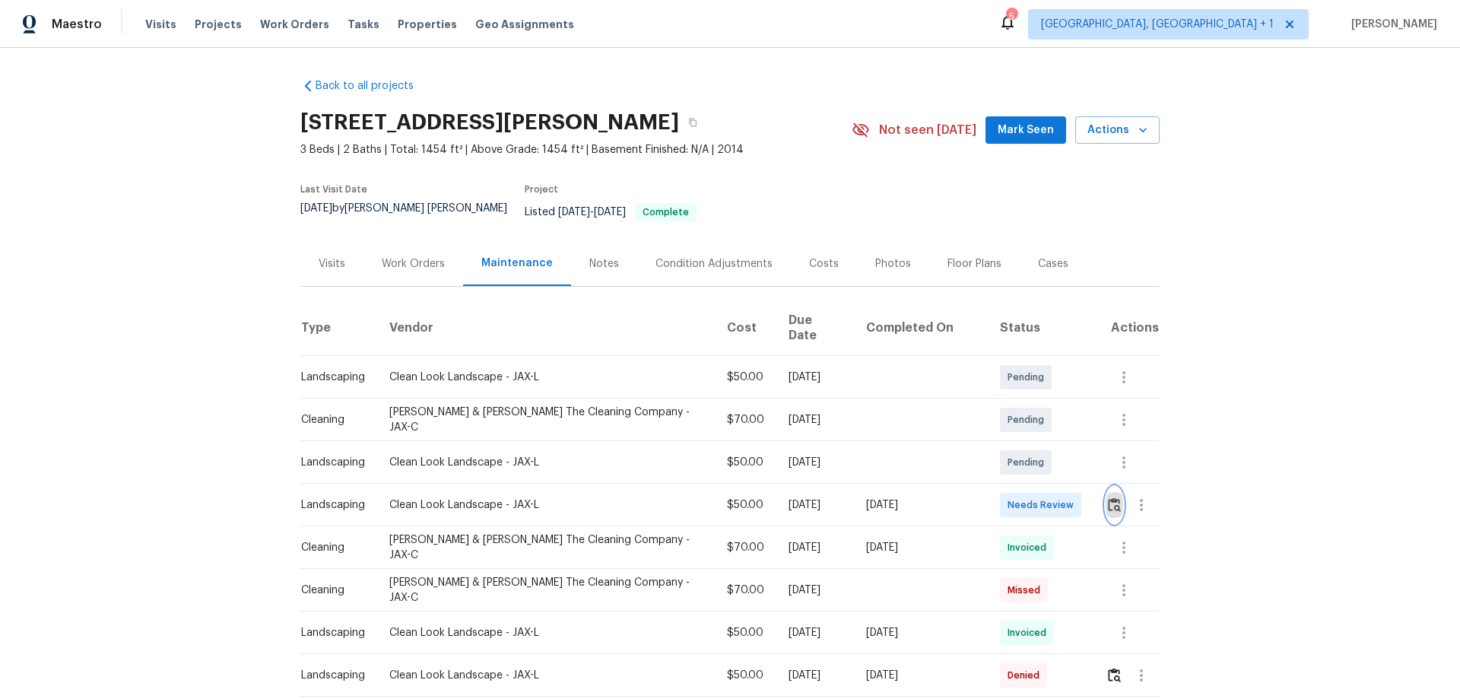
click at [1038, 461] on button "button" at bounding box center [1114, 505] width 17 height 37
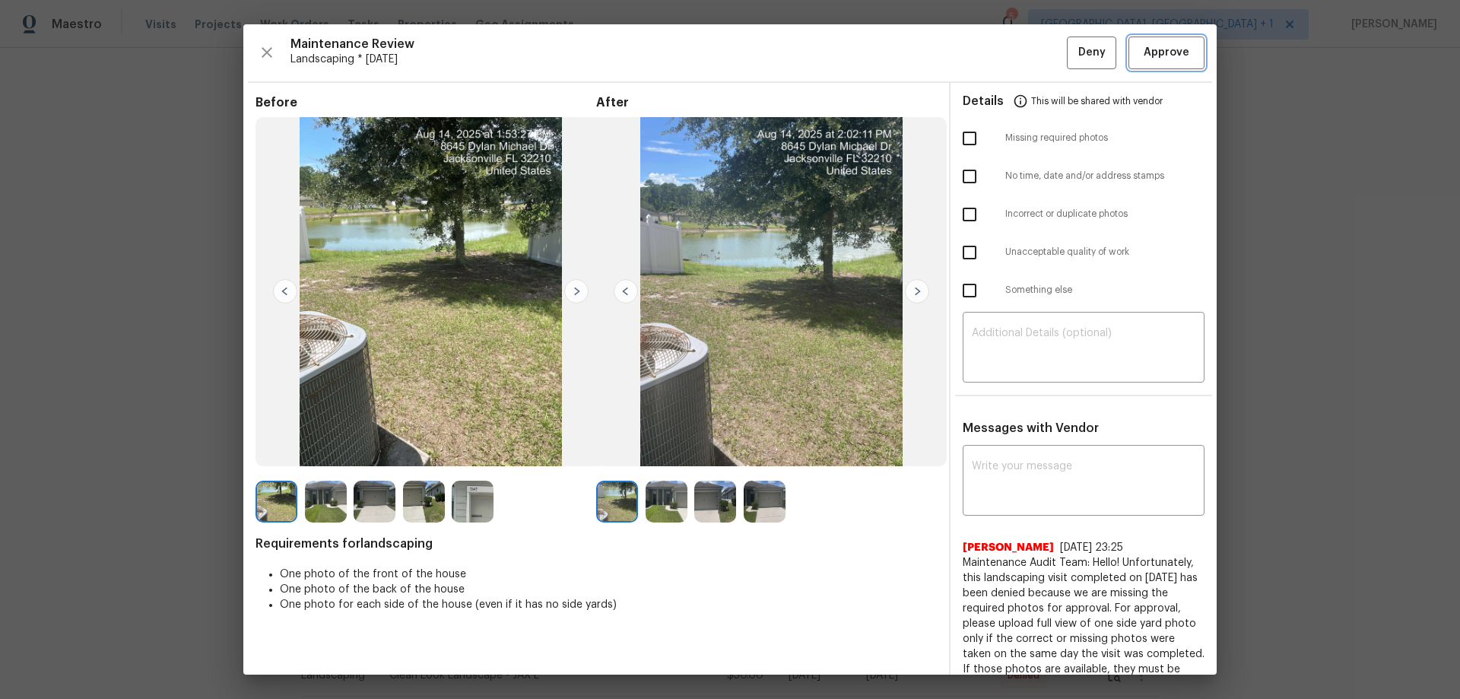
click at [1038, 55] on span "Approve" at bounding box center [1167, 52] width 46 height 19
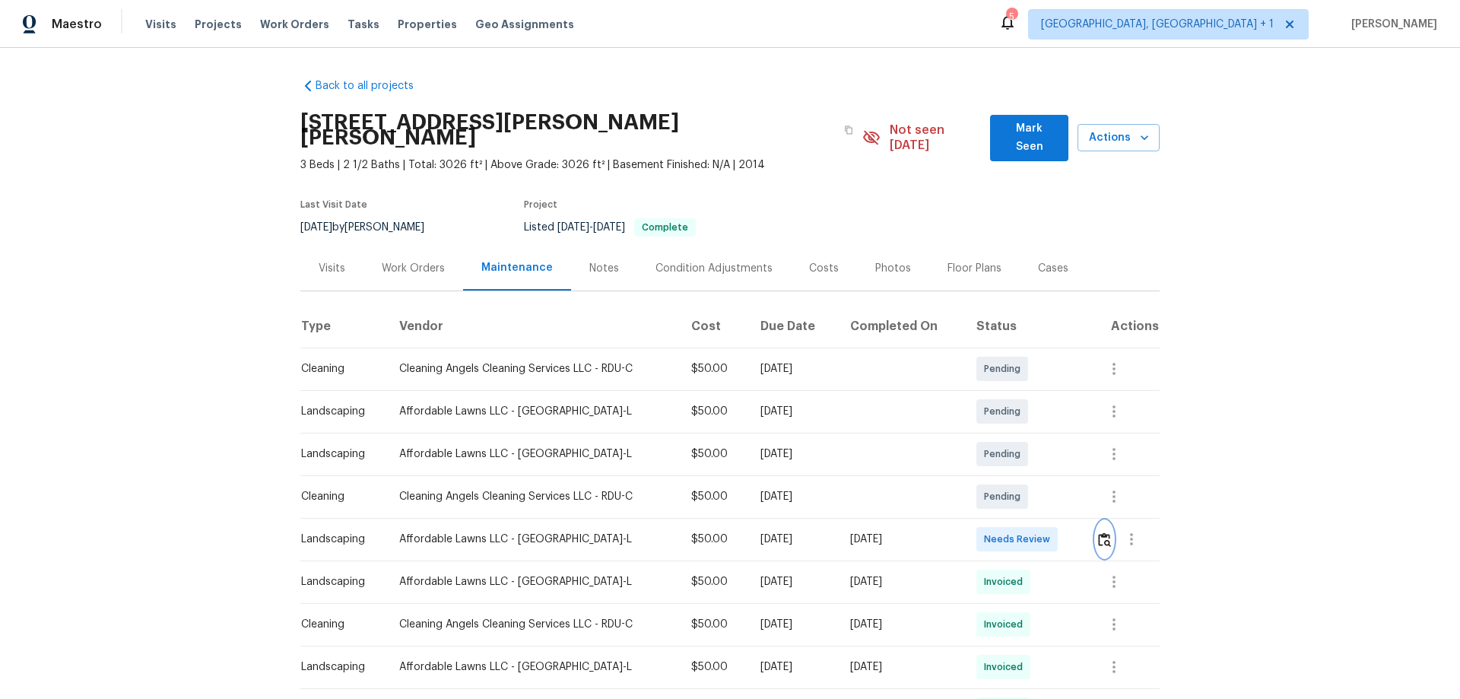
click at [1038, 461] on img "button" at bounding box center [1104, 539] width 13 height 14
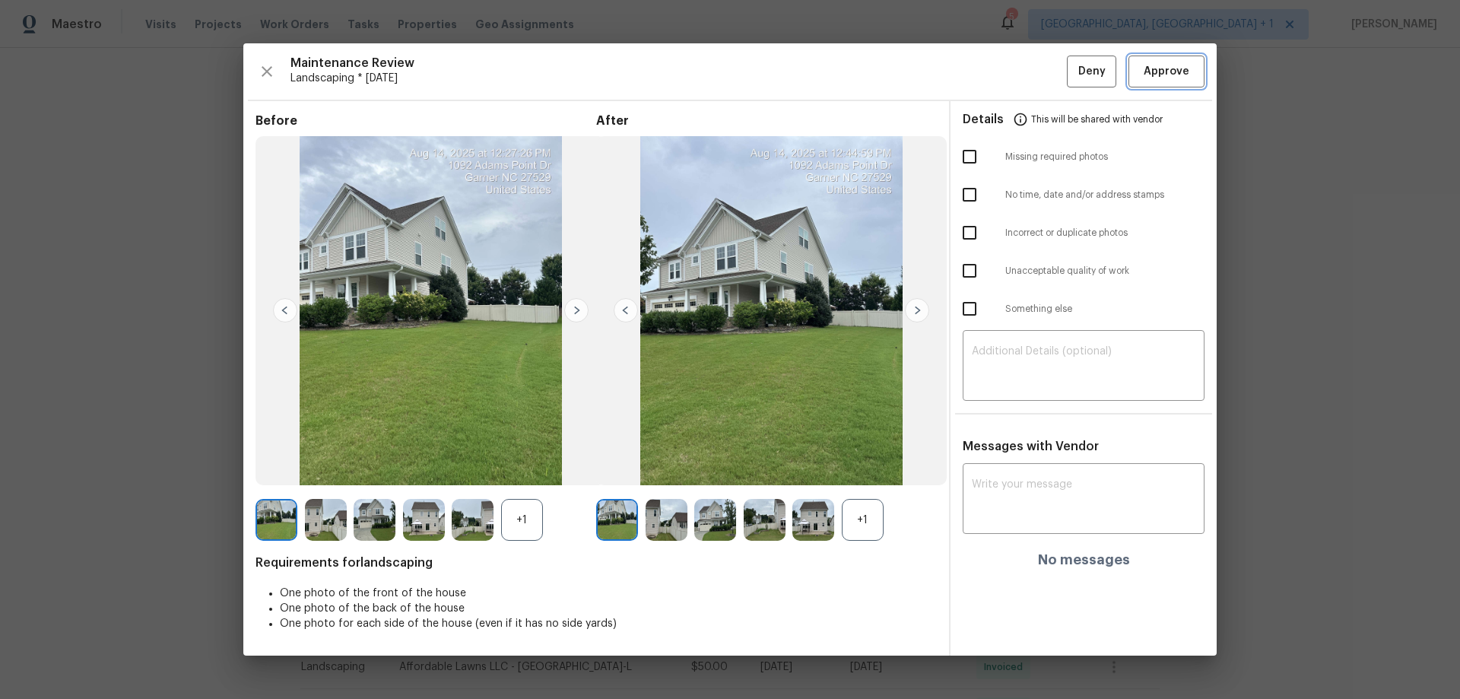
click at [1038, 56] on button "Approve" at bounding box center [1167, 72] width 76 height 33
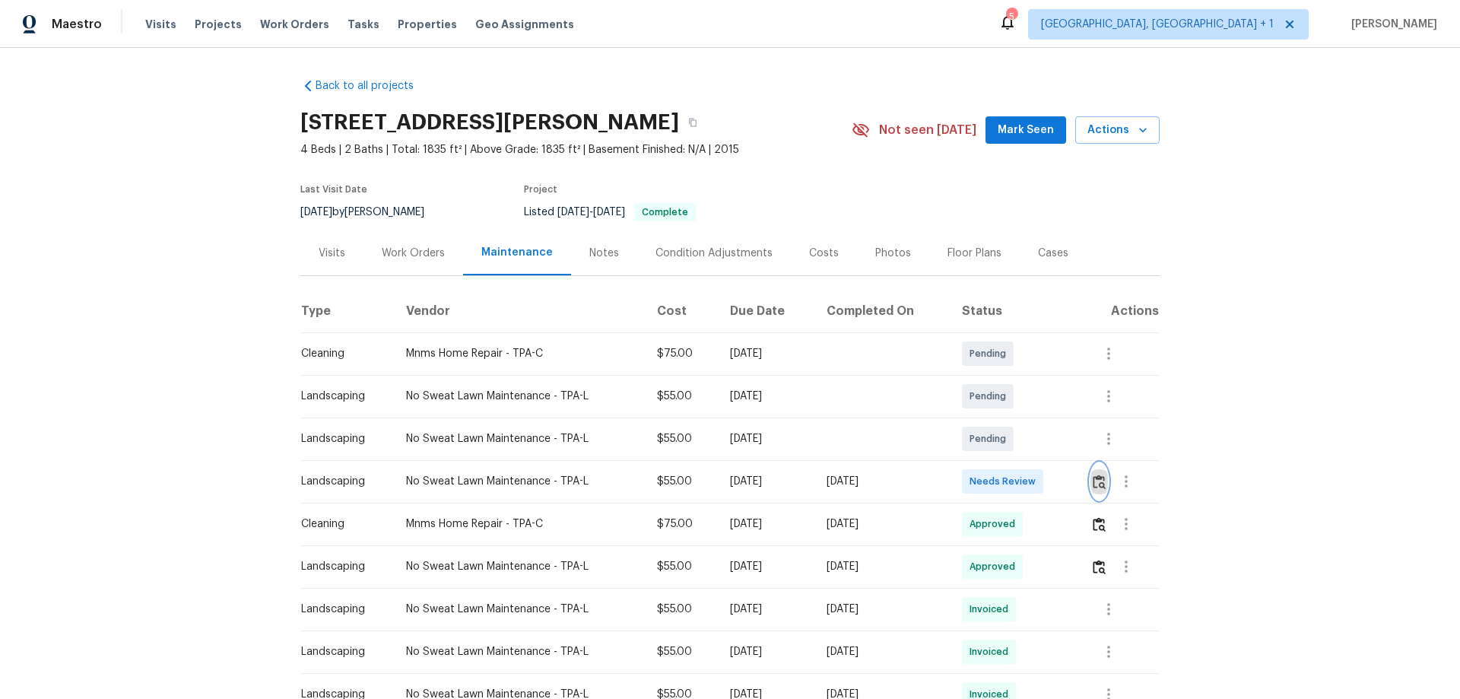
click at [1038, 461] on img "button" at bounding box center [1099, 482] width 13 height 14
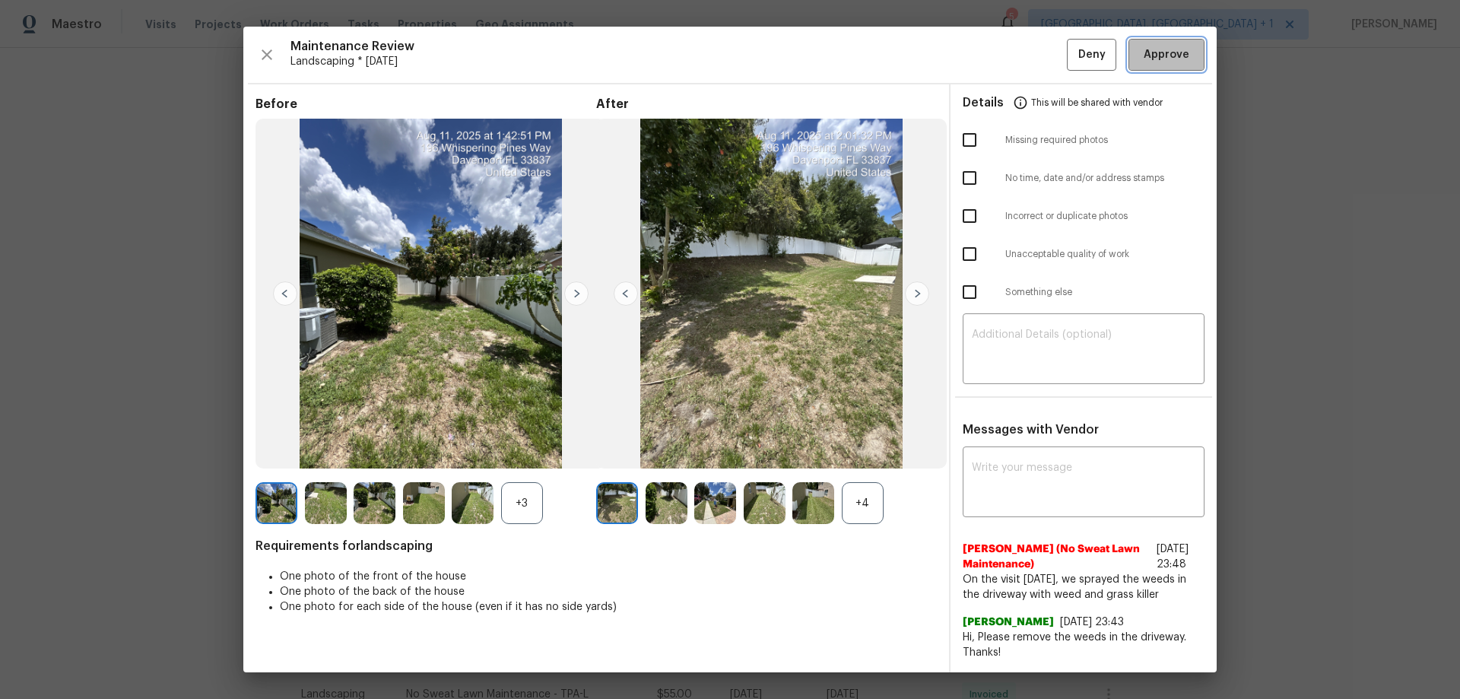
click at [1038, 47] on span "Approve" at bounding box center [1167, 55] width 46 height 19
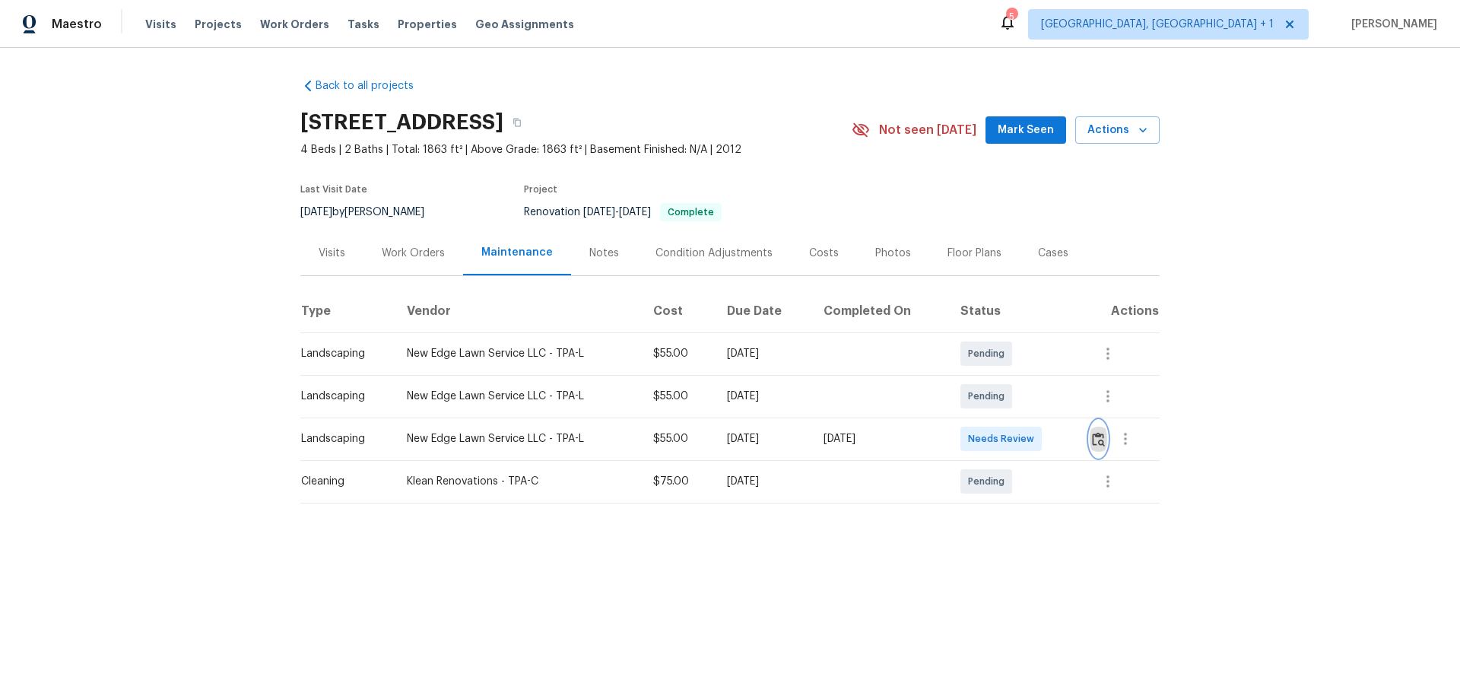
click at [1038, 434] on img "button" at bounding box center [1098, 439] width 13 height 14
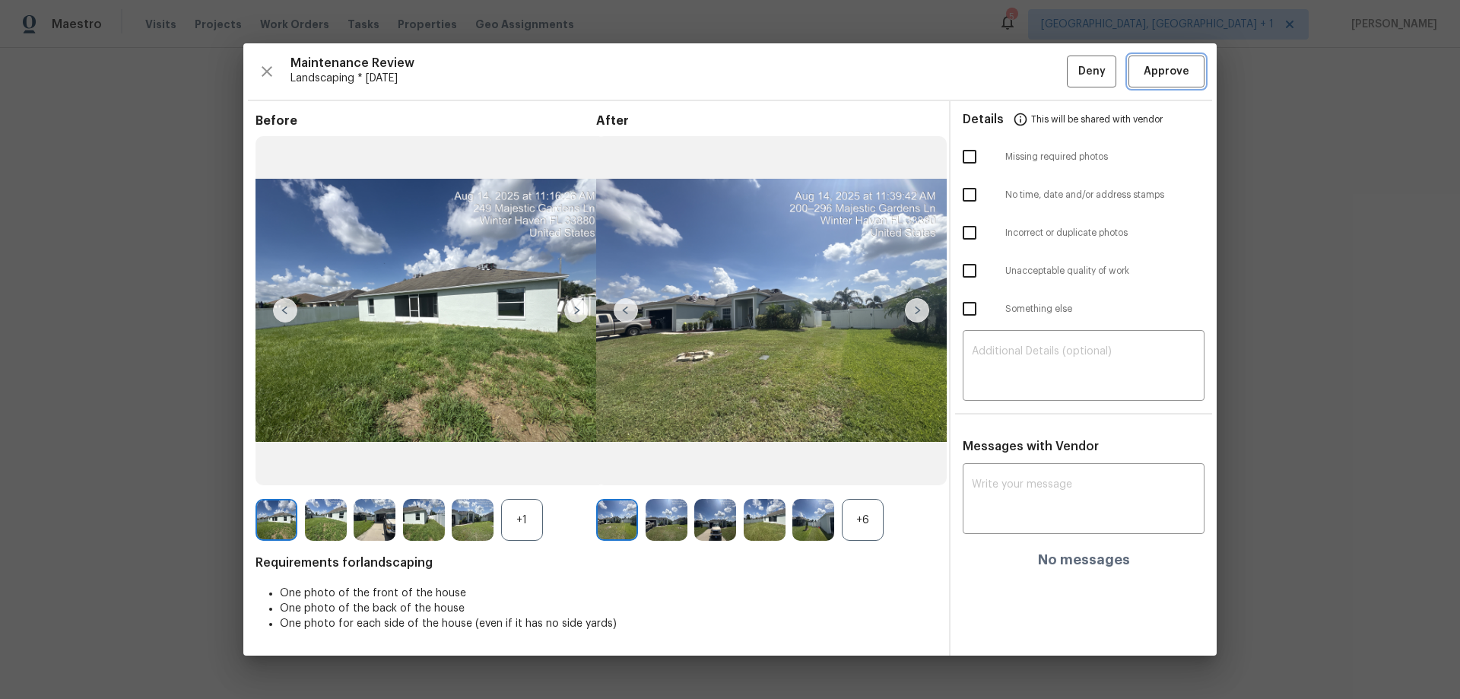
click at [1038, 68] on span "Approve" at bounding box center [1167, 71] width 46 height 19
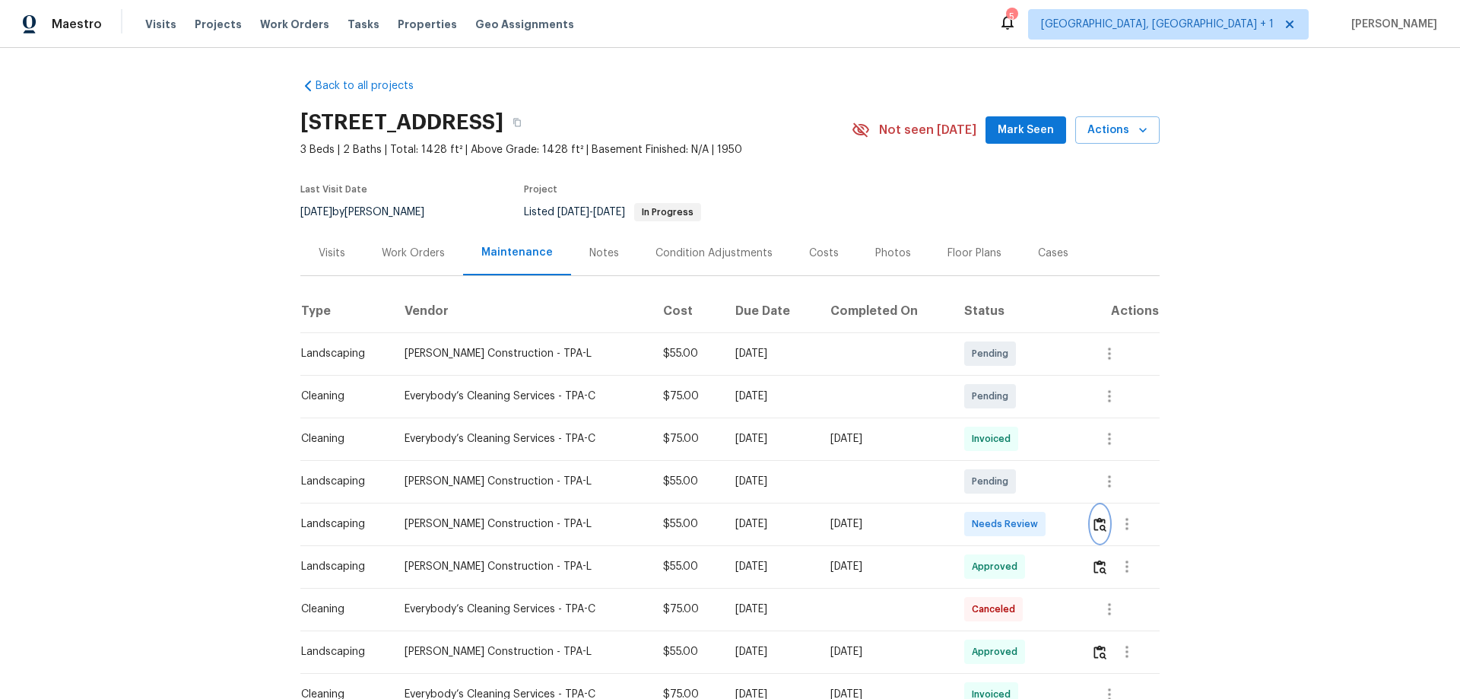
click at [1038, 461] on img "button" at bounding box center [1100, 524] width 13 height 14
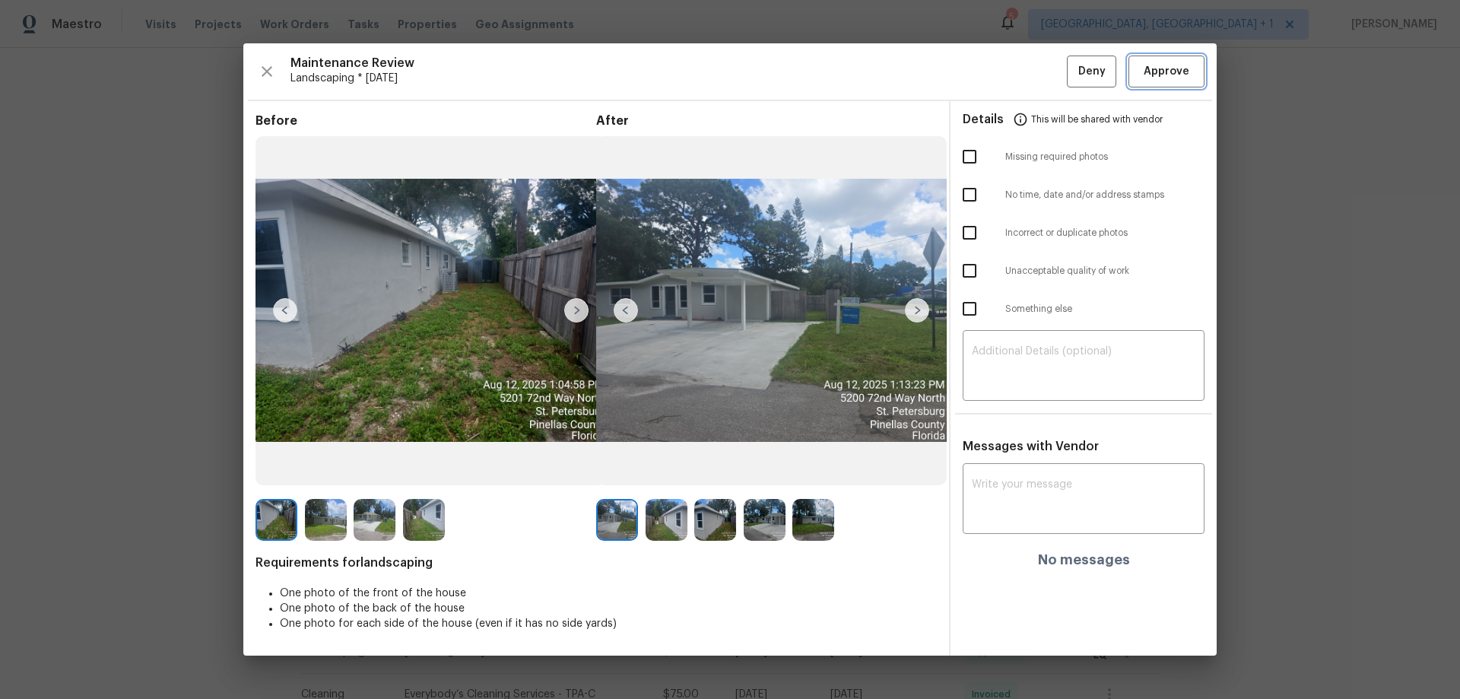
click at [1038, 69] on span "Approve" at bounding box center [1167, 71] width 46 height 19
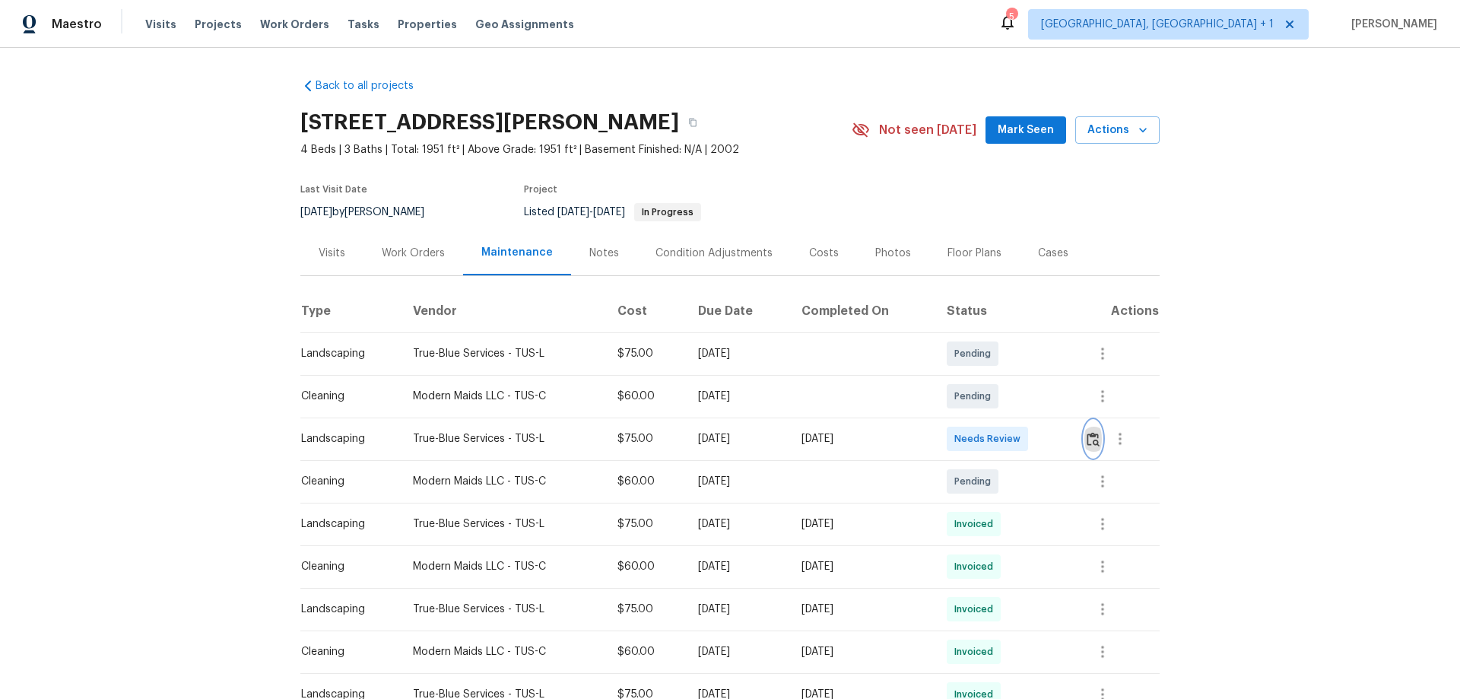
click at [1038, 435] on img "button" at bounding box center [1093, 439] width 13 height 14
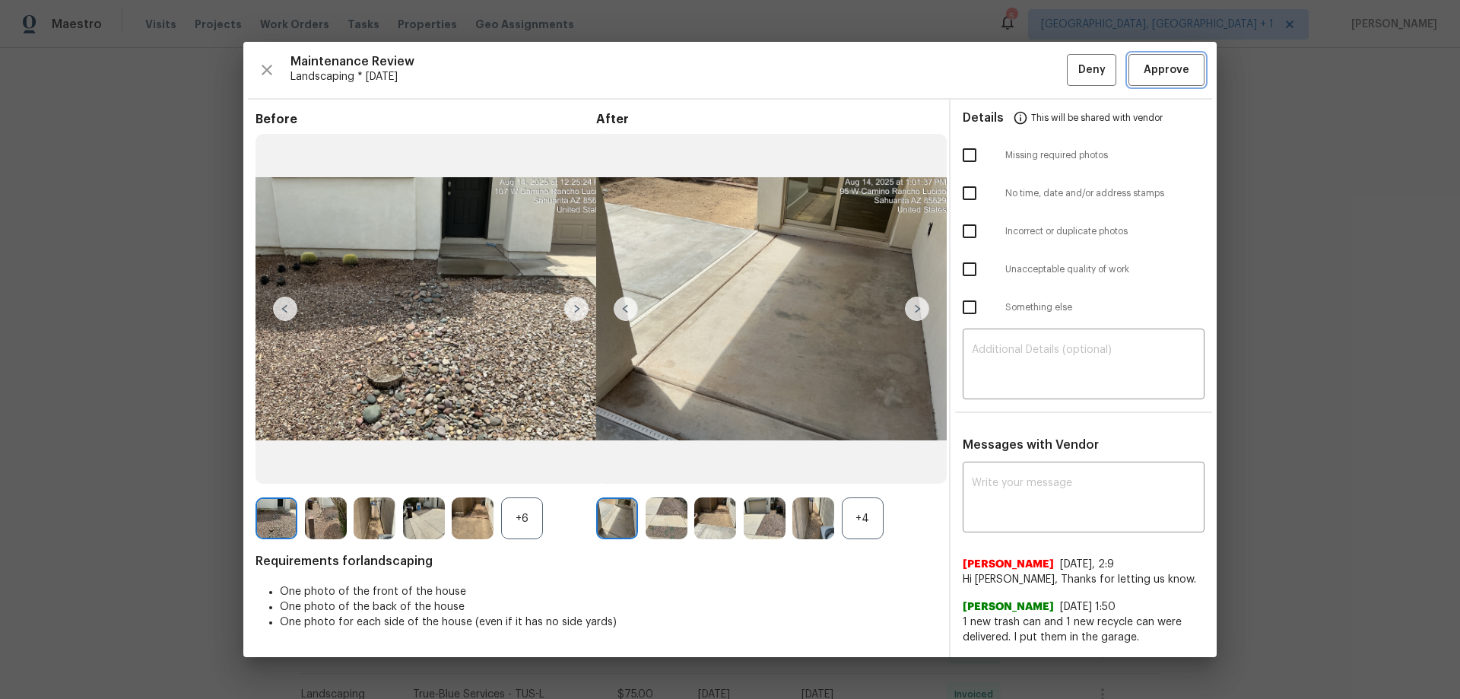
click at [1038, 65] on span "Approve" at bounding box center [1167, 70] width 46 height 19
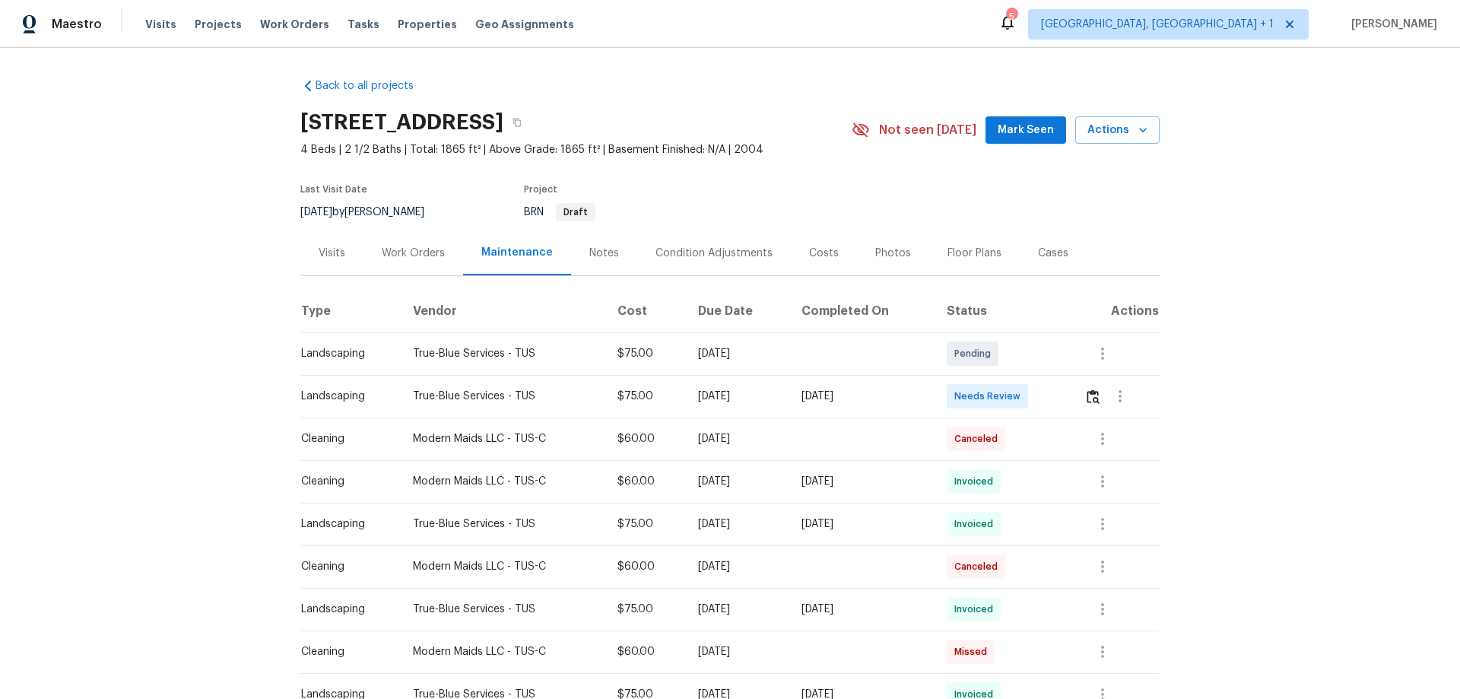
click at [1038, 399] on div at bounding box center [1122, 396] width 75 height 37
click at [1038, 399] on img "button" at bounding box center [1093, 396] width 13 height 14
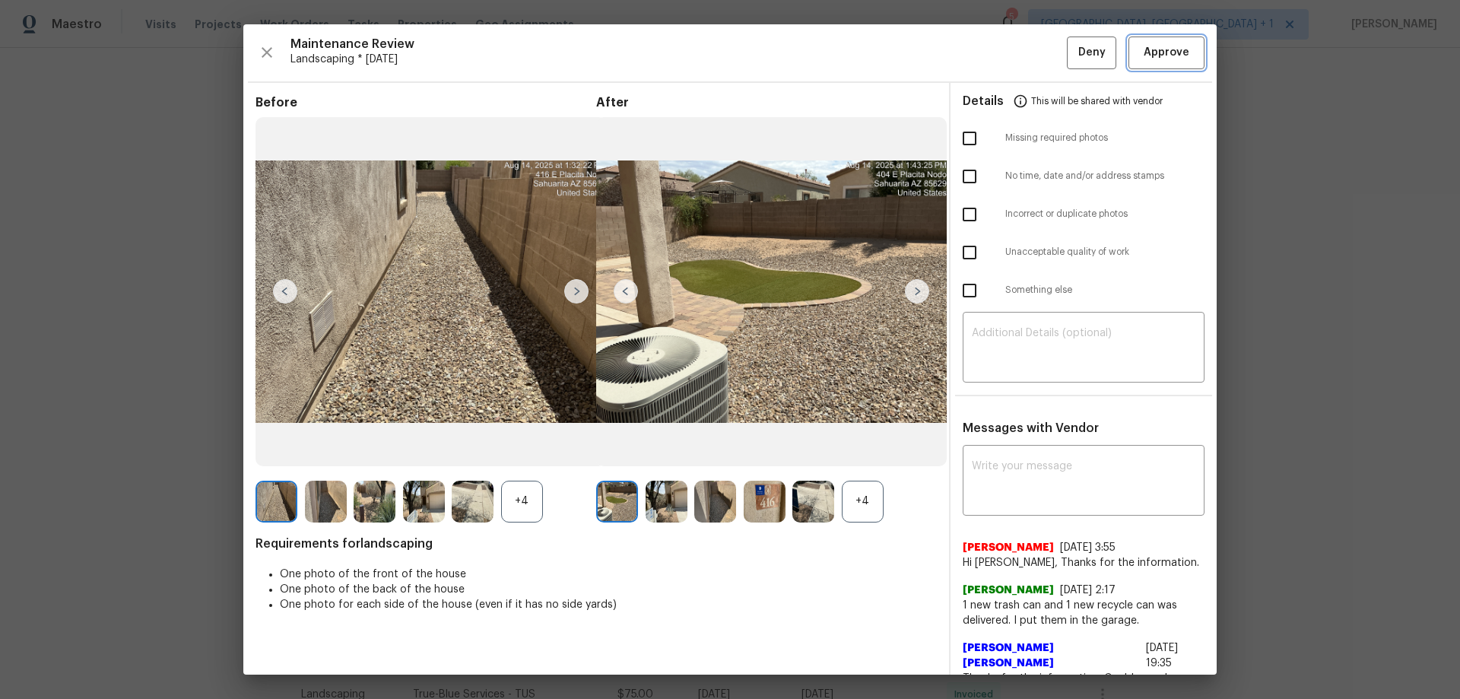
click at [1038, 37] on button "Approve" at bounding box center [1167, 53] width 76 height 33
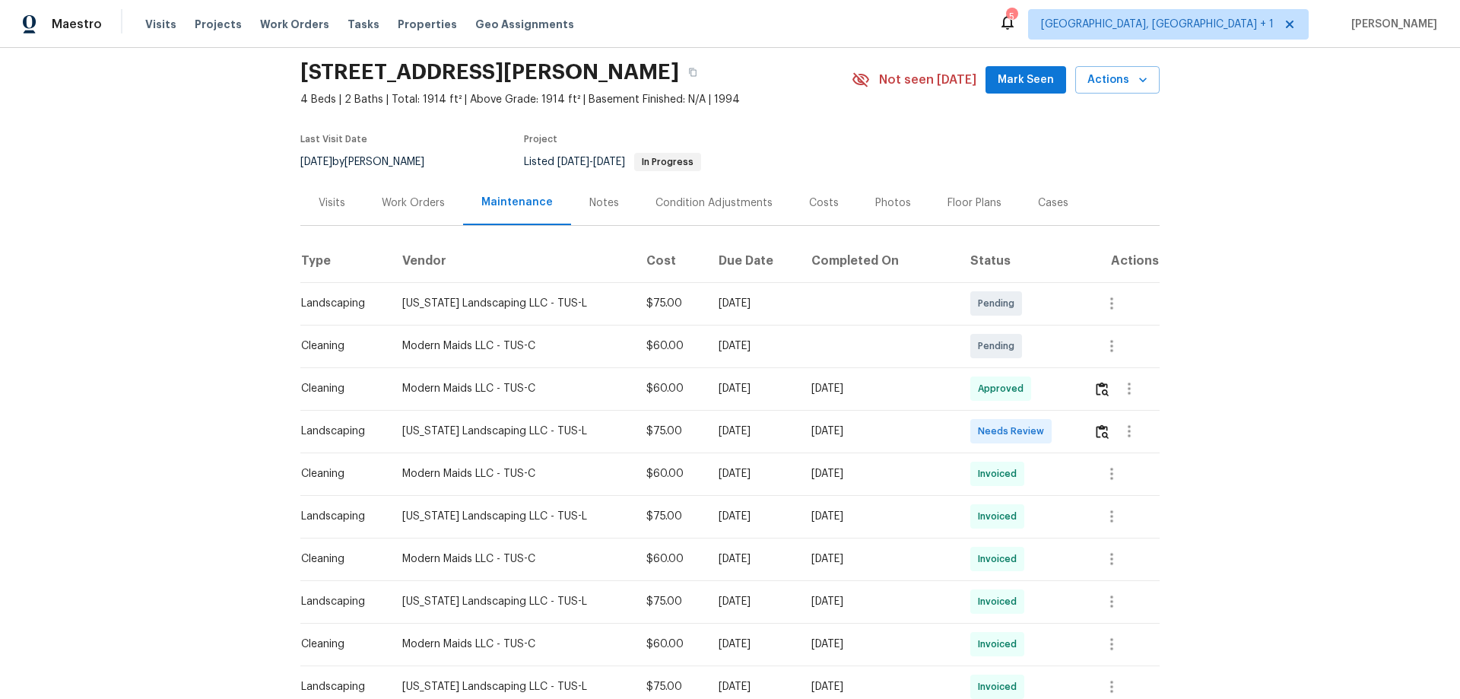
scroll to position [76, 0]
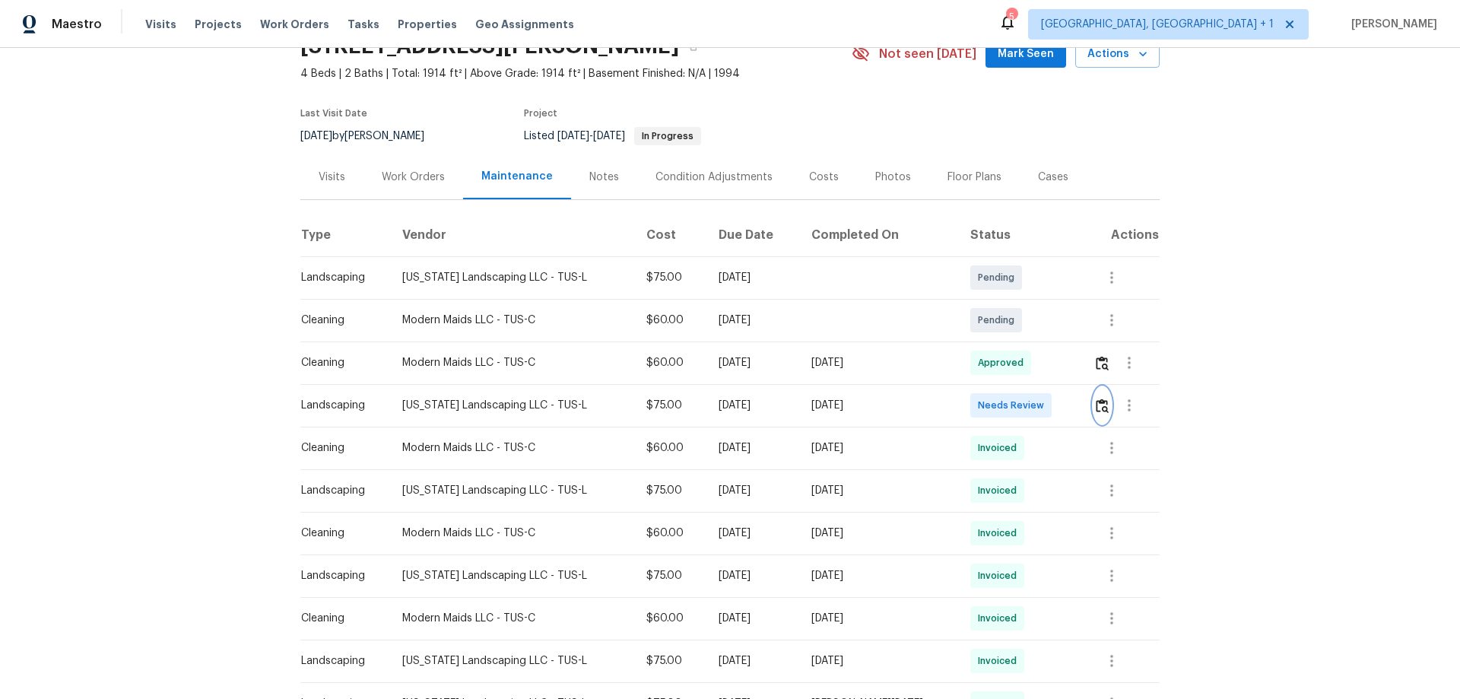
click at [1099, 402] on img "button" at bounding box center [1102, 406] width 13 height 14
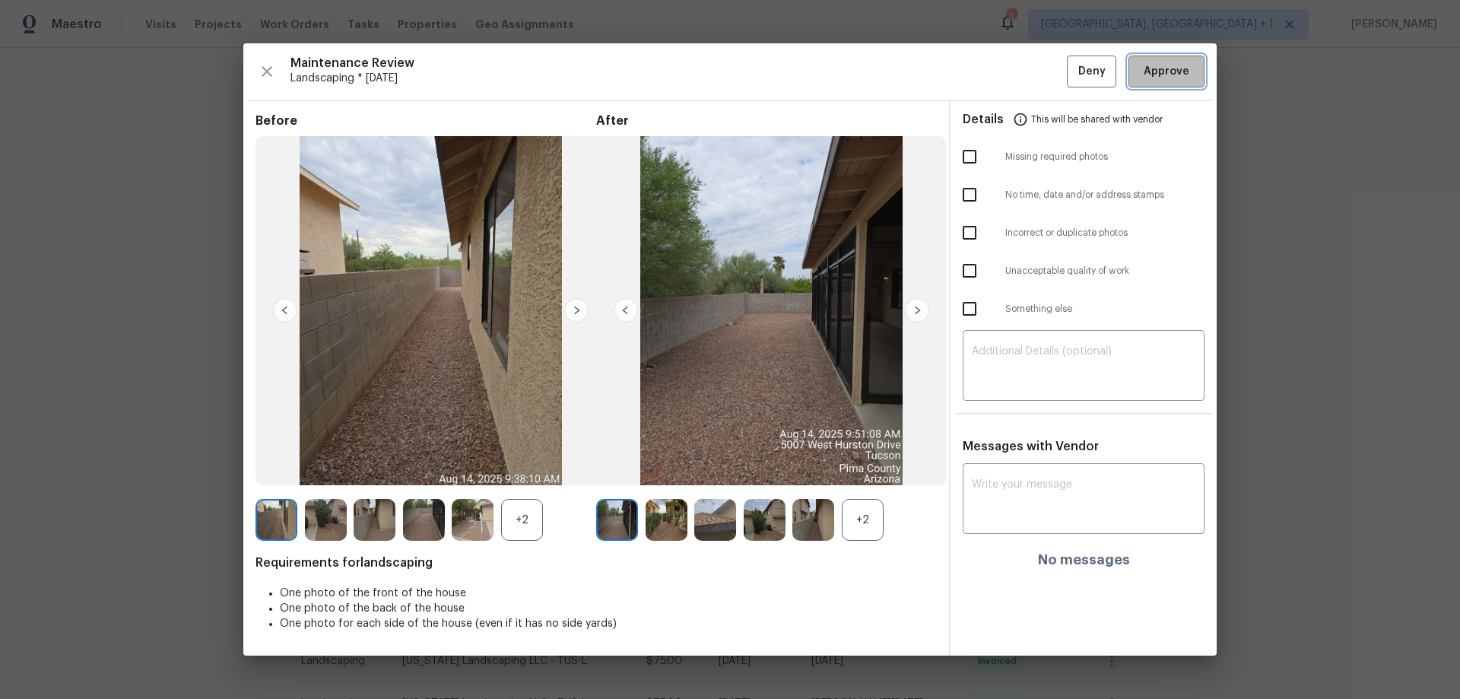
click at [1151, 72] on span "Approve" at bounding box center [1167, 71] width 46 height 19
